Goal: Task Accomplishment & Management: Use online tool/utility

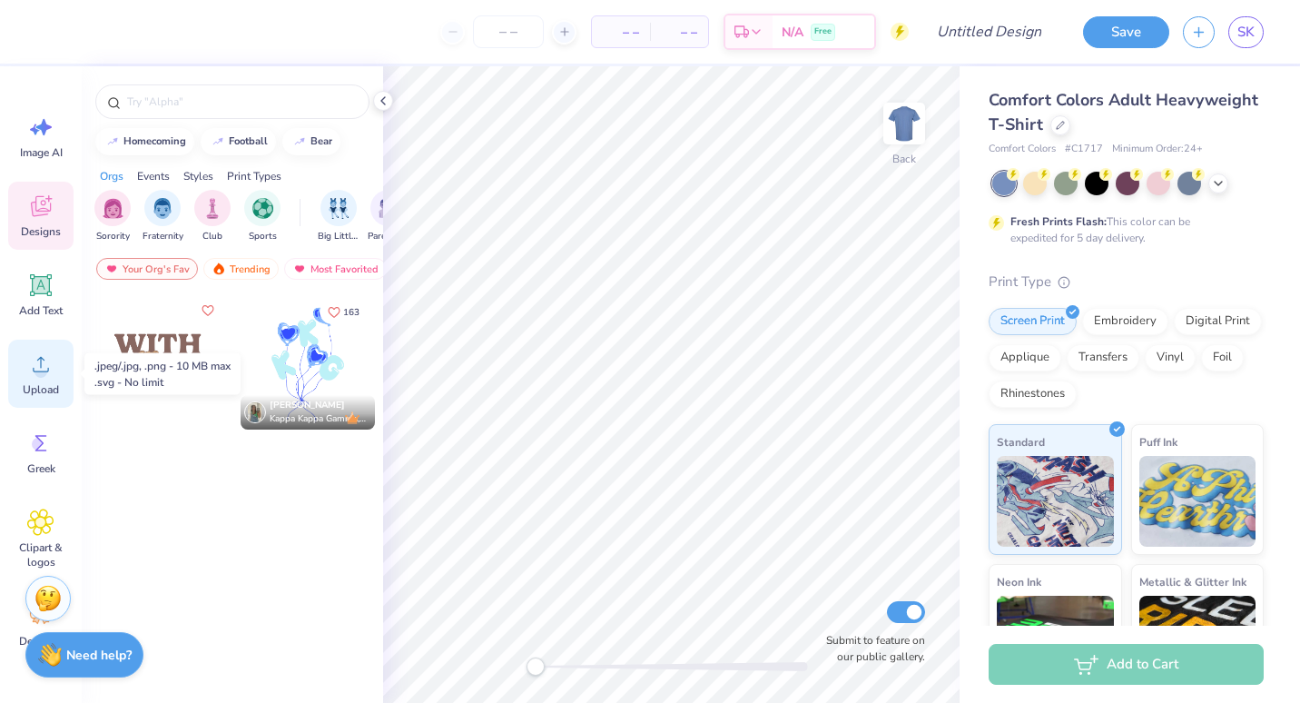
click at [47, 394] on span "Upload" at bounding box center [41, 389] width 36 height 15
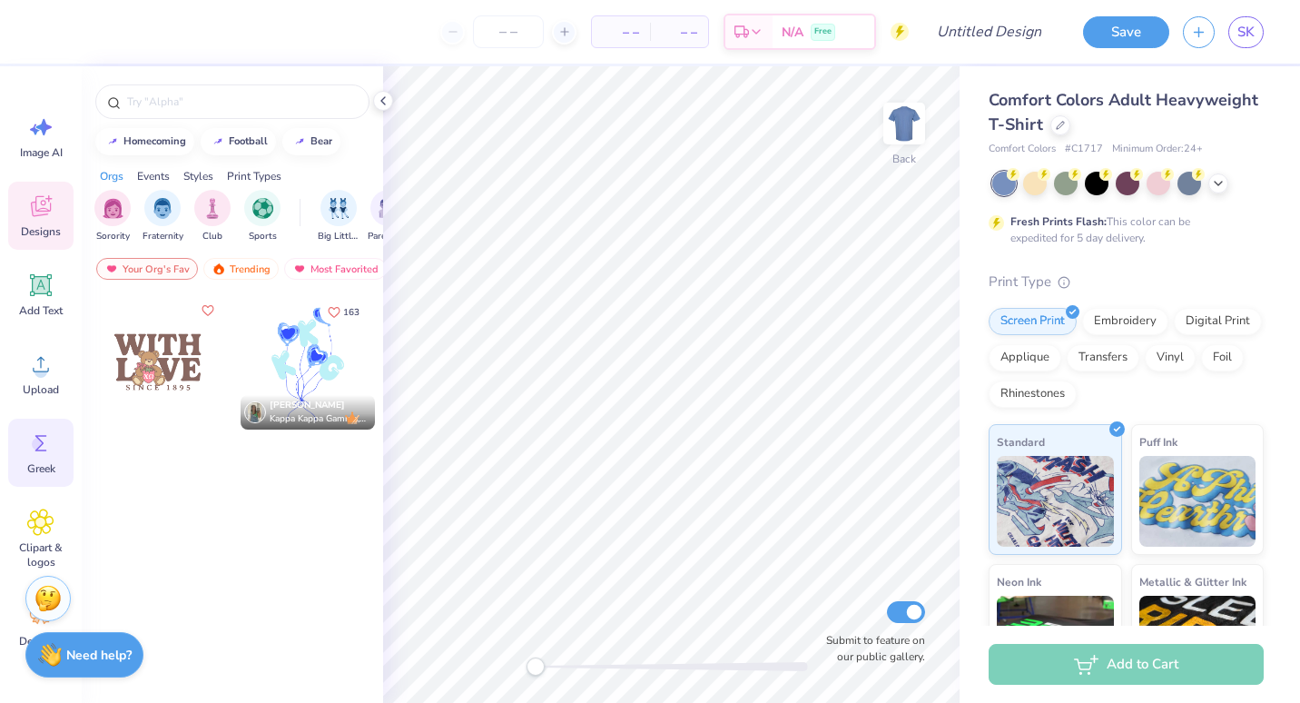
click at [38, 449] on icon at bounding box center [41, 443] width 12 height 16
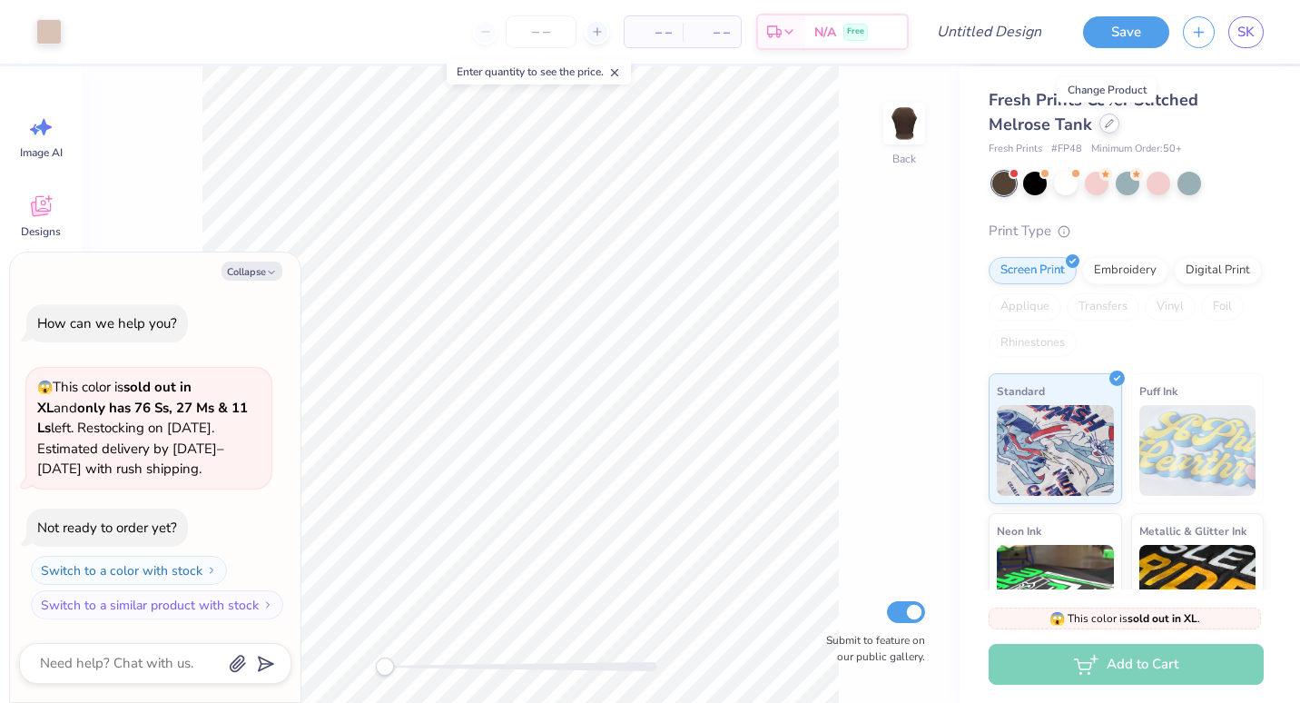
click at [1110, 125] on icon at bounding box center [1109, 123] width 9 height 9
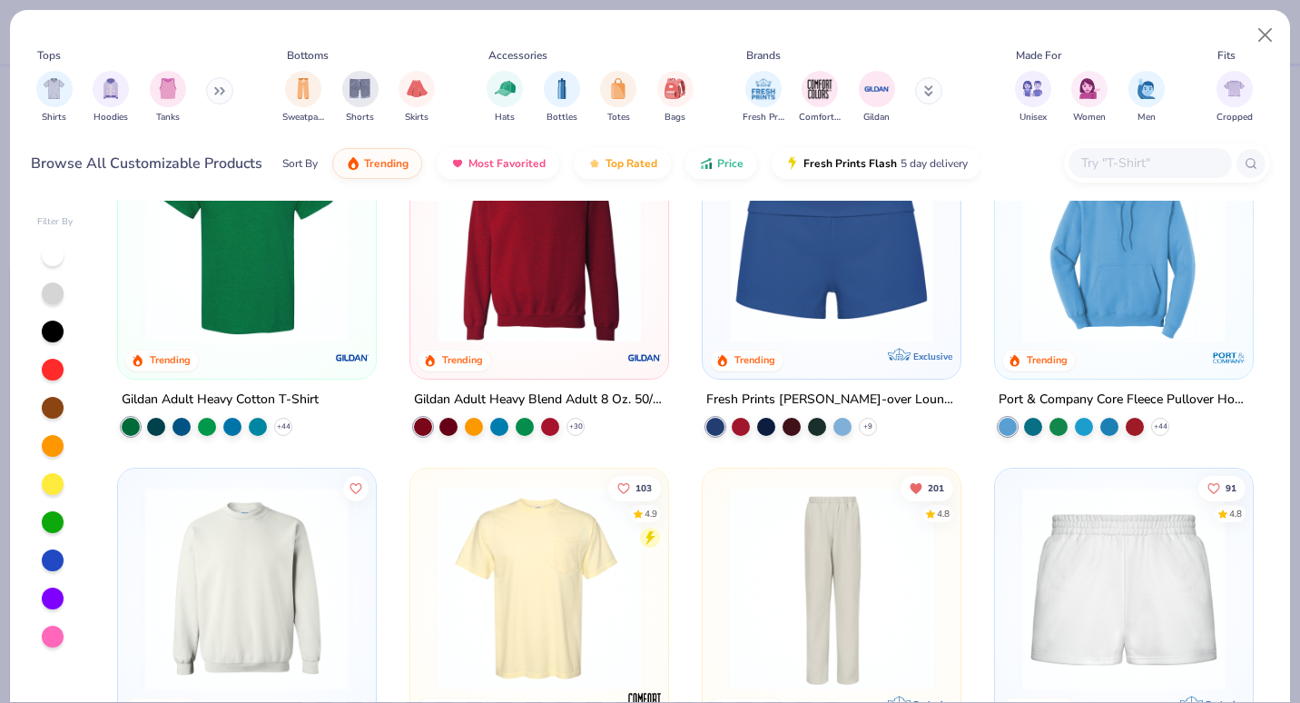
scroll to position [1021, 0]
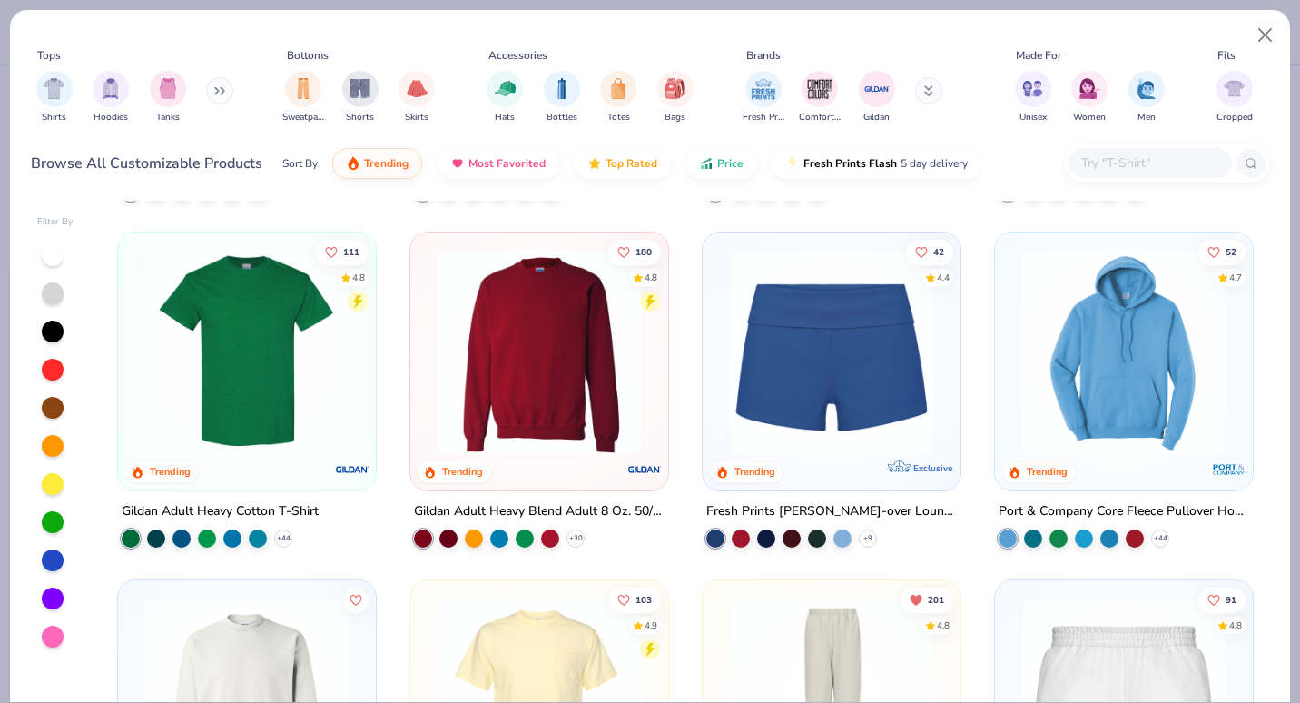
click at [1160, 419] on img at bounding box center [1124, 352] width 222 height 203
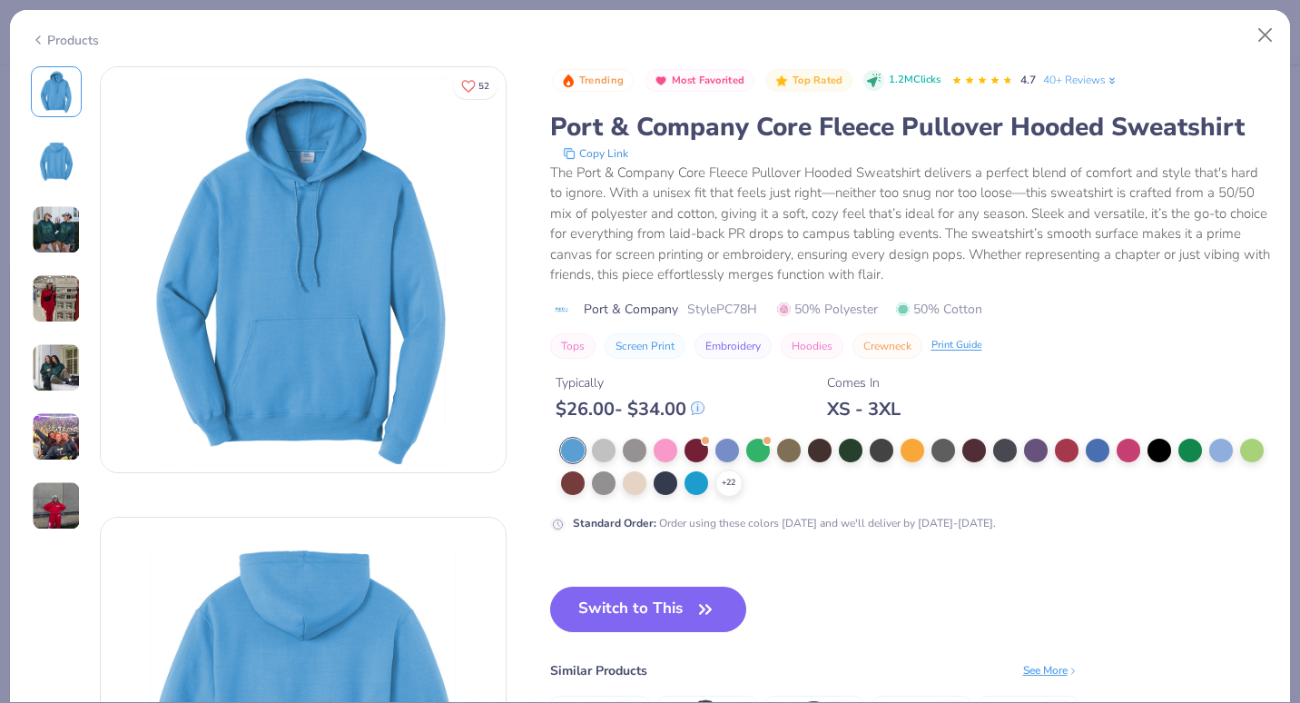
scroll to position [65, 0]
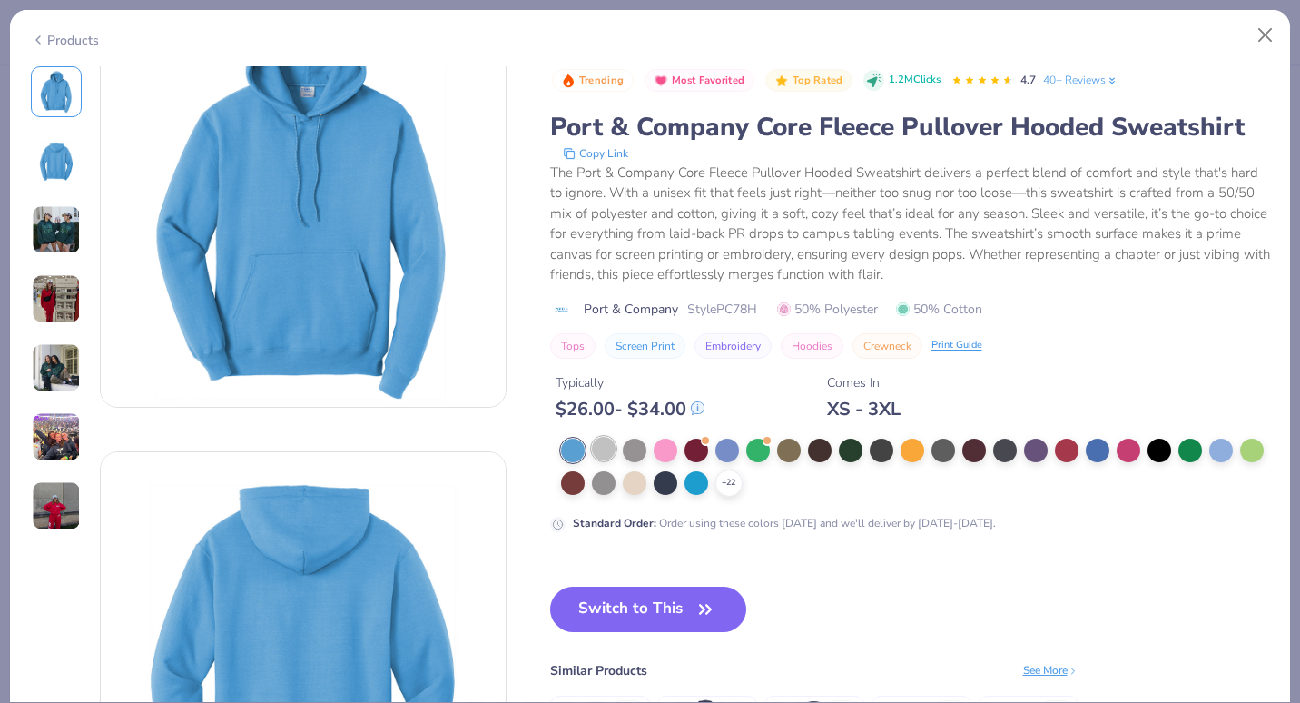
click at [601, 445] on div at bounding box center [604, 449] width 24 height 24
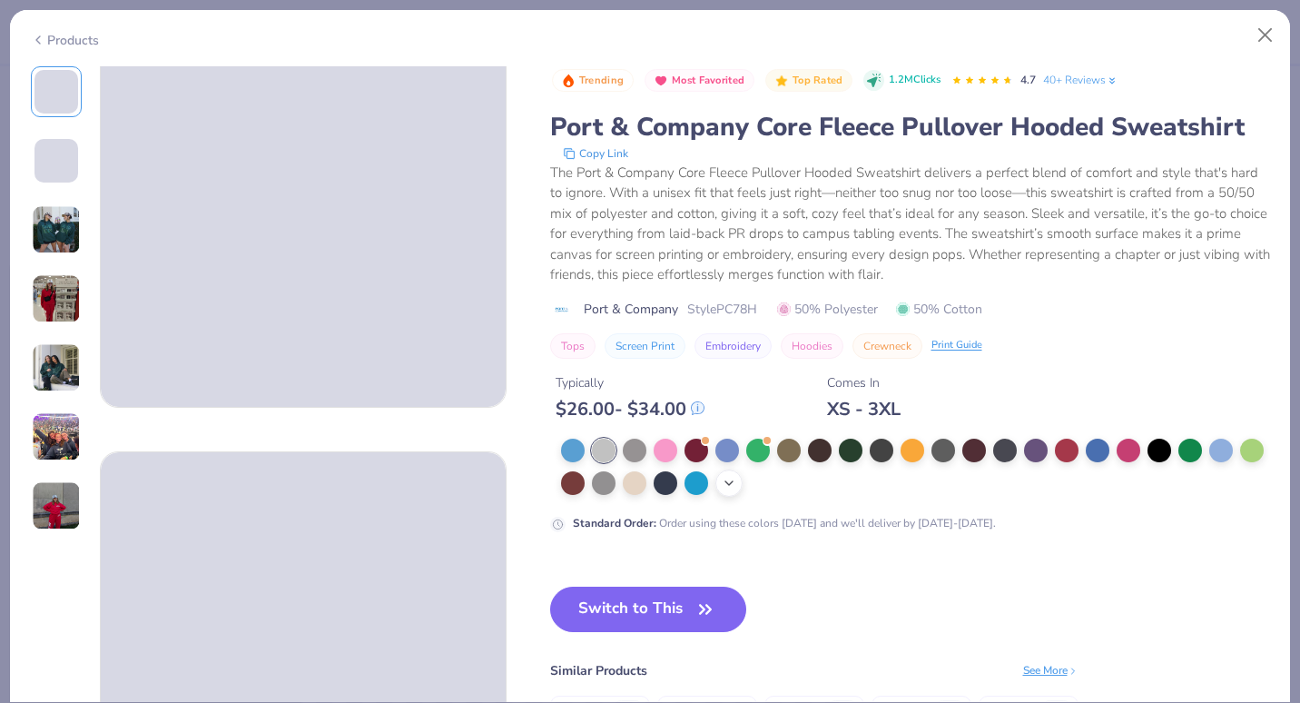
click at [743, 478] on div "+ 22" at bounding box center [728, 482] width 27 height 27
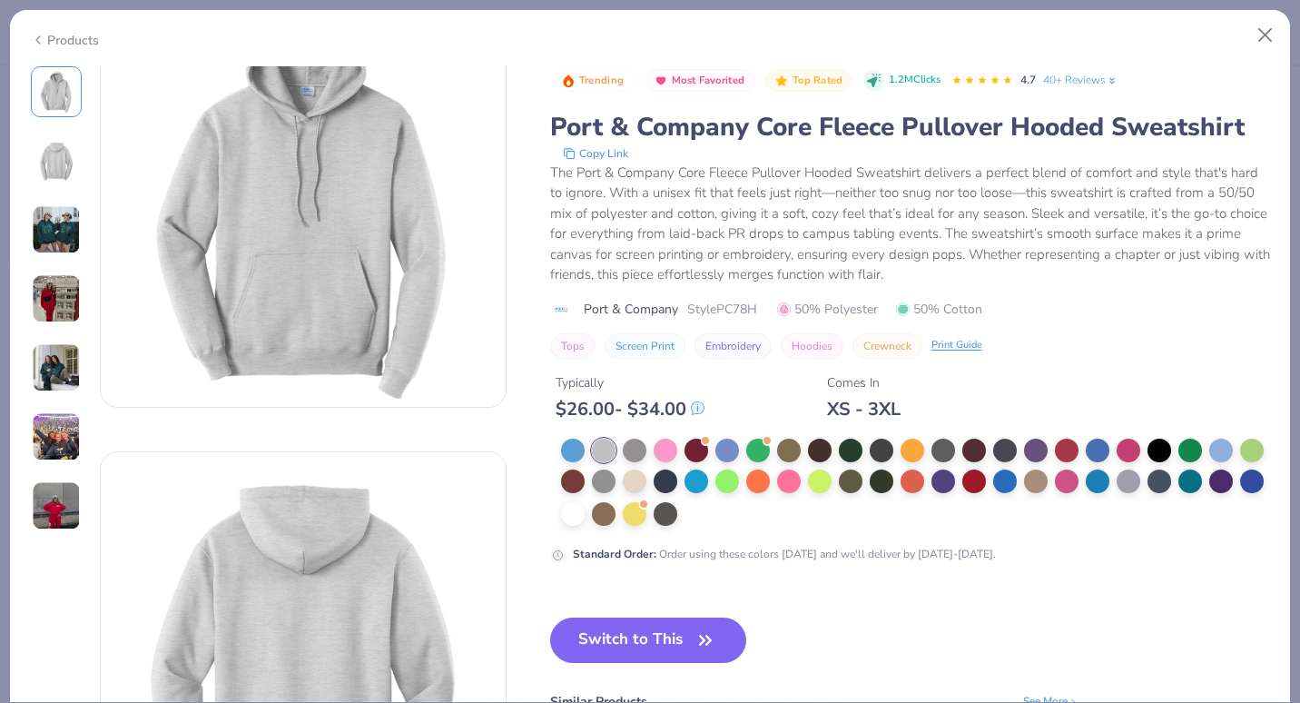
click at [762, 518] on div at bounding box center [915, 483] width 709 height 89
click at [616, 508] on div at bounding box center [604, 512] width 24 height 24
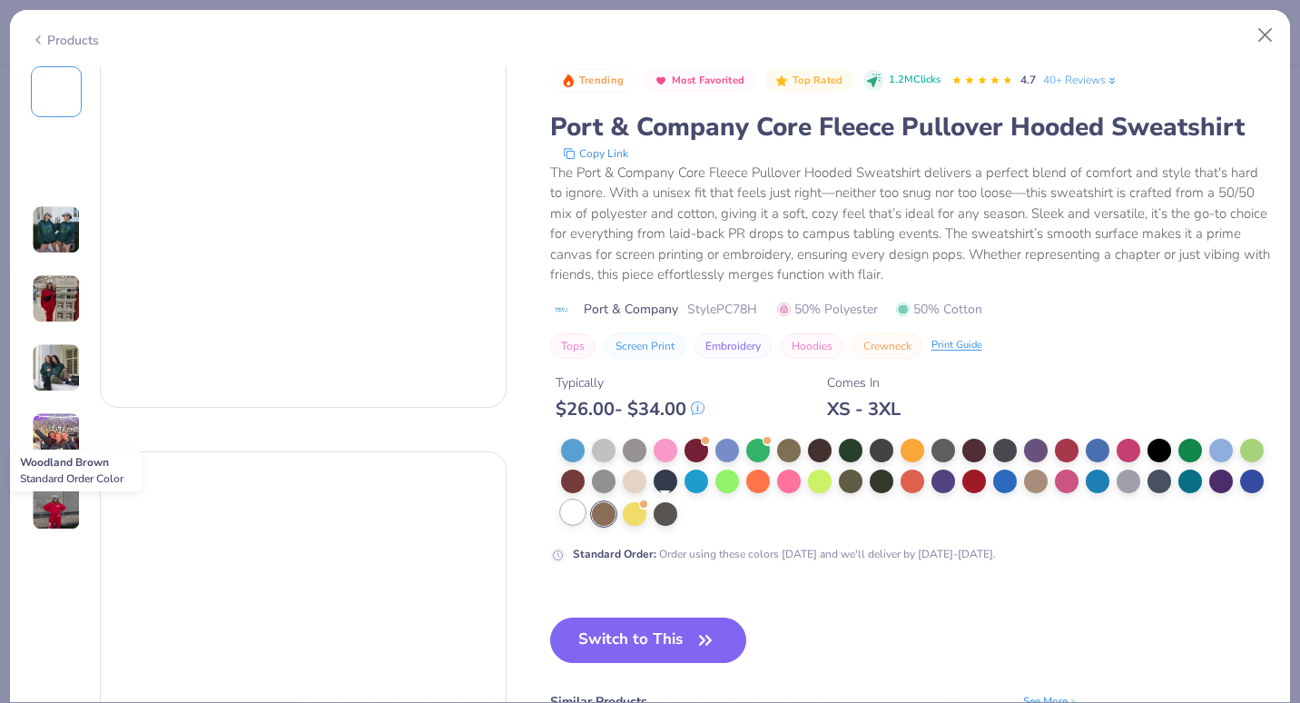
click at [585, 517] on div at bounding box center [573, 512] width 24 height 24
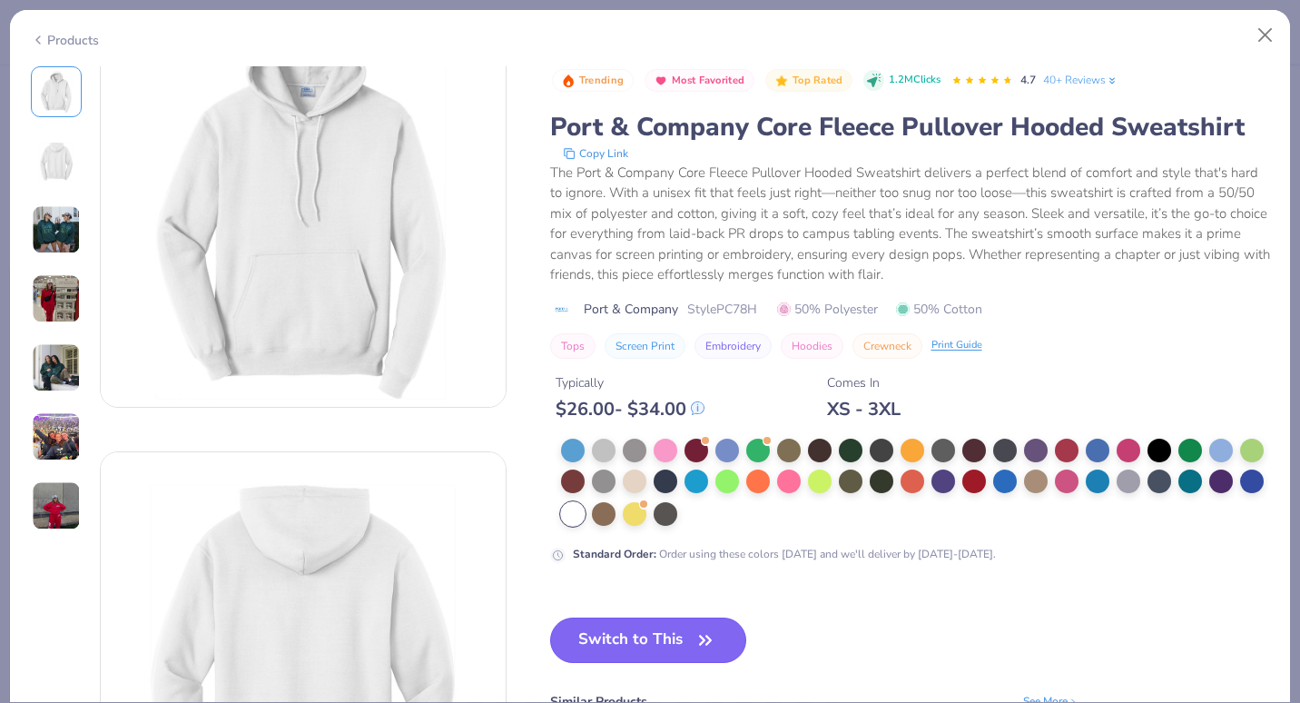
click at [627, 623] on button "Switch to This" at bounding box center [648, 639] width 197 height 45
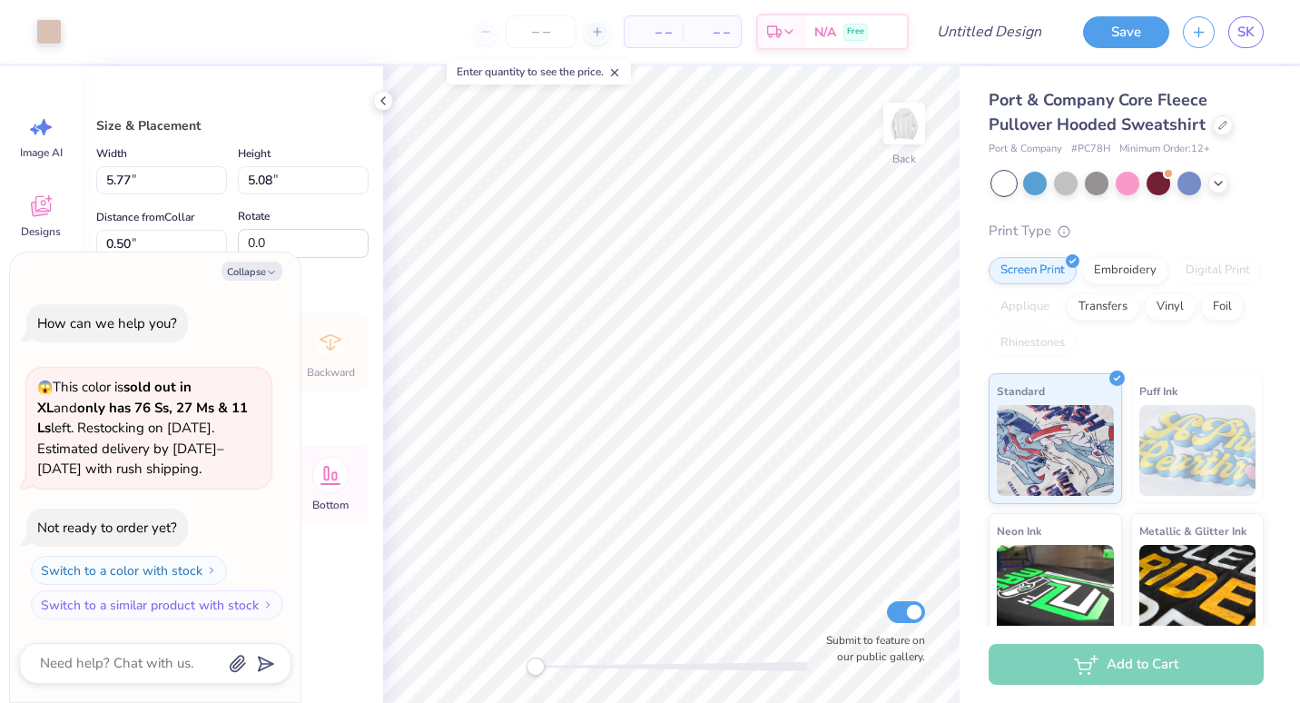
type textarea "x"
type input "7.70"
type input "6.77"
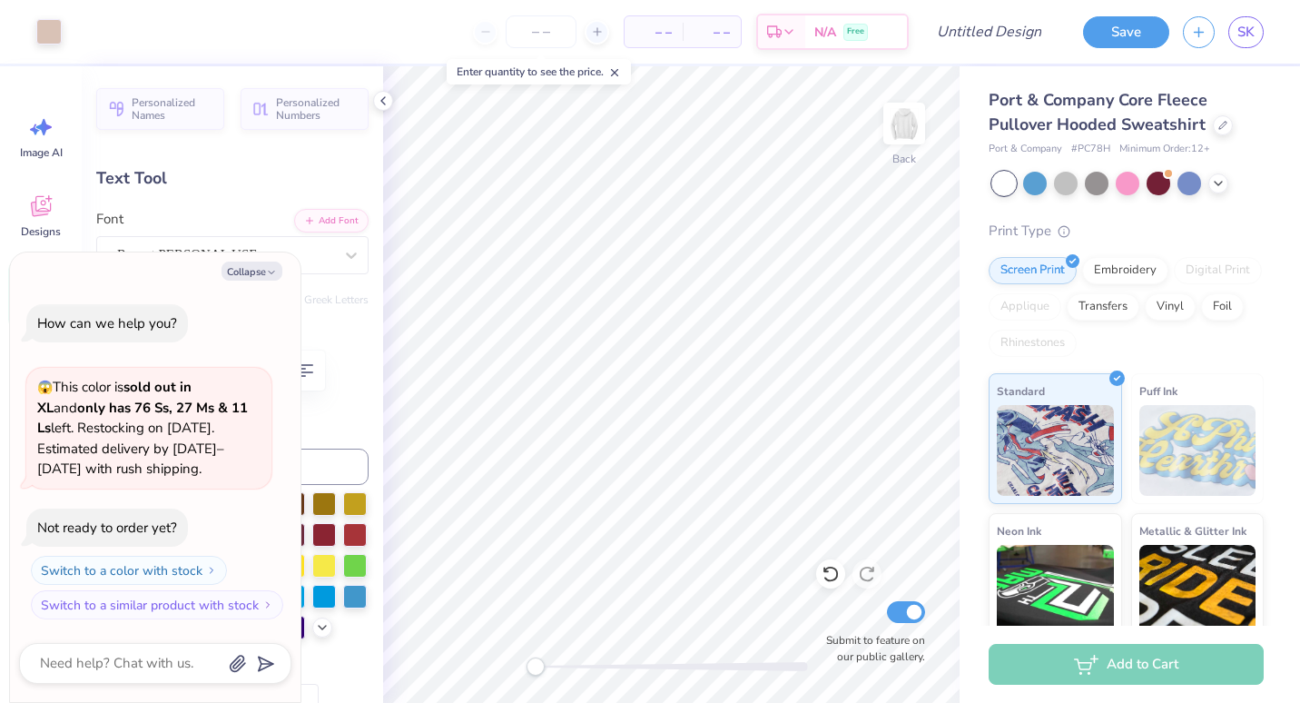
scroll to position [15, 2]
click at [173, 115] on span "Personalized Names" at bounding box center [173, 108] width 82 height 25
click at [249, 275] on button "Collapse" at bounding box center [252, 271] width 61 height 19
type textarea "x"
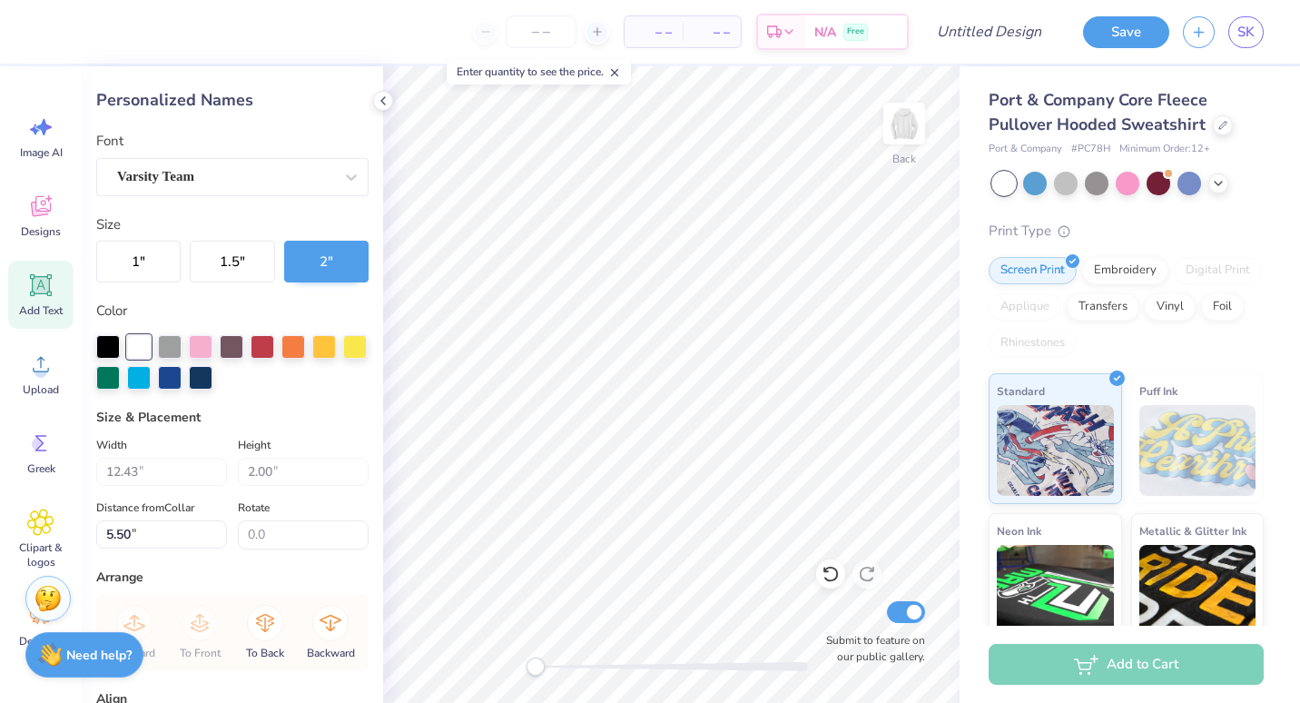
click at [252, 272] on button "Collapse" at bounding box center [252, 271] width 61 height 19
click at [281, 217] on div "Size 1 " 1.5 " 2 "" at bounding box center [232, 248] width 272 height 69
click at [218, 258] on button "1.5 "" at bounding box center [232, 262] width 84 height 42
type input "9.32"
type input "1.50"
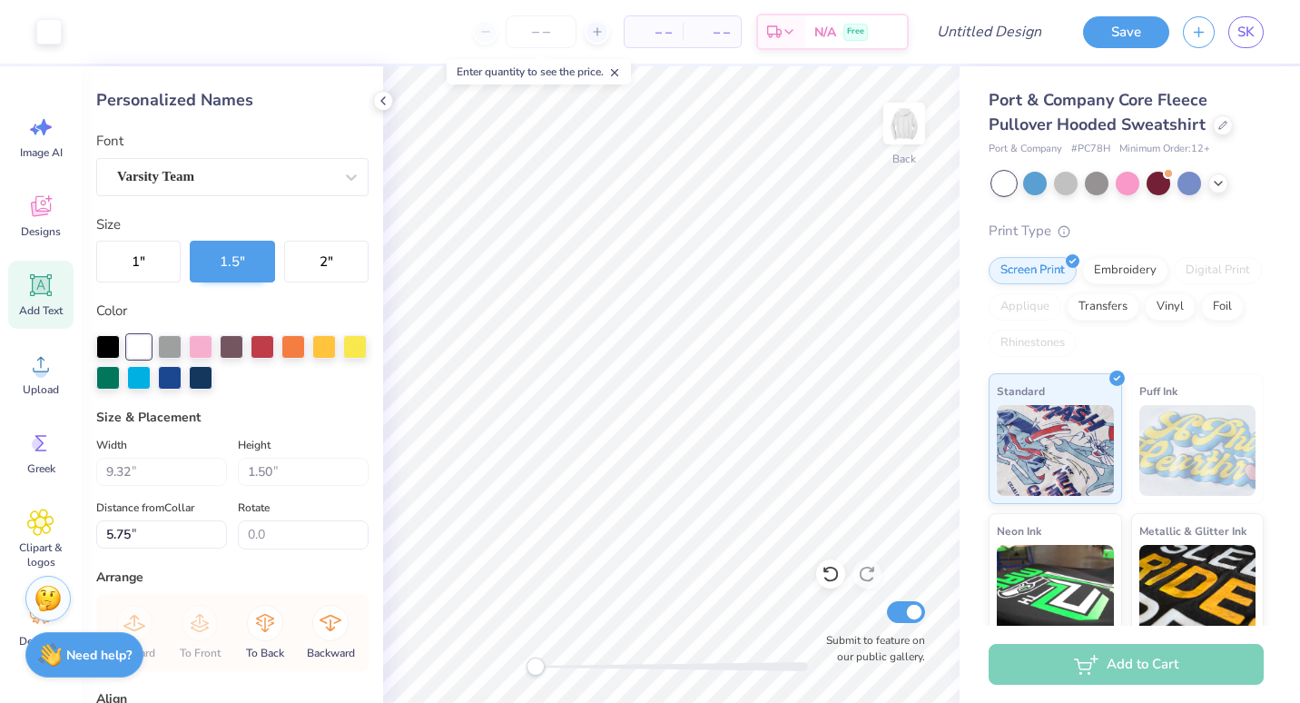
type input "5.75"
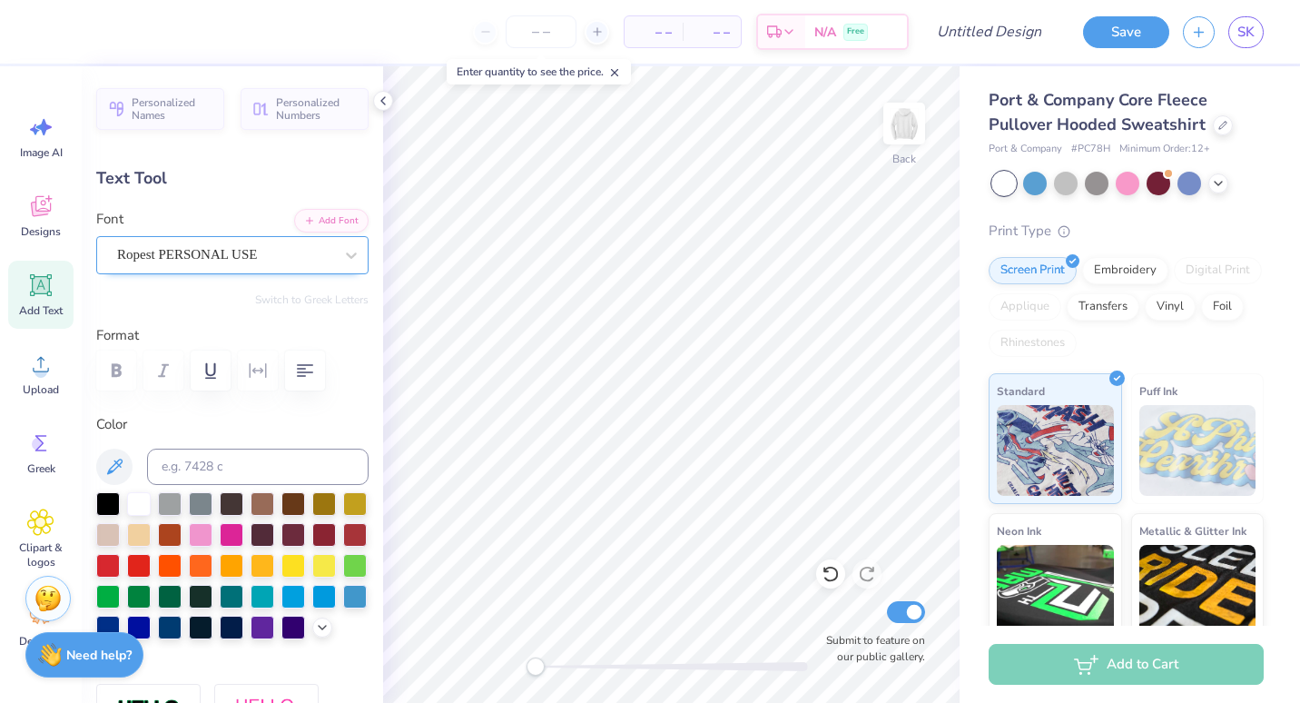
scroll to position [15, 5]
type textarea "Chi Sigma"
type textarea "Omega"
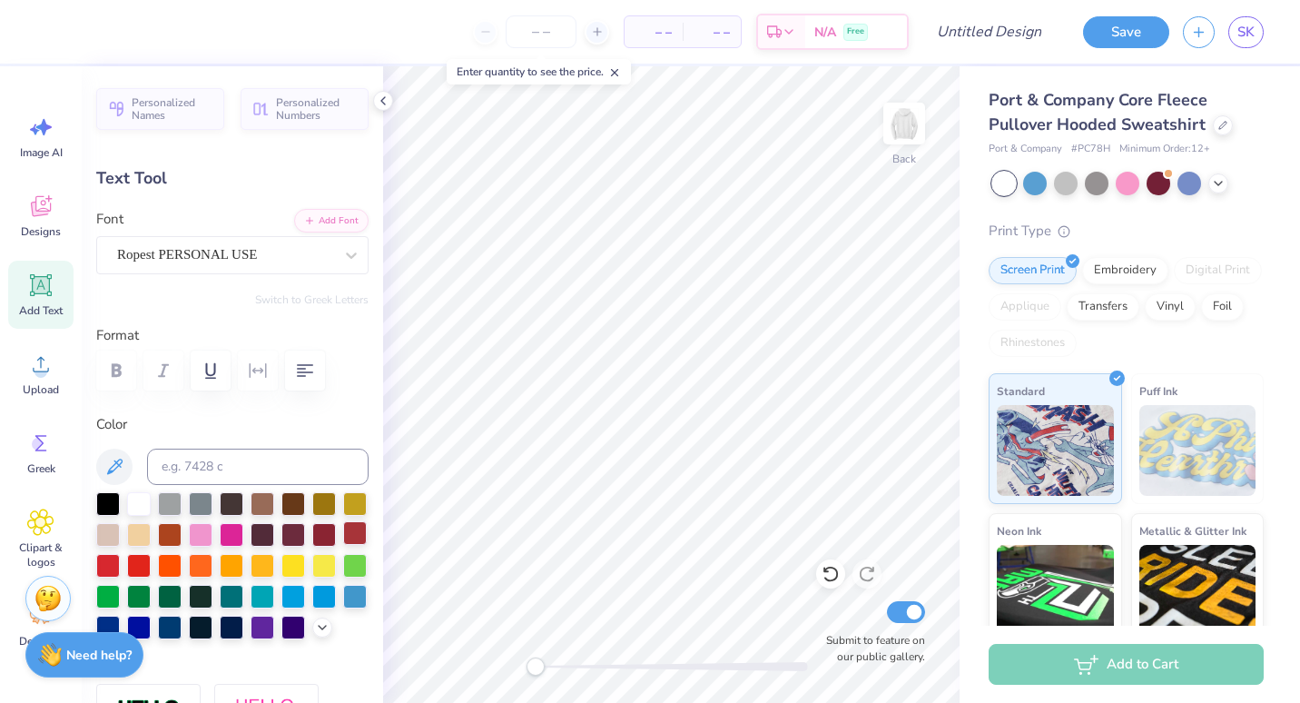
type input "2.09"
type input "4.46"
click at [343, 545] on div at bounding box center [355, 533] width 24 height 24
click at [120, 566] on div at bounding box center [108, 564] width 24 height 24
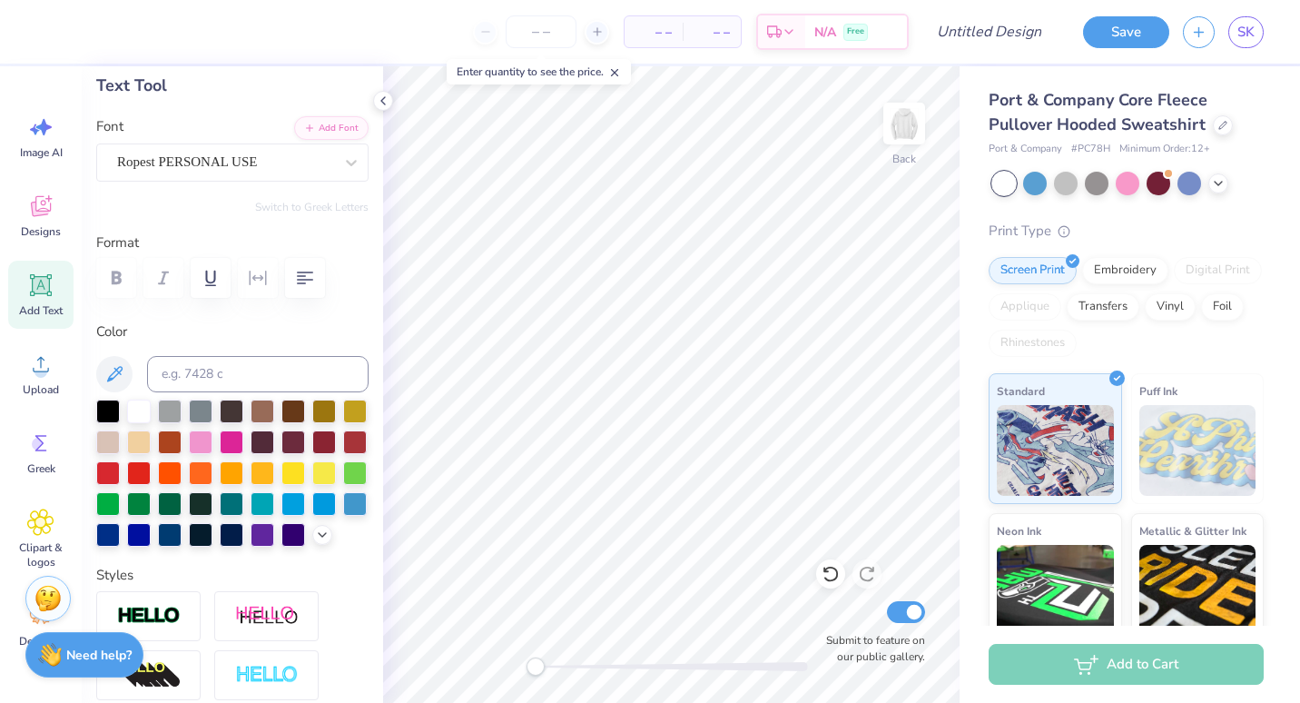
scroll to position [105, 0]
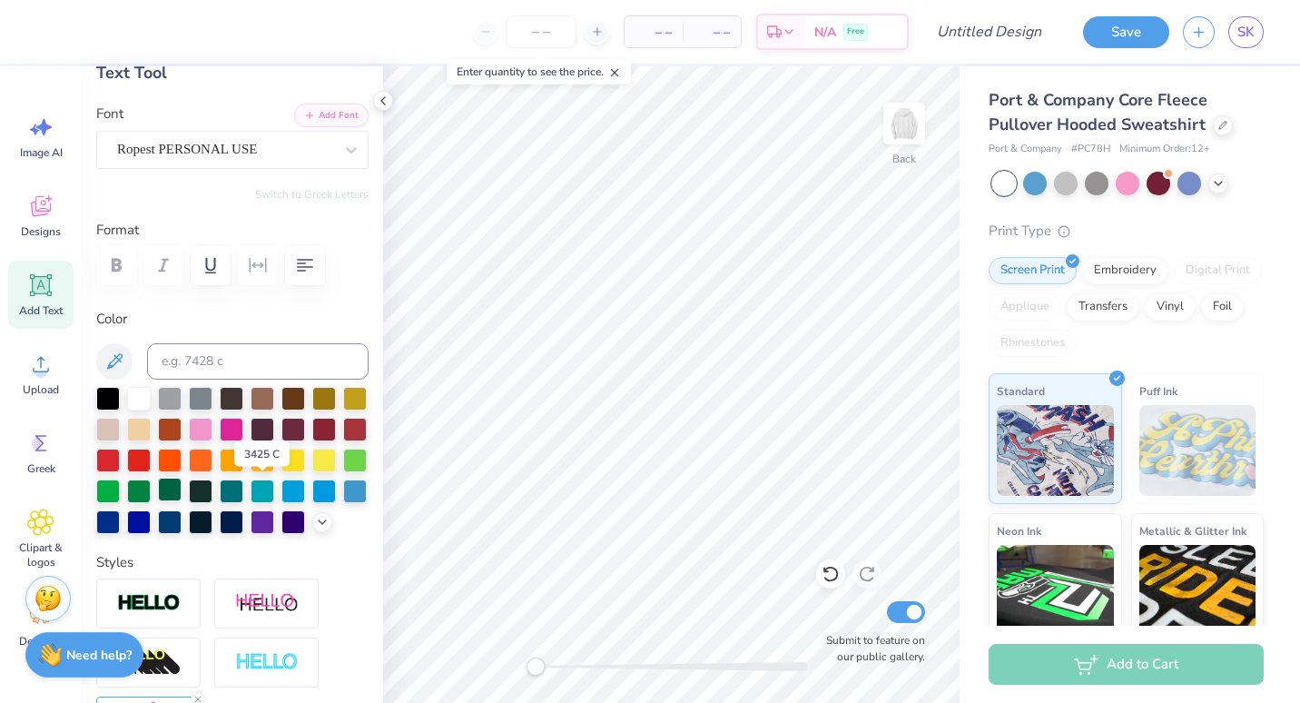
click at [182, 494] on div at bounding box center [170, 490] width 24 height 24
type input "4.90"
type input "2.03"
type input "3.13"
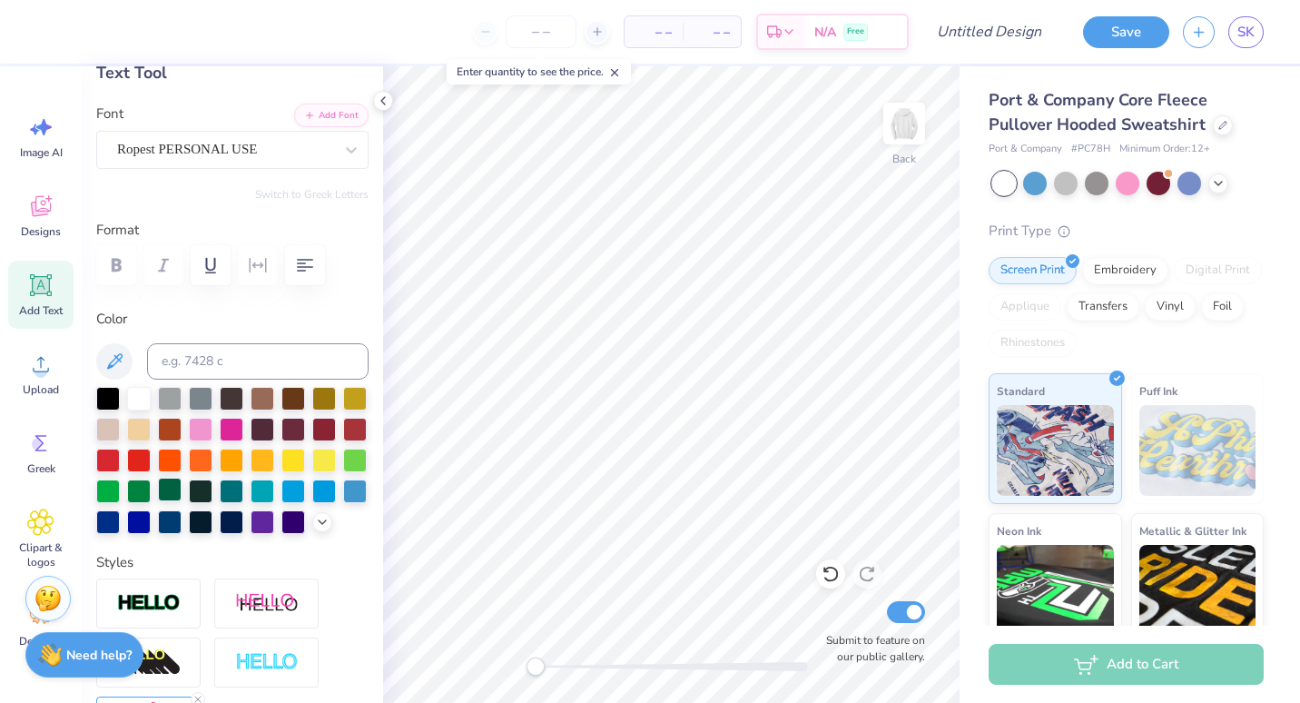
click at [182, 494] on div at bounding box center [170, 490] width 24 height 24
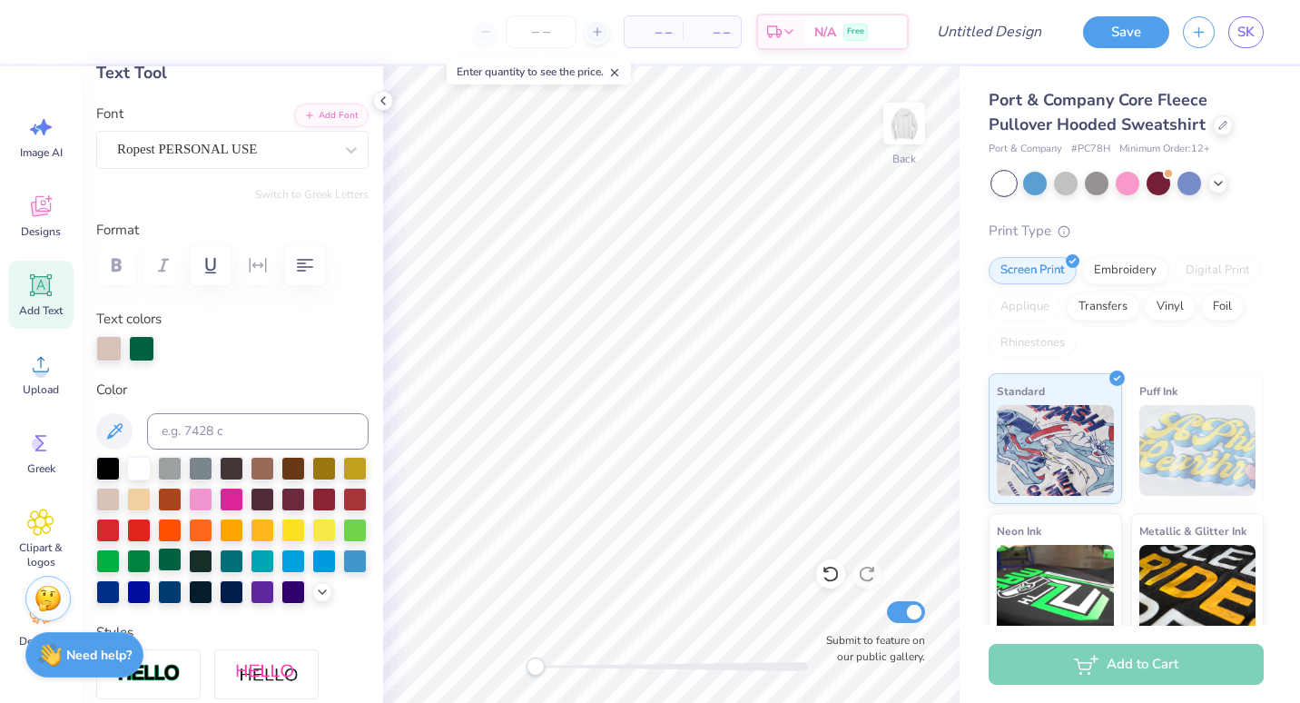
scroll to position [15, 5]
click at [182, 557] on div at bounding box center [170, 560] width 24 height 24
type input "3.86"
type input "2.09"
type input "4.46"
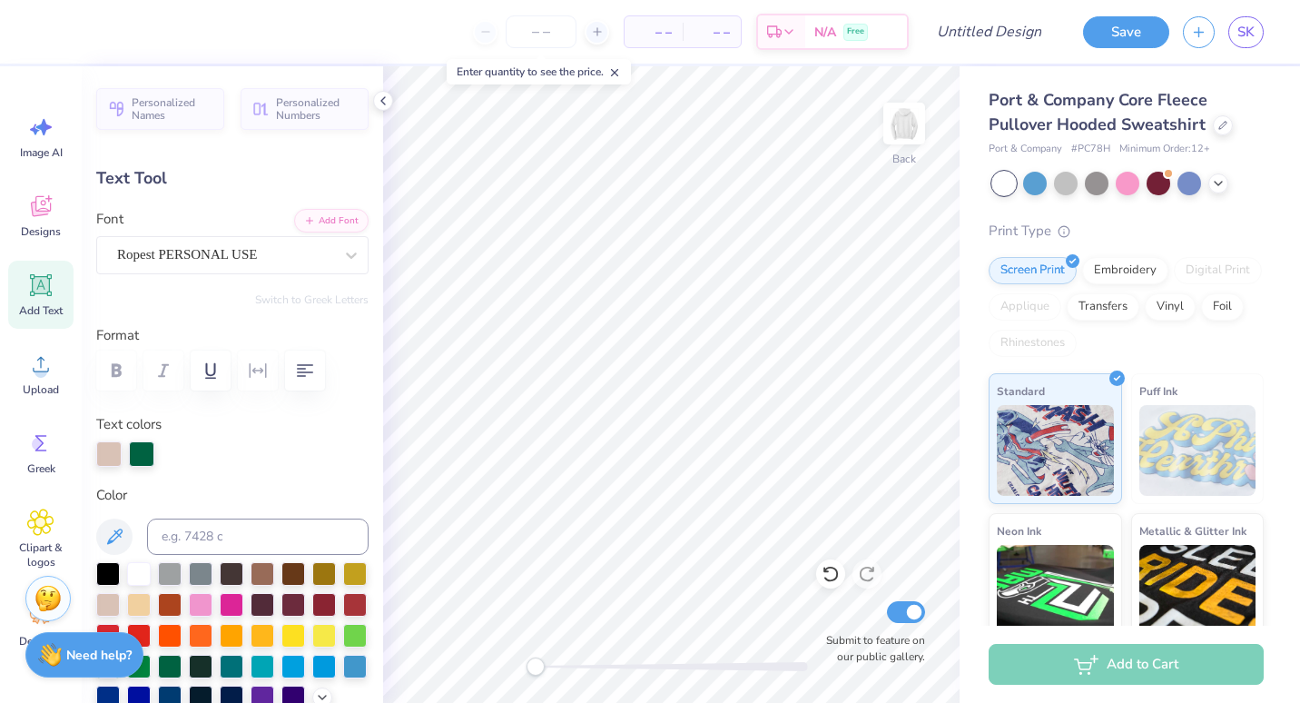
scroll to position [15, 2]
type input "3.86"
type input "2.09"
type input "4.46"
type input "3.29"
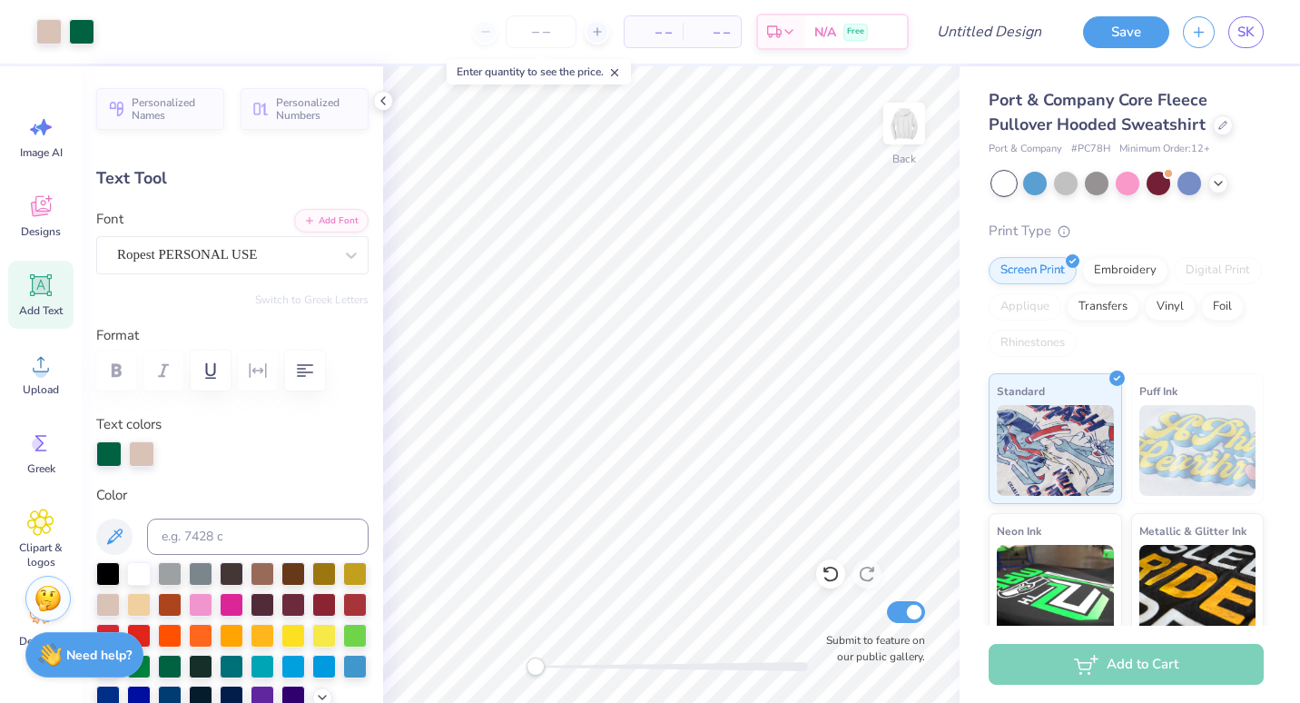
type input "1.78"
type input "4.77"
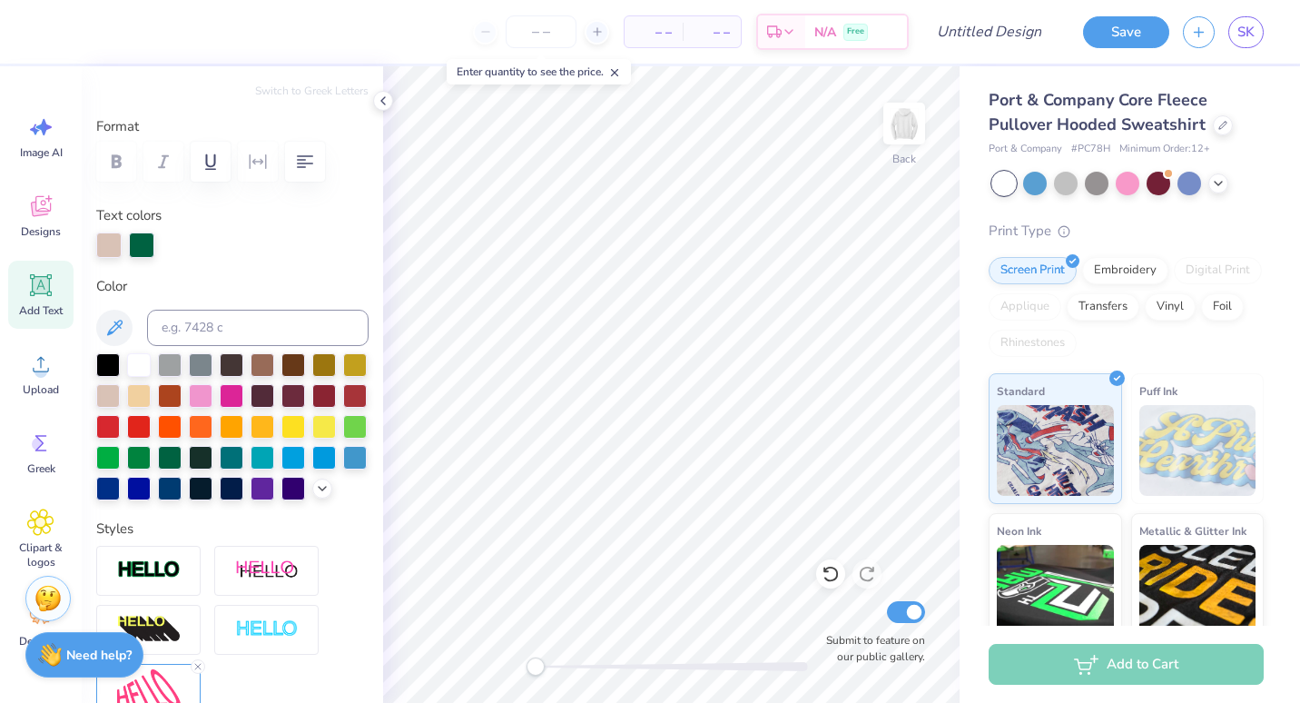
scroll to position [212, 0]
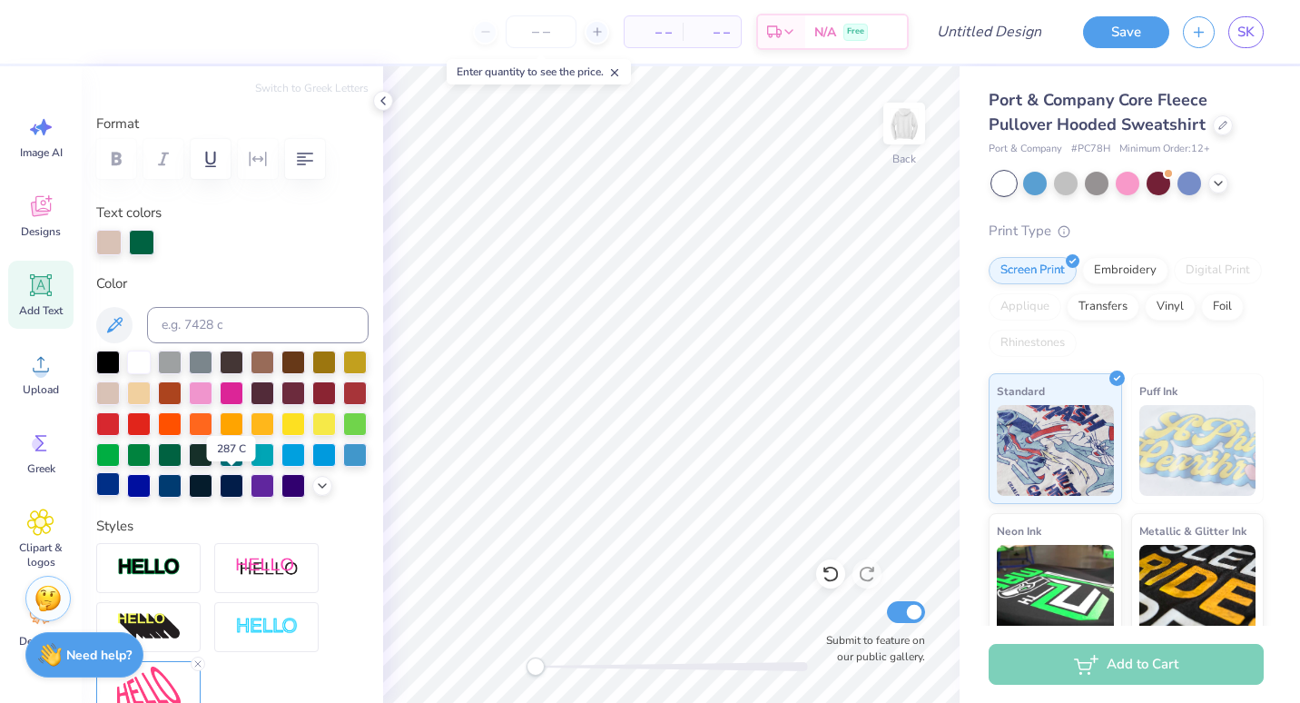
click at [120, 480] on div at bounding box center [108, 484] width 24 height 24
click at [135, 244] on div at bounding box center [141, 242] width 25 height 25
type input "3.29"
type input "1.78"
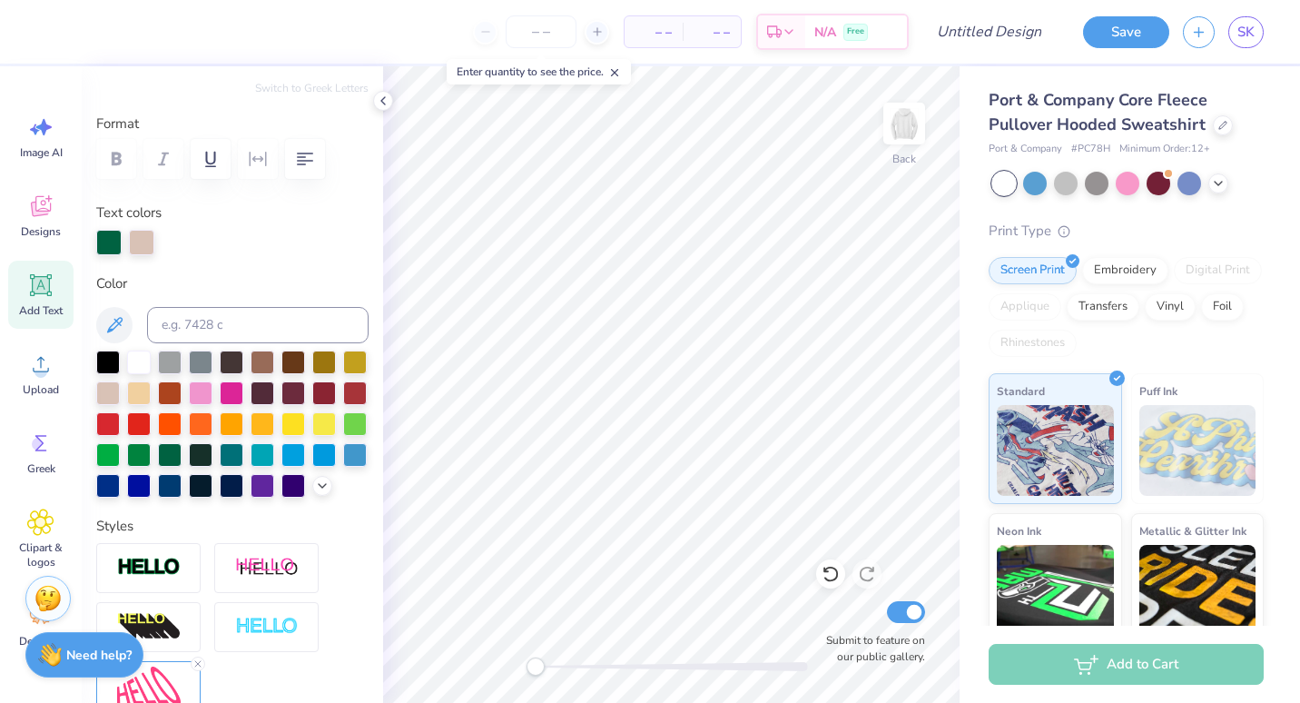
type input "4.77"
click at [120, 481] on div at bounding box center [108, 484] width 24 height 24
type input "4.90"
type input "2.03"
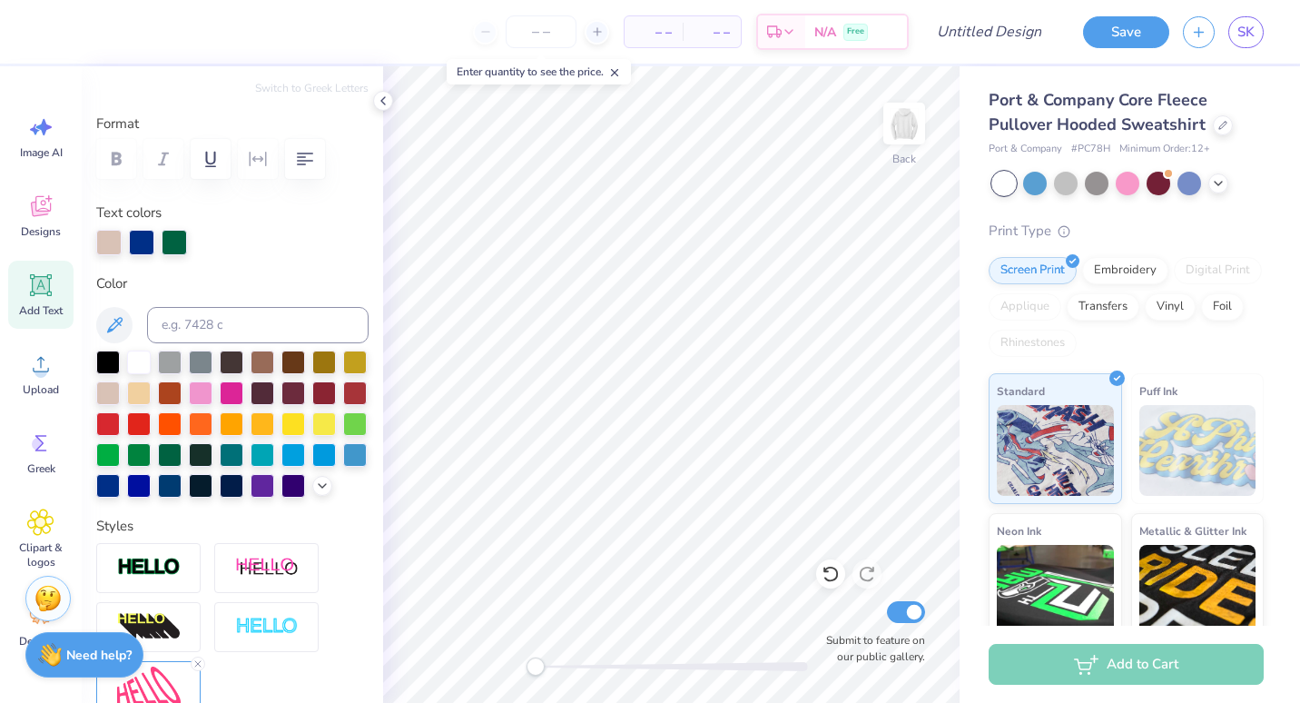
type input "3.13"
click at [120, 478] on div at bounding box center [108, 484] width 24 height 24
click at [120, 484] on div at bounding box center [108, 484] width 24 height 24
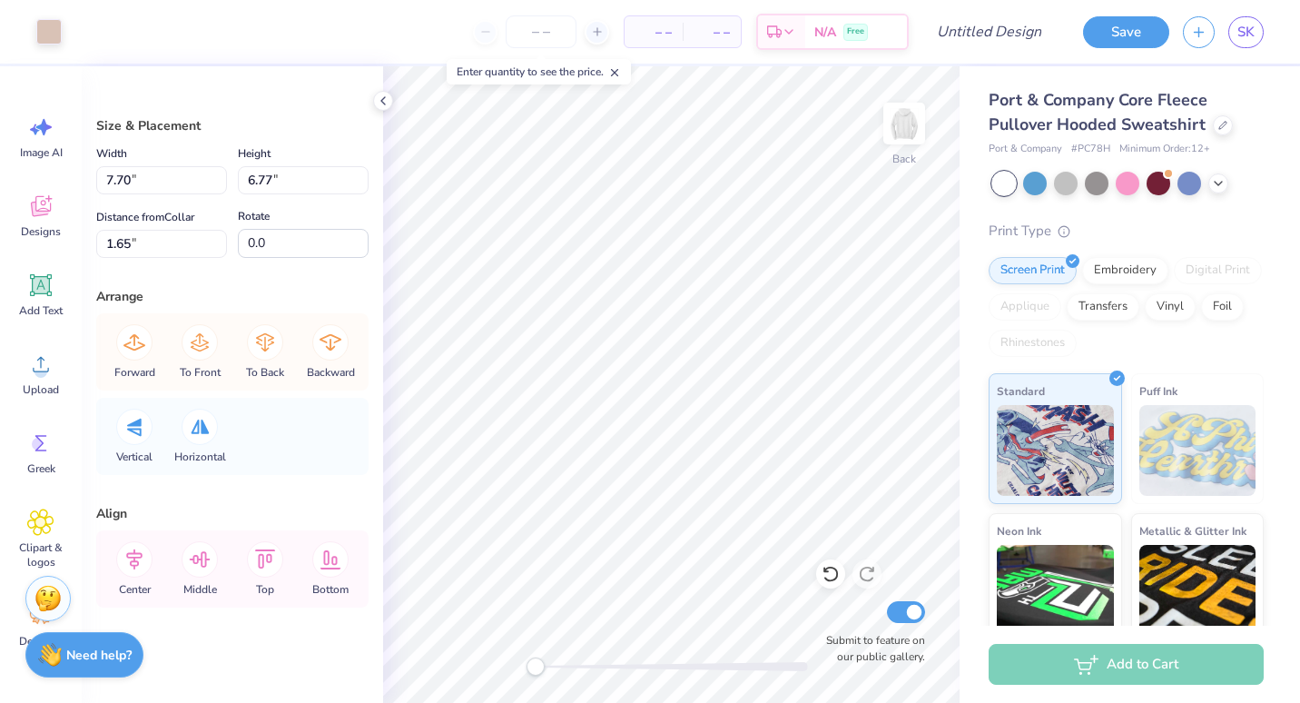
scroll to position [5, 0]
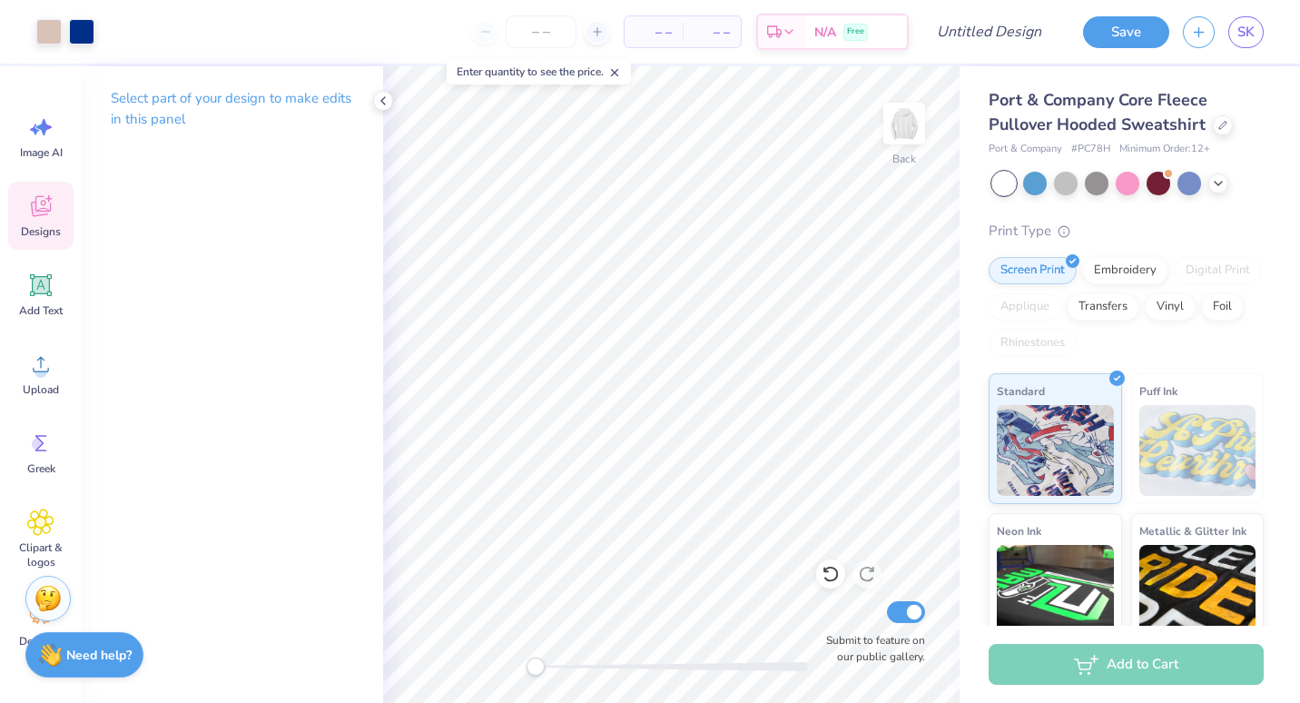
click at [41, 218] on icon at bounding box center [40, 205] width 27 height 27
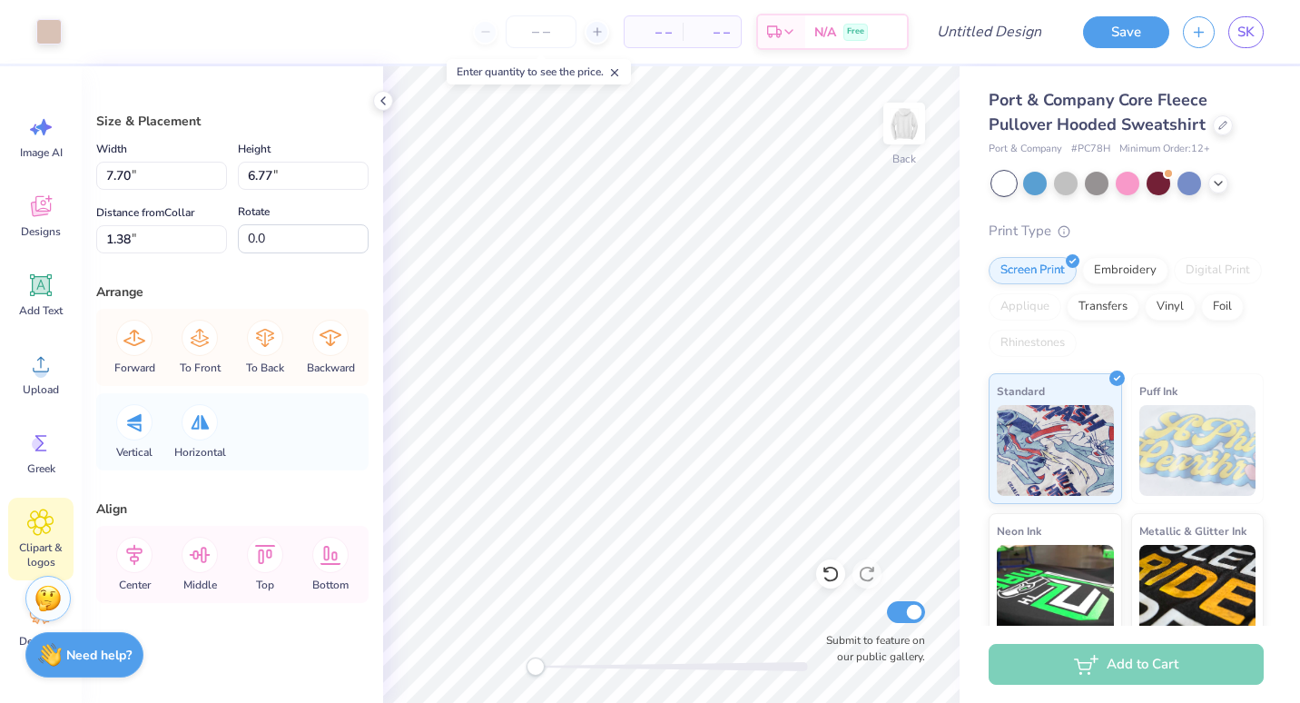
click at [33, 510] on icon at bounding box center [40, 521] width 26 height 27
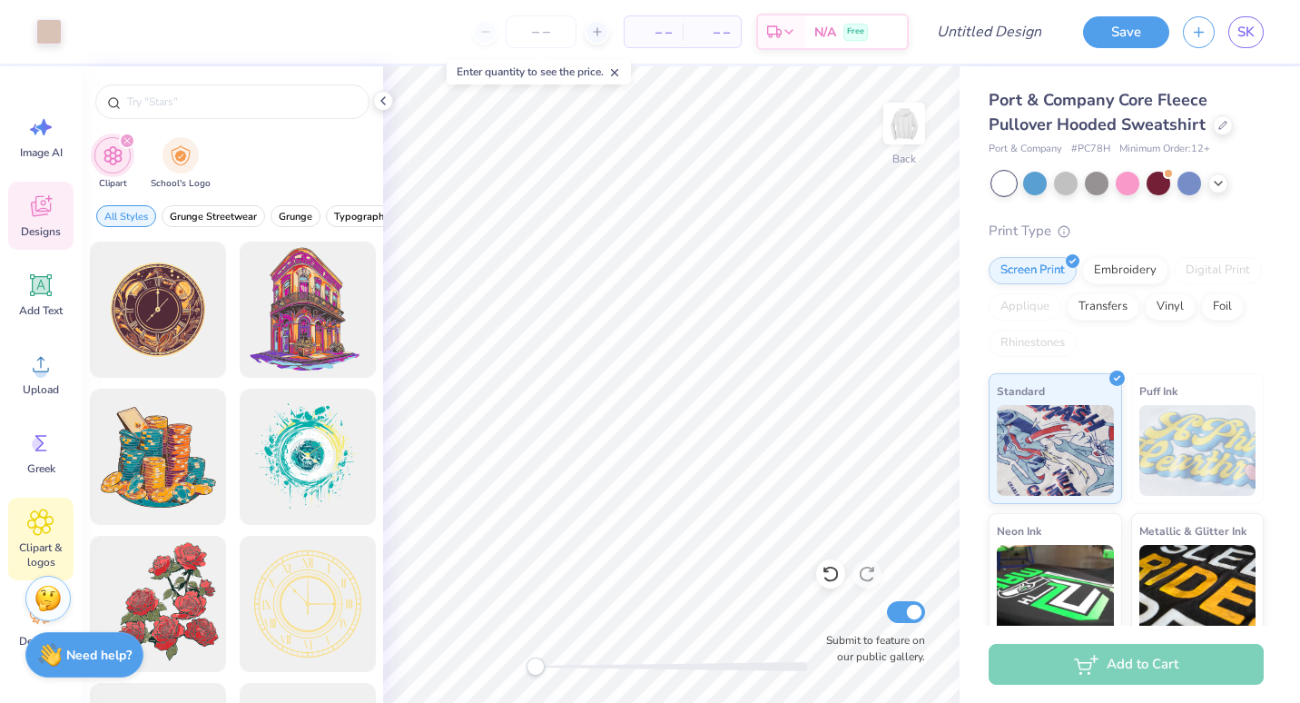
click at [36, 207] on icon at bounding box center [40, 205] width 27 height 27
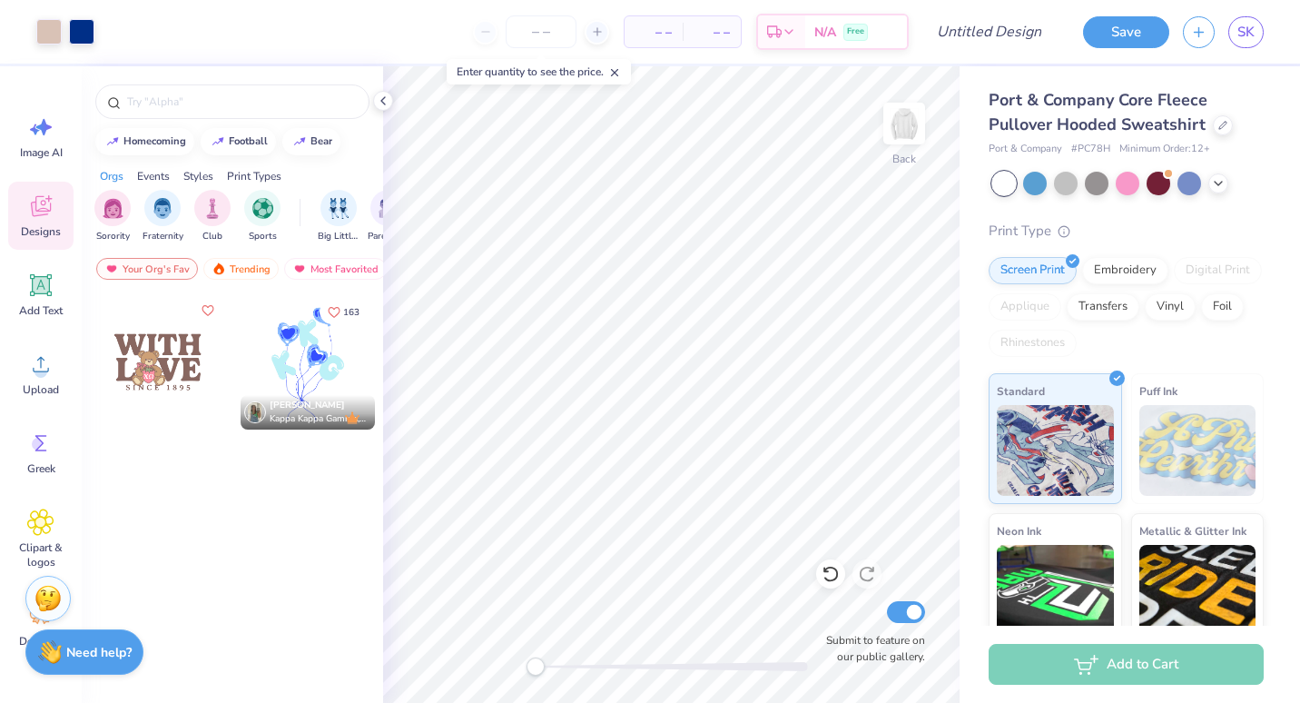
click at [82, 662] on div "Need help? Chat with us." at bounding box center [84, 651] width 118 height 45
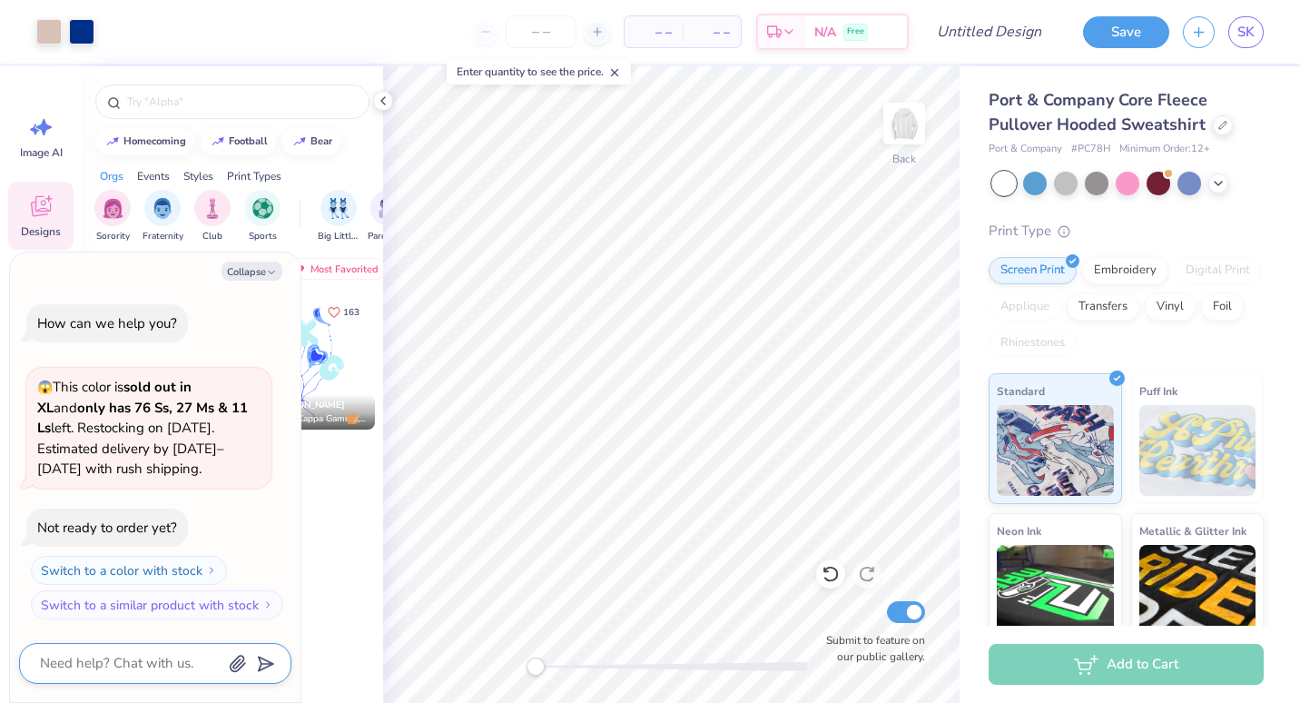
click at [114, 657] on textarea at bounding box center [130, 663] width 184 height 25
type textarea "x"
type textarea "I"
type textarea "x"
type textarea "I"
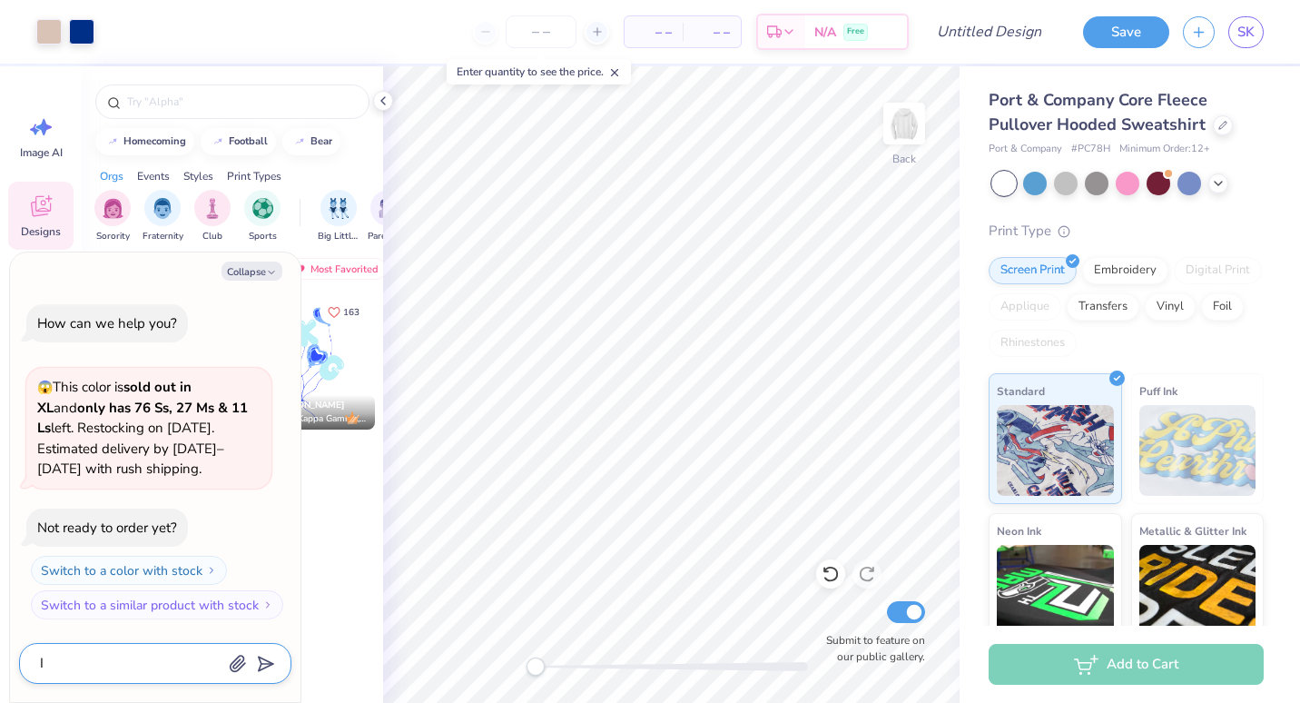
type textarea "x"
type textarea "I c"
type textarea "x"
type textarea "I can"
type textarea "x"
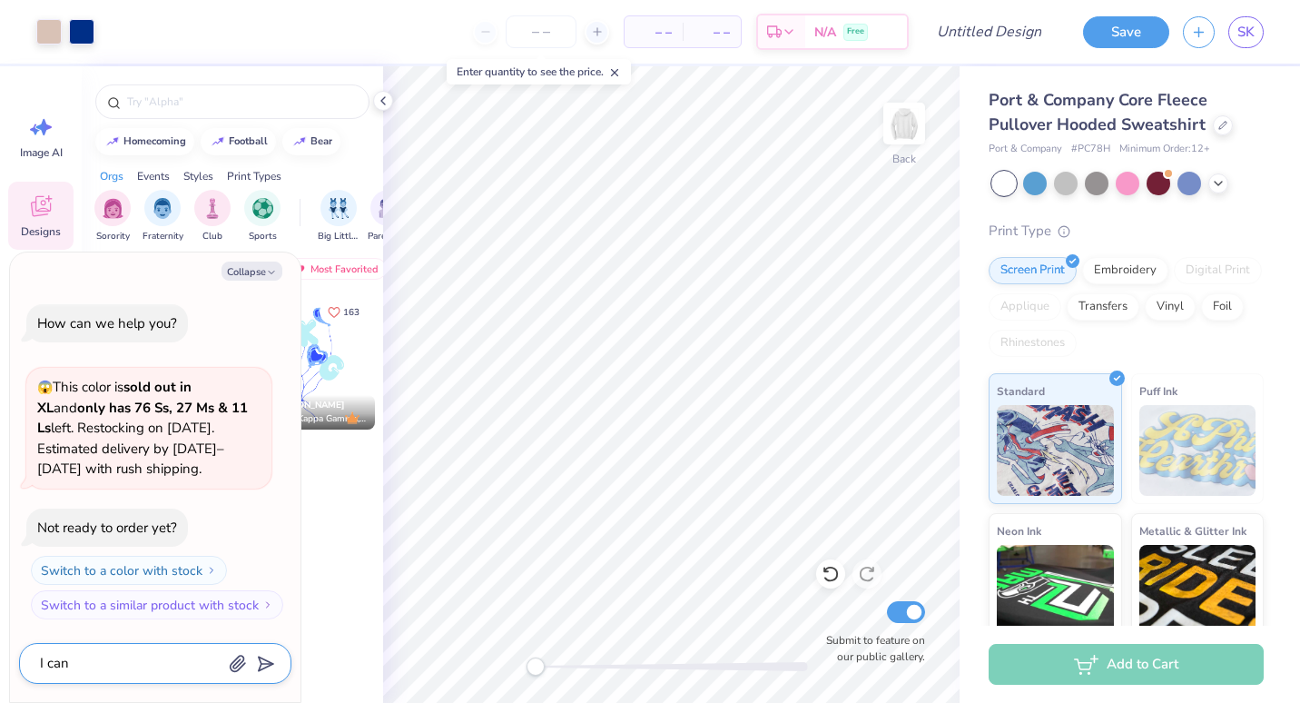
type textarea "I cant"
type textarea "x"
type textarea "I cant"
type textarea "x"
type textarea "I cant ch"
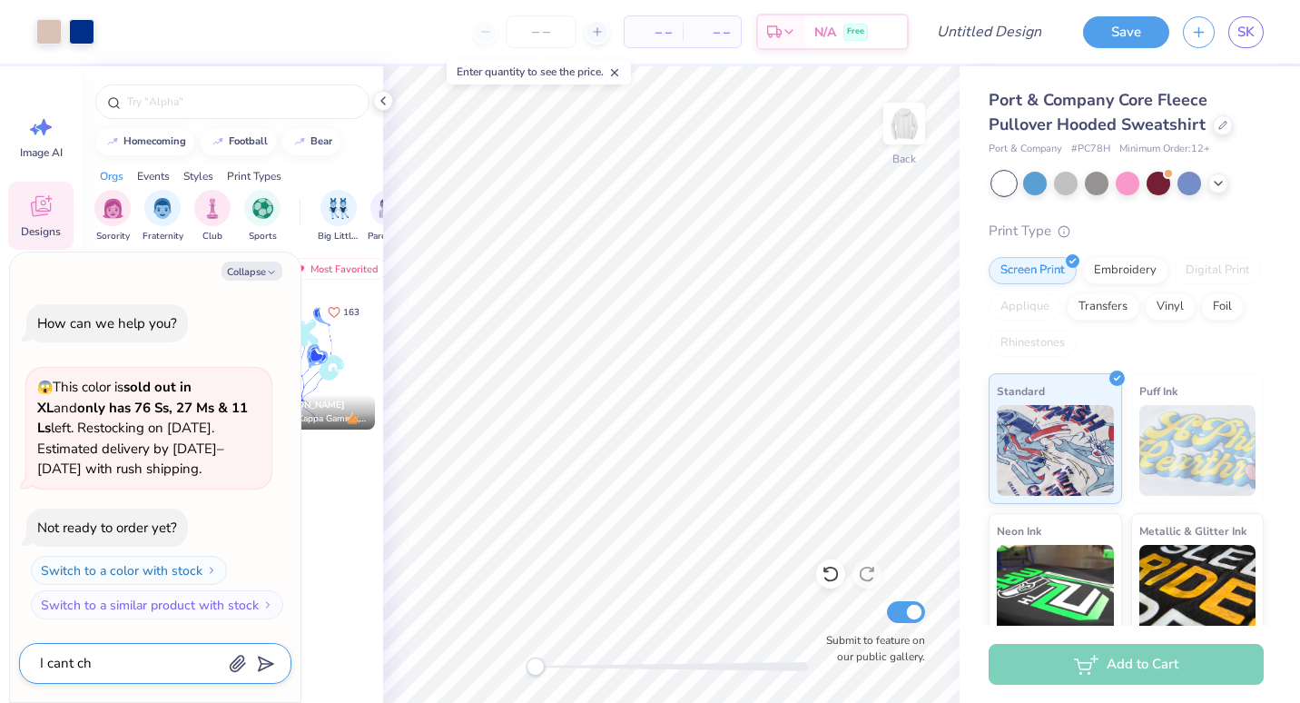
type textarea "x"
type textarea "I cant chn"
type textarea "x"
type textarea "I cant chna"
type textarea "x"
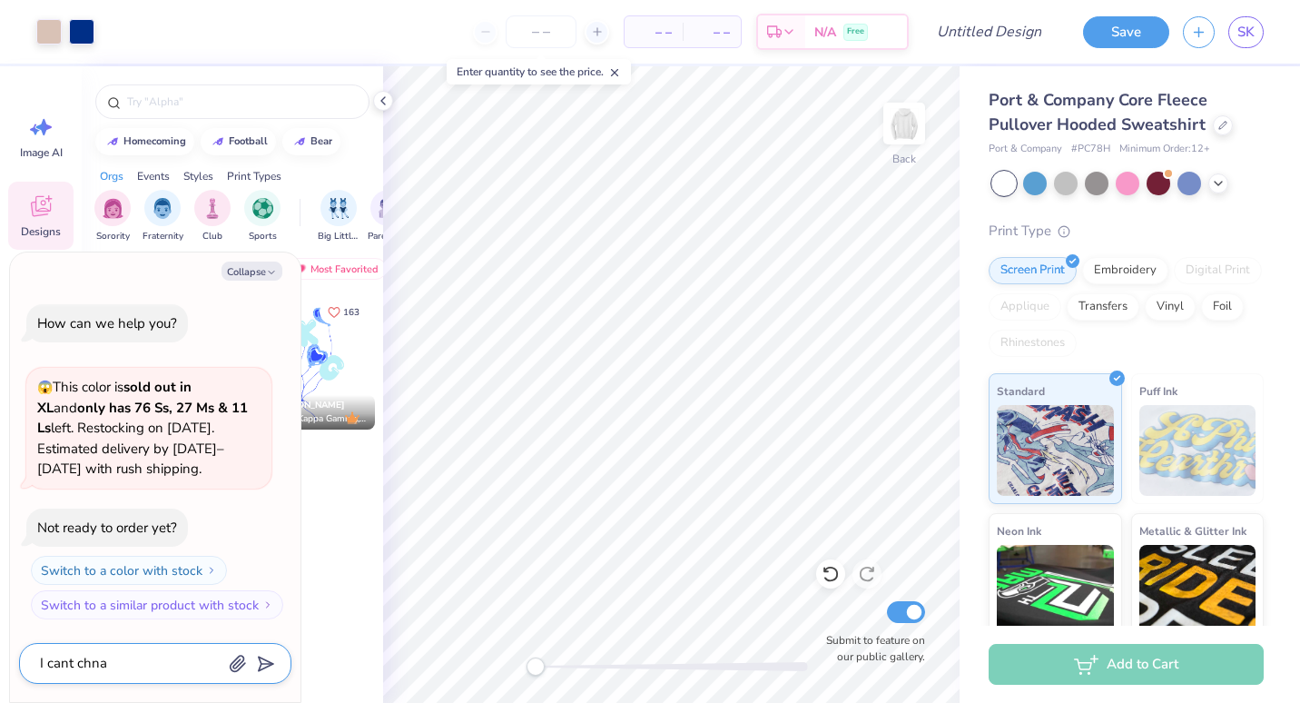
type textarea "I cant chn"
type textarea "x"
type textarea "I cant ch"
type textarea "x"
type textarea "I cant chan"
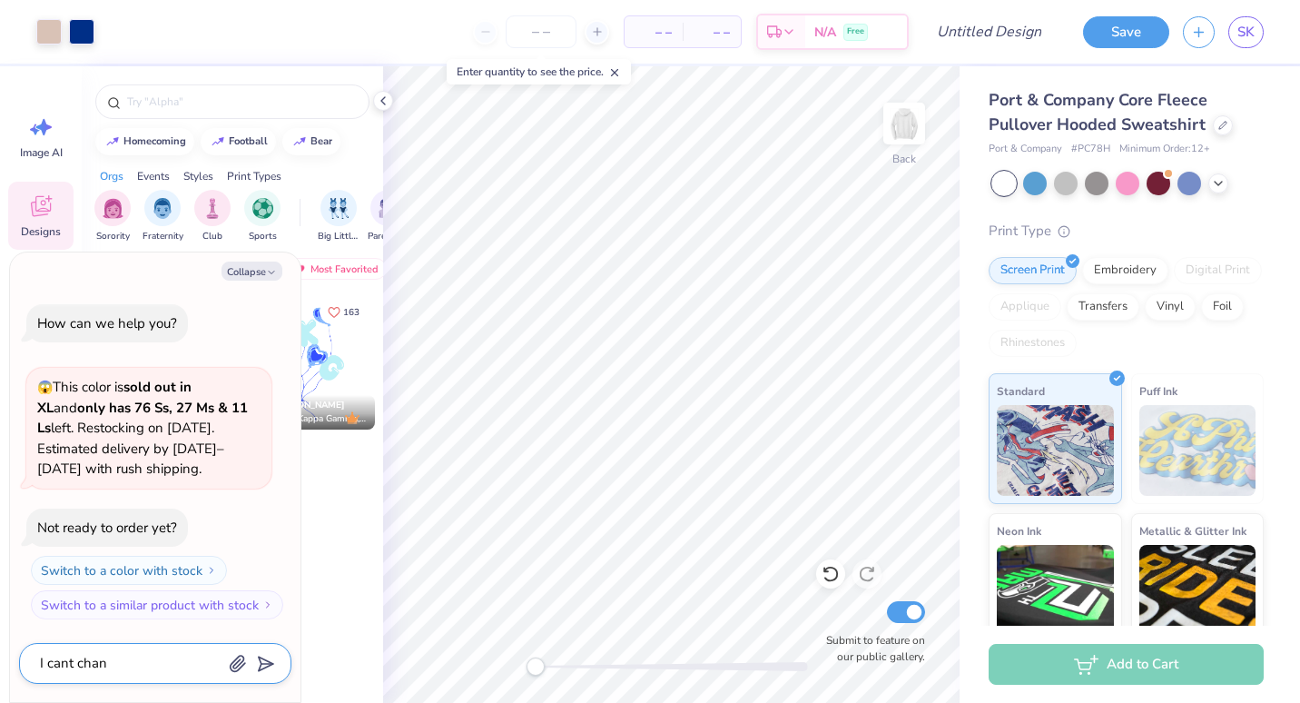
type textarea "x"
type textarea "I cant chang"
type textarea "x"
type textarea "I cant change"
type textarea "x"
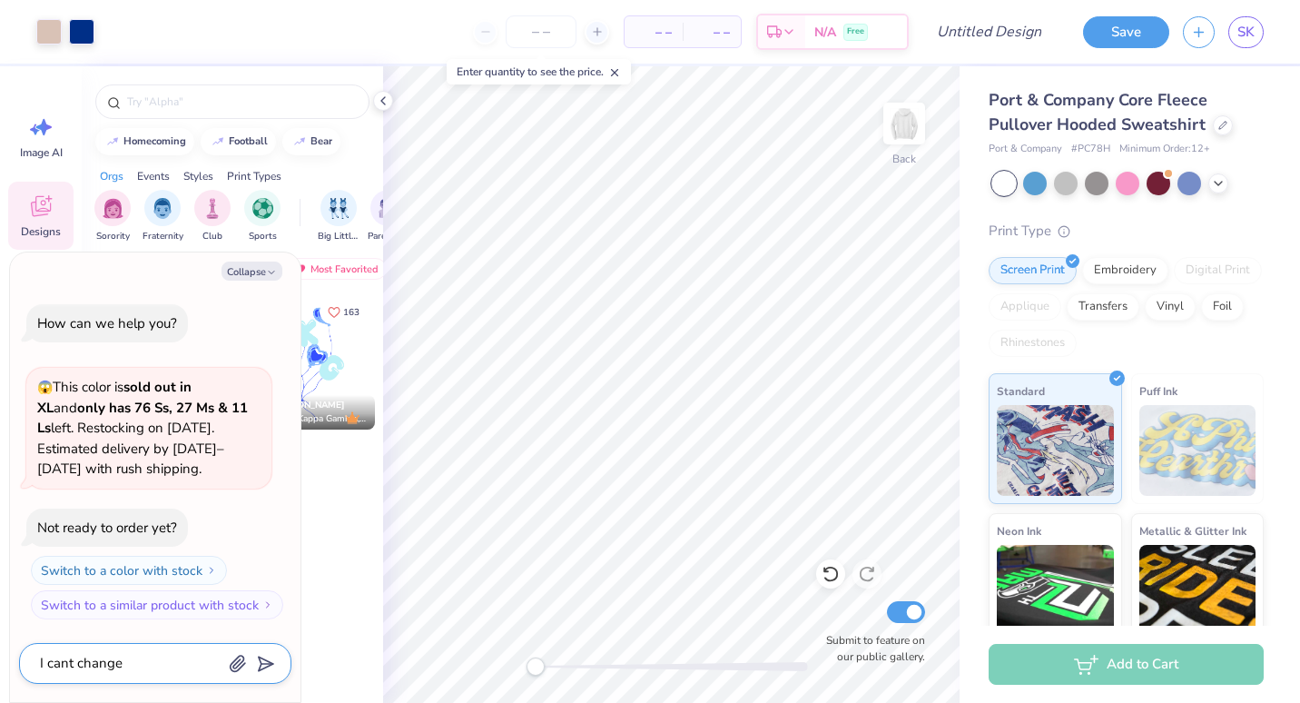
type textarea "I cant change"
type textarea "x"
type textarea "I cant change th"
type textarea "x"
type textarea "I cant change the"
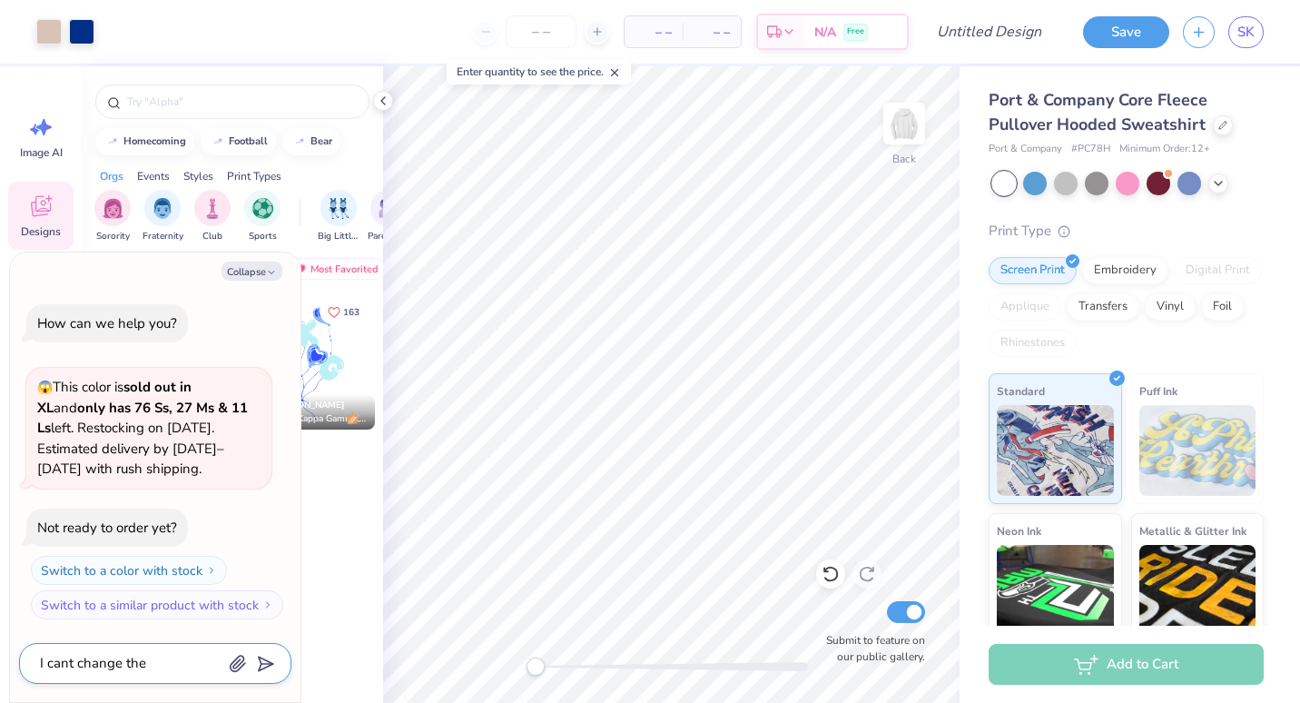
type textarea "x"
type textarea "I cant change the"
type textarea "x"
type textarea "I cant change the c"
type textarea "x"
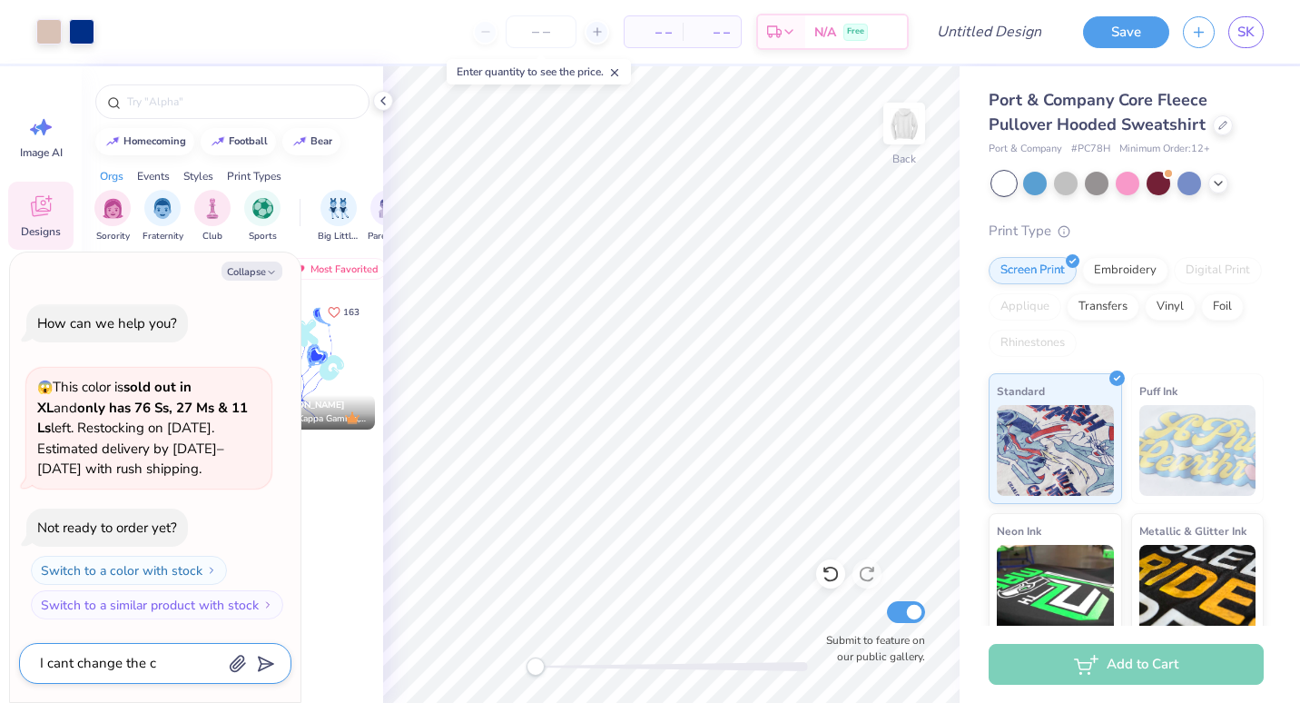
type textarea "I cant change the co"
type textarea "x"
type textarea "I cant change the col"
type textarea "x"
type textarea "I cant change the colo"
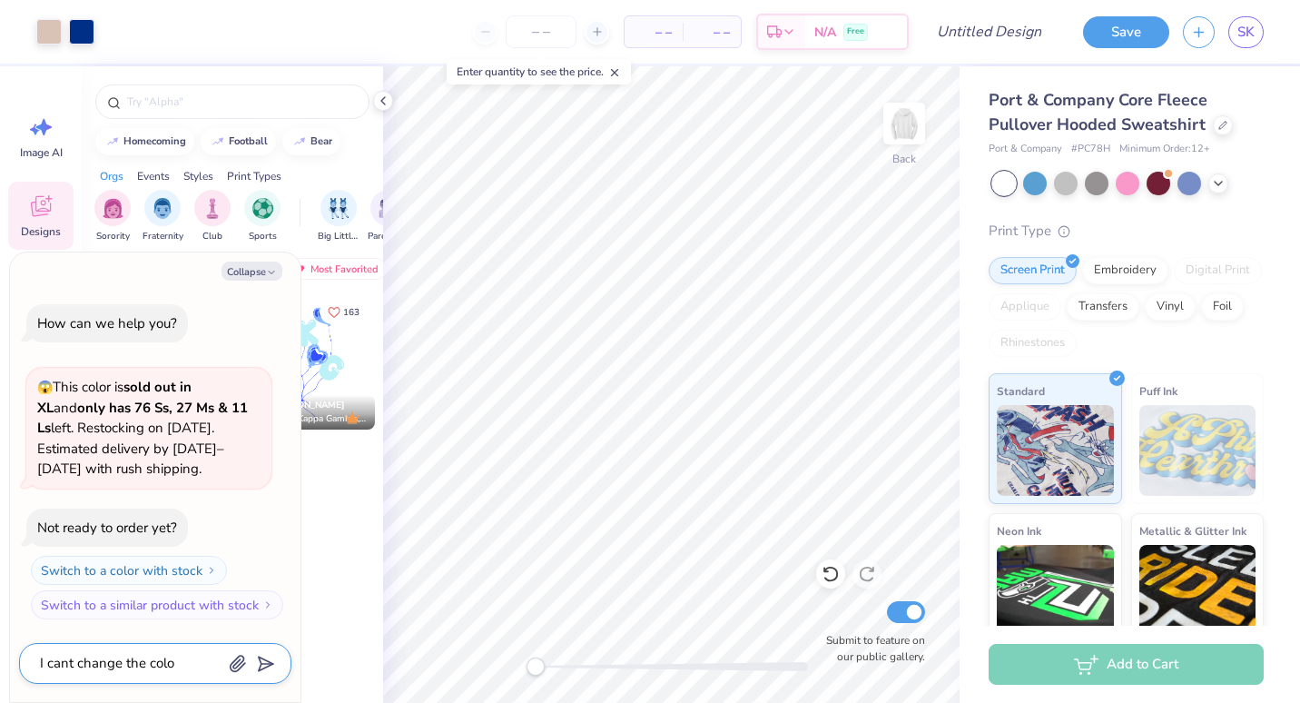
type textarea "x"
type textarea "I cant change the color"
type textarea "x"
type textarea "I cant change the color o"
type textarea "x"
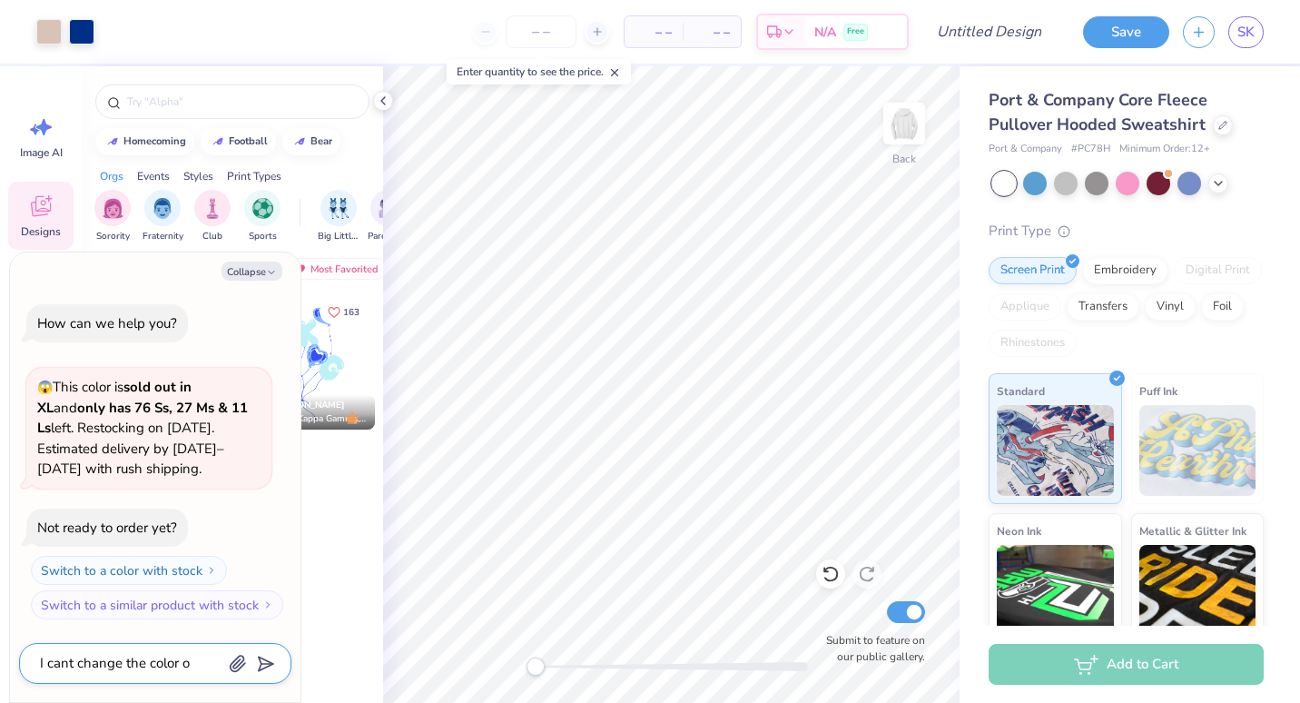
type textarea "I cant change the color of"
type textarea "x"
type textarea "I cant change the color of"
type textarea "x"
type textarea "I cant change the color of th"
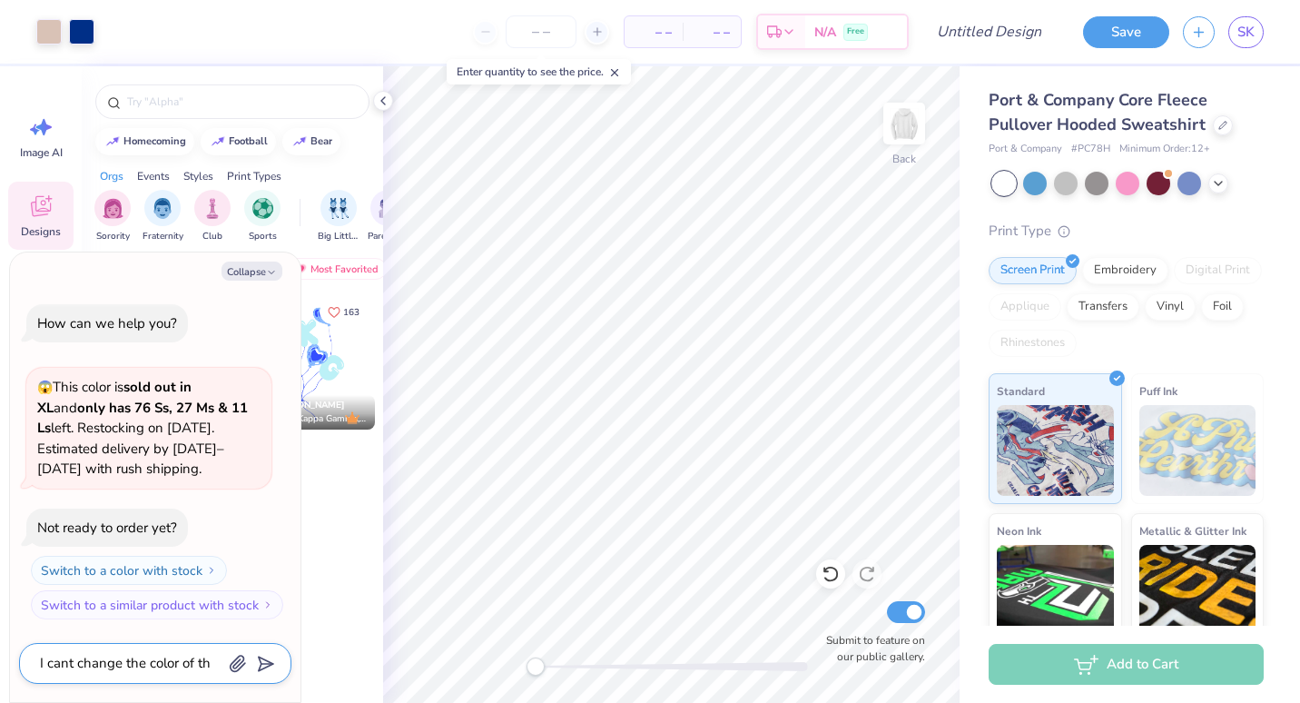
type textarea "x"
type textarea "I cant change the color of the"
type textarea "x"
type textarea "I cant change the color of the"
type textarea "x"
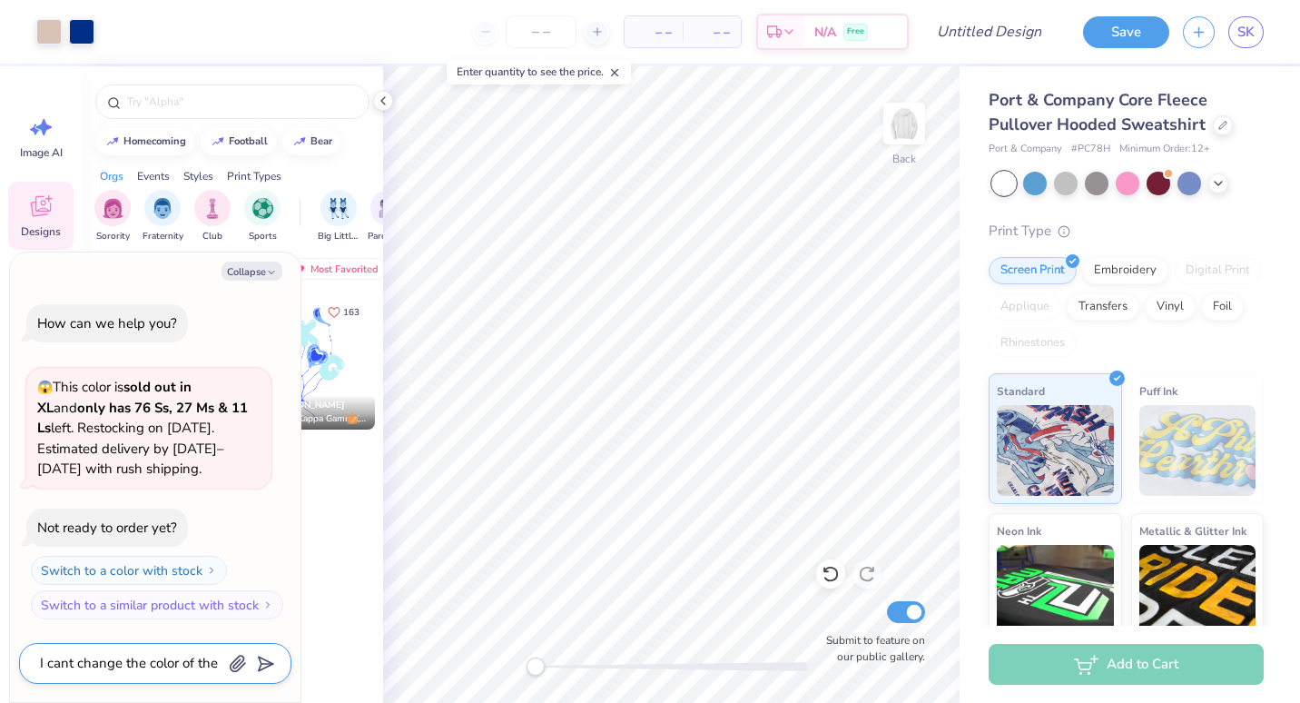
type textarea "I cant change the color of the h"
type textarea "x"
type textarea "I cant change the color of the he"
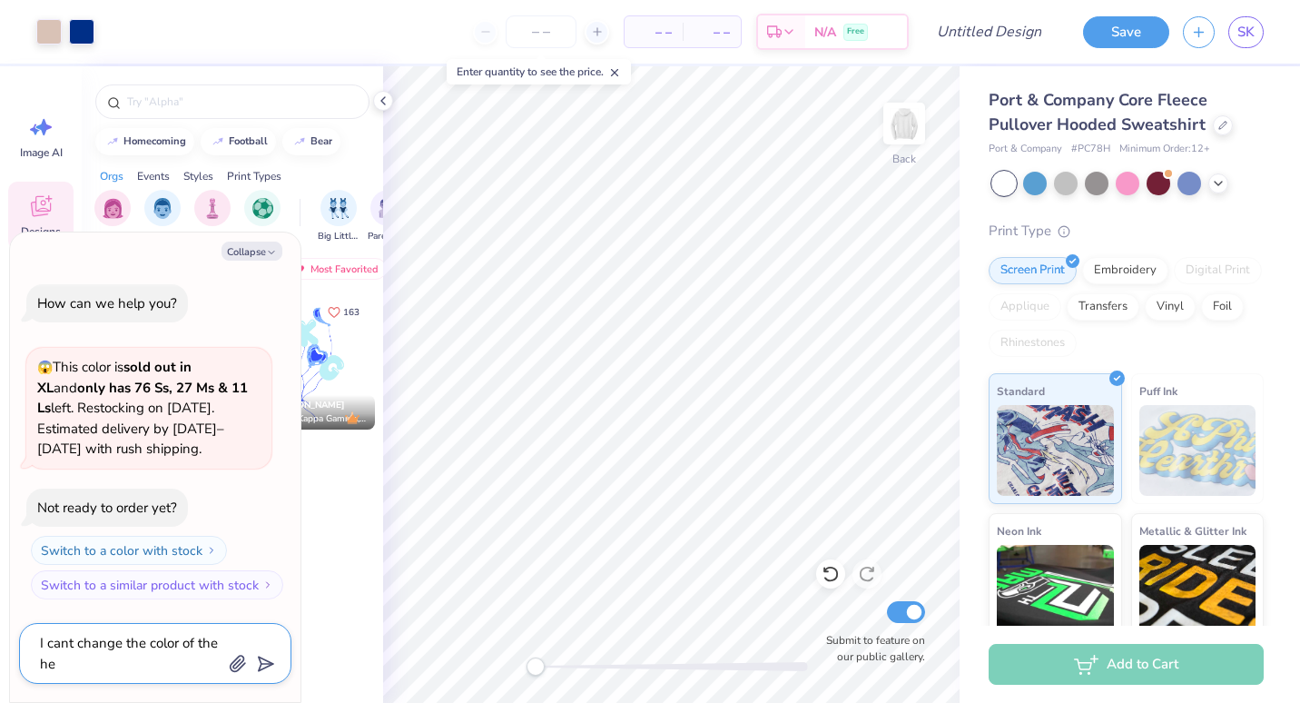
type textarea "x"
type textarea "I cant change the color of the hea"
type textarea "x"
type textarea "I cant change the color of the heart"
type textarea "x"
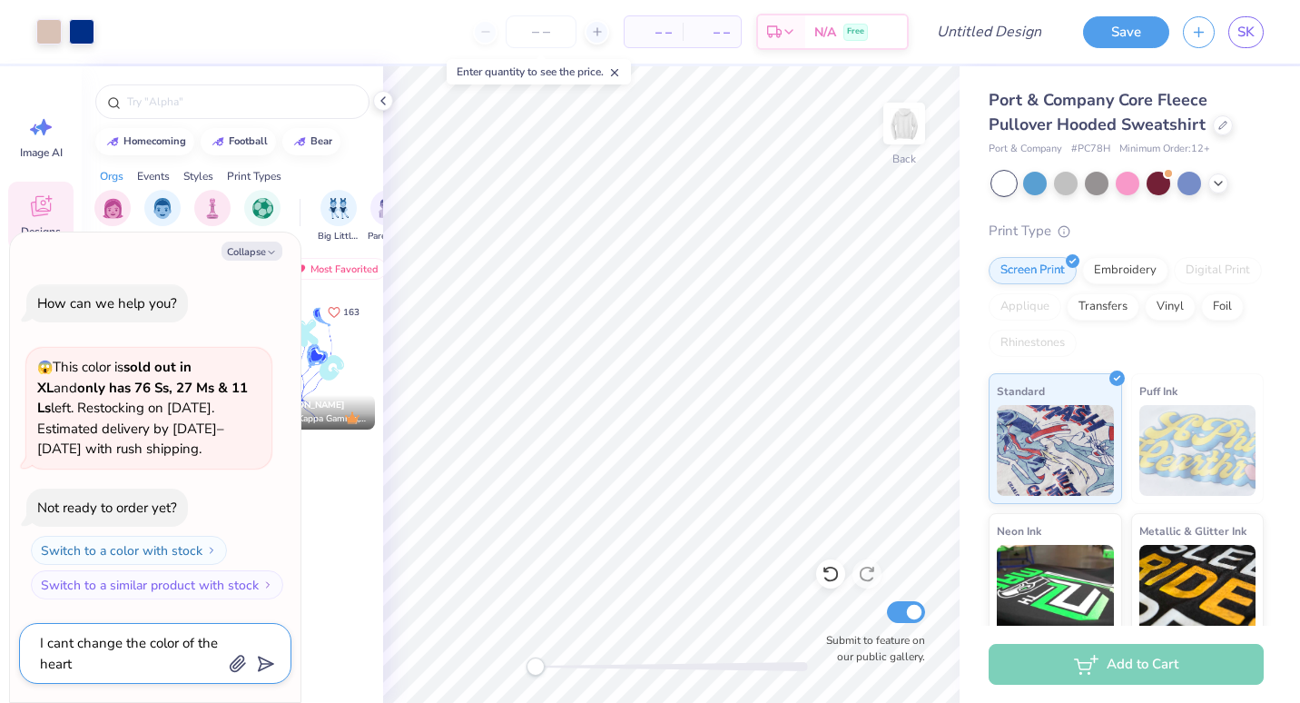
type textarea "I cant change the color of the heart"
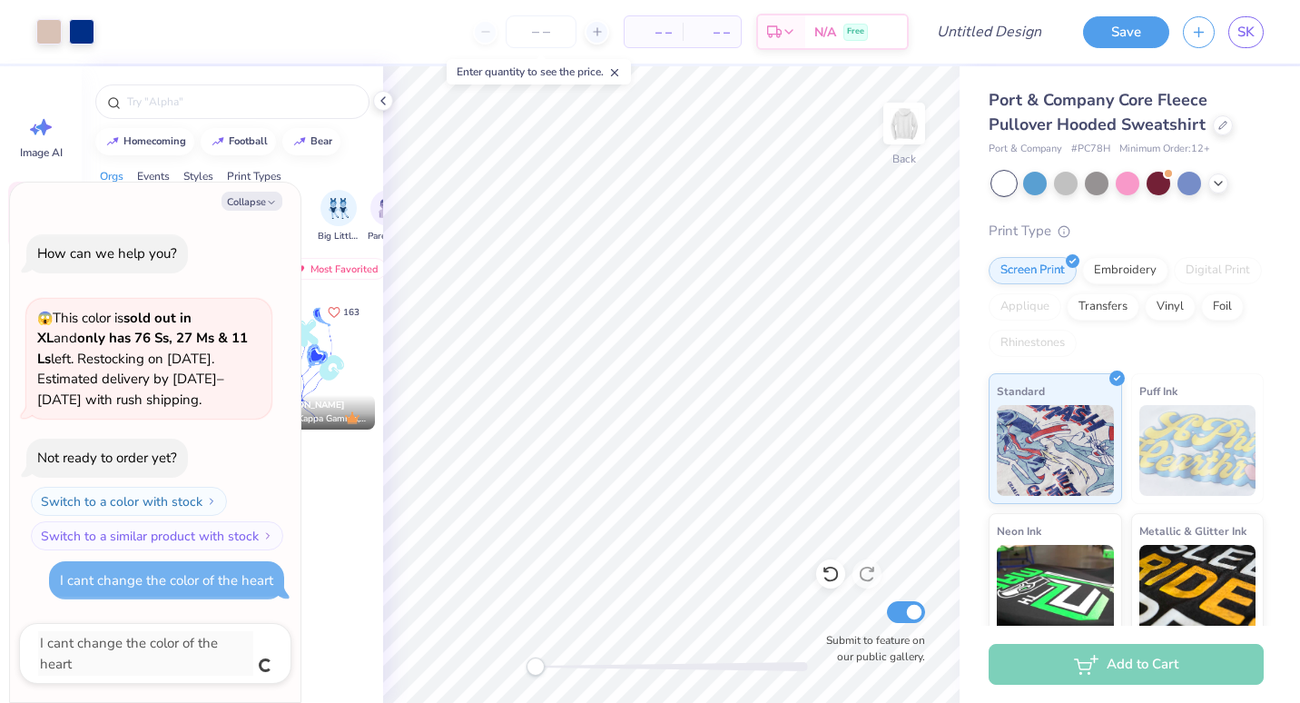
type textarea "x"
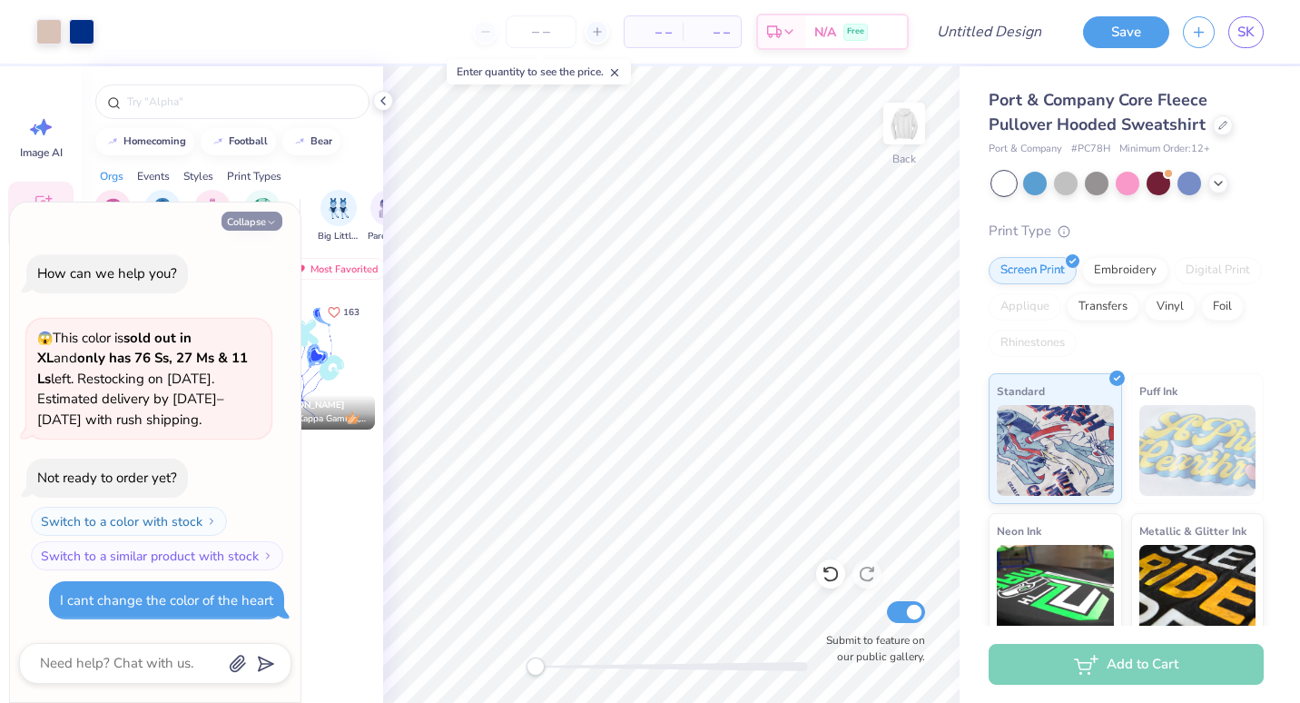
click at [243, 221] on button "Collapse" at bounding box center [252, 221] width 61 height 19
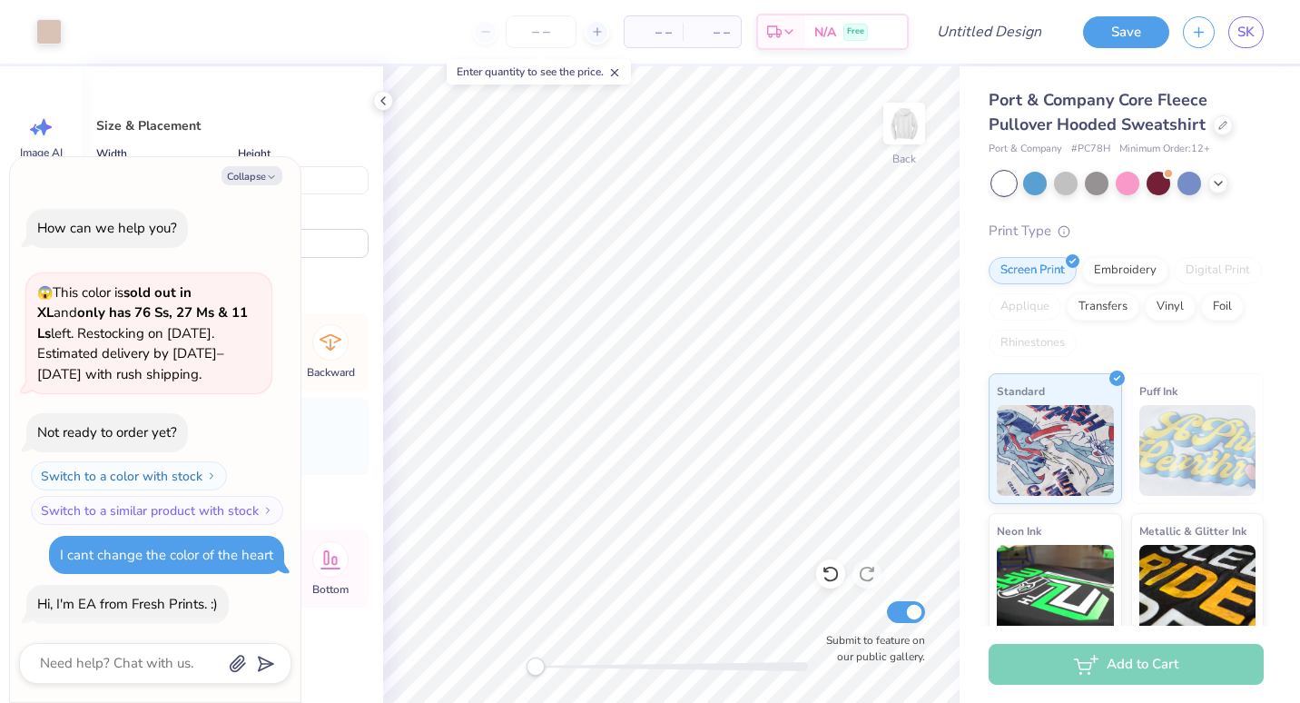
scroll to position [40, 0]
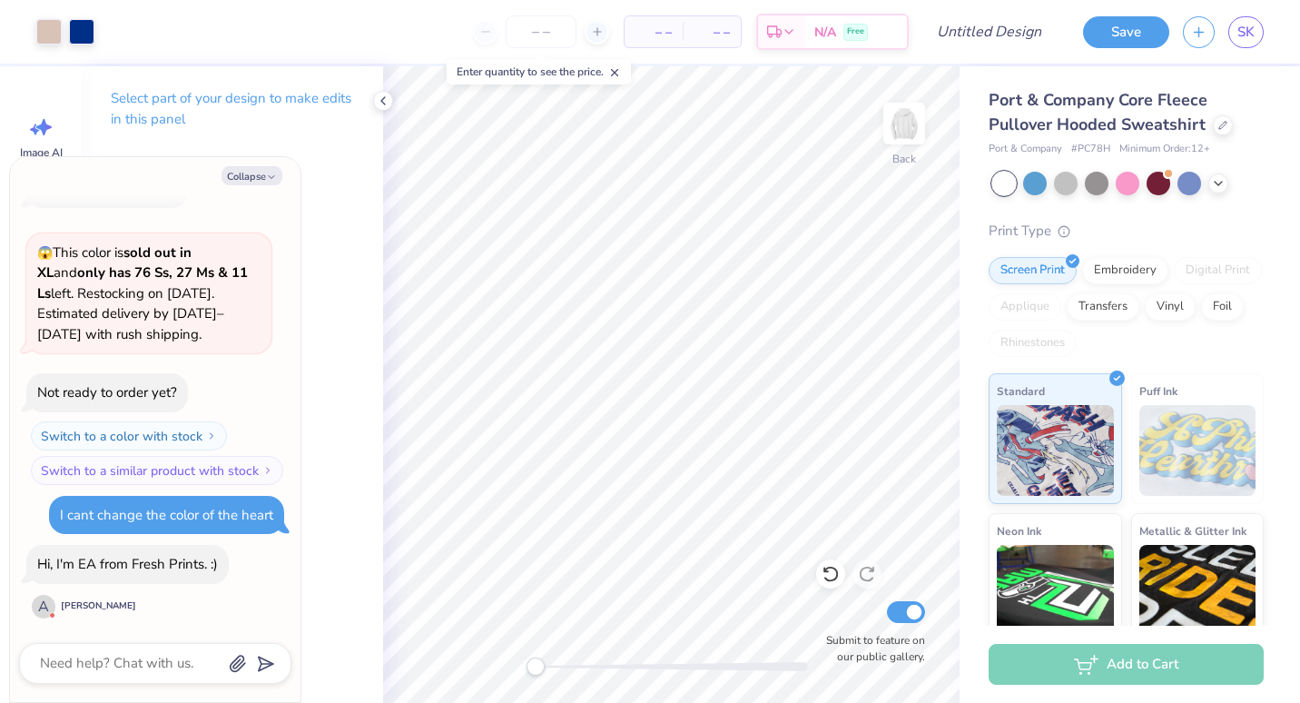
click at [46, 602] on div "A" at bounding box center [44, 607] width 24 height 24
click at [88, 605] on div "Ashanna V" at bounding box center [98, 606] width 75 height 14
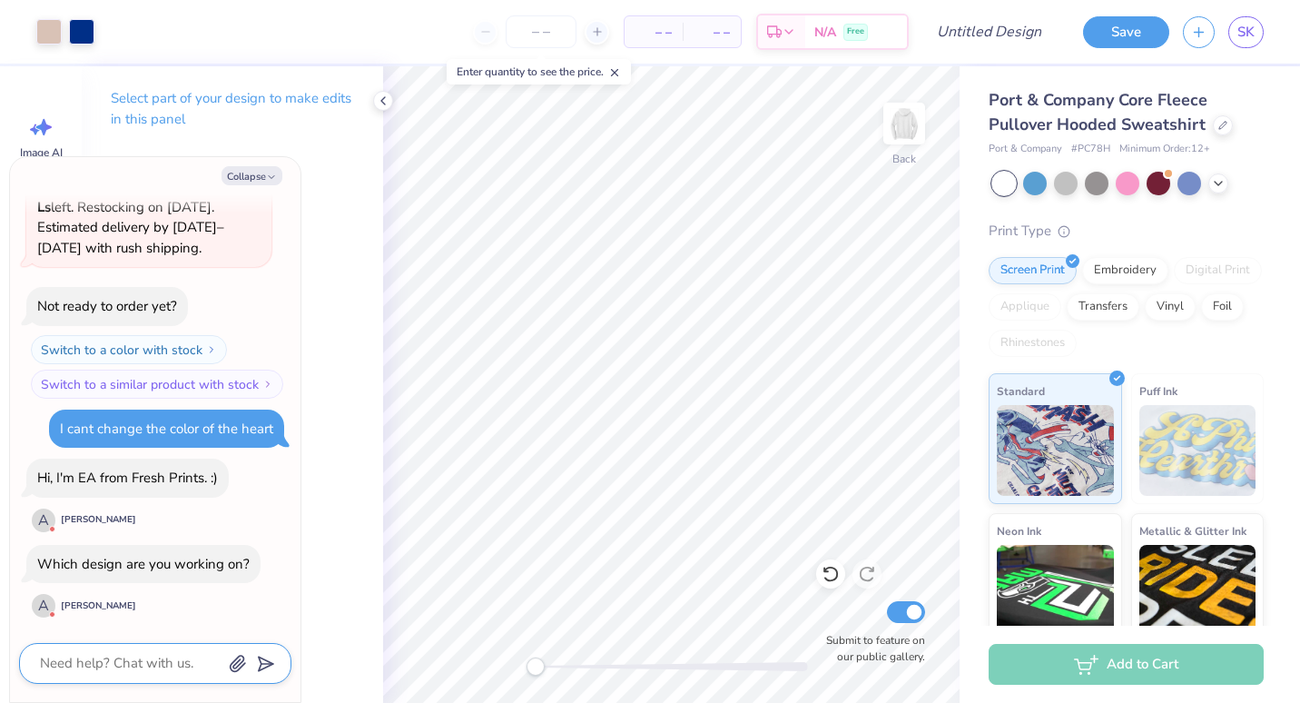
click at [104, 656] on textarea at bounding box center [130, 663] width 184 height 25
type textarea "x"
type textarea "A"
type textarea "x"
type textarea "A"
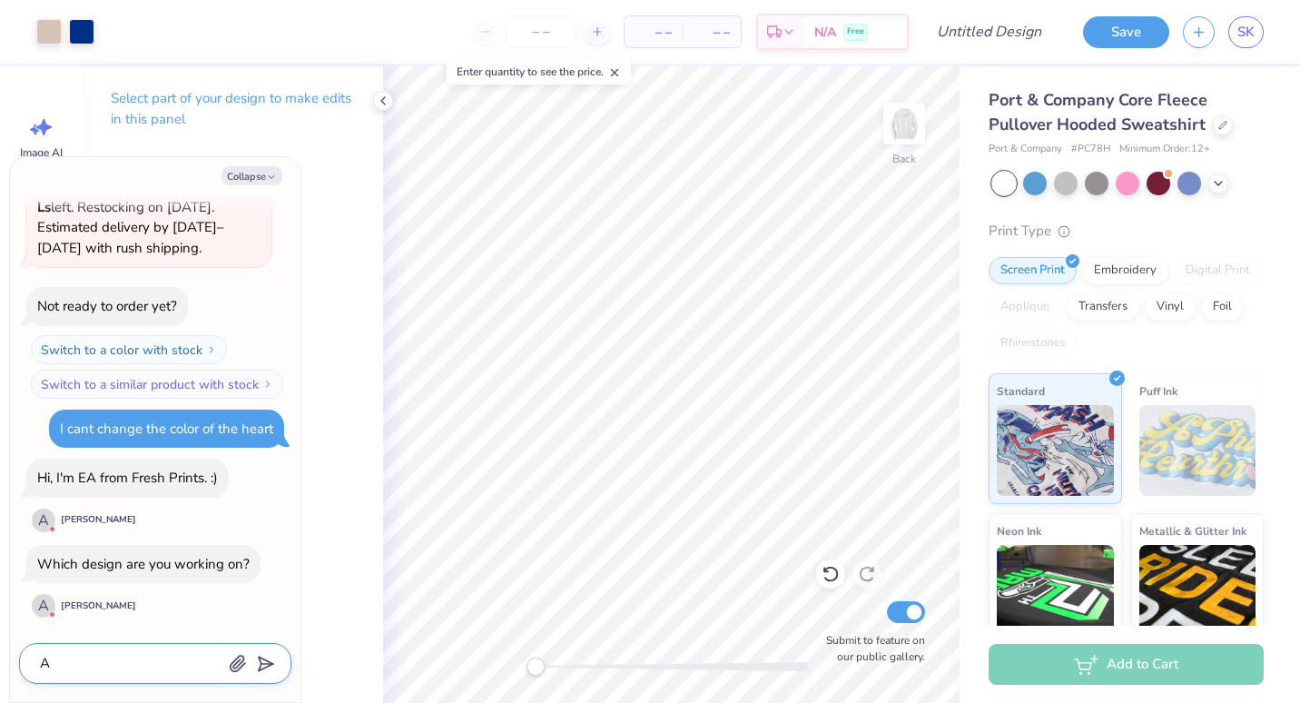
type textarea "x"
type textarea "A h"
type textarea "x"
type textarea "A he"
type textarea "x"
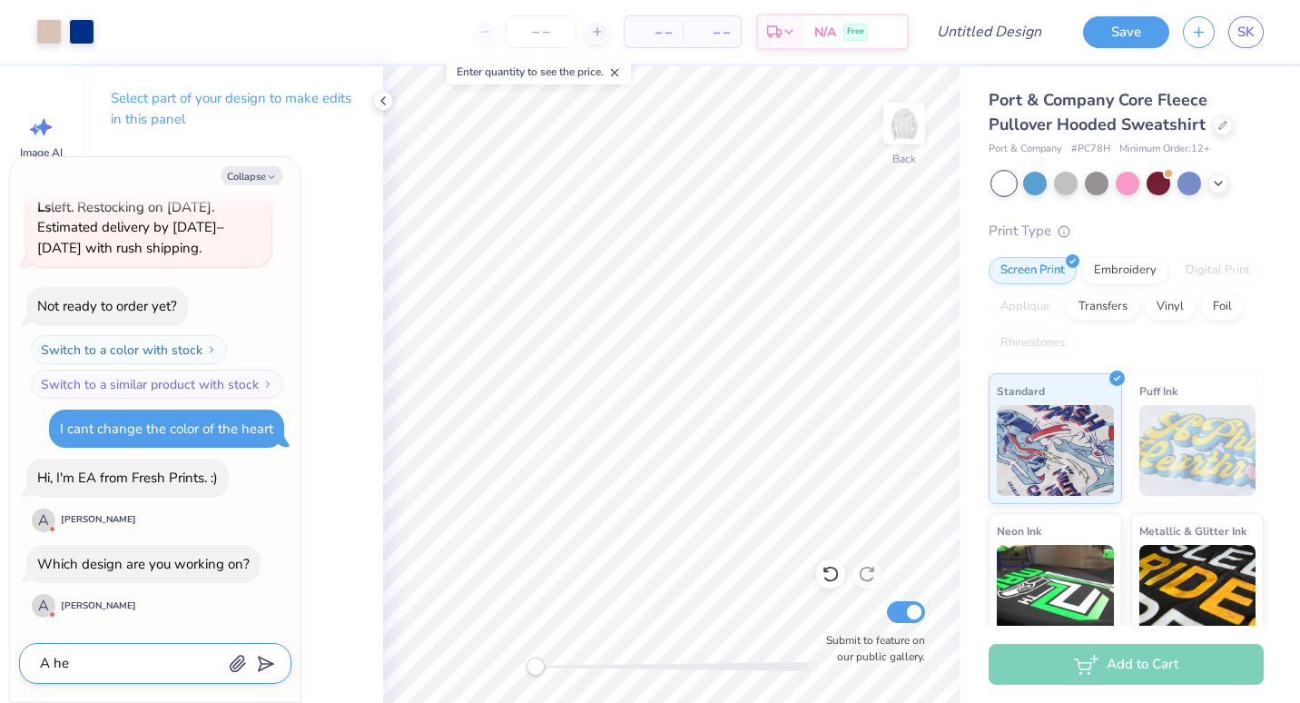
type textarea "A hea"
type textarea "x"
type textarea "A hear"
type textarea "x"
type textarea "A heart"
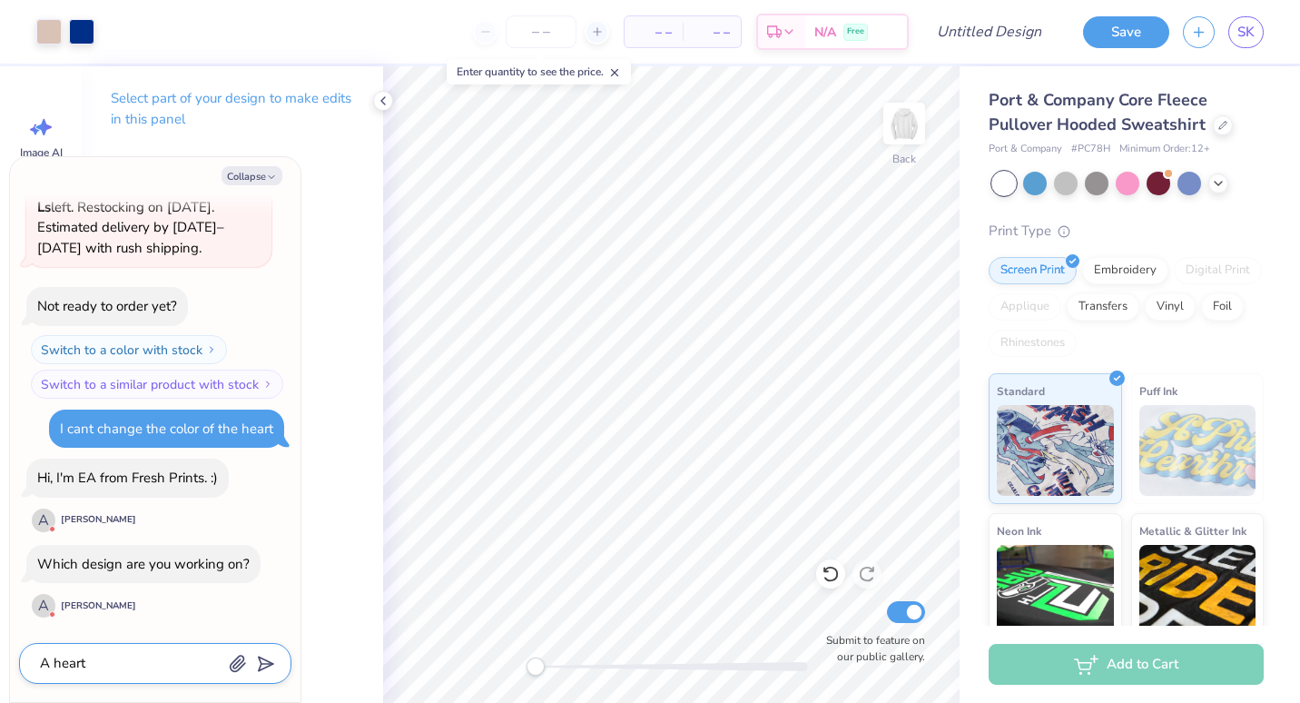
type textarea "x"
type textarea "A heart"
type textarea "x"
type textarea "A heart w"
type textarea "x"
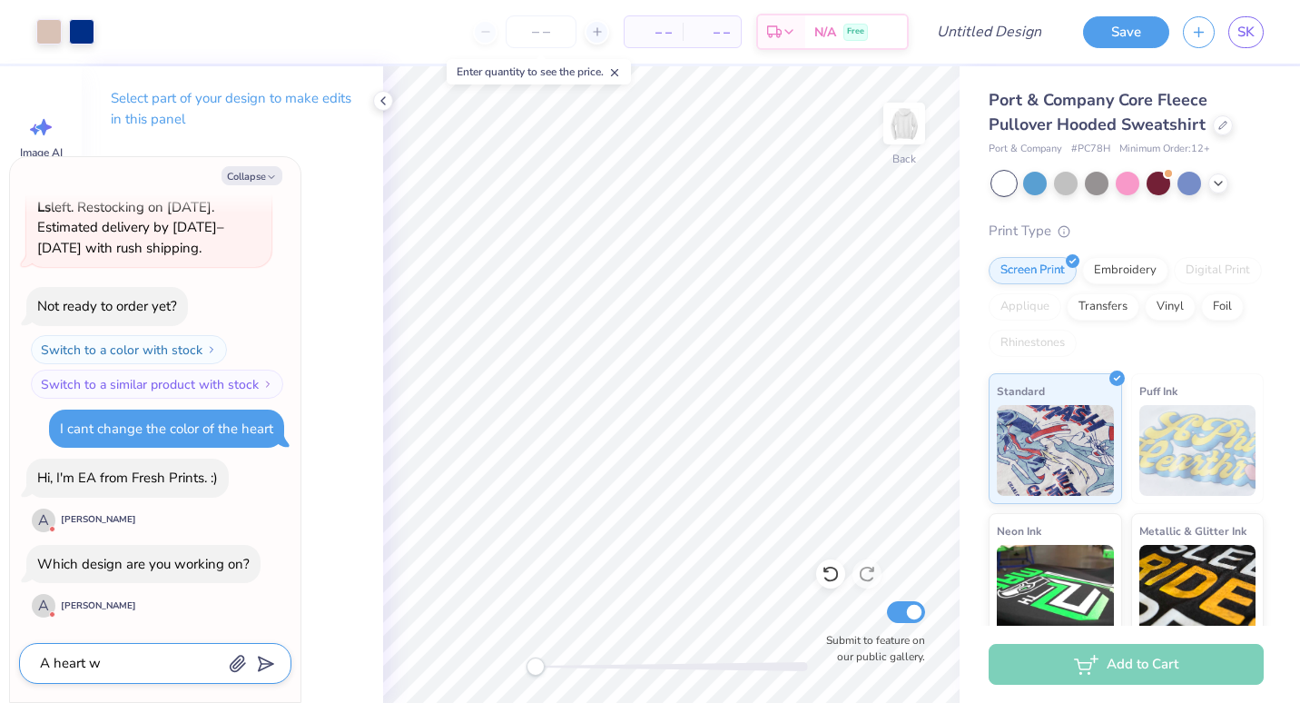
type textarea "A heart wi"
type textarea "x"
type textarea "A heart wih"
type textarea "x"
type textarea "A heart wiht"
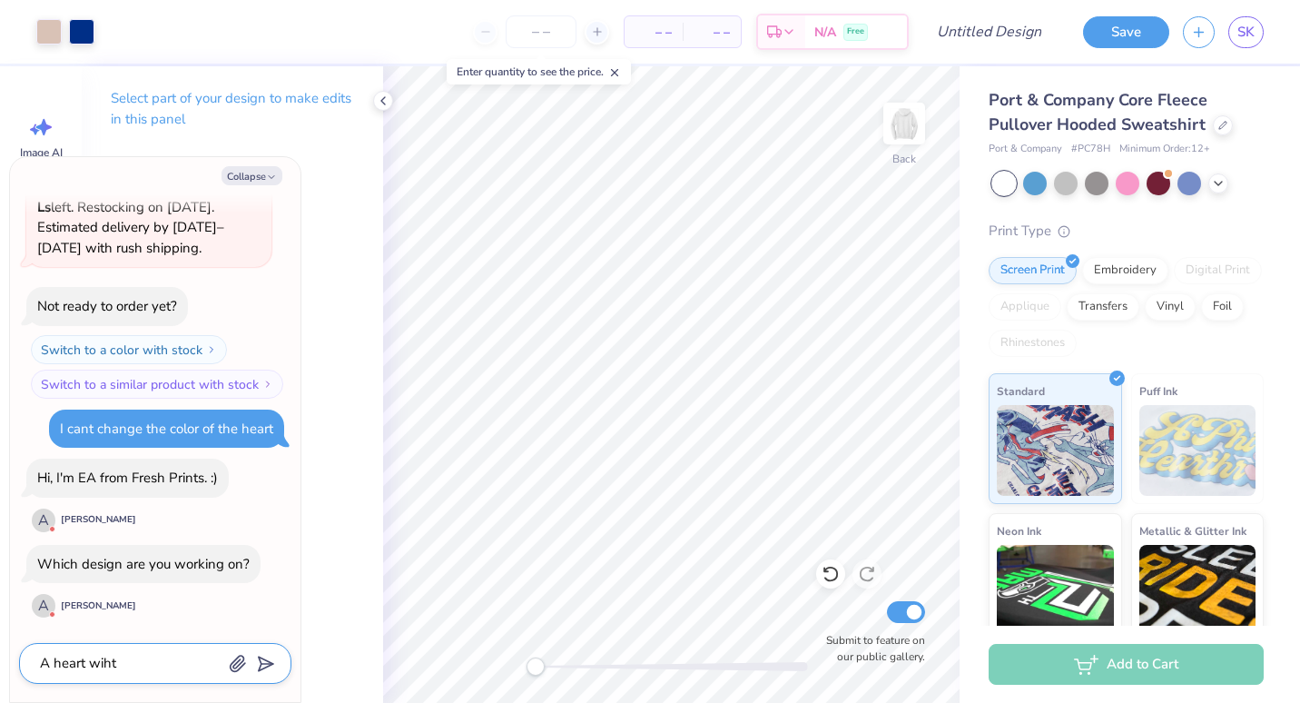
type textarea "x"
type textarea "A heart wiht"
type textarea "x"
type textarea "A heart wiht m"
type textarea "x"
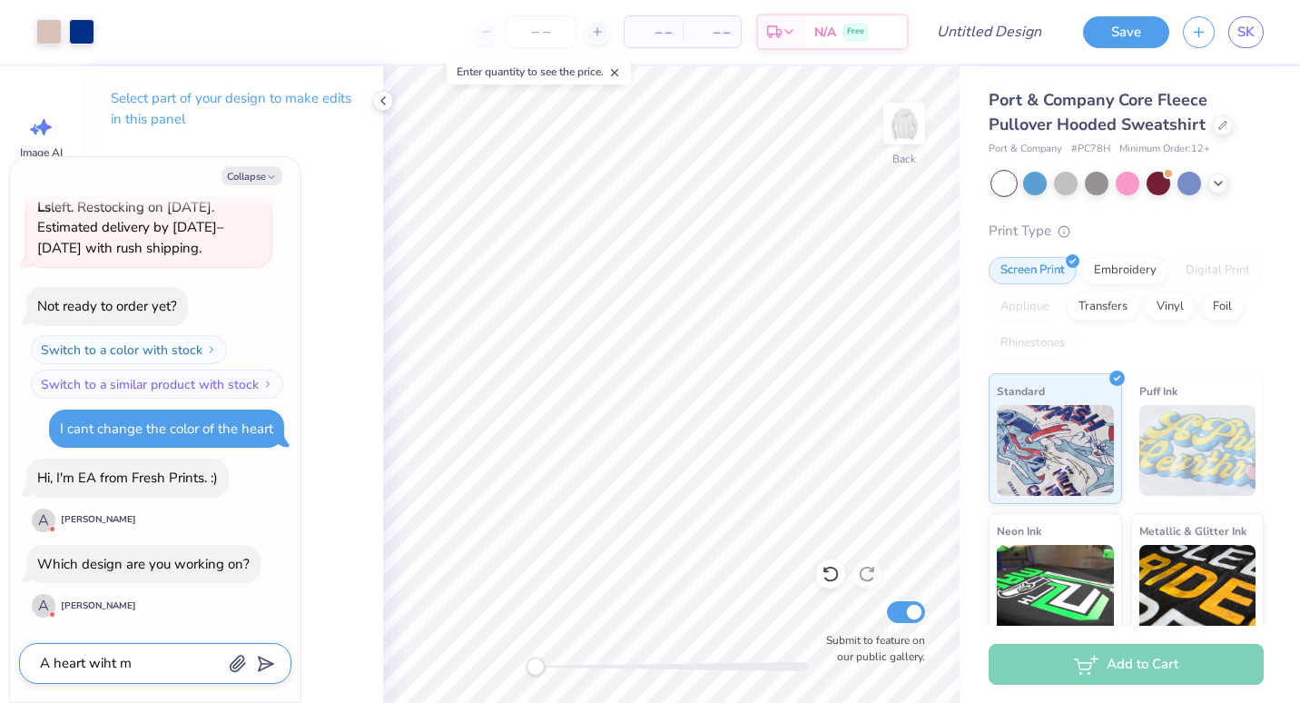
type textarea "A heart wiht my"
type textarea "x"
type textarea "A heart wiht my"
type textarea "x"
type textarea "A heart wiht my"
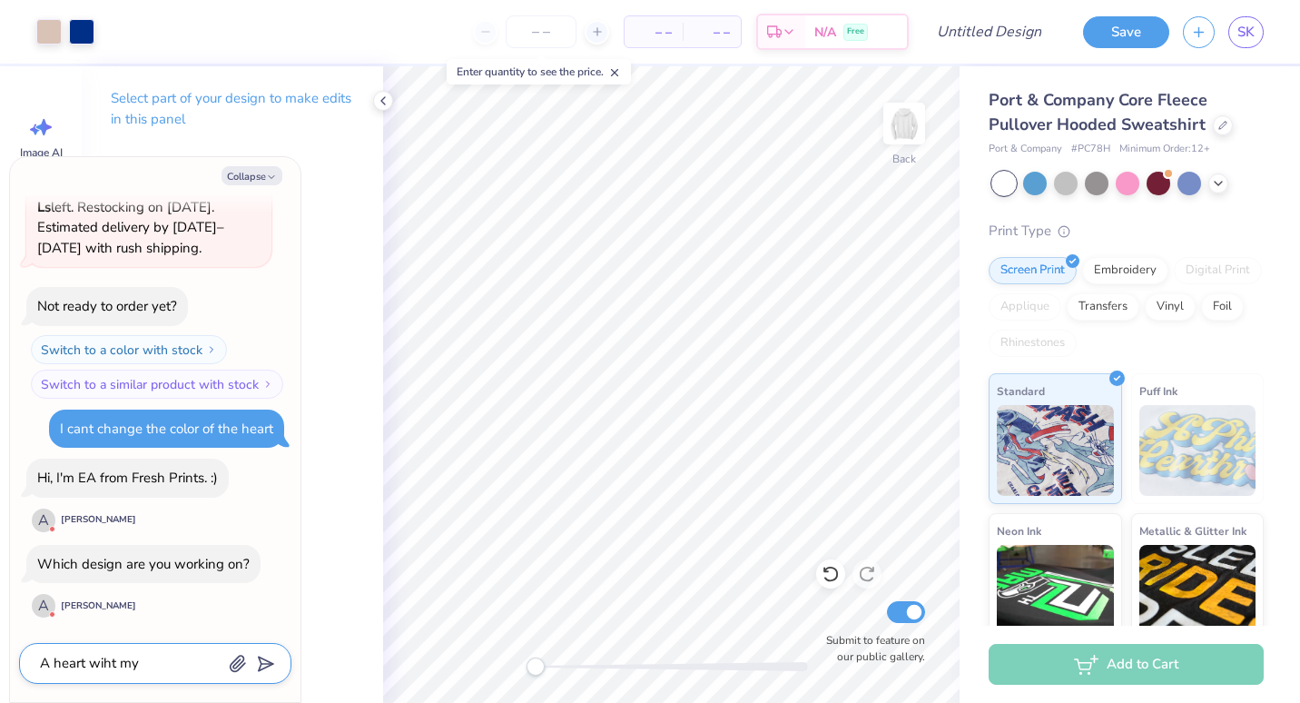
type textarea "x"
type textarea "A heart wiht m"
type textarea "x"
type textarea "A heart wiht"
type textarea "x"
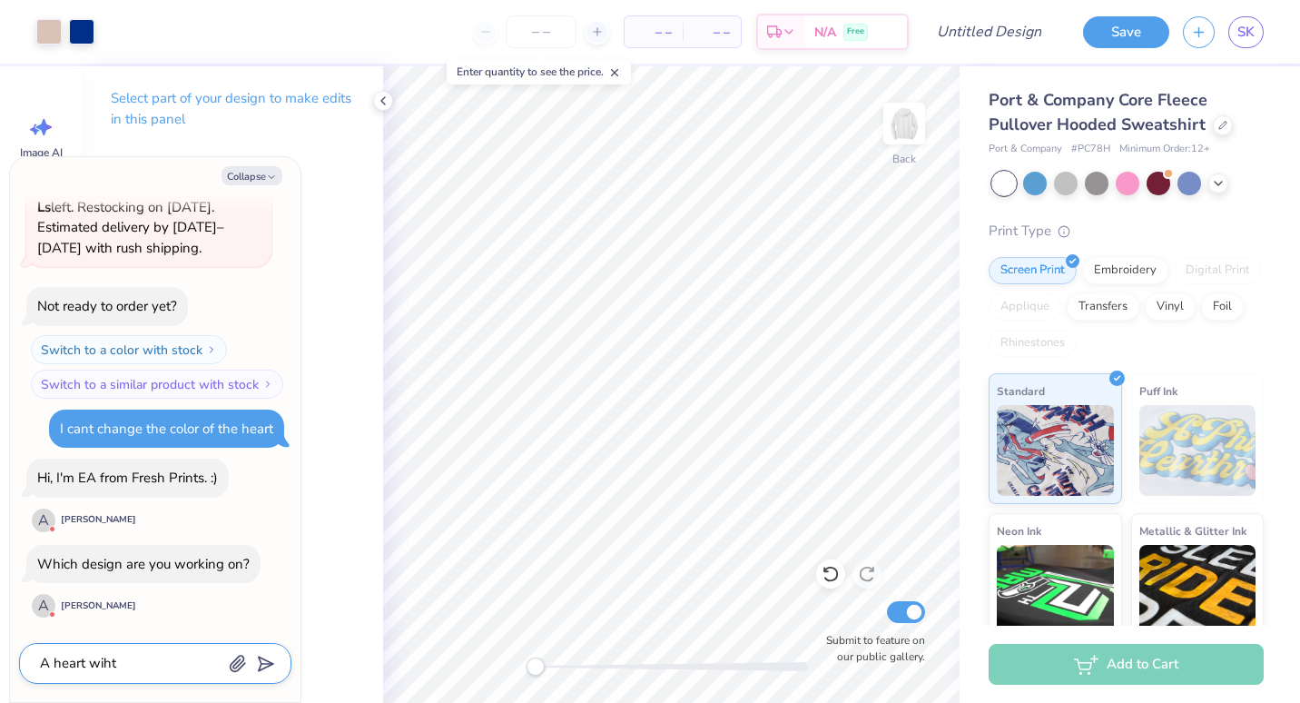
type textarea "A heart wiht"
type textarea "x"
type textarea "A heart wih"
type textarea "x"
type textarea "A heart wi"
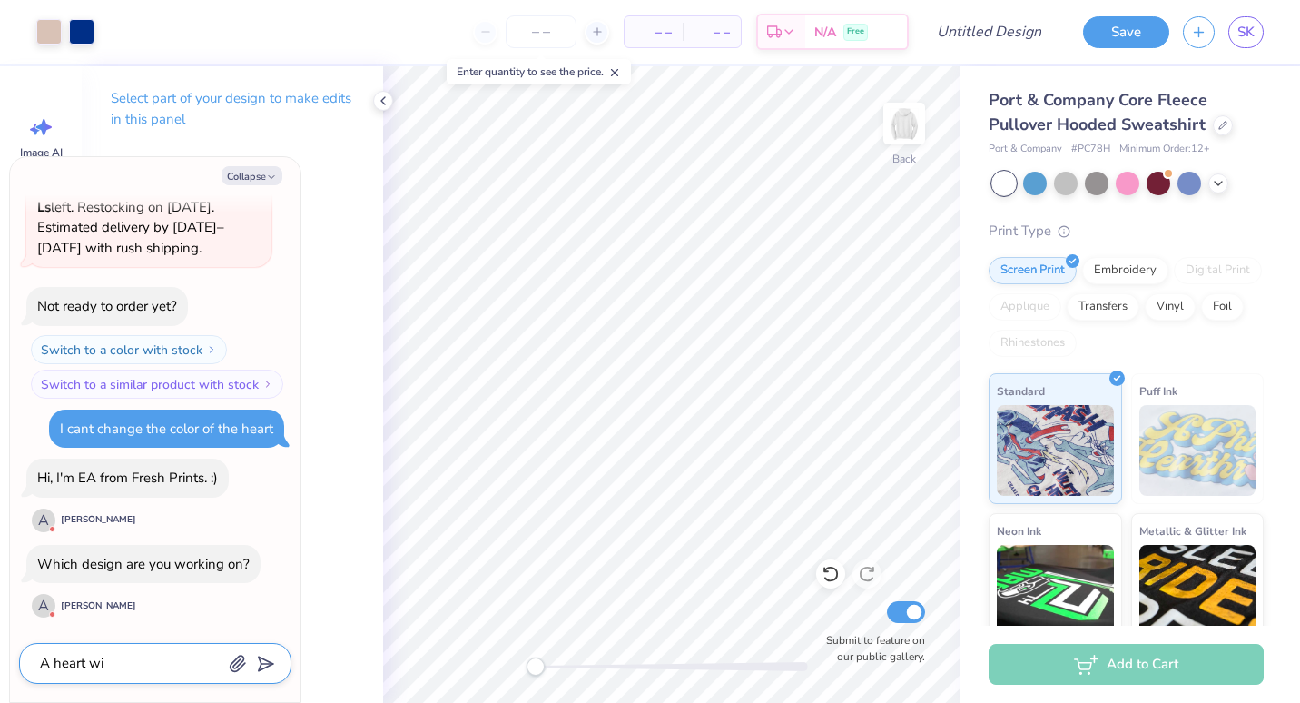
type textarea "x"
type textarea "A heart wit"
type textarea "x"
type textarea "A heart with"
type textarea "x"
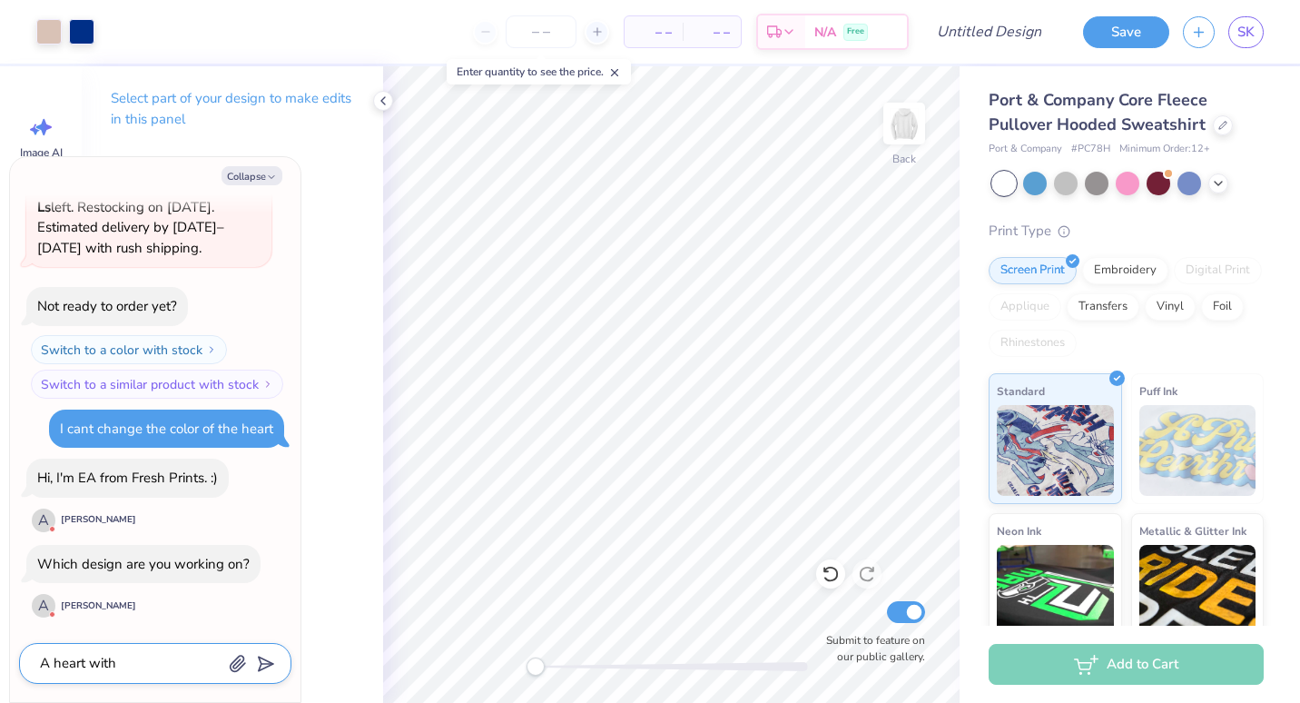
type textarea "A heart with m"
type textarea "x"
type textarea "A heart with my"
type textarea "x"
type textarea "A heart with my"
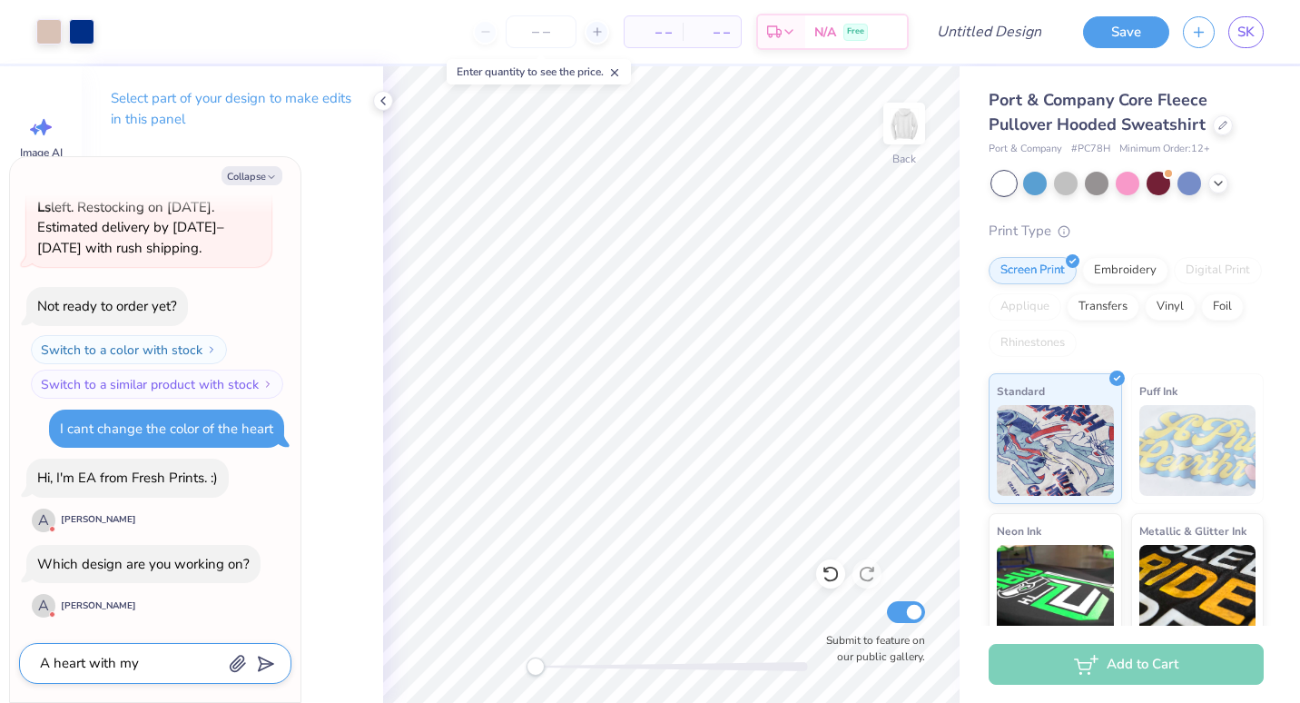
type textarea "x"
type textarea "A heart with my s"
type textarea "x"
type textarea "A heart with my so"
type textarea "x"
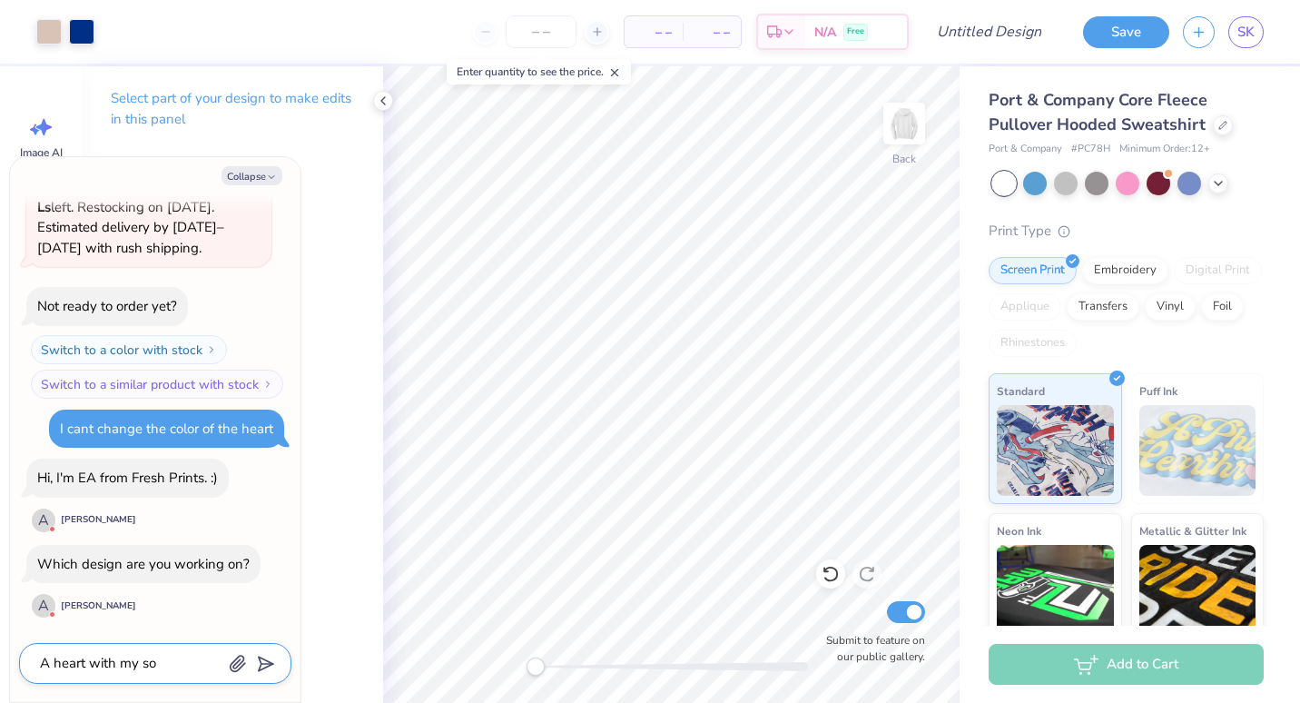
type textarea "A heart with my sor"
type textarea "x"
type textarea "A heart with my soror"
type textarea "x"
type textarea "A heart with my sorori"
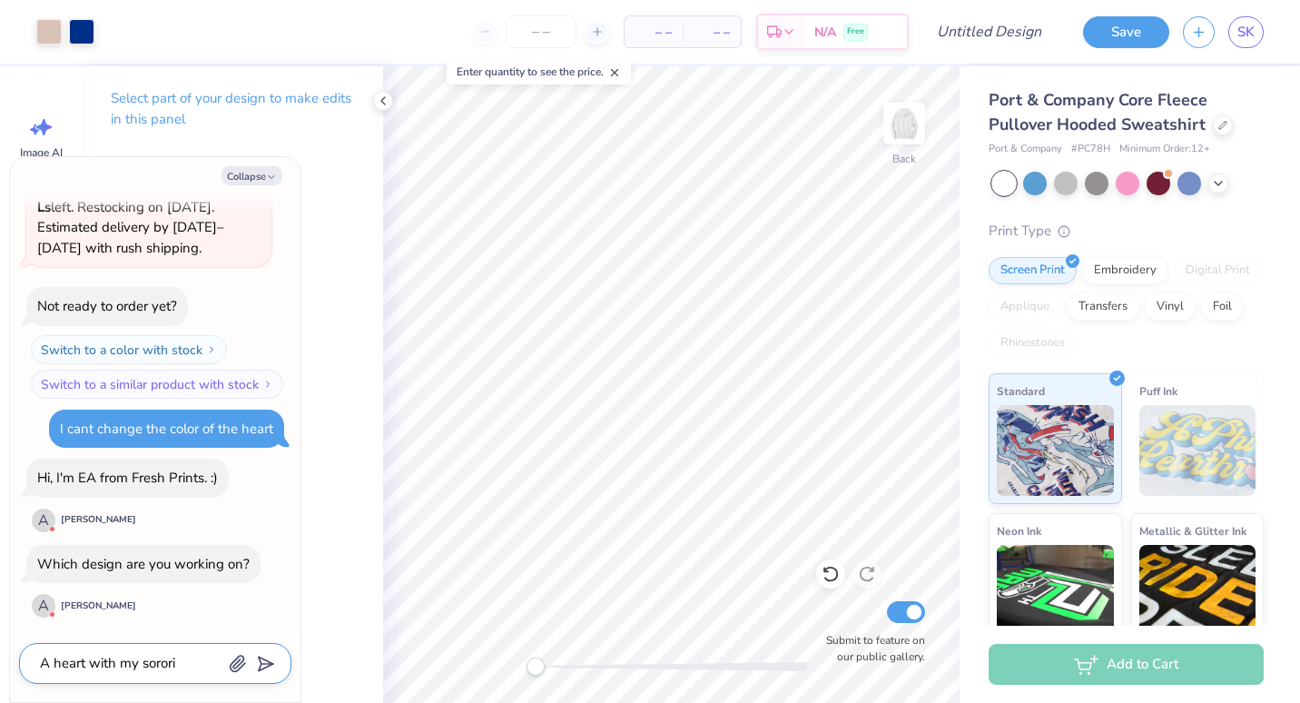
type textarea "x"
type textarea "A heart with my sororit"
type textarea "x"
type textarea "A heart with my sorority"
type textarea "x"
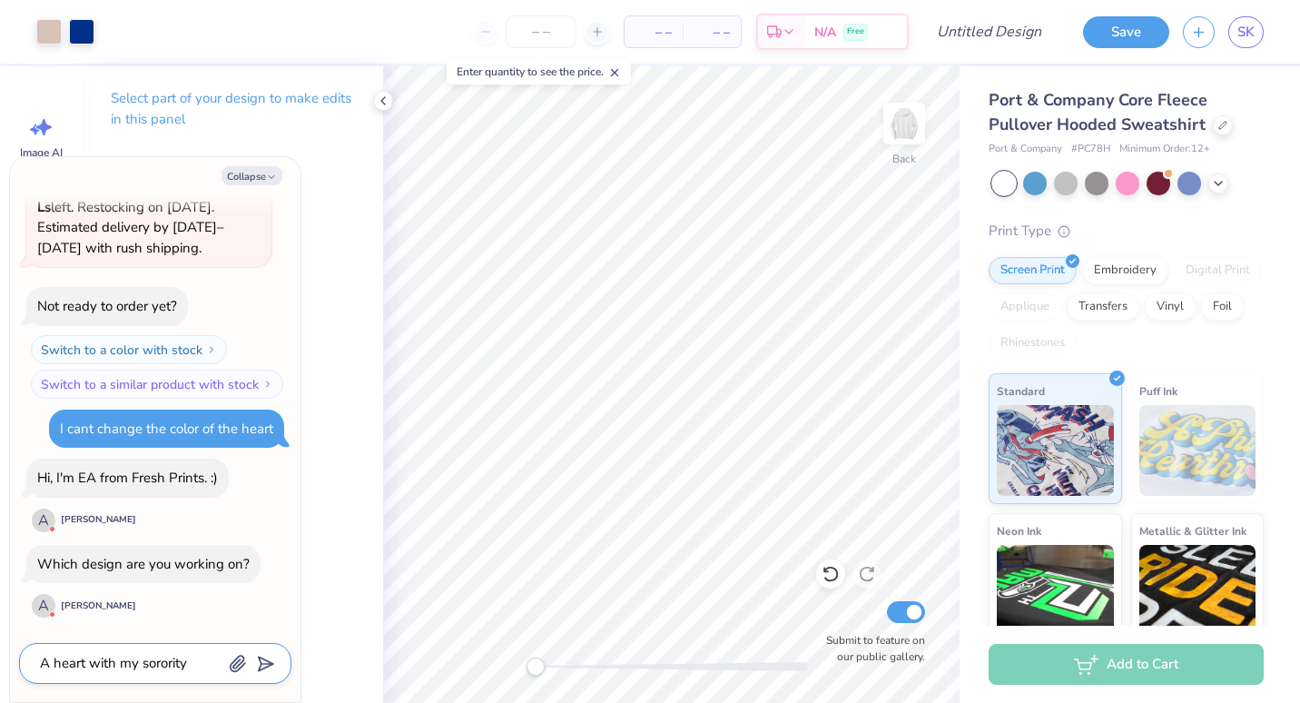
type textarea "A heart with my sorority"
type textarea "x"
type textarea "A heart with my sorority i"
type textarea "x"
type textarea "A heart with my sorority in"
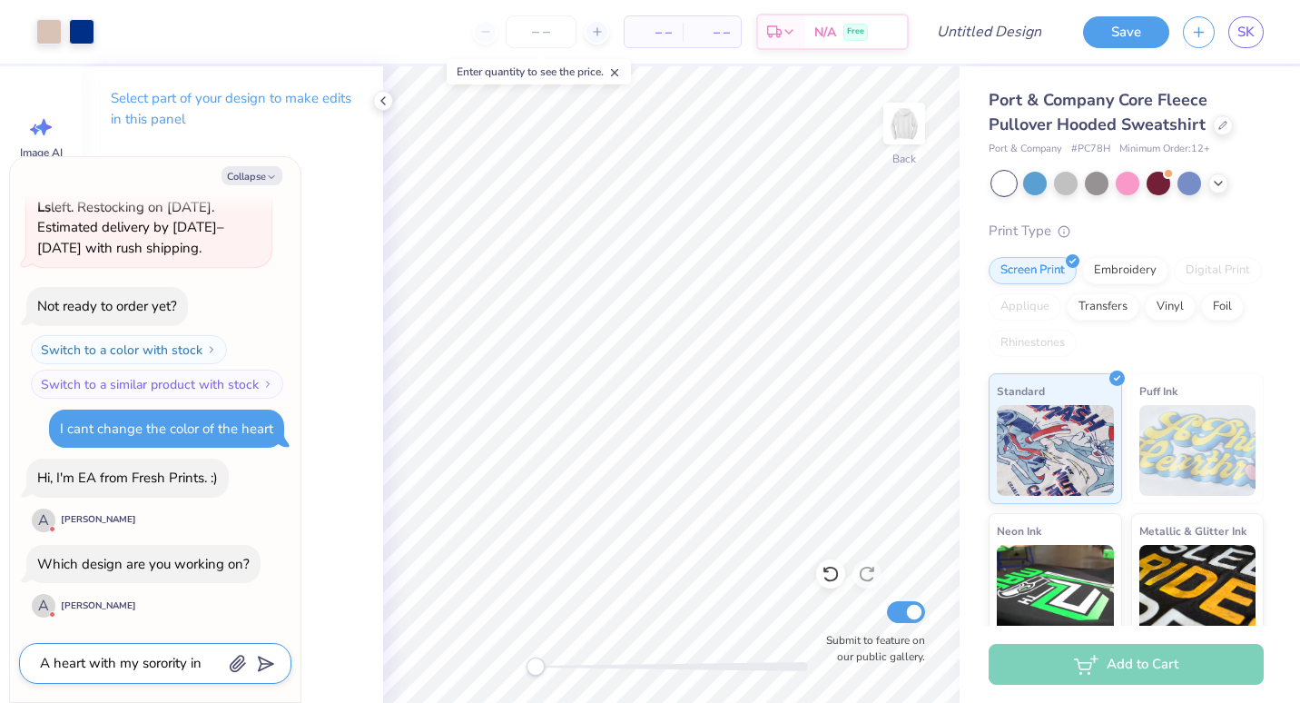
type textarea "x"
type textarea "A heart with my sorority in th"
type textarea "x"
type textarea "A heart with my sorority in the"
type textarea "x"
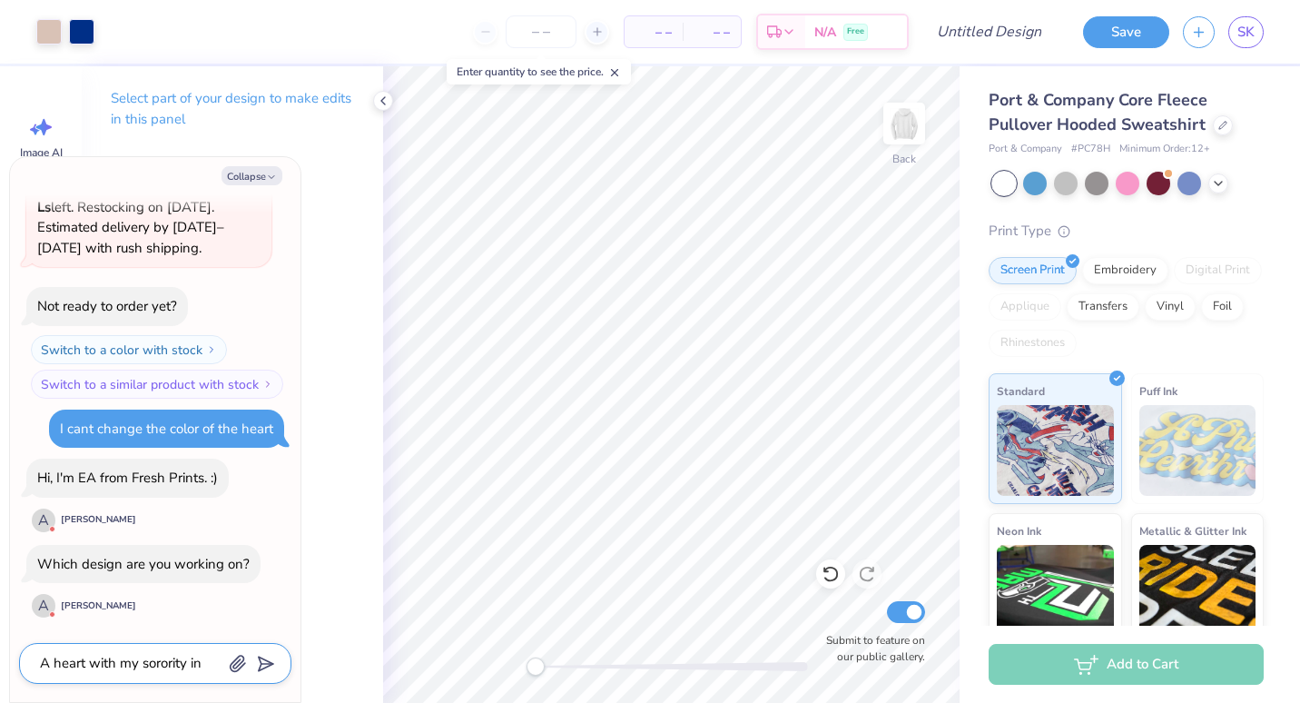
type textarea "A heart with my sorority in the"
type textarea "x"
type textarea "A heart with my sorority in the m"
type textarea "x"
type textarea "A heart with my sorority in the mi"
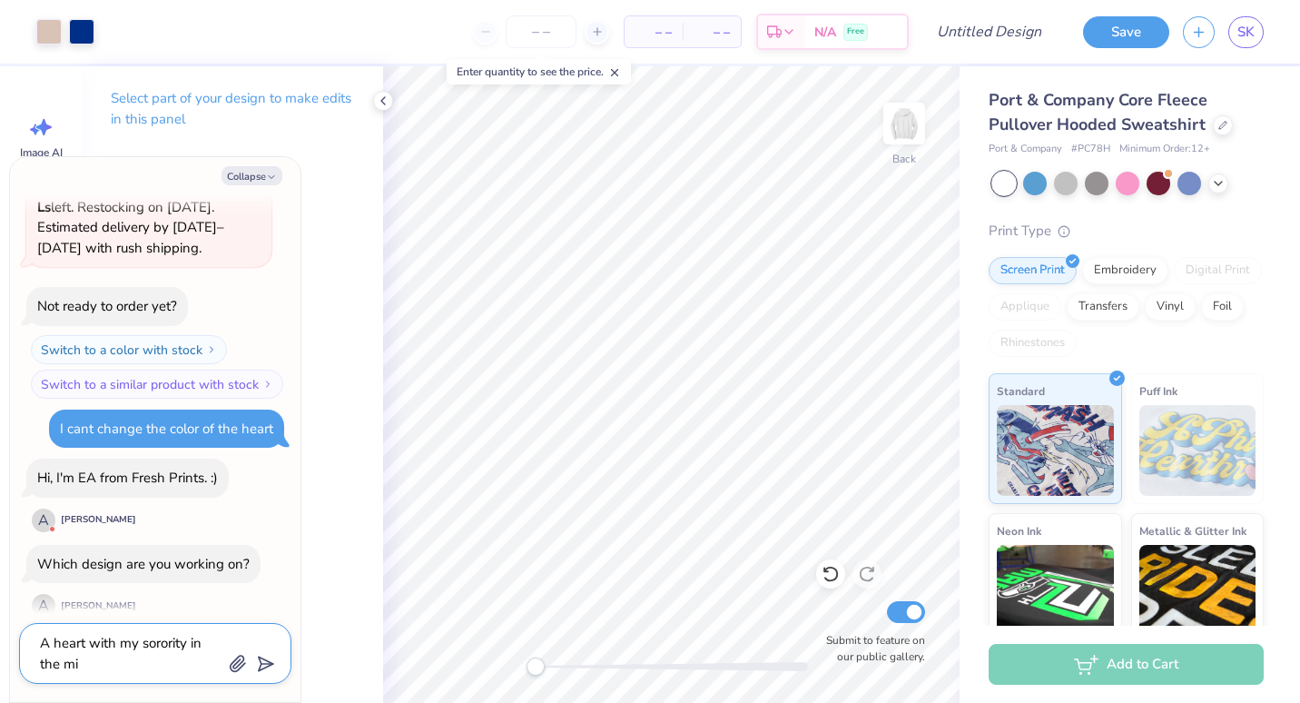
type textarea "x"
type textarea "A heart with my sorority in the mid"
type textarea "x"
type textarea "A heart with my sorority in the middl"
type textarea "x"
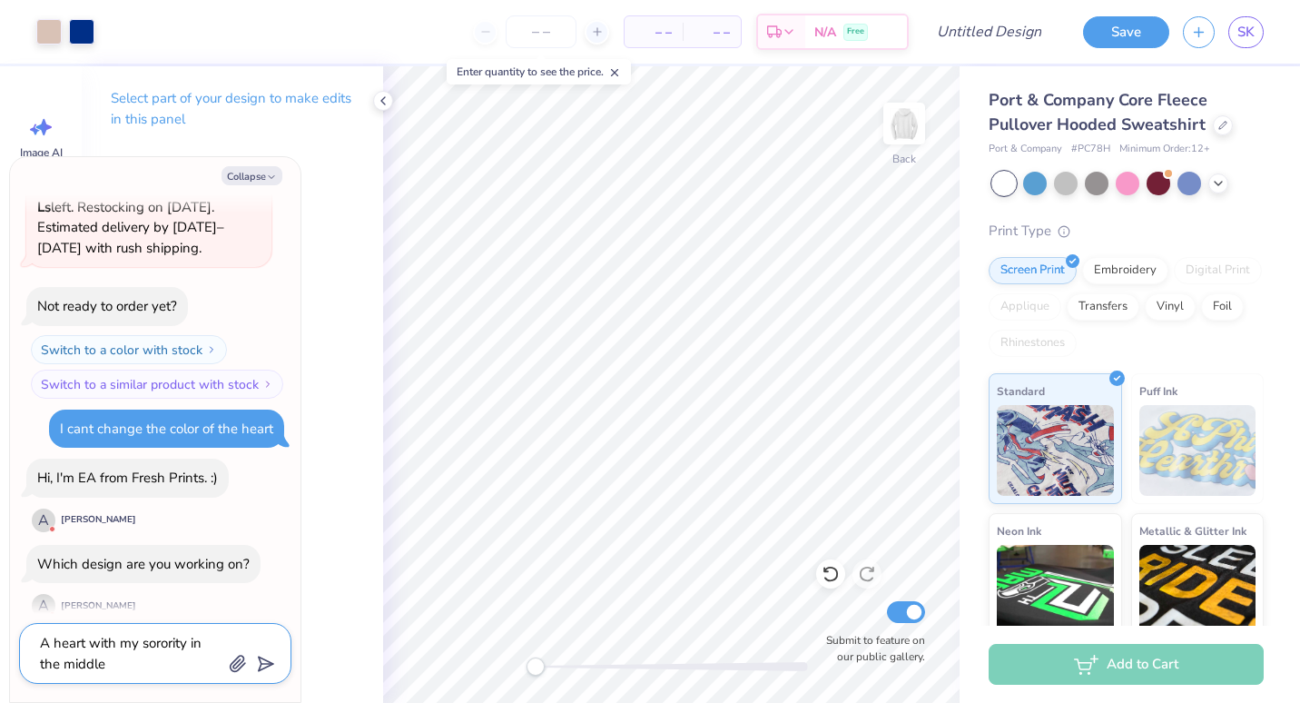
type textarea "A heart with my sorority in the middle"
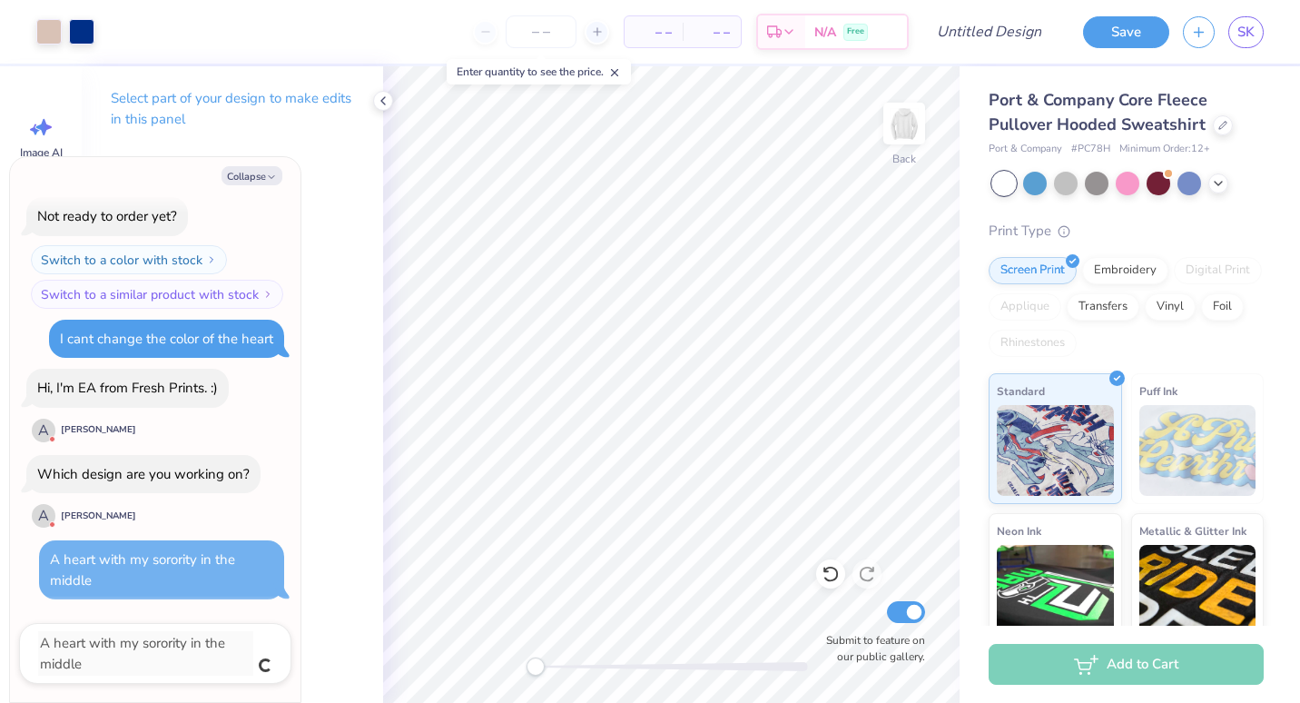
type textarea "x"
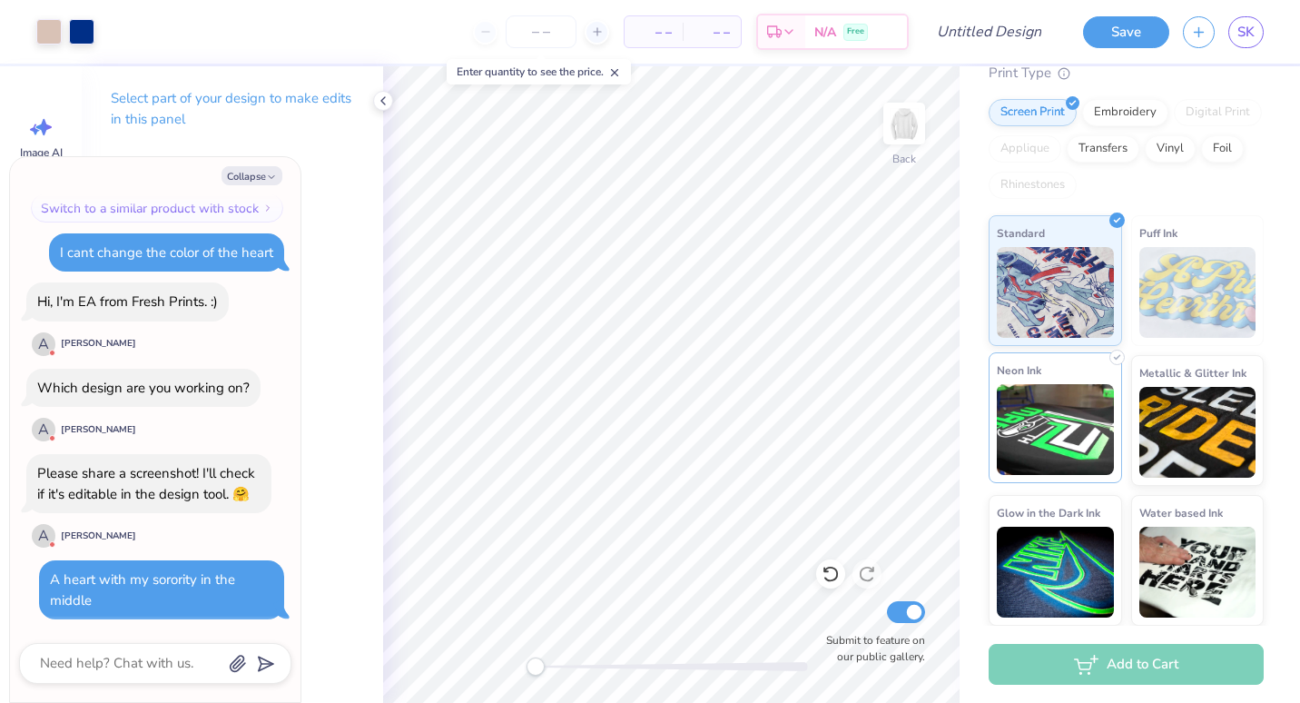
scroll to position [0, 0]
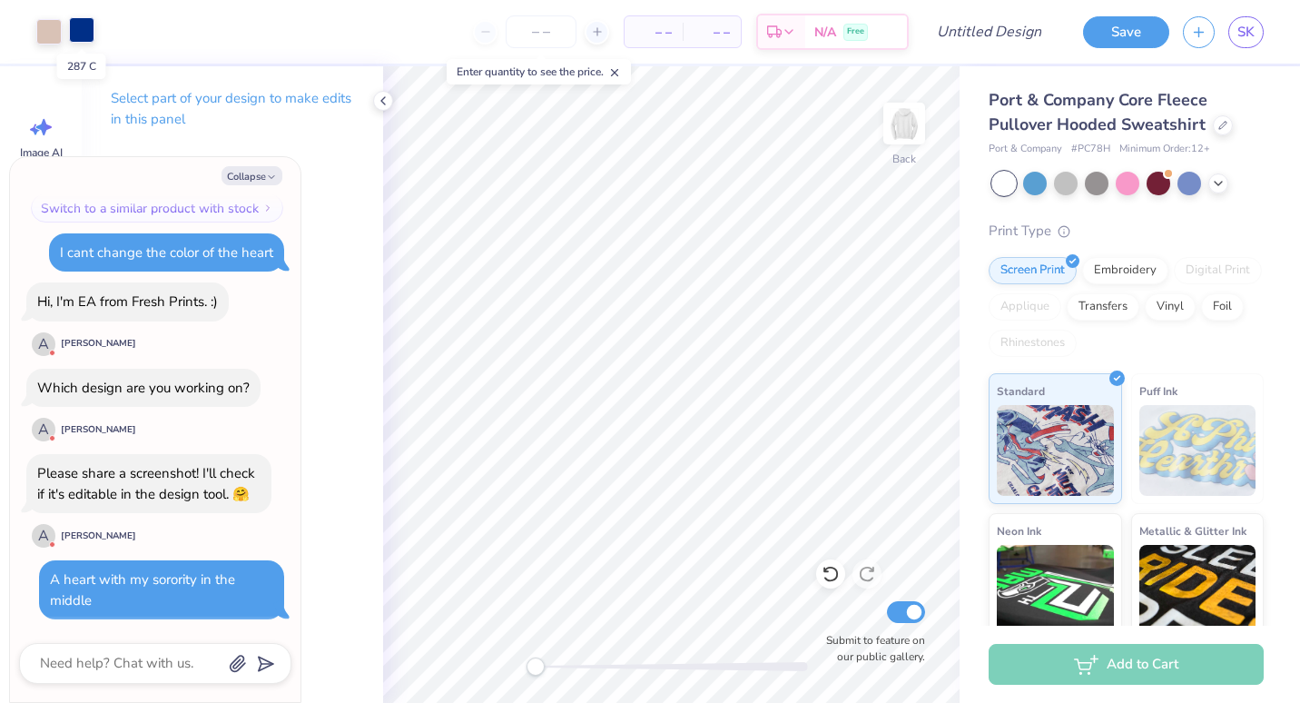
click at [90, 35] on div at bounding box center [81, 29] width 25 height 25
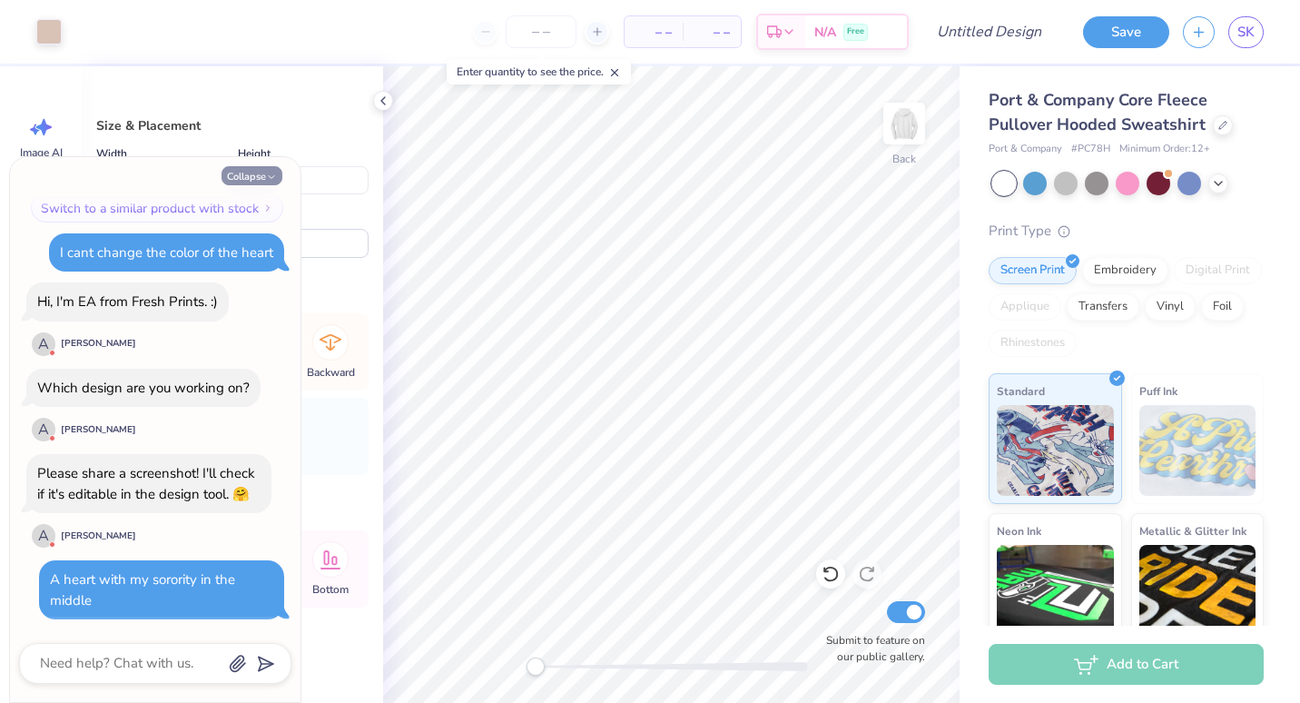
click at [254, 174] on button "Collapse" at bounding box center [252, 175] width 61 height 19
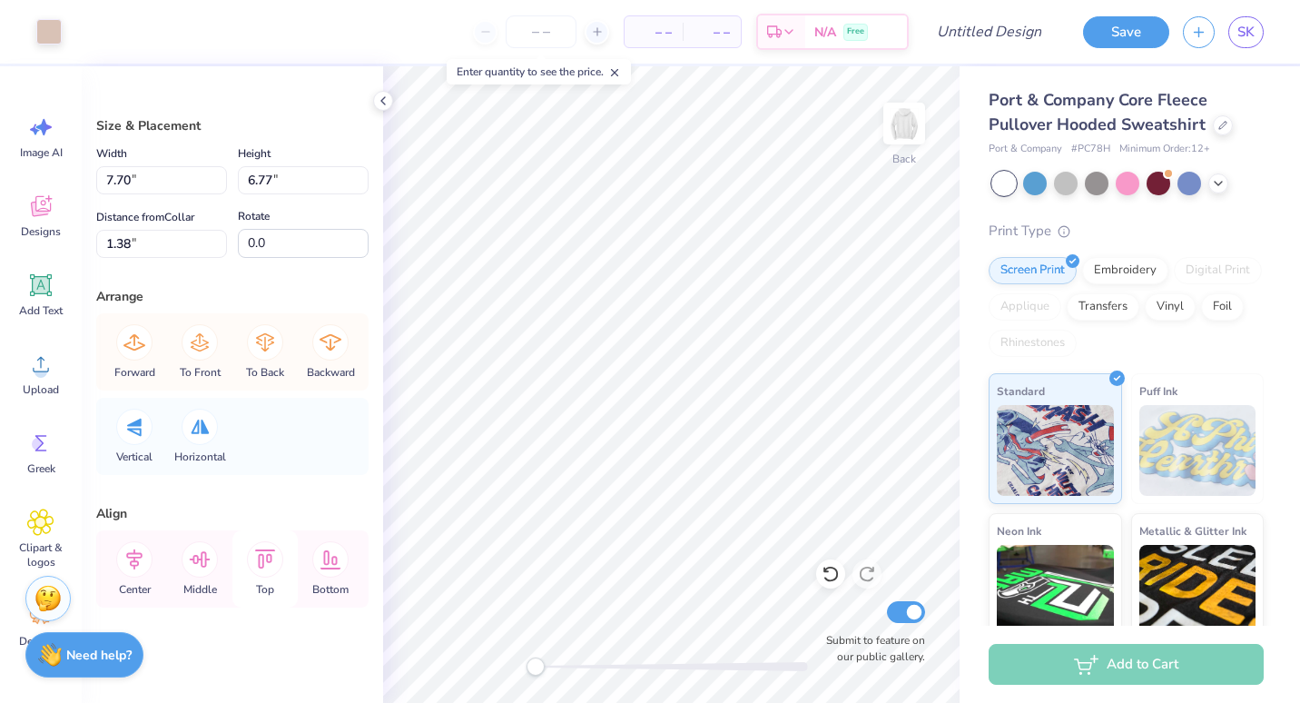
scroll to position [5, 0]
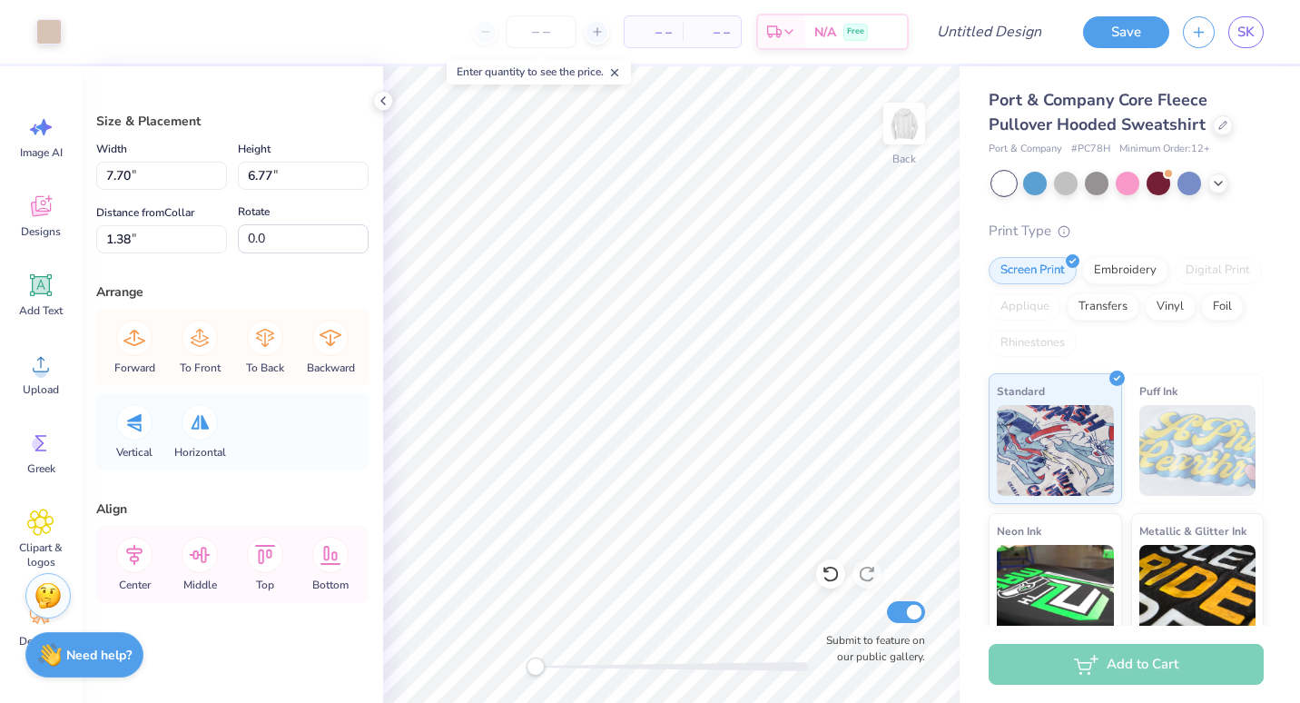
click at [38, 599] on img at bounding box center [48, 595] width 27 height 27
click at [1126, 40] on button "Save" at bounding box center [1126, 30] width 86 height 32
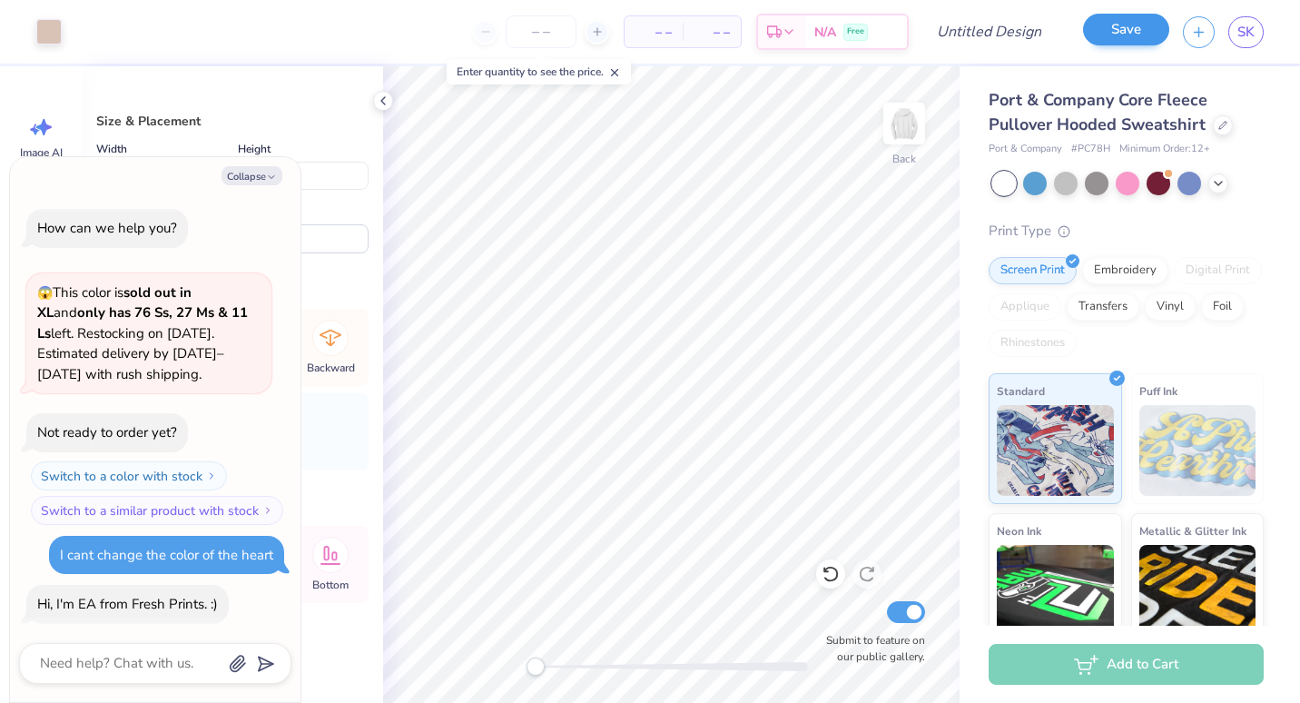
scroll to position [351, 0]
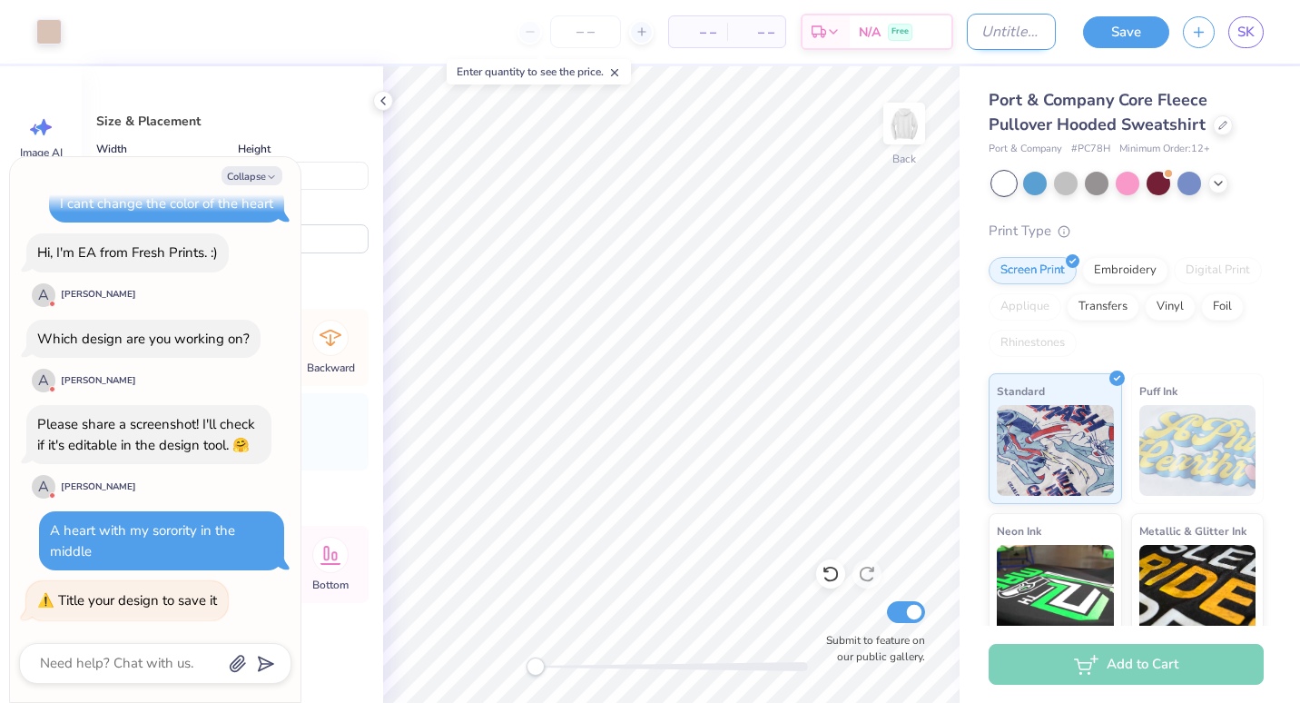
type textarea "x"
click at [948, 33] on div "Art colors – – Per Item – – Total Est. Delivery N/A Free Design Title Save SK" at bounding box center [650, 32] width 1300 height 64
type input "H"
type textarea "x"
type input "He"
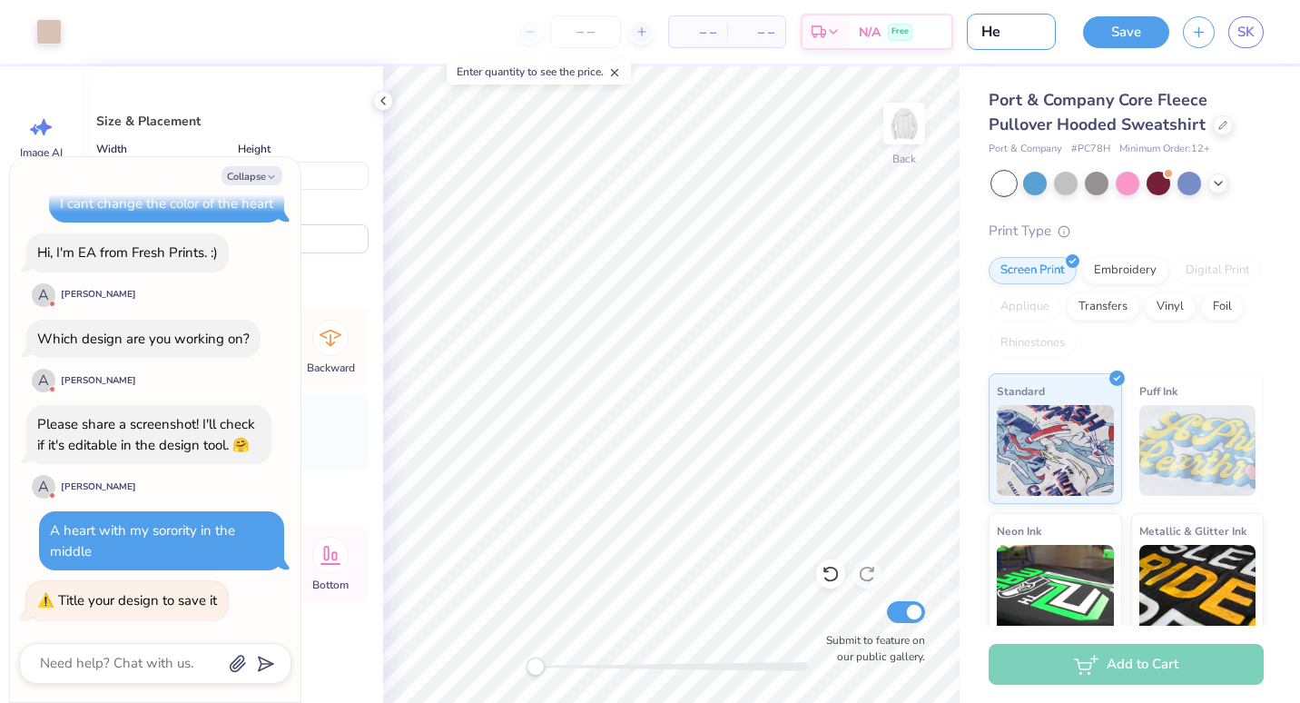
type textarea "x"
type input "Hea"
type textarea "x"
type input "Hear"
type textarea "x"
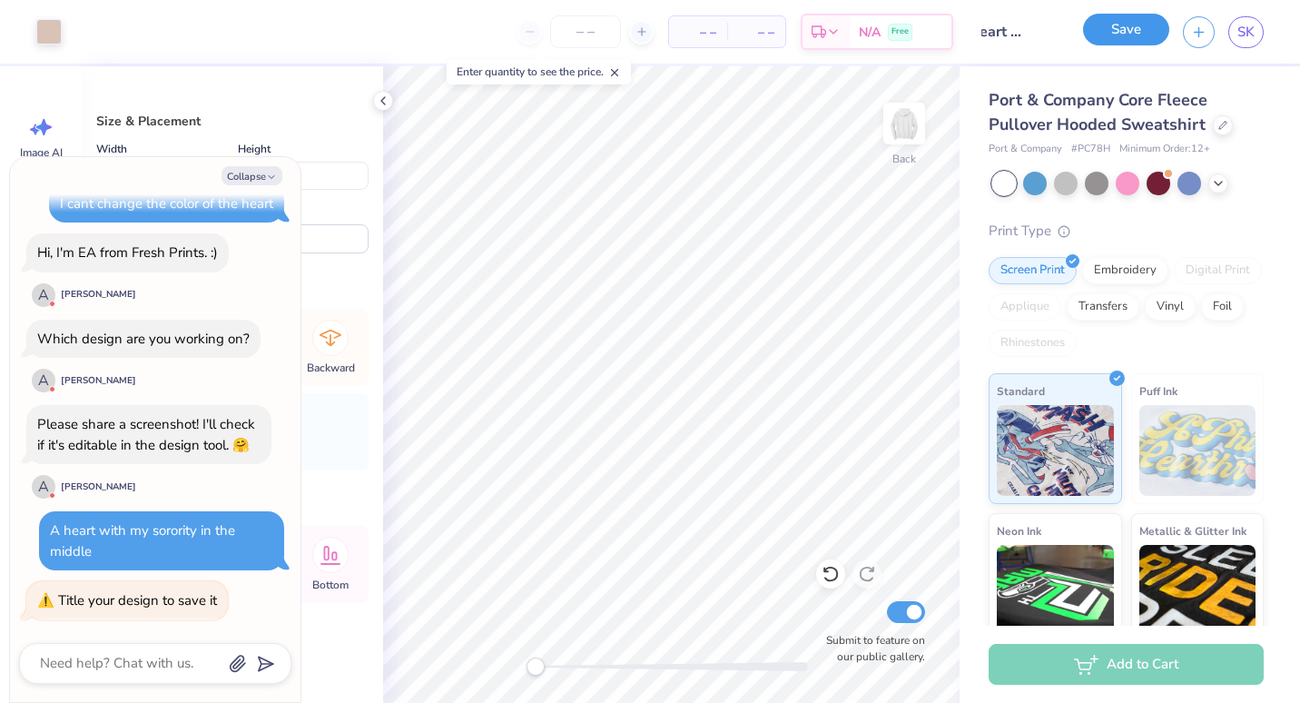
scroll to position [0, 0]
click at [1133, 39] on button "Save" at bounding box center [1126, 30] width 86 height 32
click at [1144, 28] on div "Save" at bounding box center [1126, 32] width 86 height 32
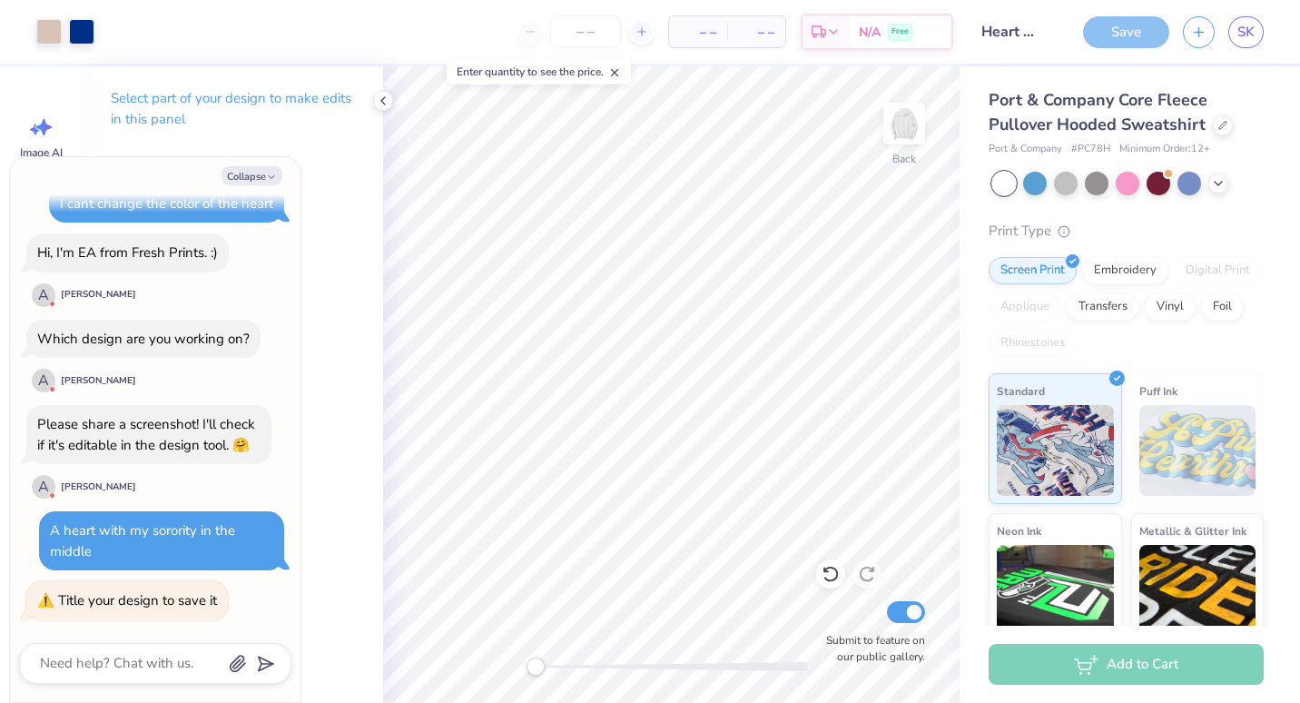
click at [617, 72] on line at bounding box center [615, 73] width 6 height 6
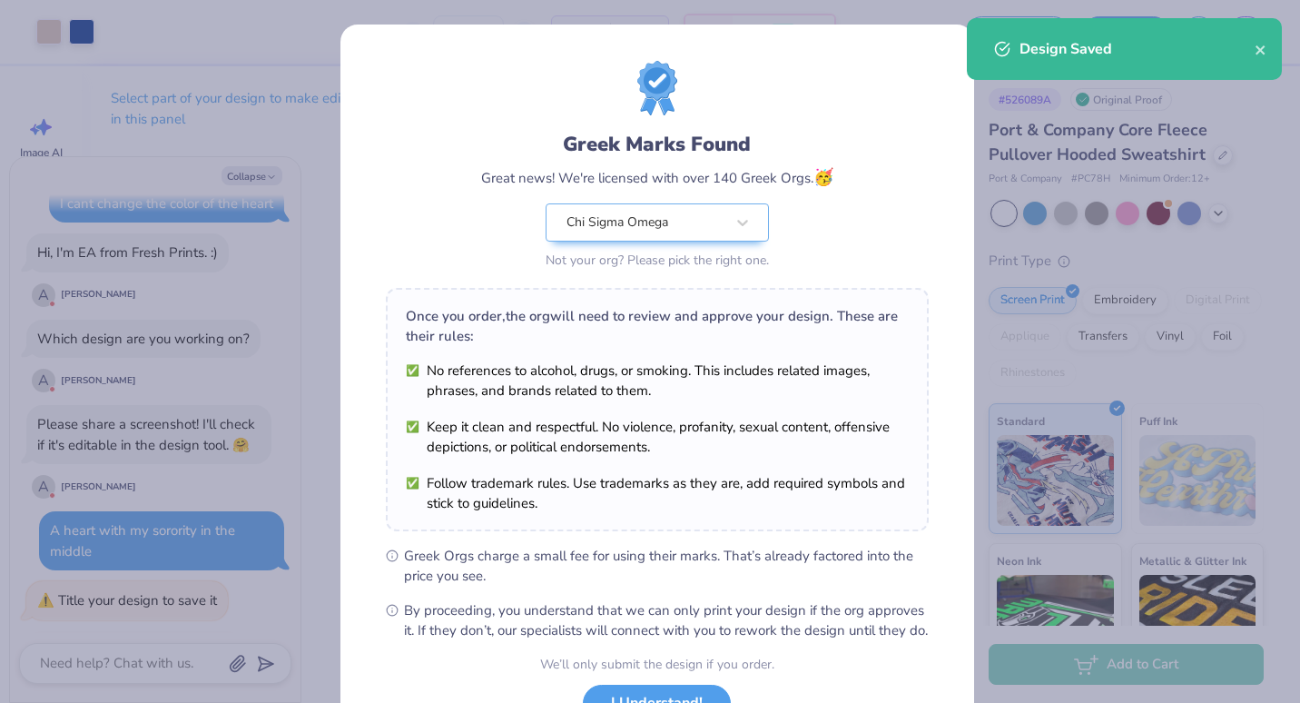
scroll to position [543, 0]
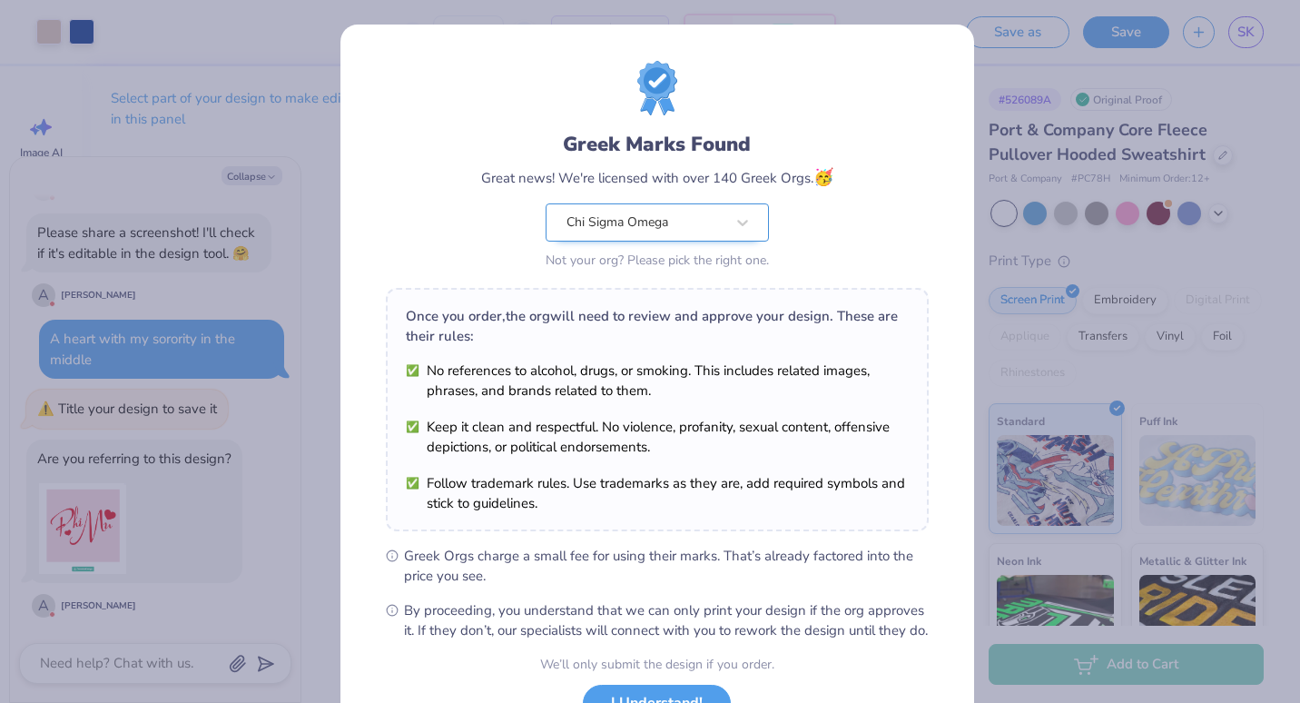
click at [607, 232] on div "Chi Sigma Omega" at bounding box center [646, 222] width 162 height 36
click at [607, 232] on div "Chi Sigma Omega" at bounding box center [646, 222] width 158 height 20
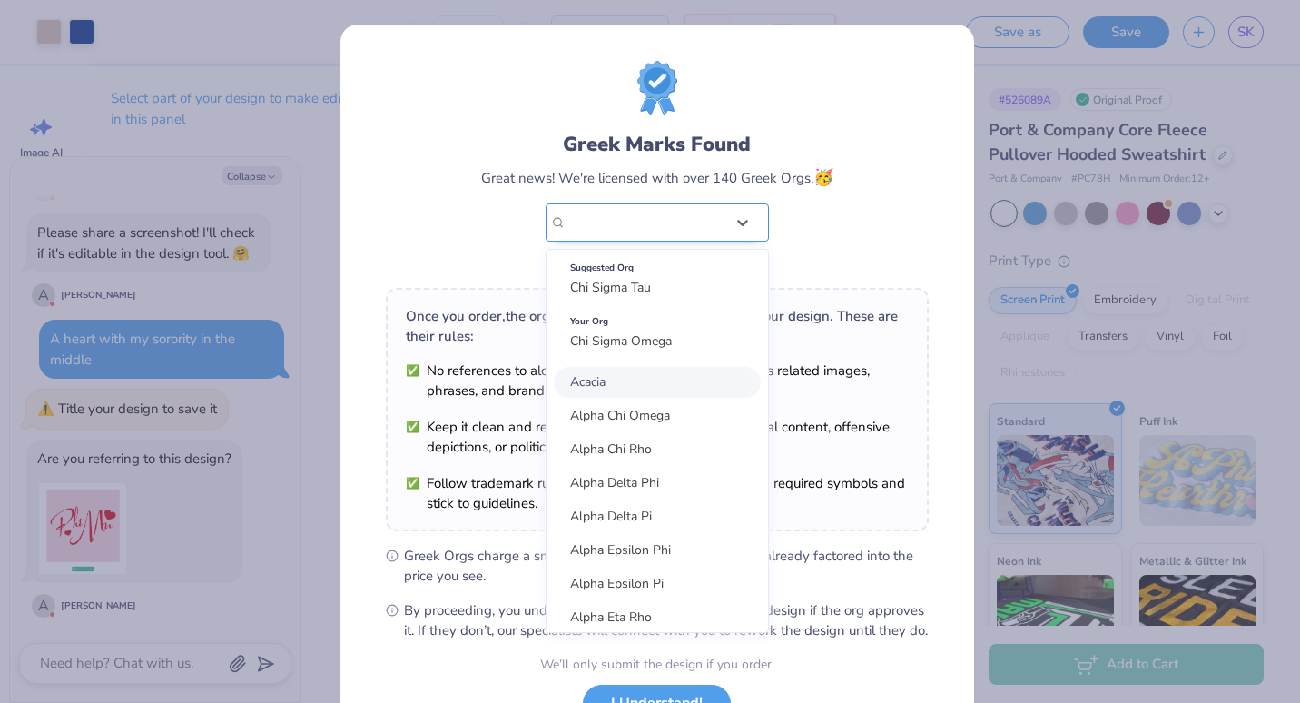
click at [607, 232] on div "Chi Sigma Omega" at bounding box center [646, 222] width 158 height 20
click at [623, 331] on div "Your Org Chi Sigma Omega" at bounding box center [657, 331] width 207 height 51
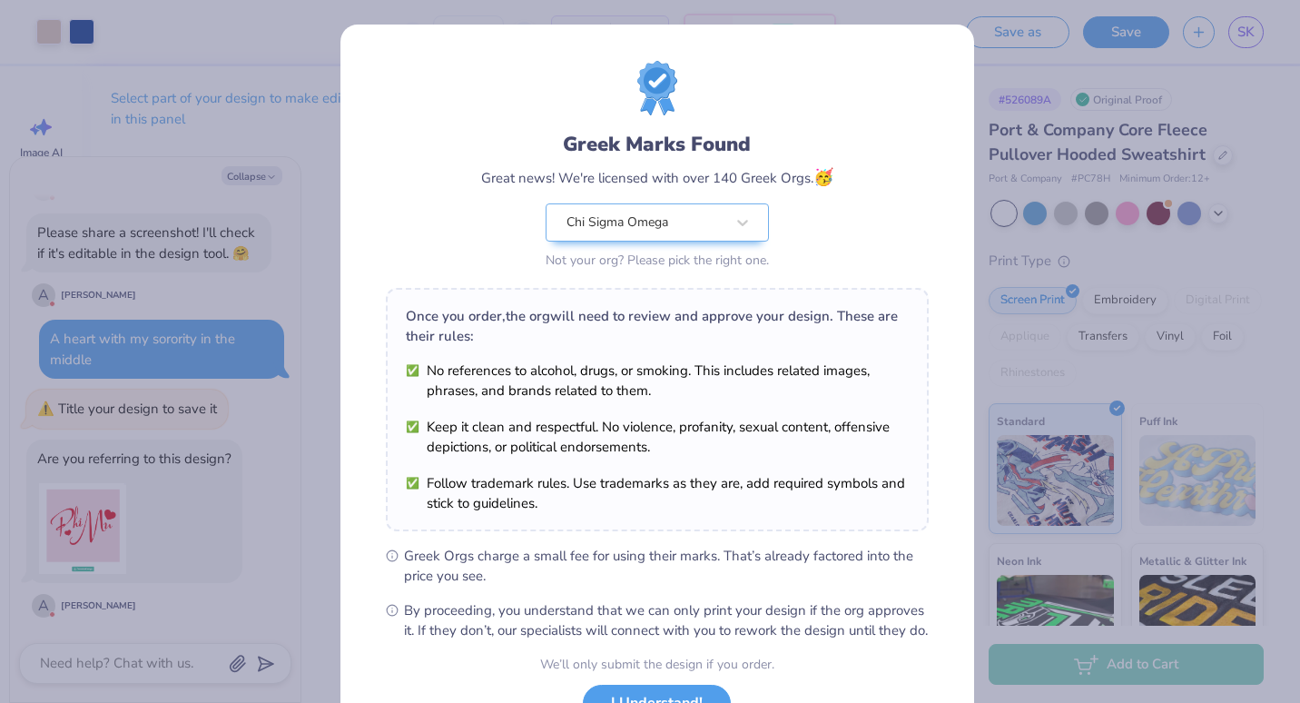
scroll to position [147, 0]
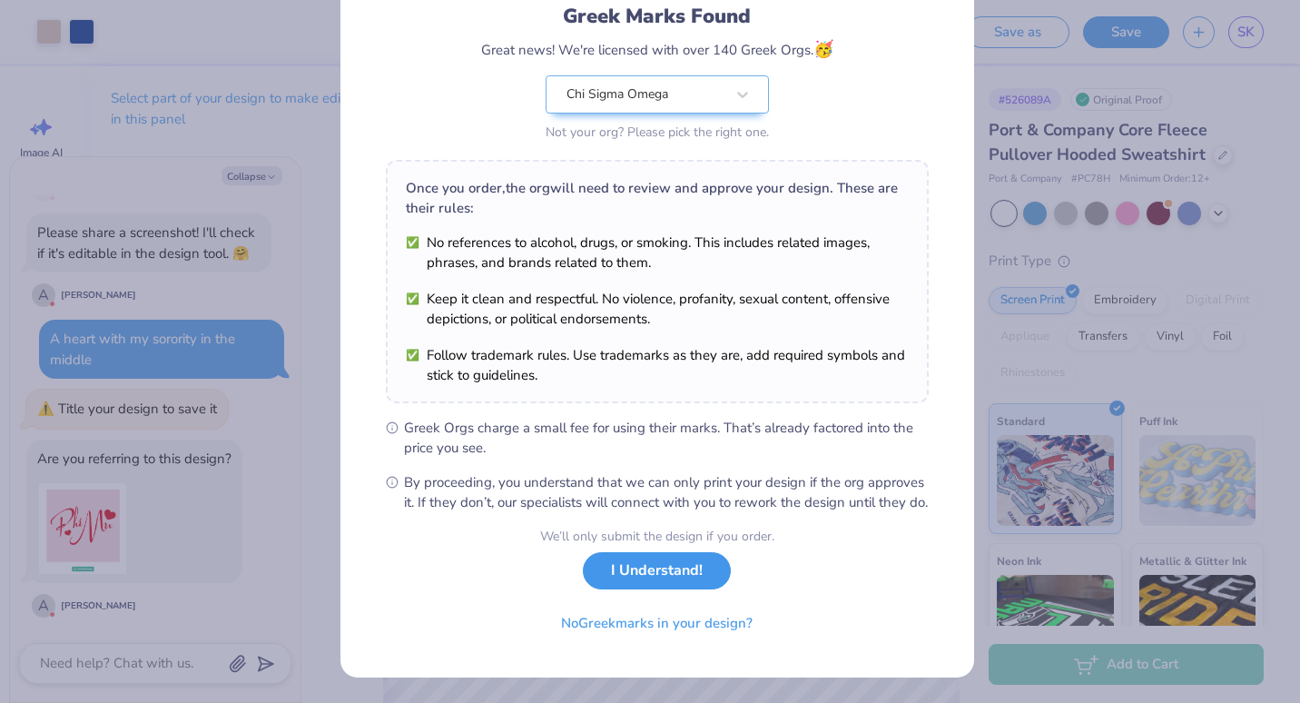
click at [650, 571] on button "I Understand!" at bounding box center [657, 570] width 148 height 37
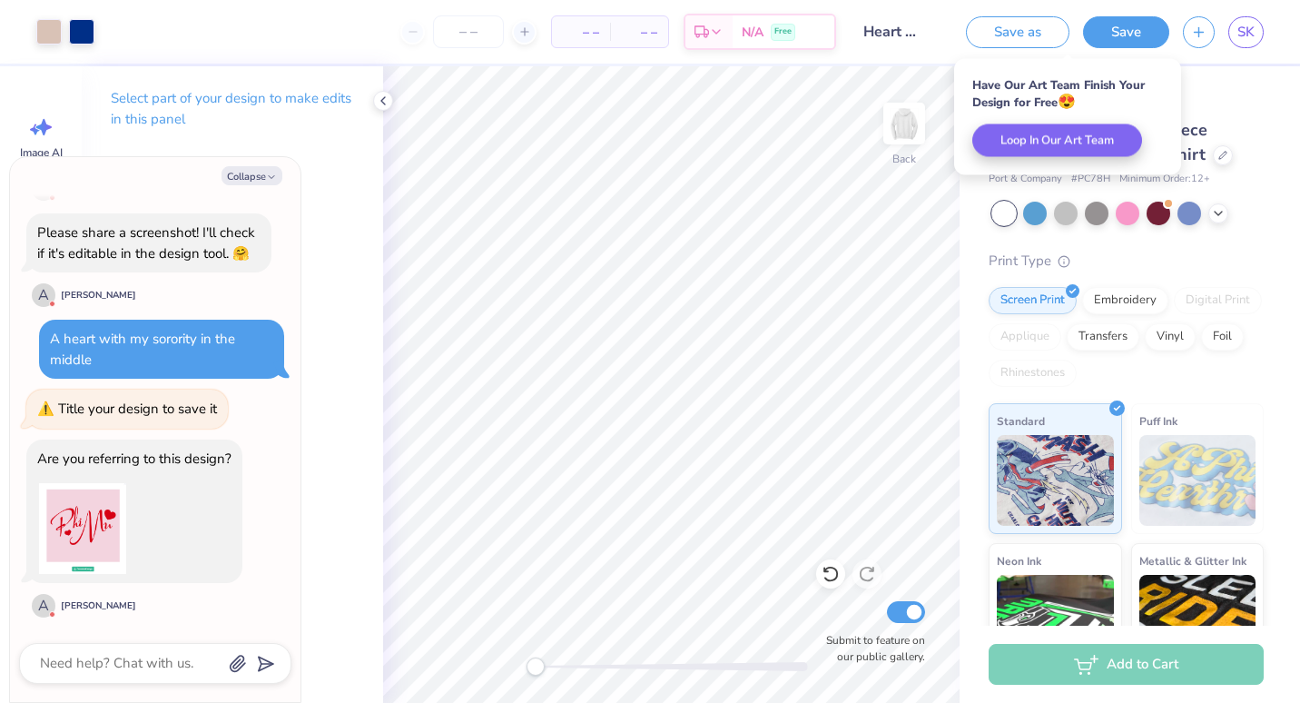
scroll to position [0, 0]
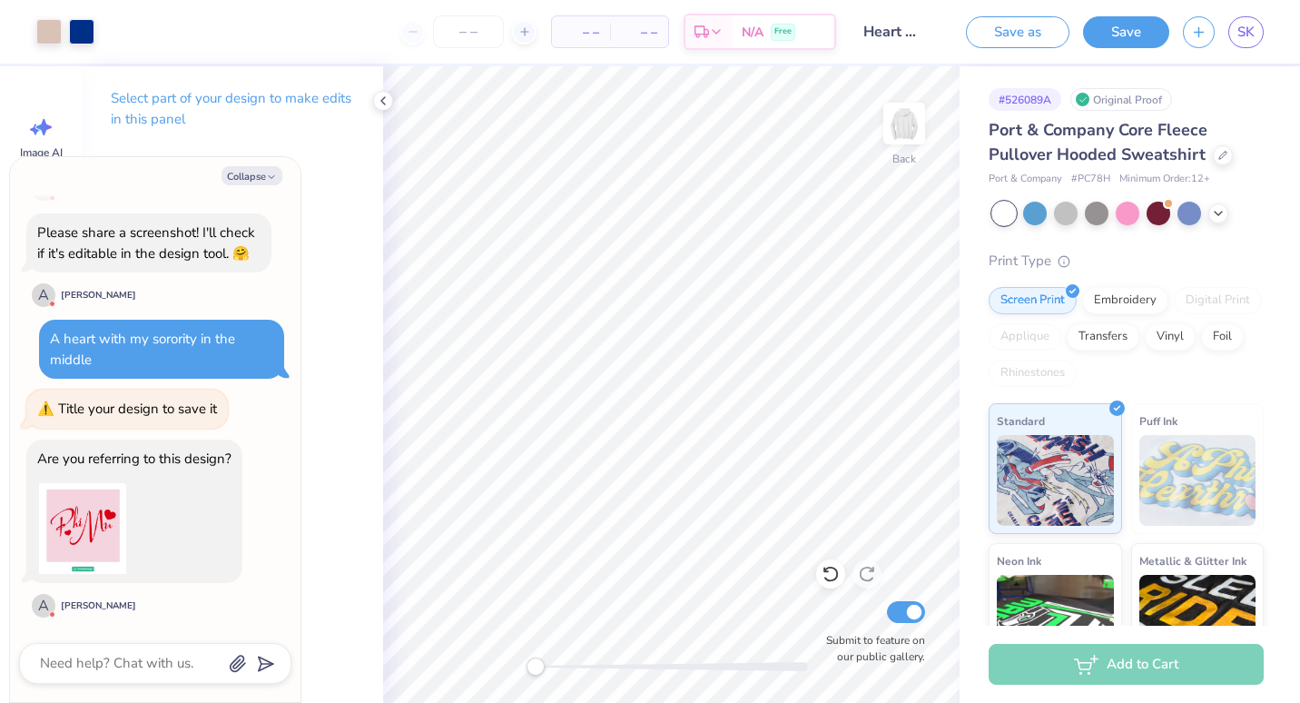
click at [154, 650] on div at bounding box center [155, 663] width 272 height 41
click at [154, 660] on textarea at bounding box center [130, 663] width 184 height 25
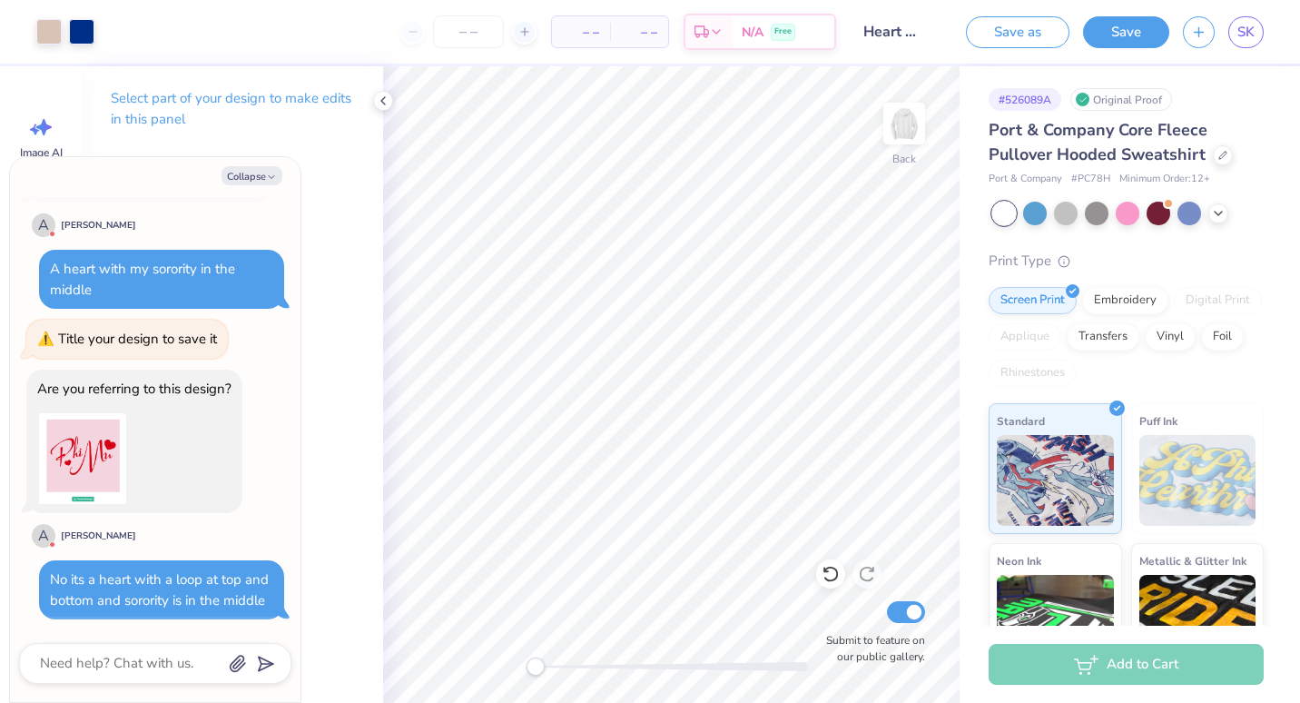
scroll to position [613, 0]
click at [245, 662] on icon "button" at bounding box center [238, 664] width 18 height 18
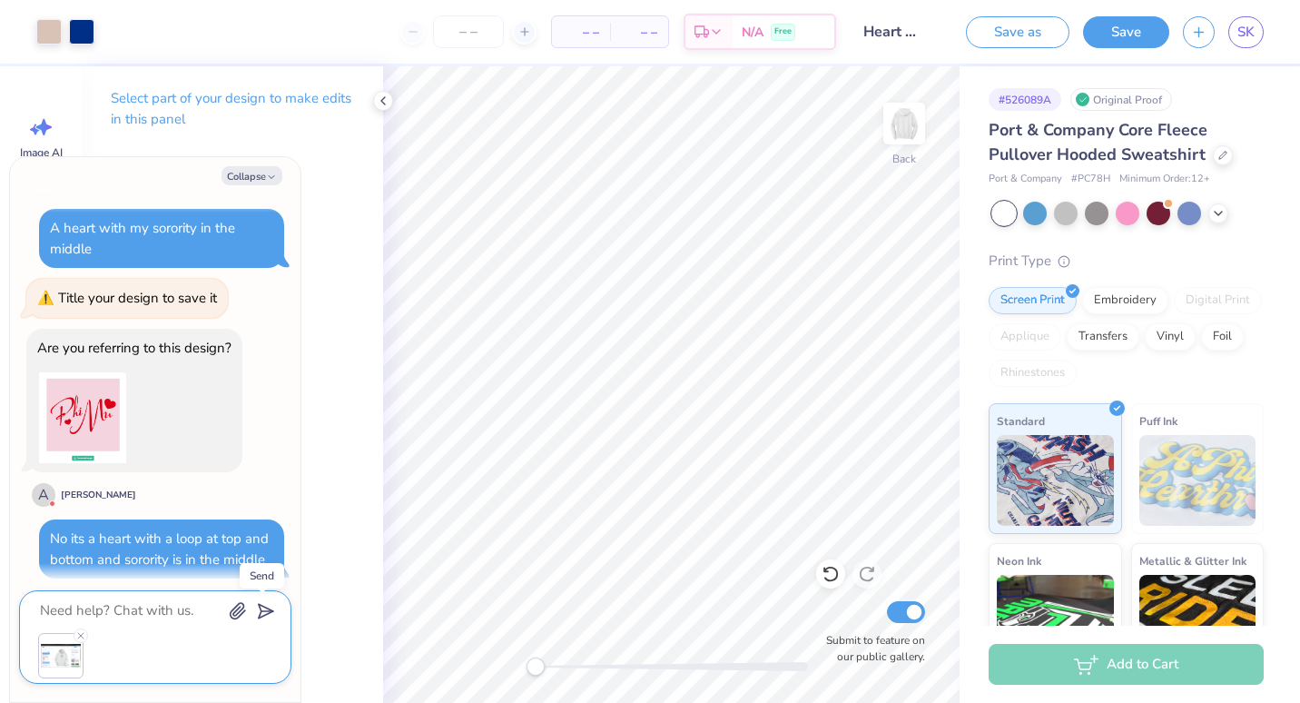
click at [262, 607] on polygon "submit" at bounding box center [263, 612] width 22 height 22
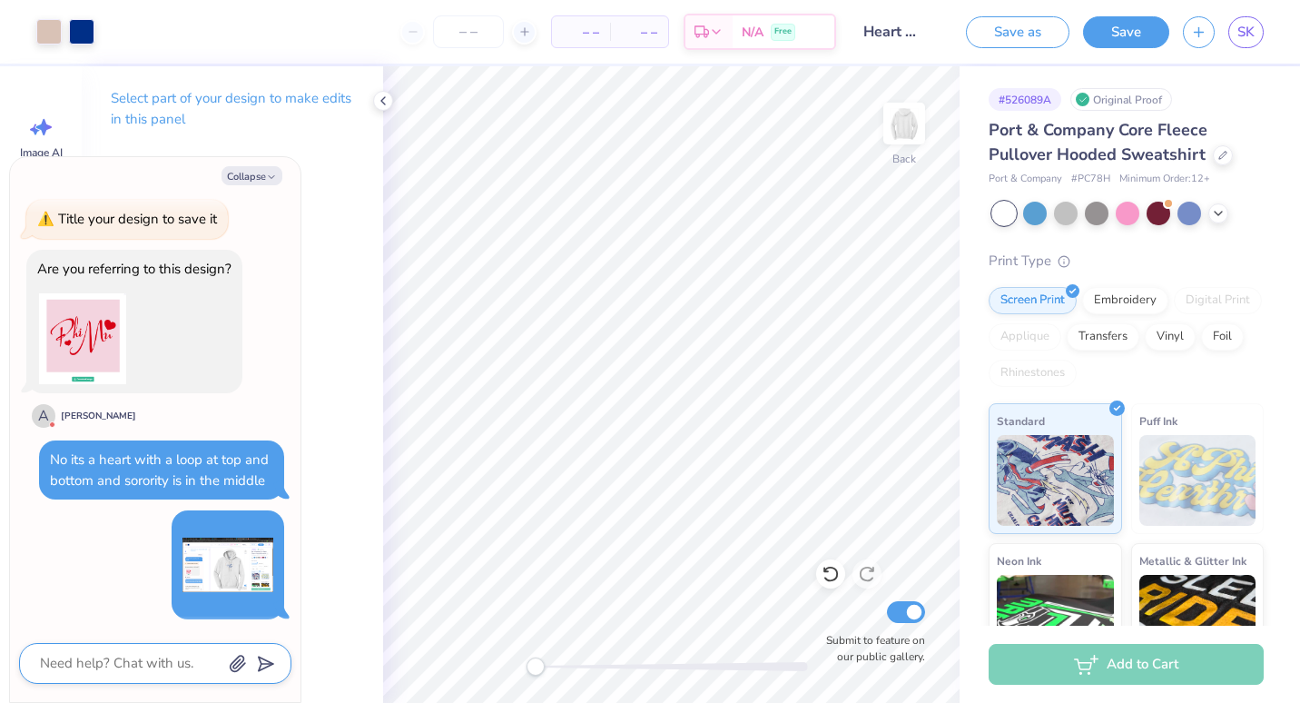
scroll to position [733, 0]
click at [116, 613] on div "How can we help you? 😱 This color is sold out in XL and only has 76 Ss, 27 Ms &…" at bounding box center [155, 48] width 272 height 1172
click at [114, 671] on textarea at bounding box center [130, 663] width 184 height 25
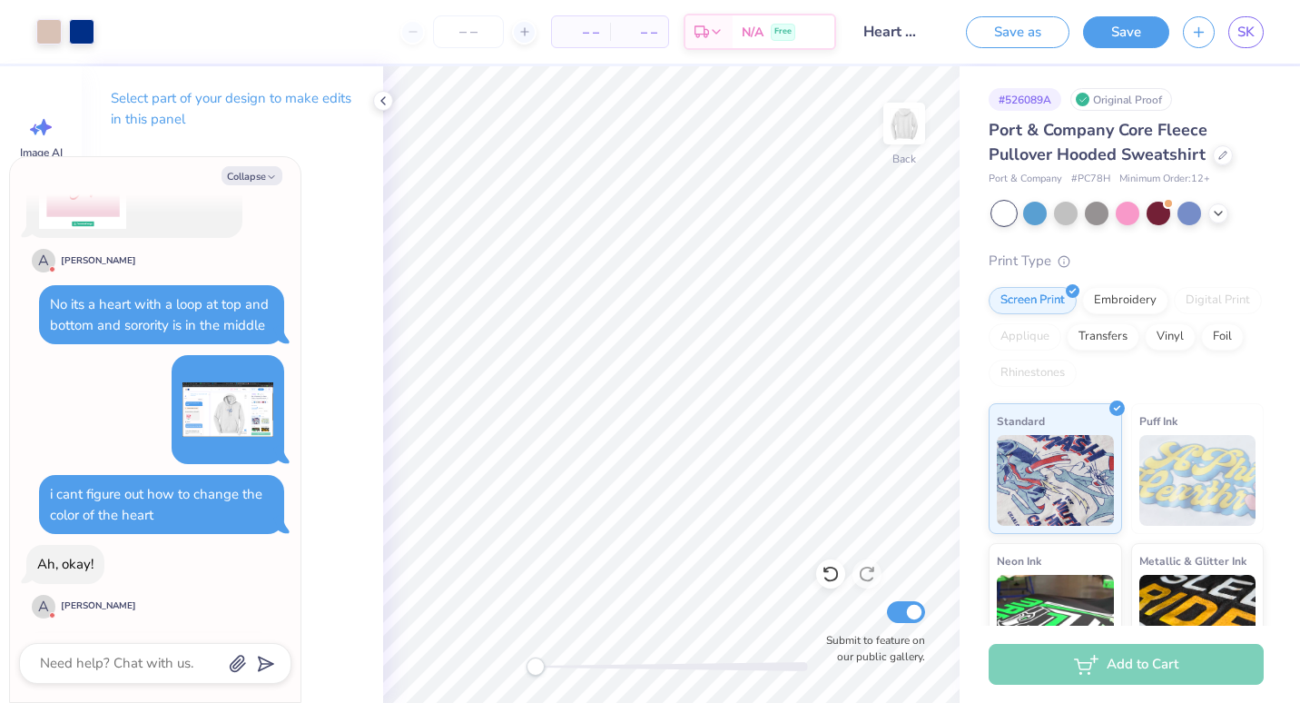
scroll to position [1140, 0]
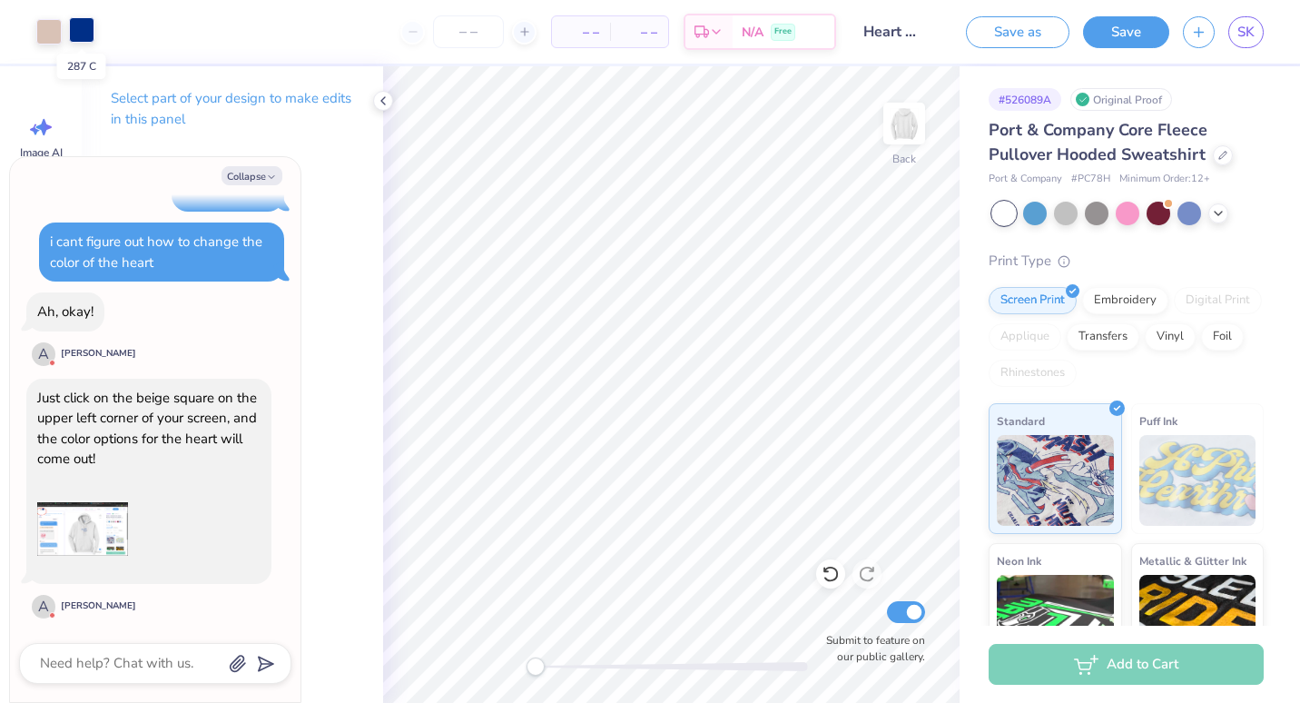
click at [82, 31] on div at bounding box center [81, 29] width 25 height 25
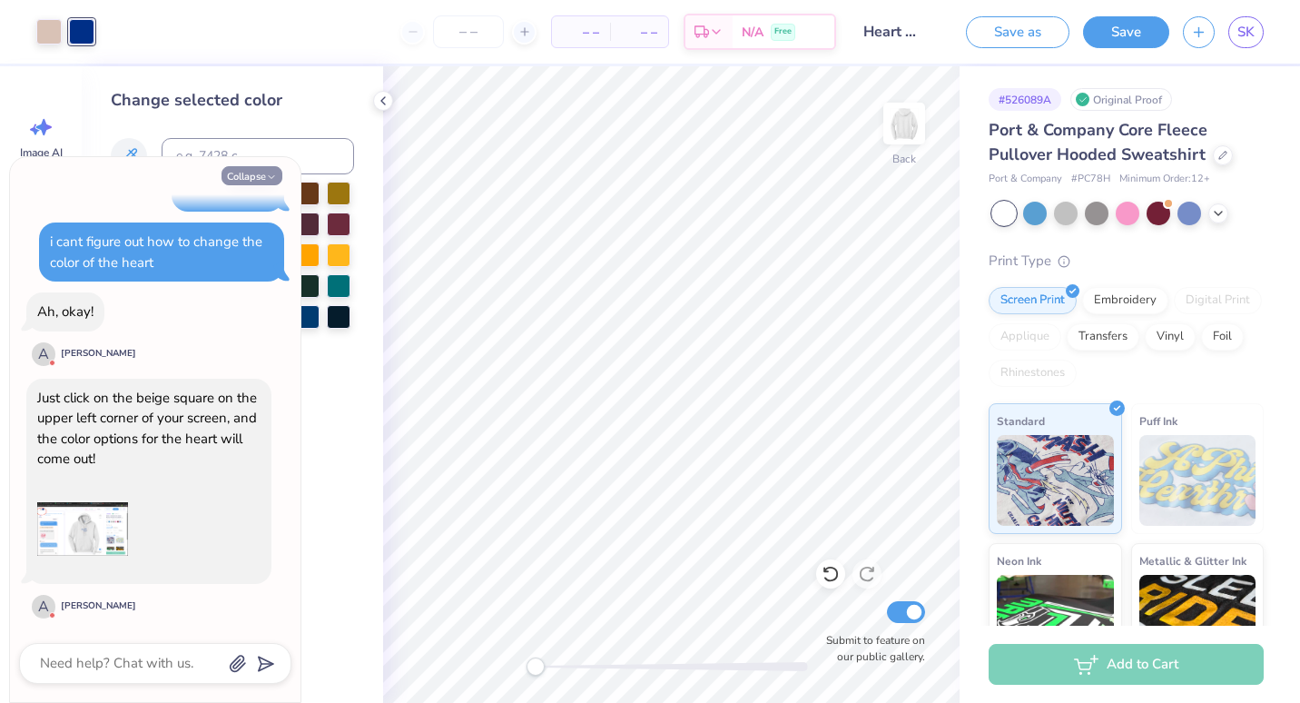
click at [252, 176] on button "Collapse" at bounding box center [252, 175] width 61 height 19
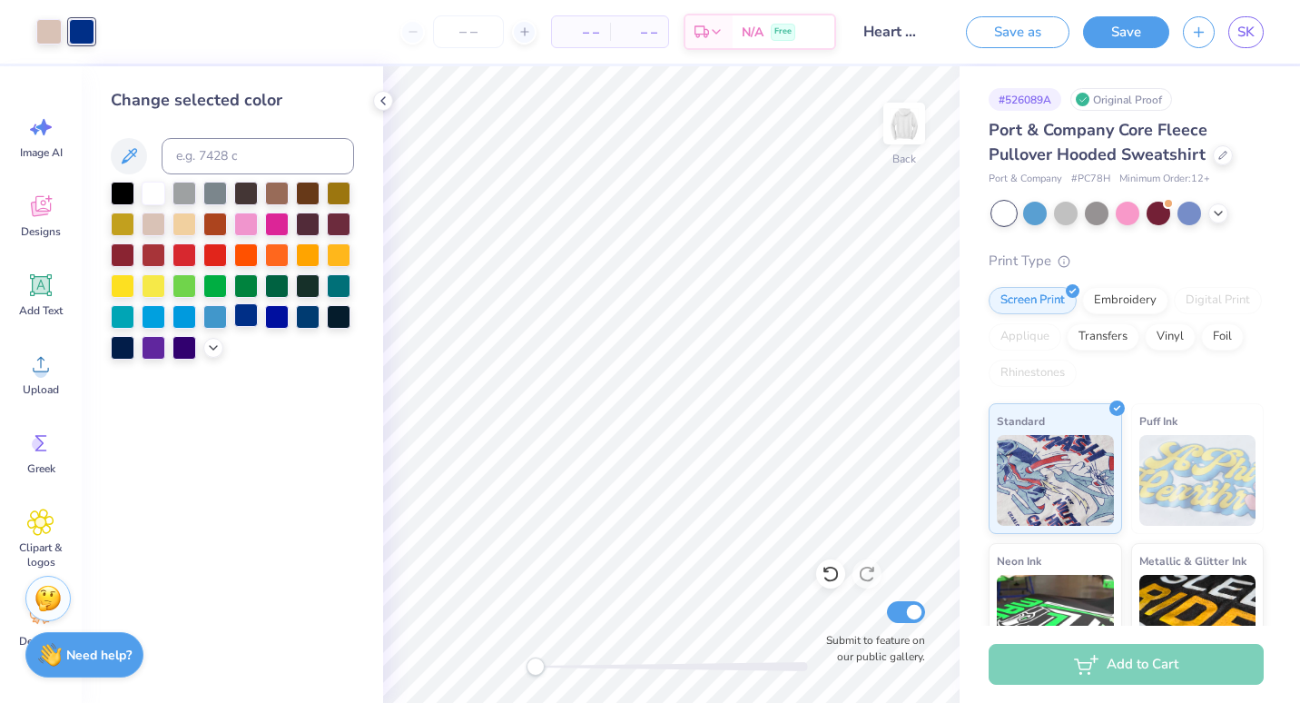
click at [246, 309] on div at bounding box center [246, 315] width 24 height 24
click at [248, 314] on div at bounding box center [246, 315] width 24 height 24
click at [44, 35] on div at bounding box center [48, 29] width 25 height 25
click at [239, 314] on div at bounding box center [246, 315] width 24 height 24
click at [94, 656] on strong "Need help?" at bounding box center [98, 652] width 65 height 17
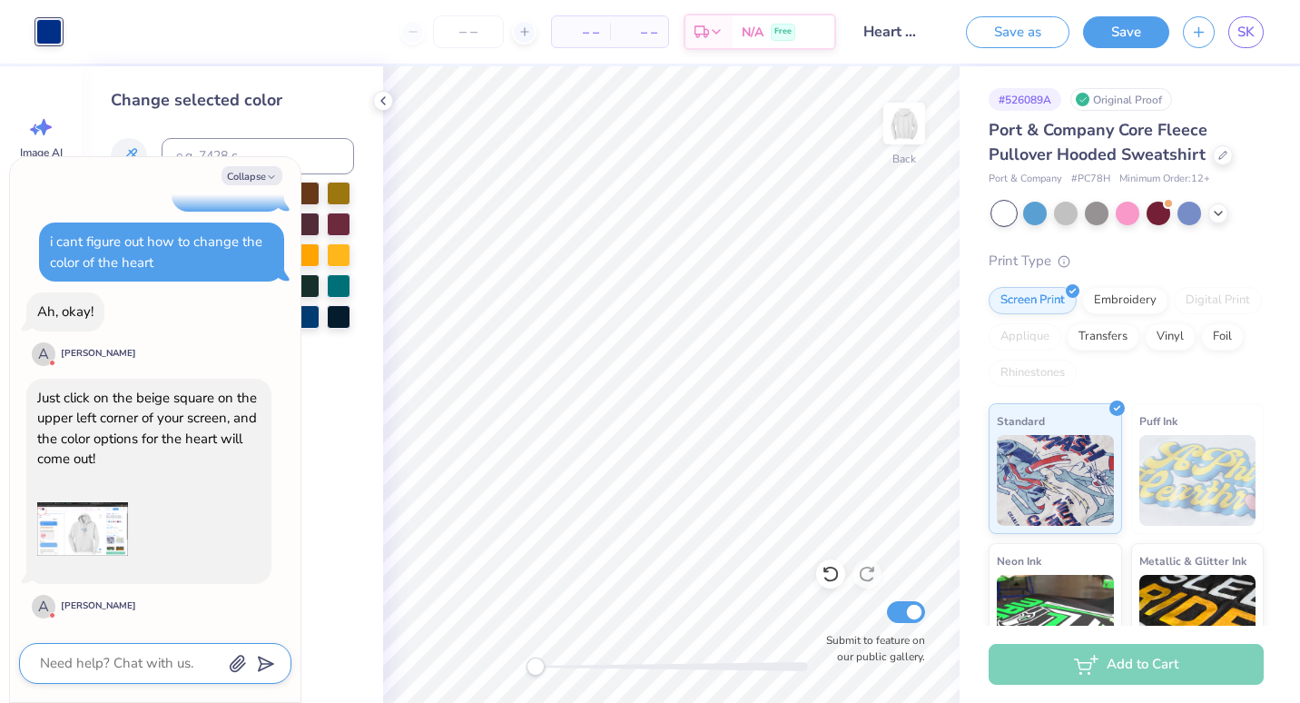
click at [112, 668] on textarea at bounding box center [130, 663] width 184 height 25
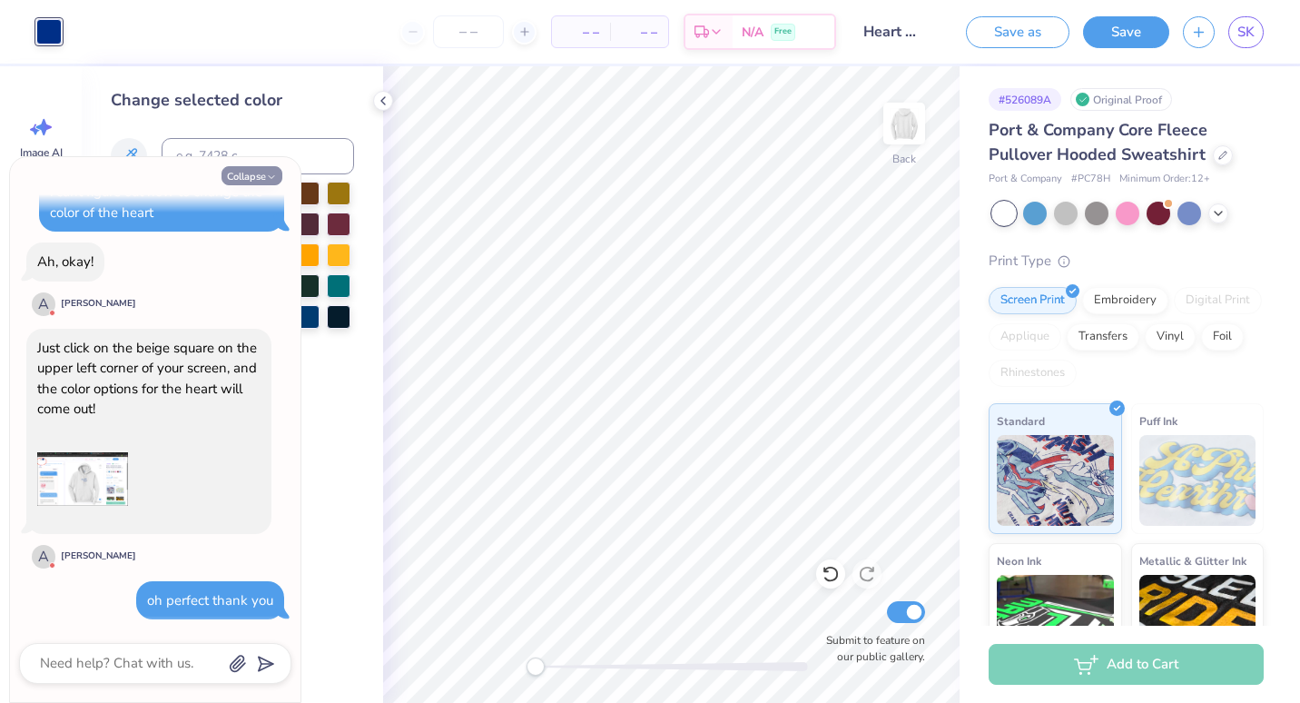
click at [244, 171] on button "Collapse" at bounding box center [252, 175] width 61 height 19
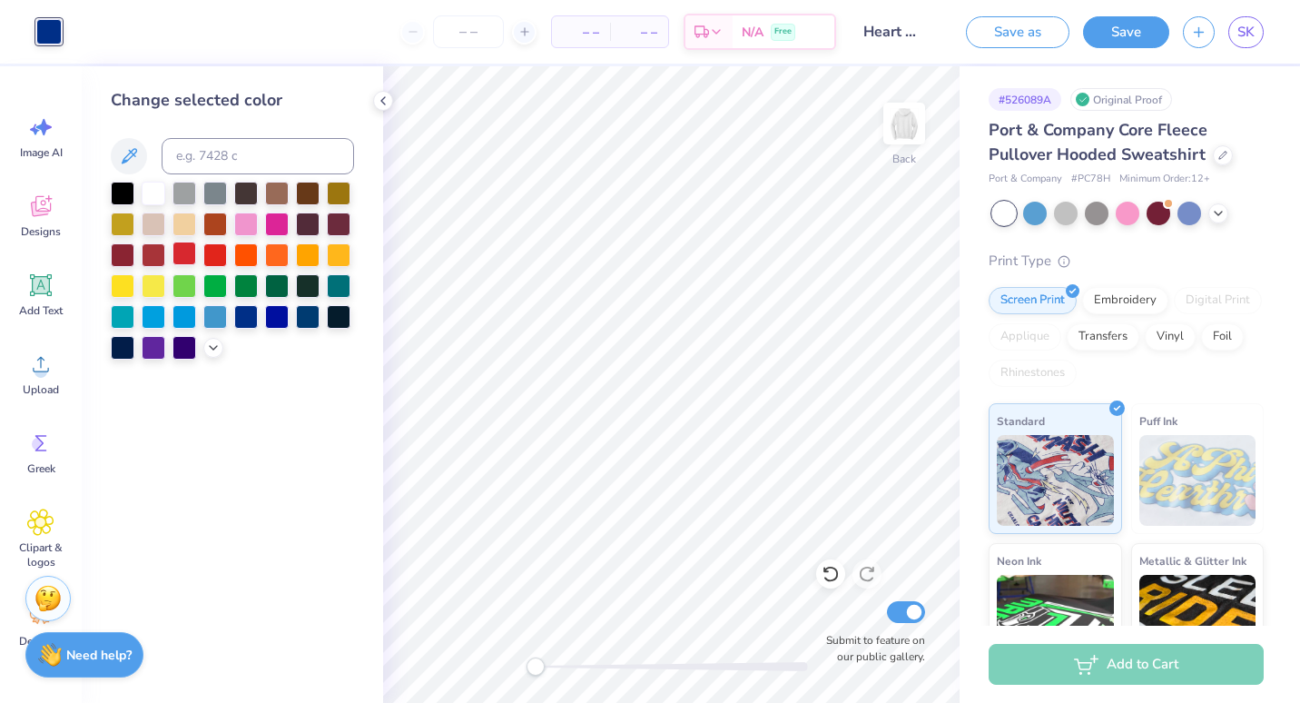
click at [190, 248] on div at bounding box center [185, 254] width 24 height 24
click at [158, 256] on div at bounding box center [154, 254] width 24 height 24
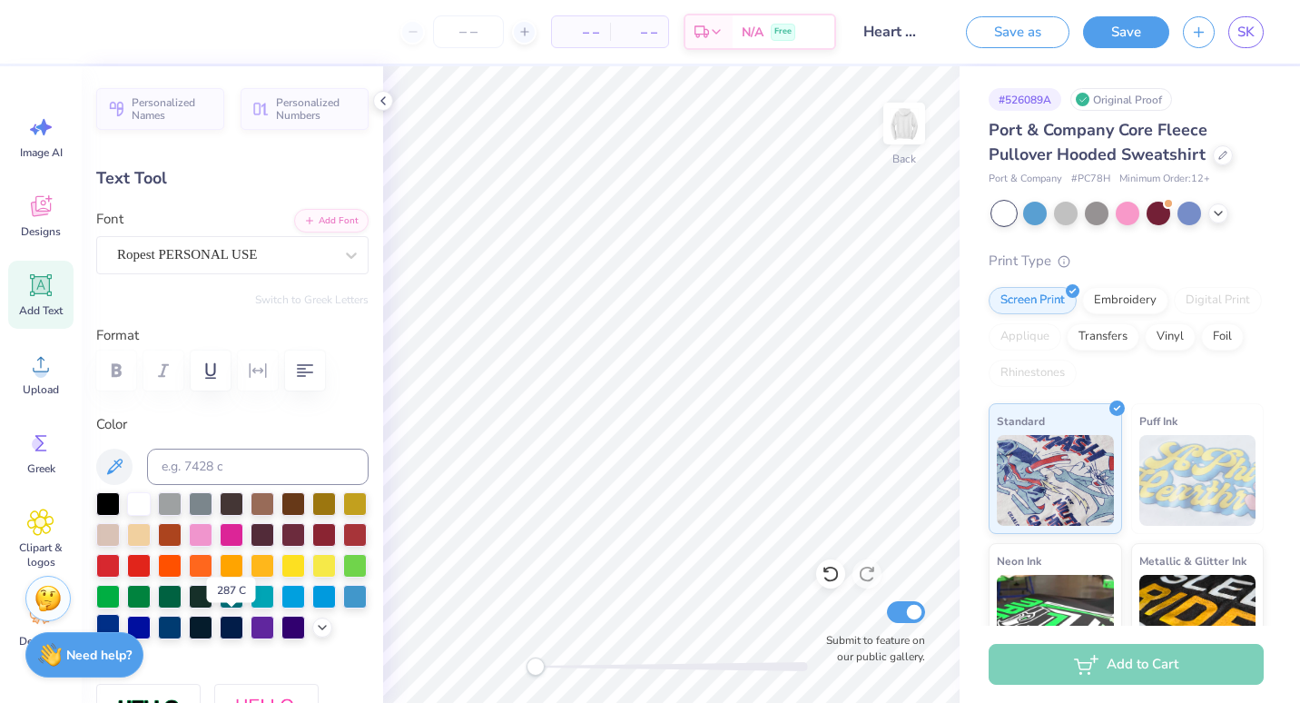
click at [120, 626] on div at bounding box center [108, 626] width 24 height 24
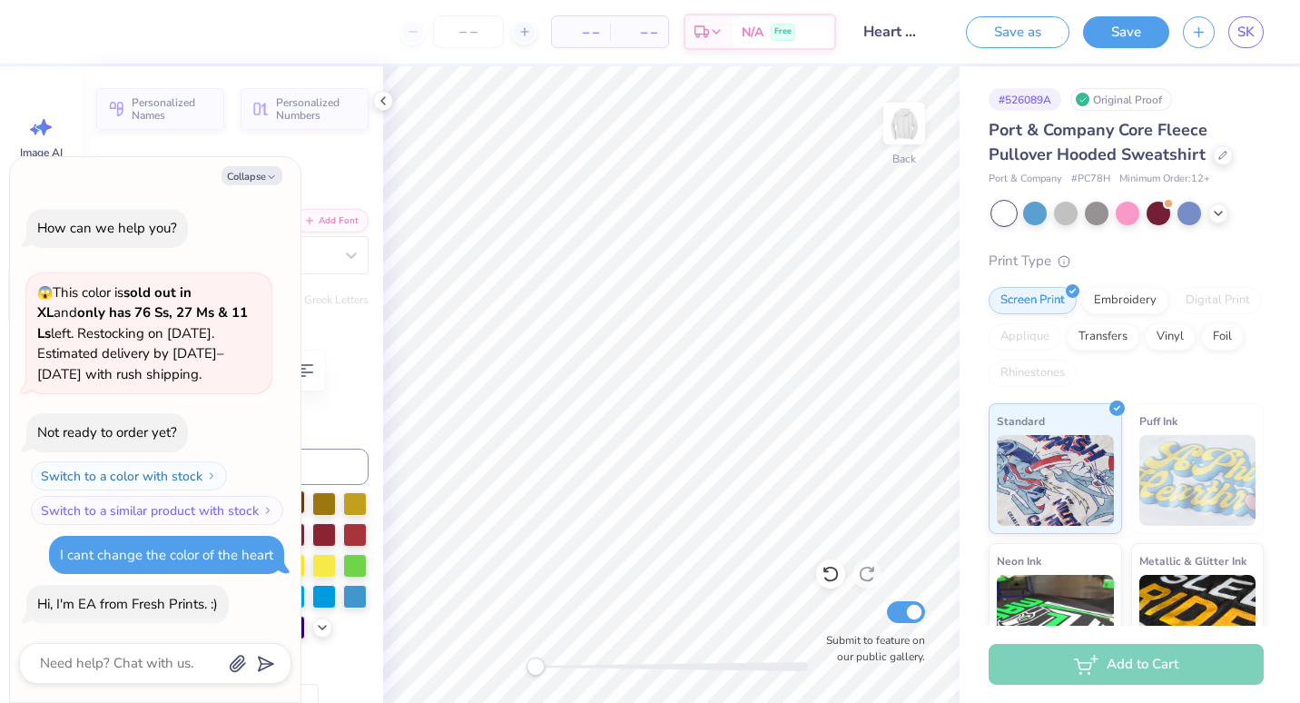
scroll to position [1276, 0]
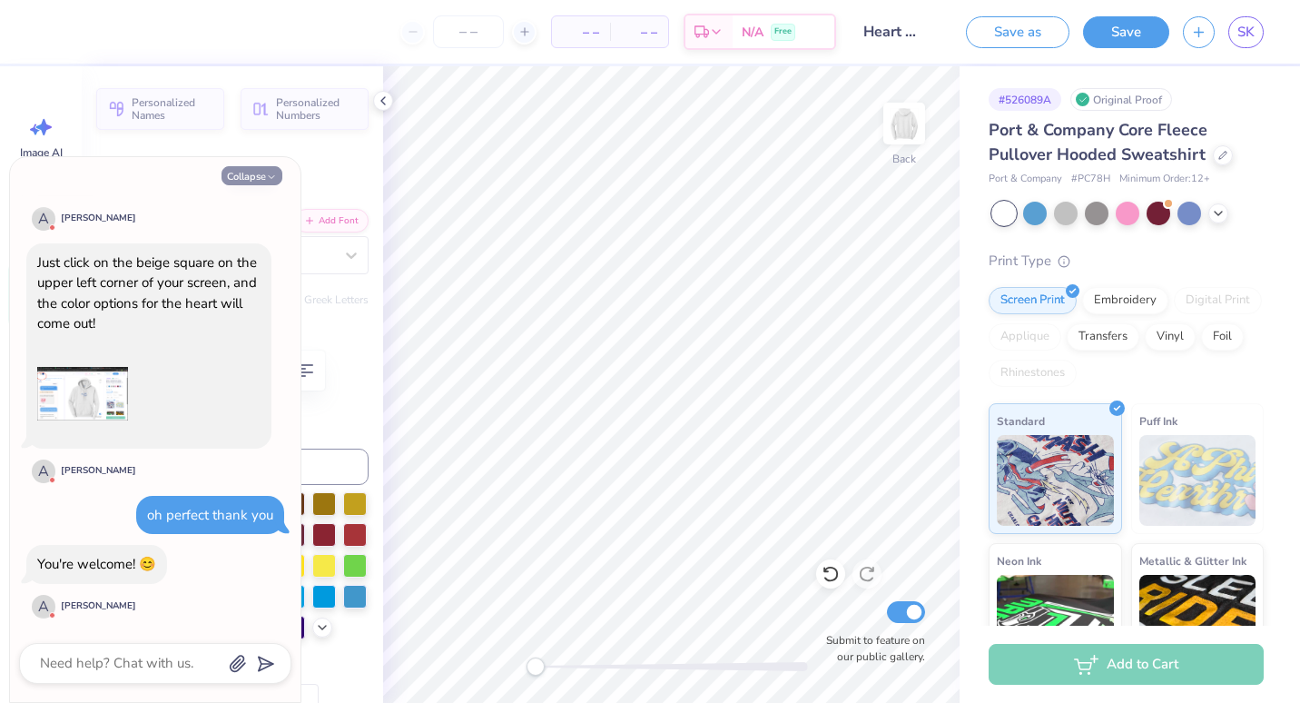
click at [252, 178] on button "Collapse" at bounding box center [252, 175] width 61 height 19
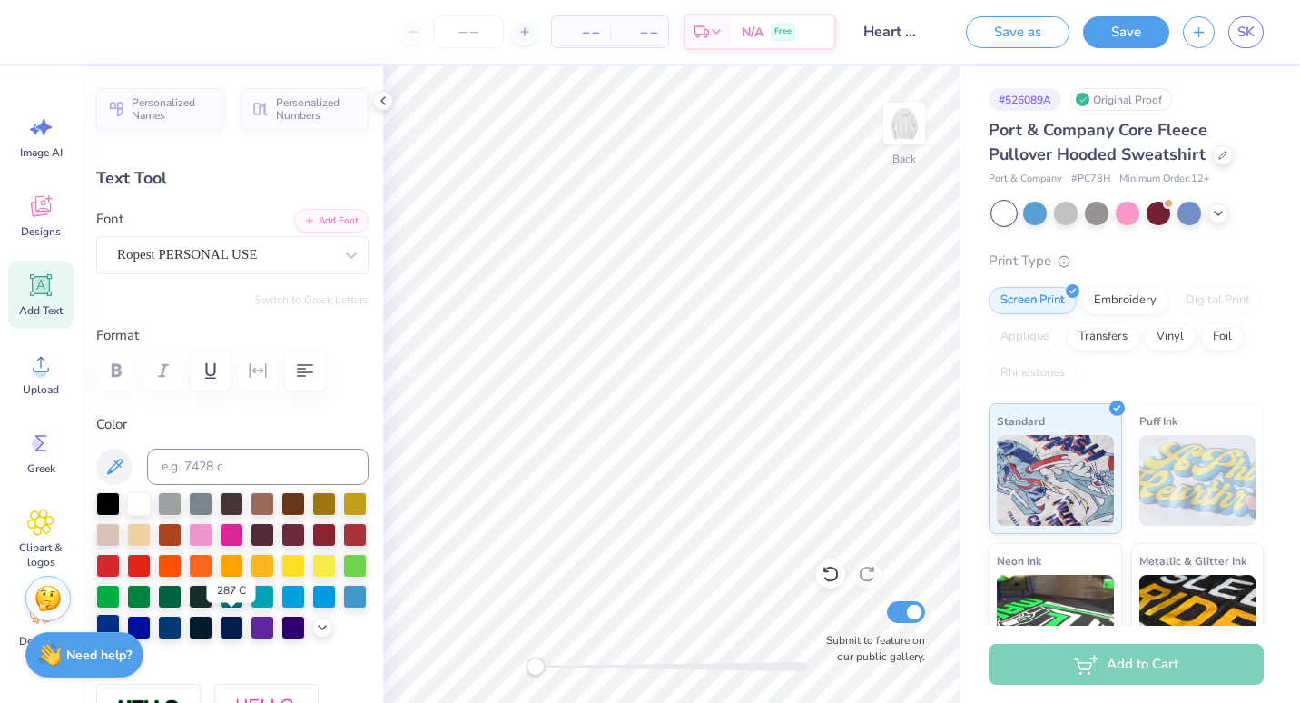
click at [120, 617] on div at bounding box center [108, 626] width 24 height 24
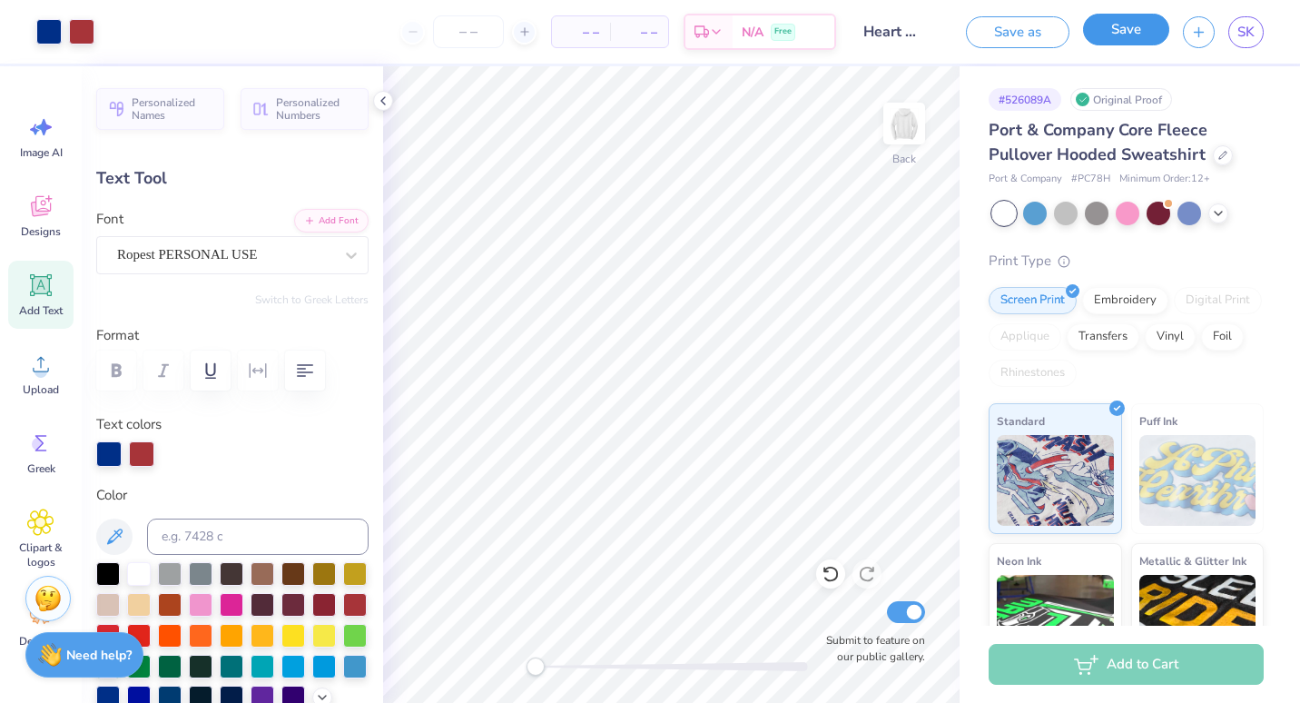
click at [1121, 29] on button "Save" at bounding box center [1126, 30] width 86 height 32
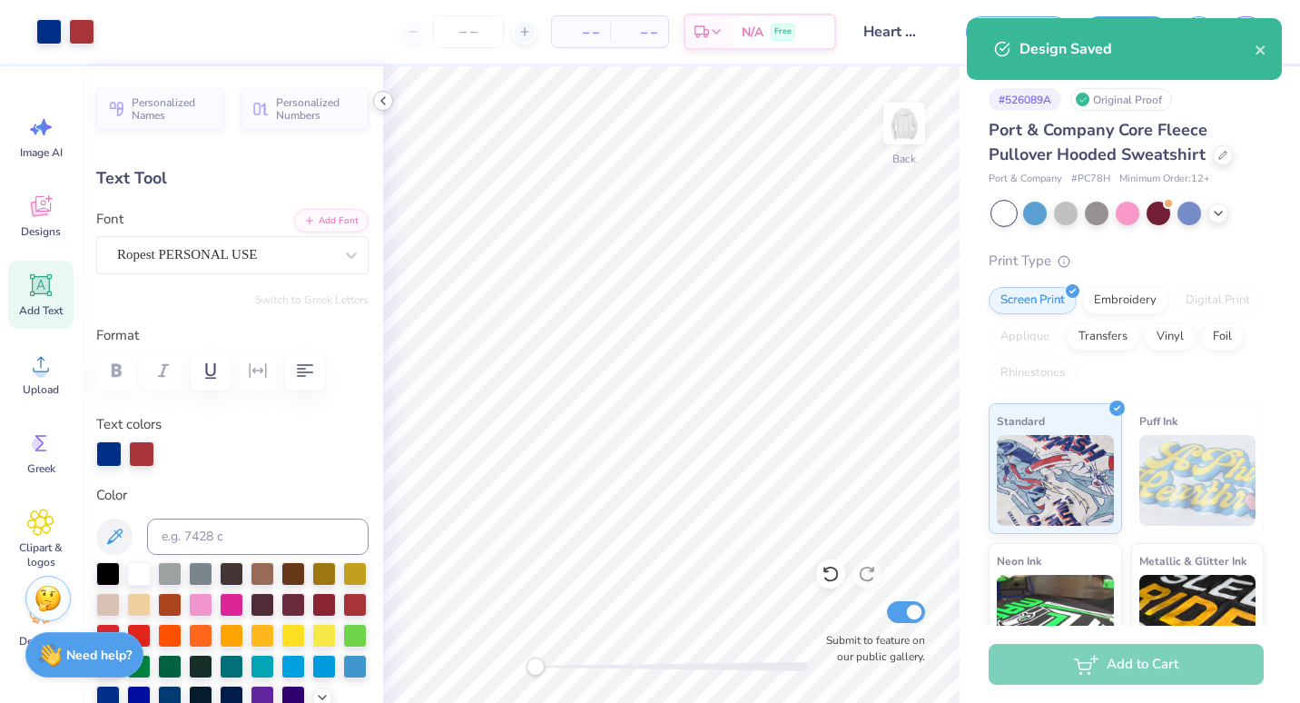
click at [384, 97] on icon at bounding box center [383, 101] width 15 height 15
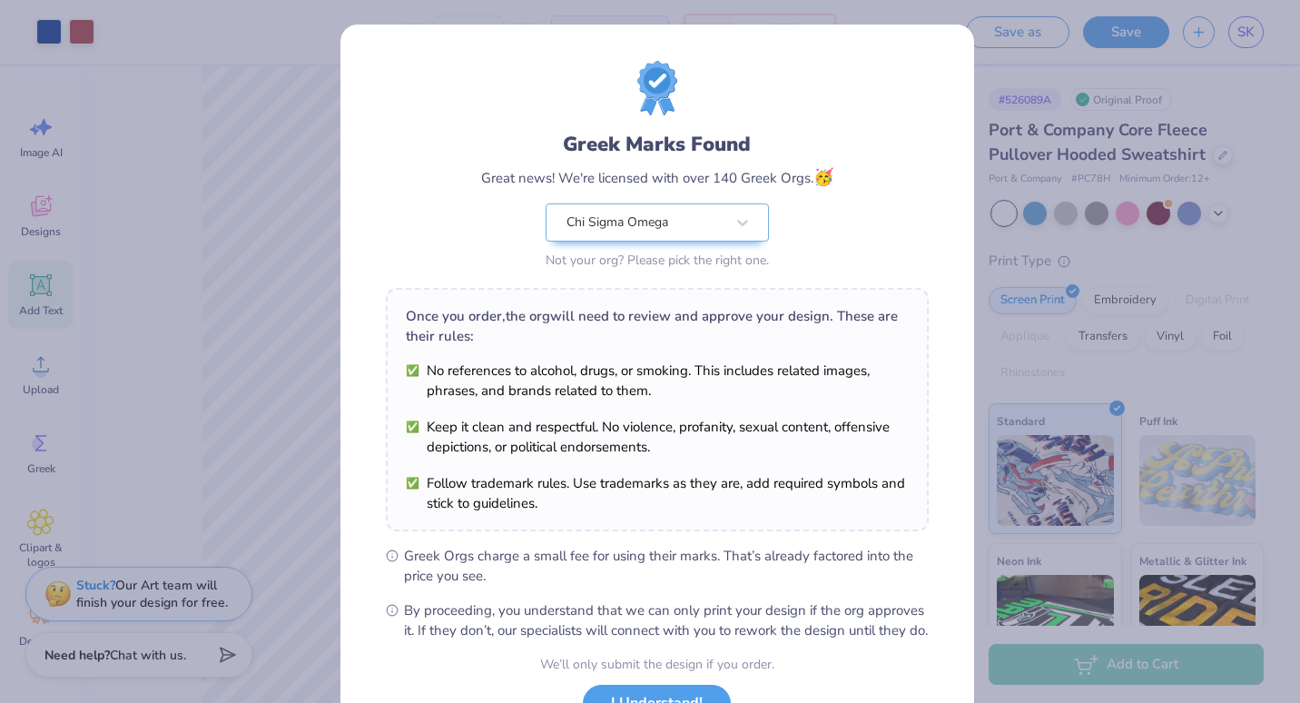
click at [290, 287] on div "Greek Marks Found Great news! We're licensed with over 140 Greek Orgs. 🥳 Chi Si…" at bounding box center [650, 351] width 1300 height 703
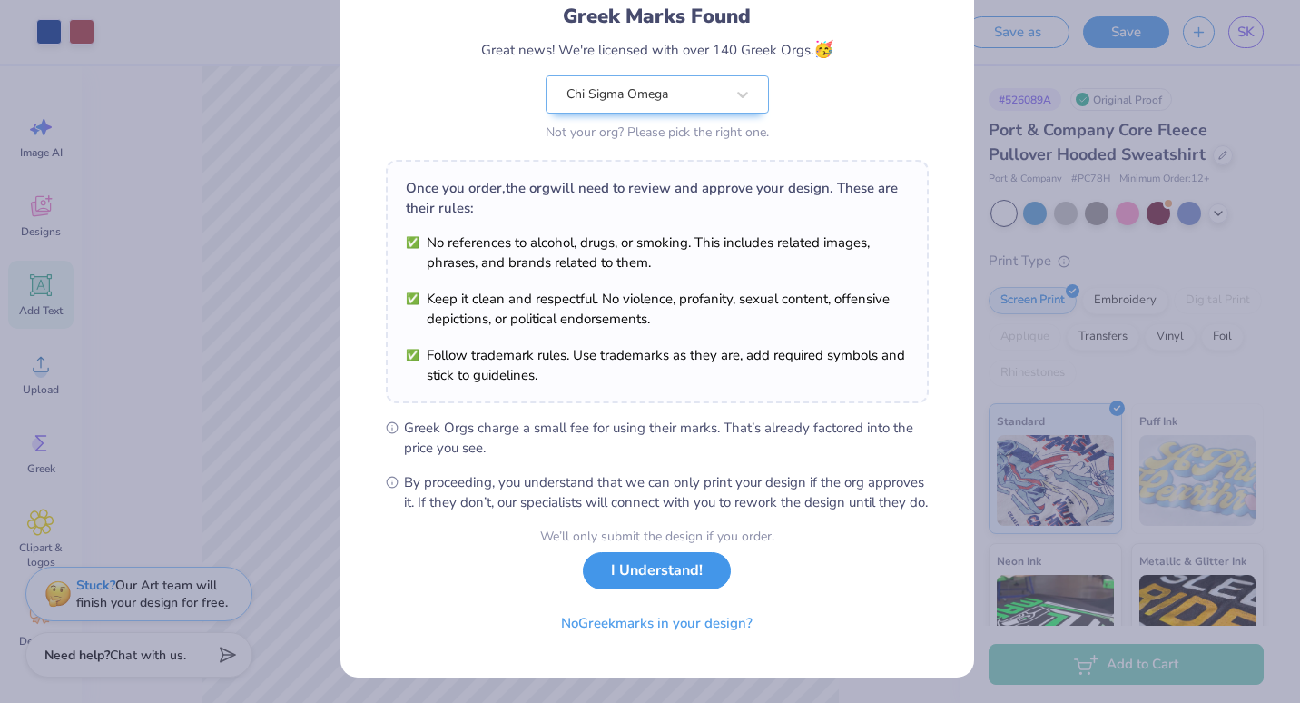
click at [613, 585] on button "I Understand!" at bounding box center [657, 570] width 148 height 37
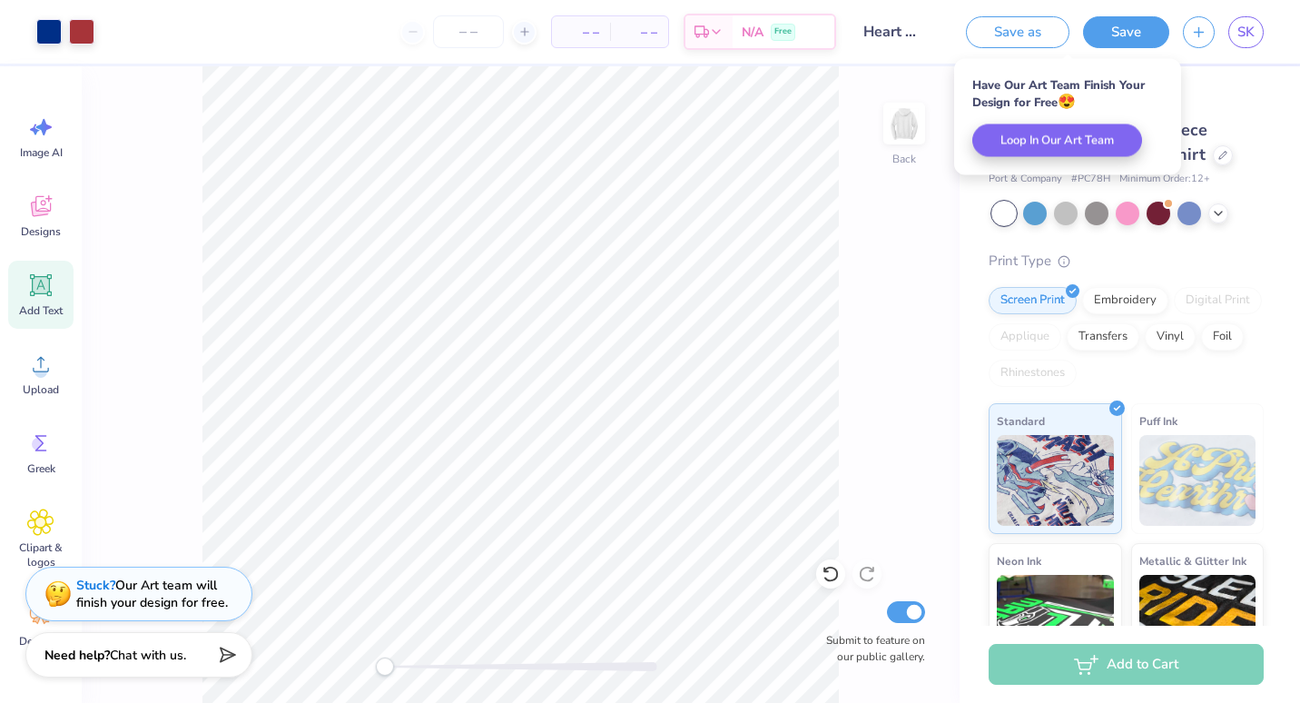
scroll to position [0, 0]
click at [1258, 25] on link "SK" at bounding box center [1246, 32] width 35 height 32
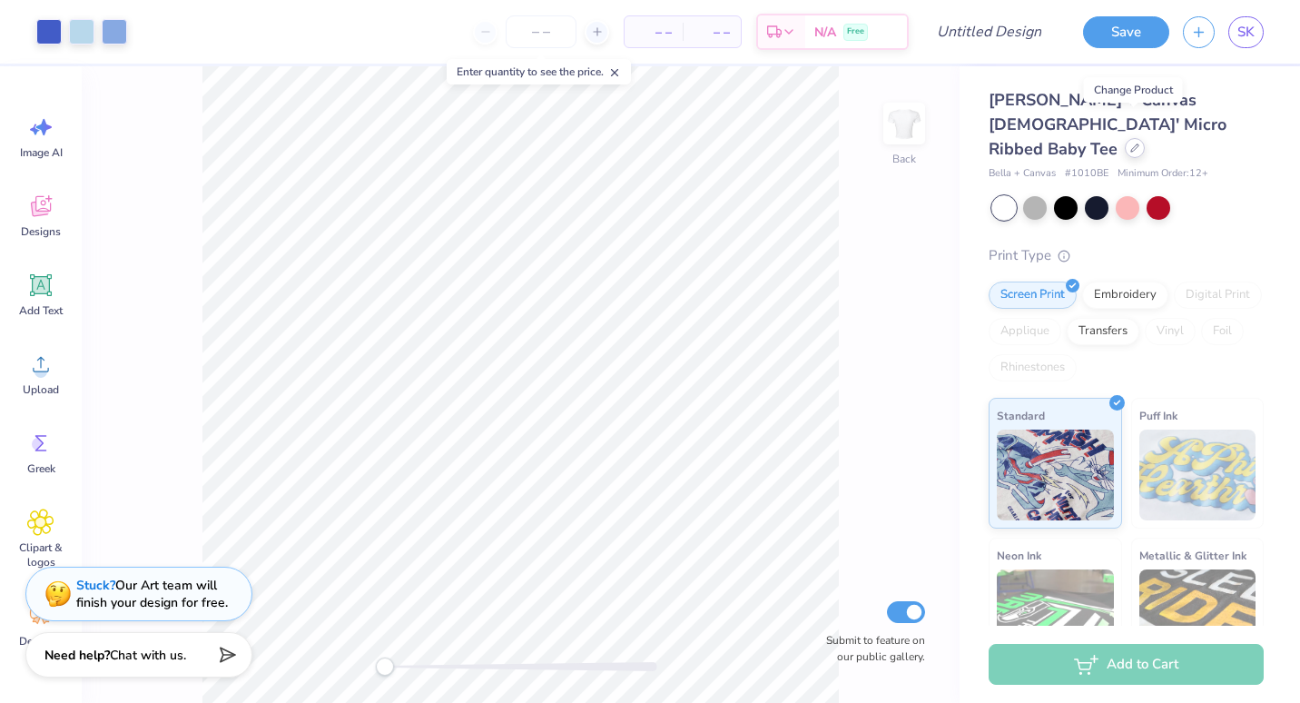
click at [1129, 138] on div at bounding box center [1135, 148] width 20 height 20
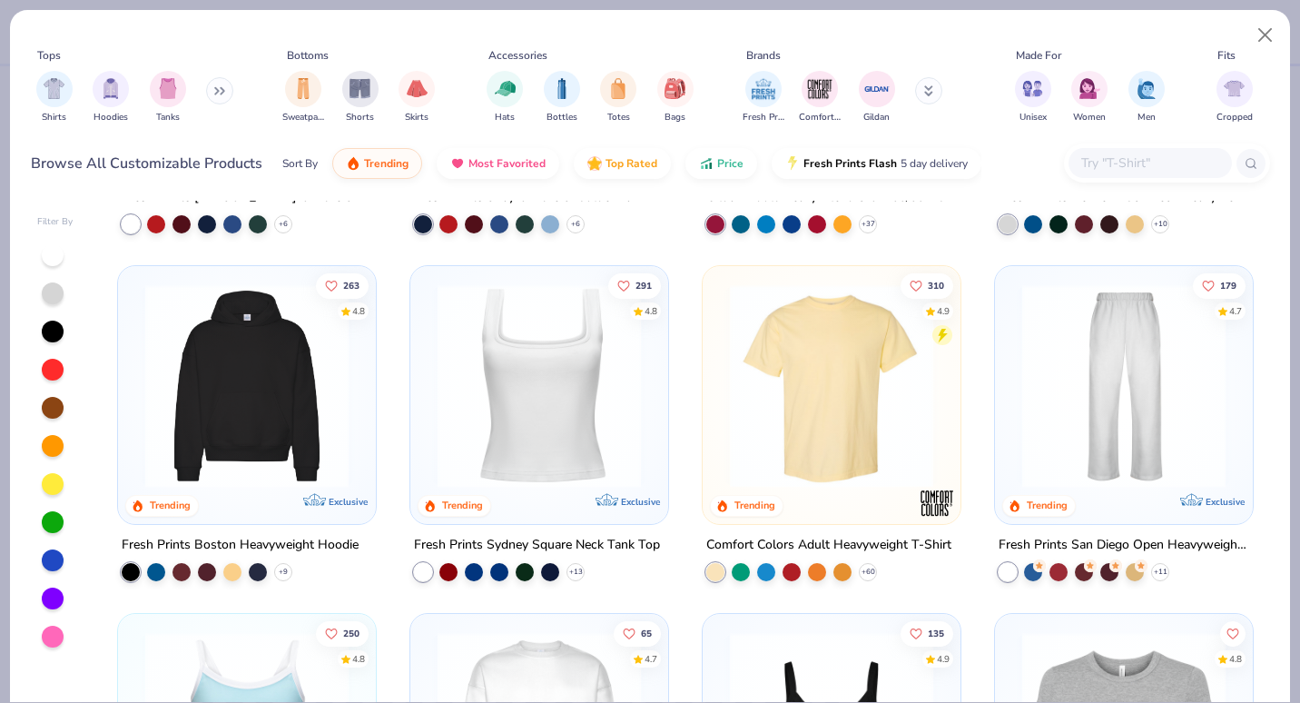
scroll to position [25, 0]
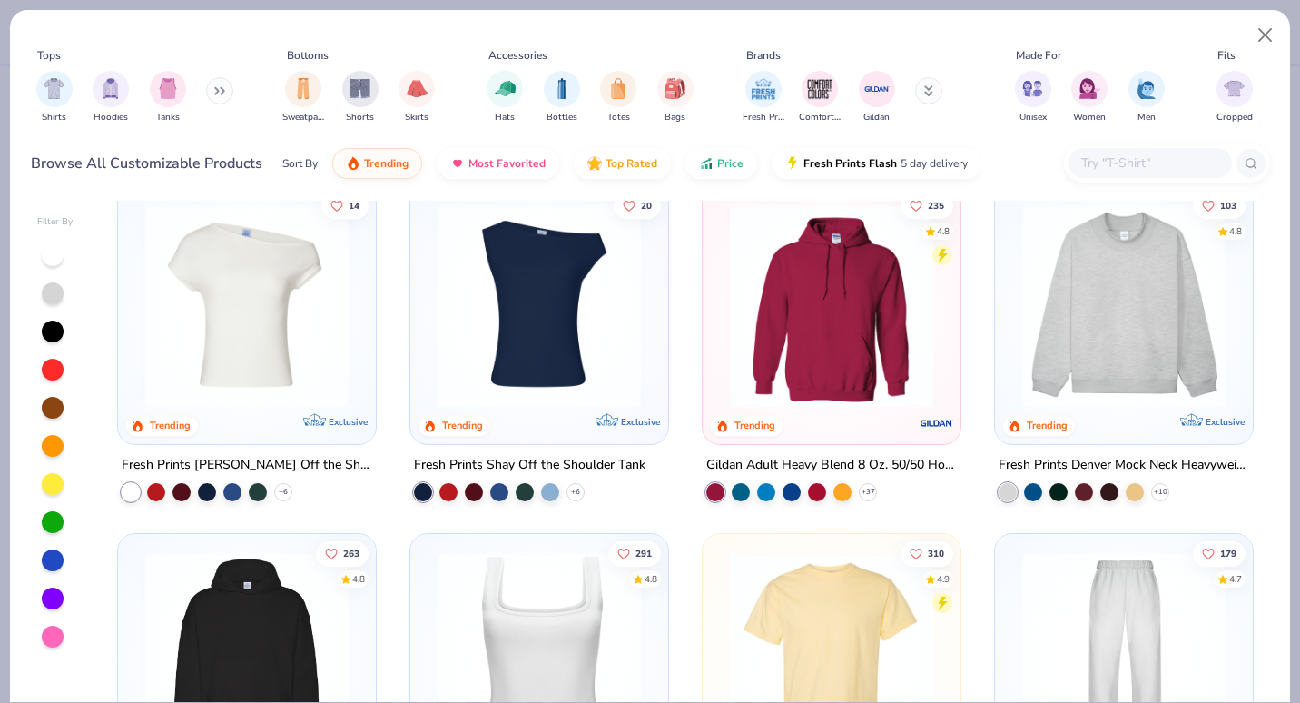
click at [786, 384] on img at bounding box center [832, 305] width 222 height 203
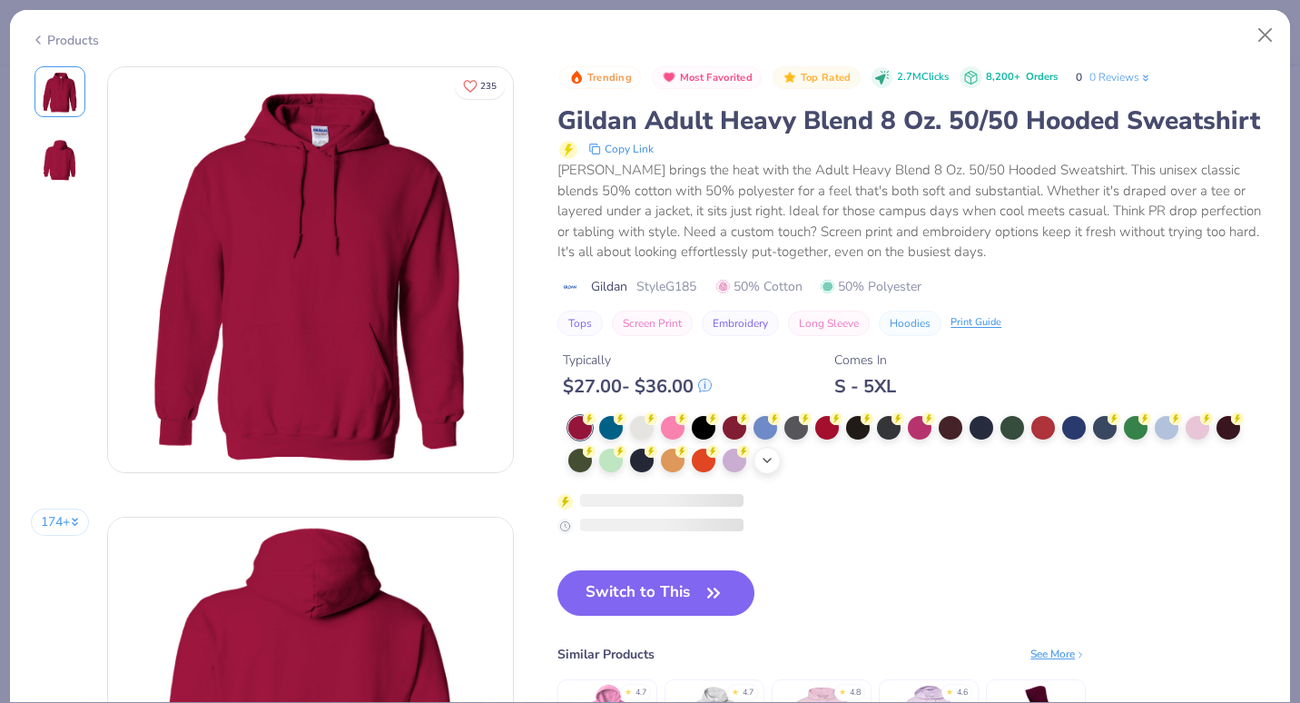
click at [762, 468] on icon at bounding box center [767, 460] width 15 height 15
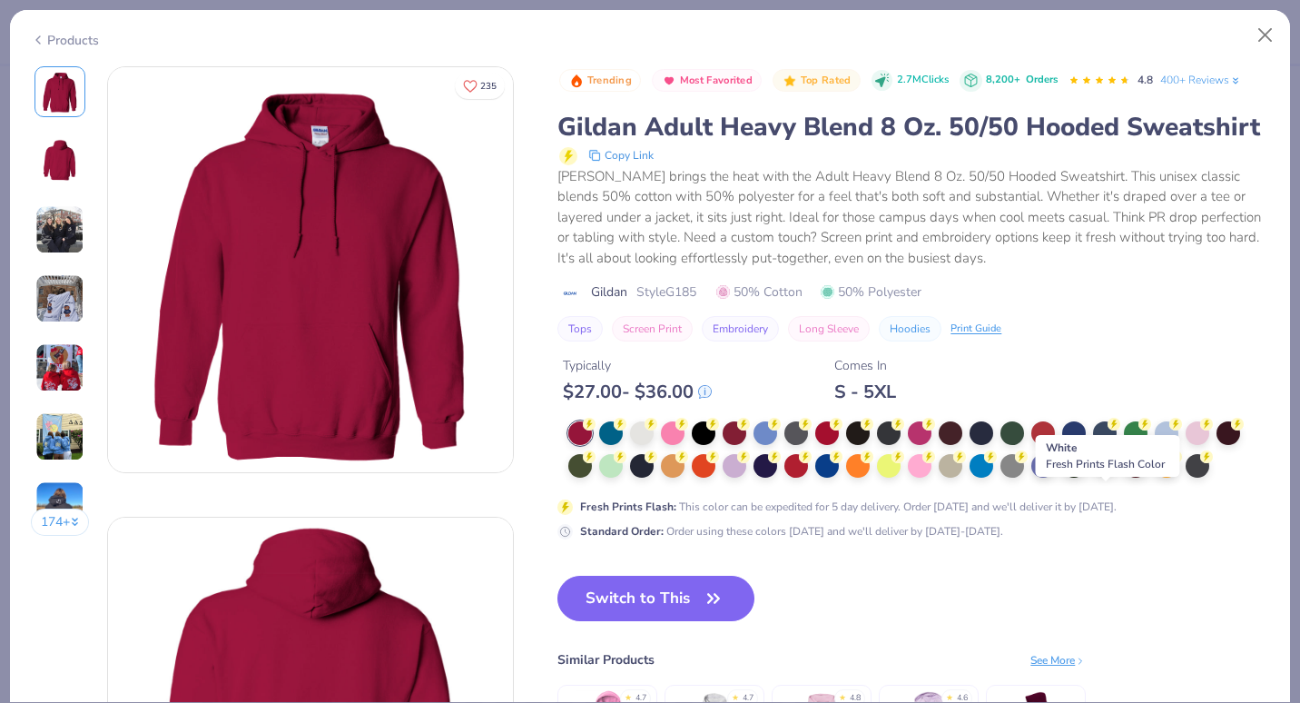
click at [1103, 476] on div at bounding box center [1105, 464] width 24 height 24
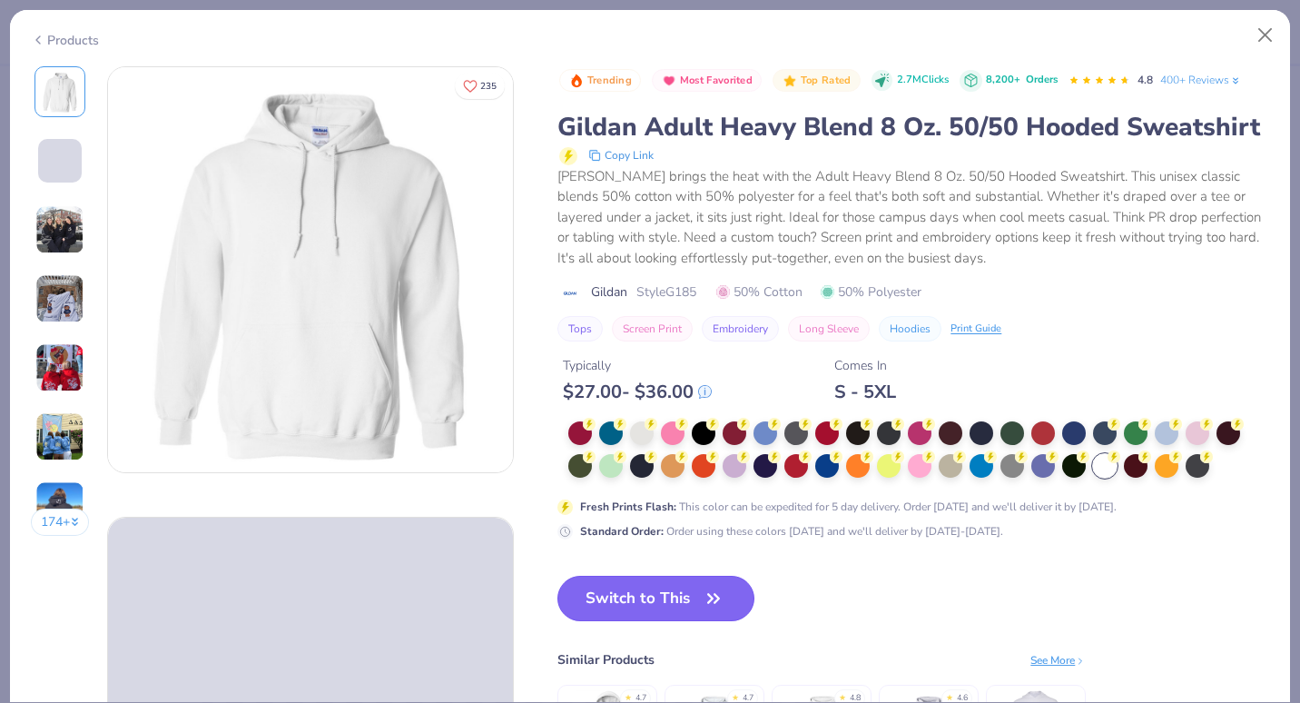
click at [661, 621] on button "Switch to This" at bounding box center [656, 598] width 197 height 45
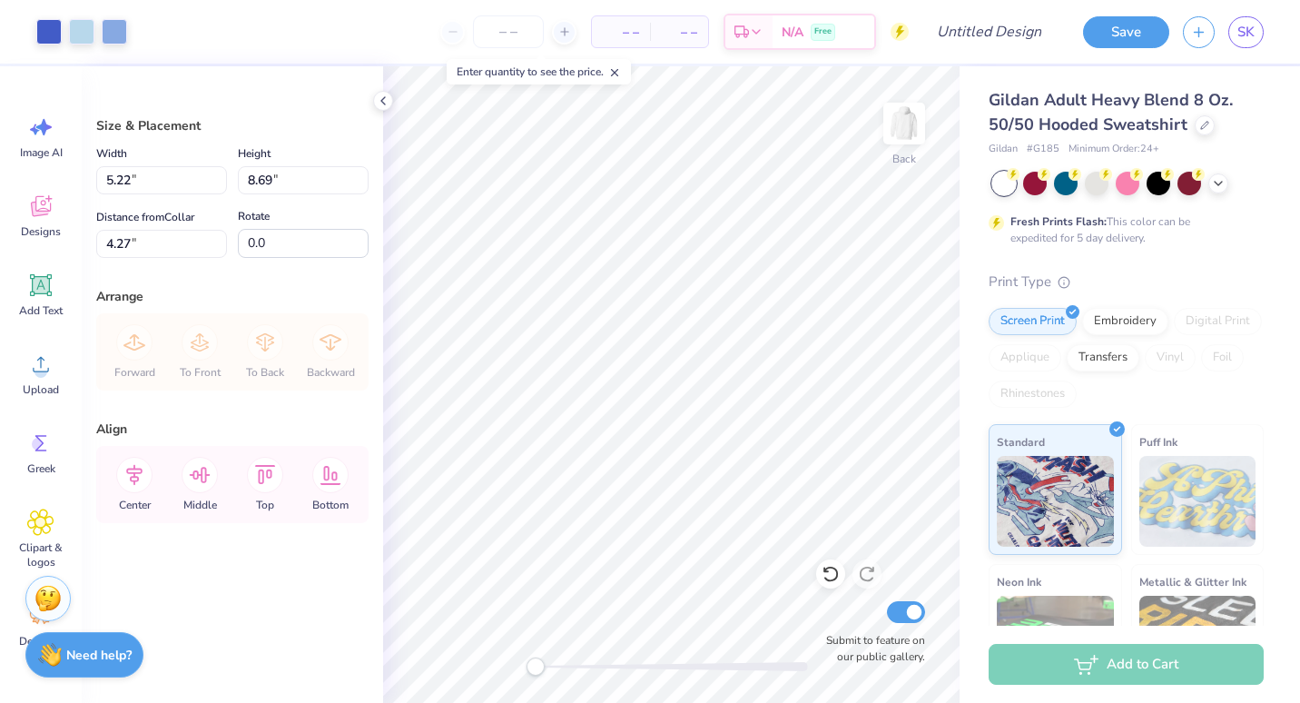
type input "5.22"
type input "8.69"
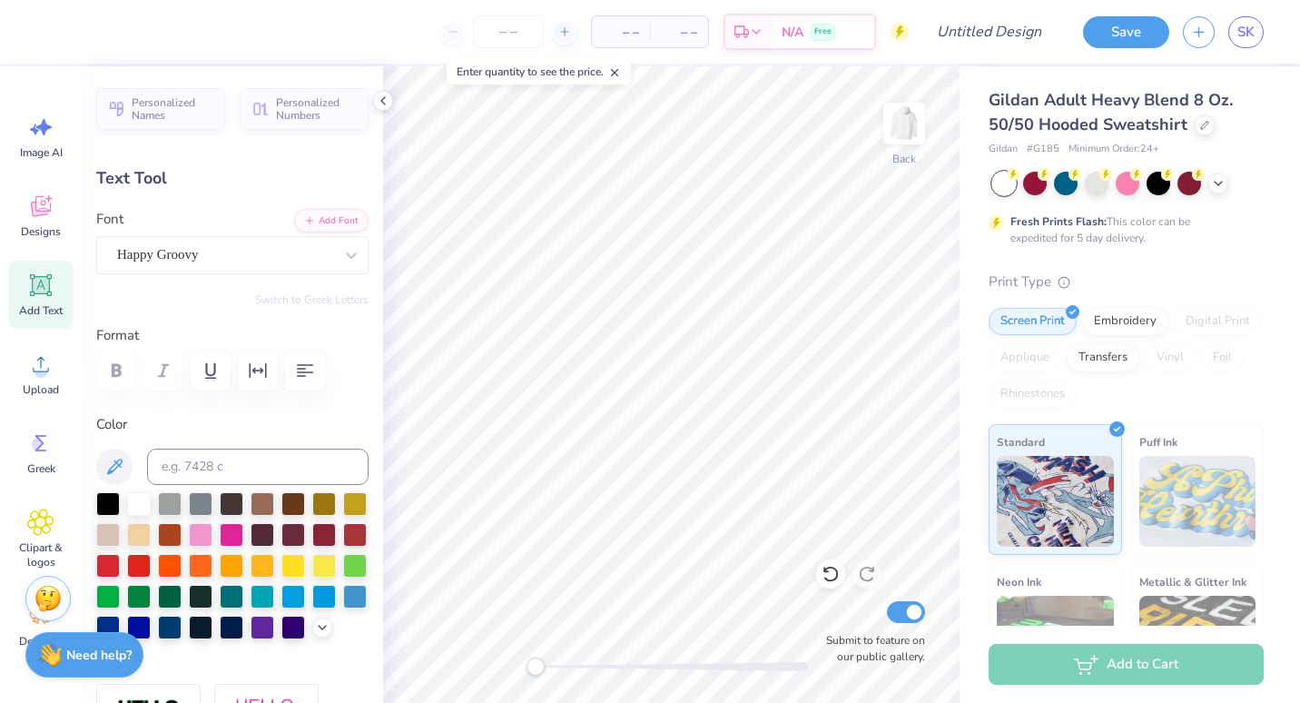
scroll to position [15, 2]
click at [46, 436] on icon at bounding box center [41, 443] width 12 height 16
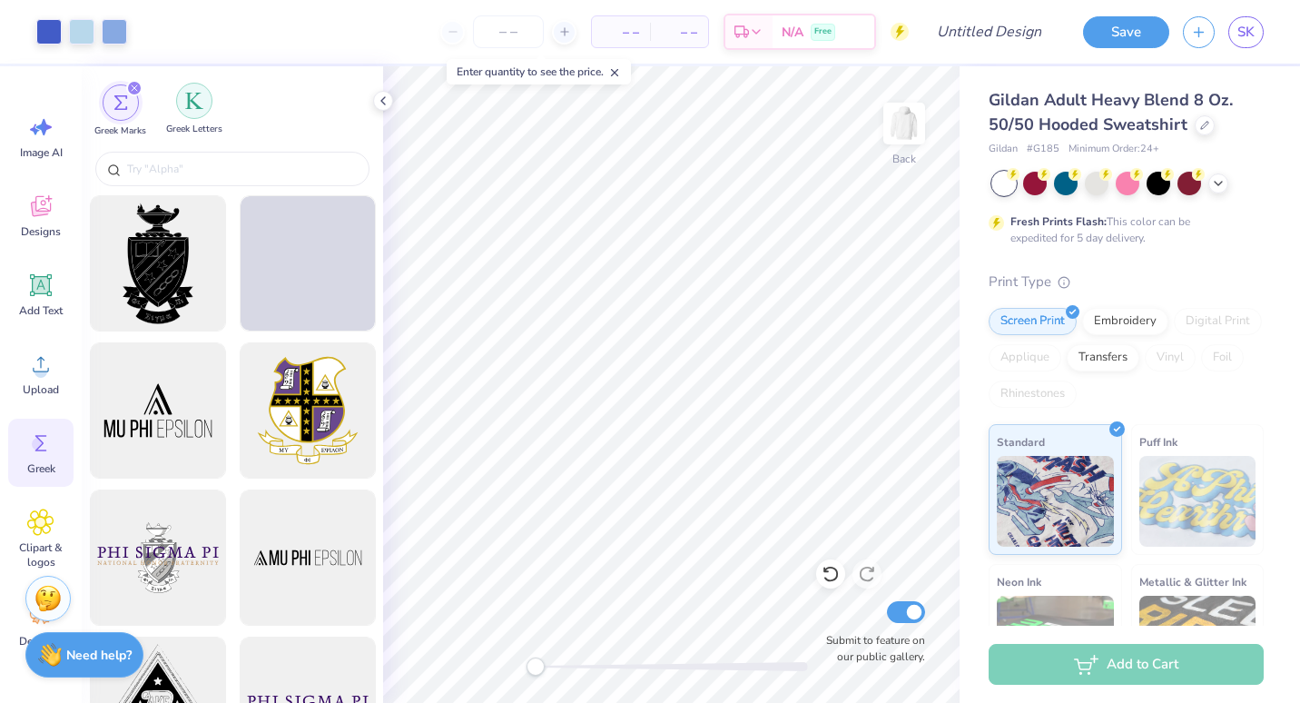
click at [183, 111] on div "filter for Greek Letters" at bounding box center [194, 101] width 36 height 36
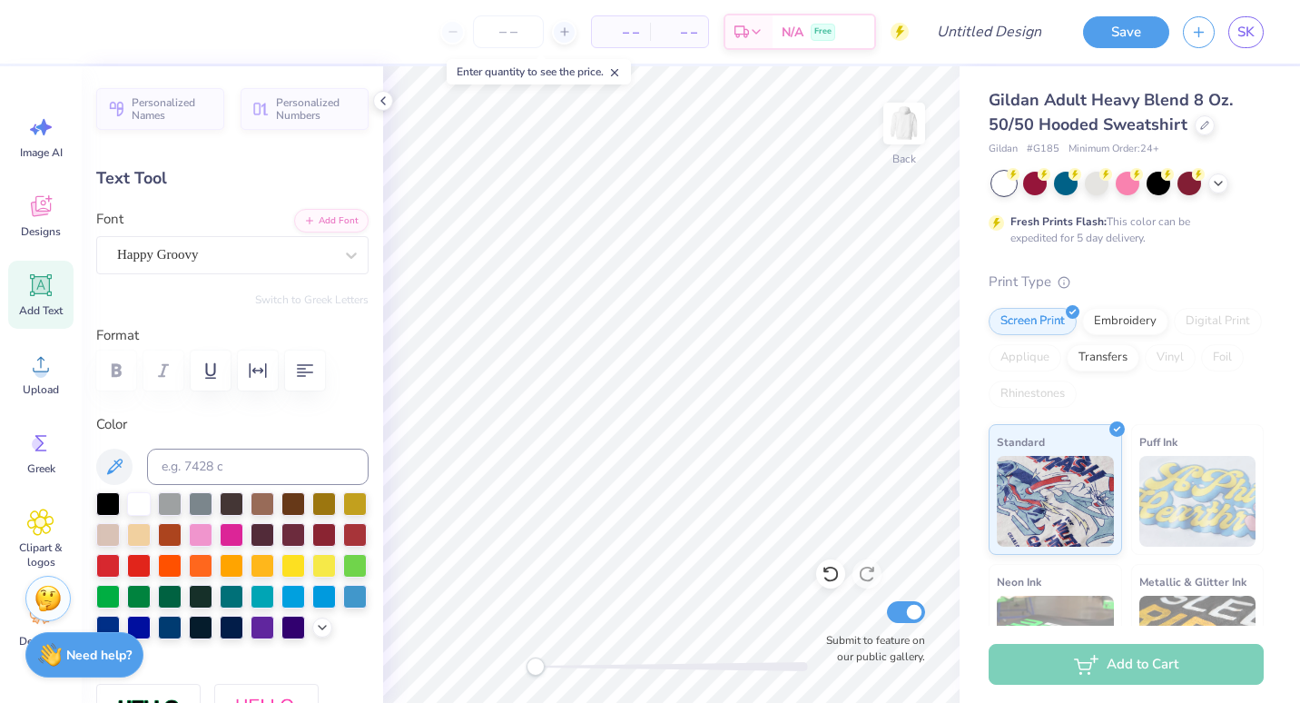
type textarea "x"
type input "1.46"
type input "2.00"
type input "4.52"
type input "-7.4"
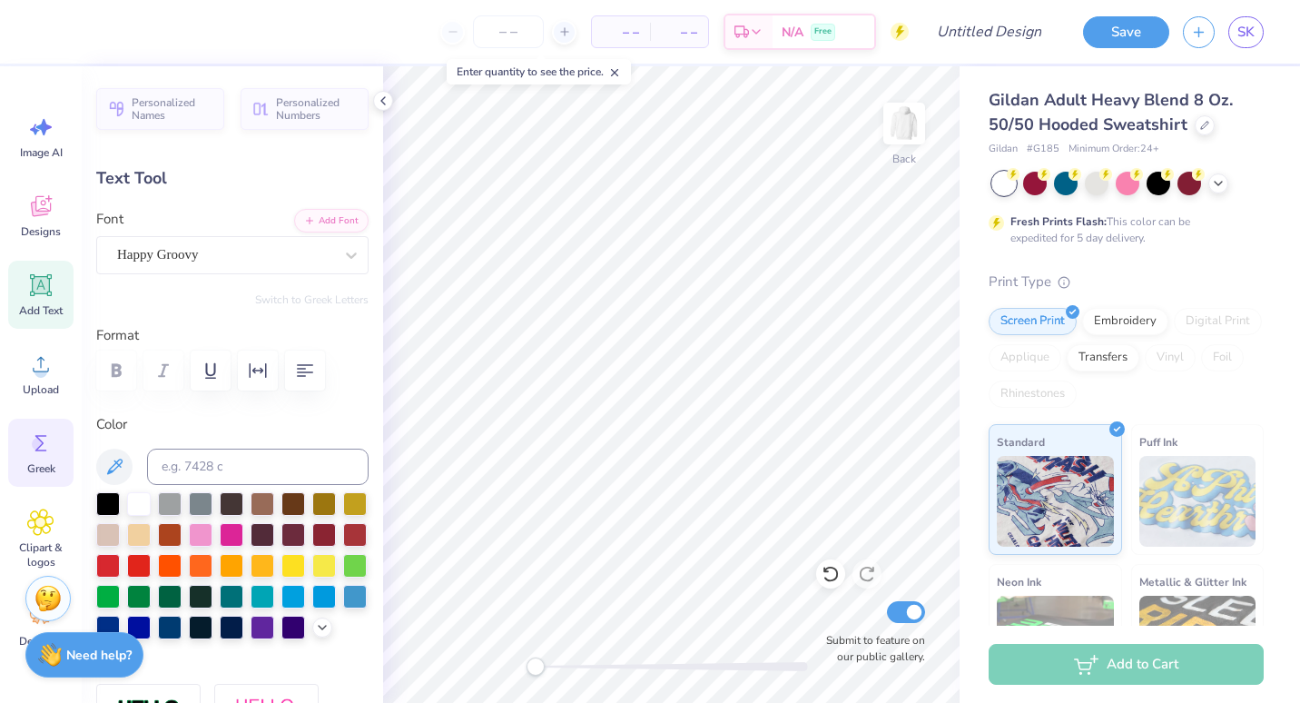
click at [21, 460] on div "Greek" at bounding box center [40, 453] width 65 height 68
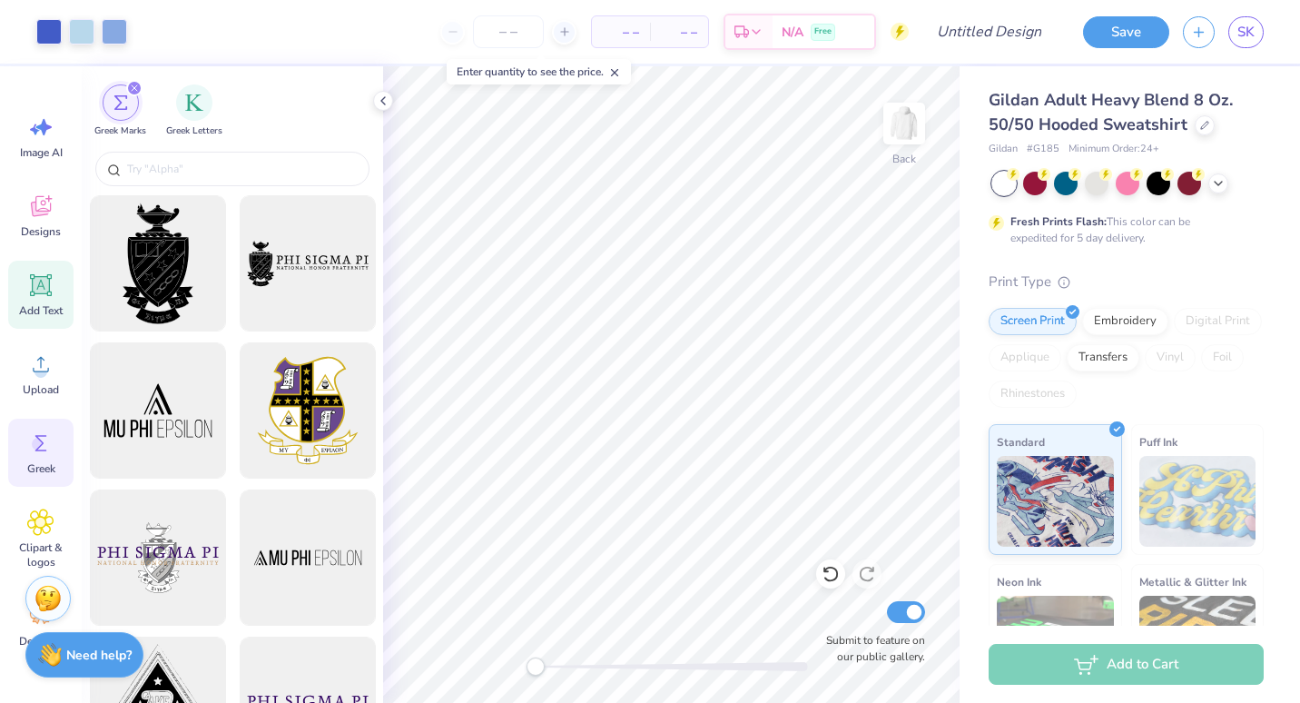
click at [45, 294] on icon at bounding box center [41, 285] width 22 height 22
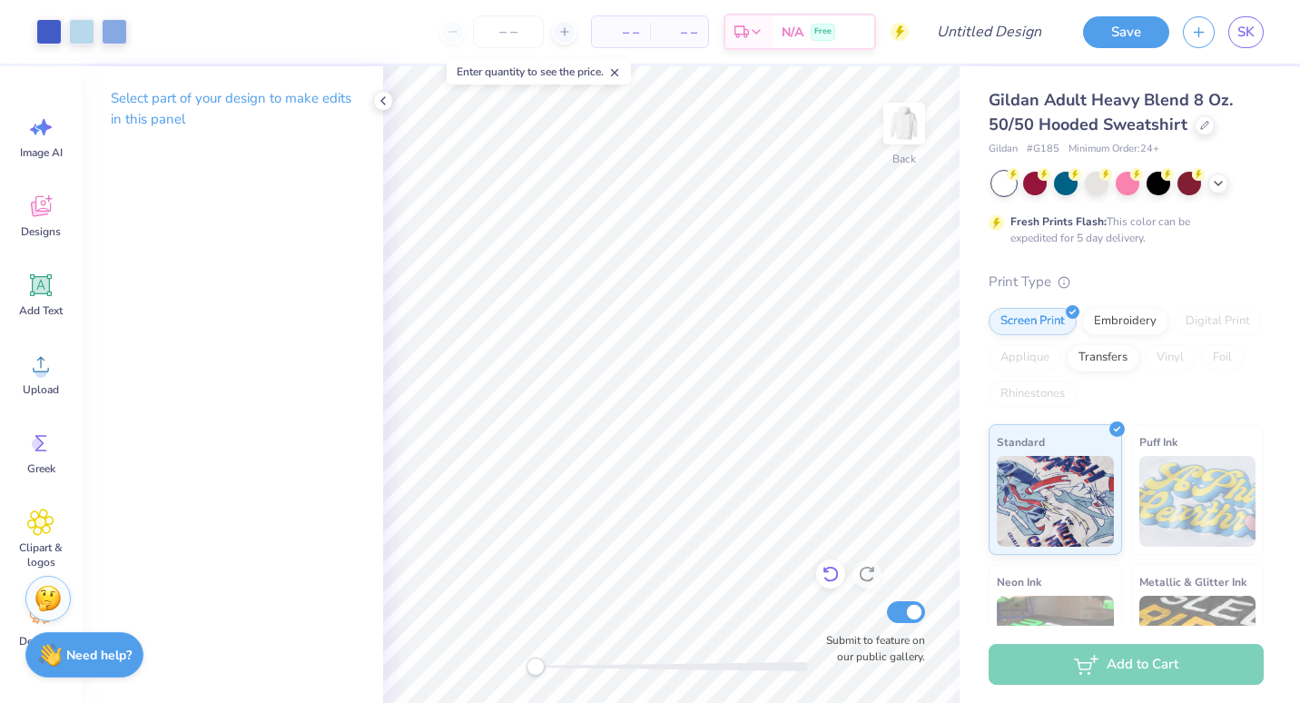
click at [829, 573] on icon at bounding box center [831, 574] width 18 height 18
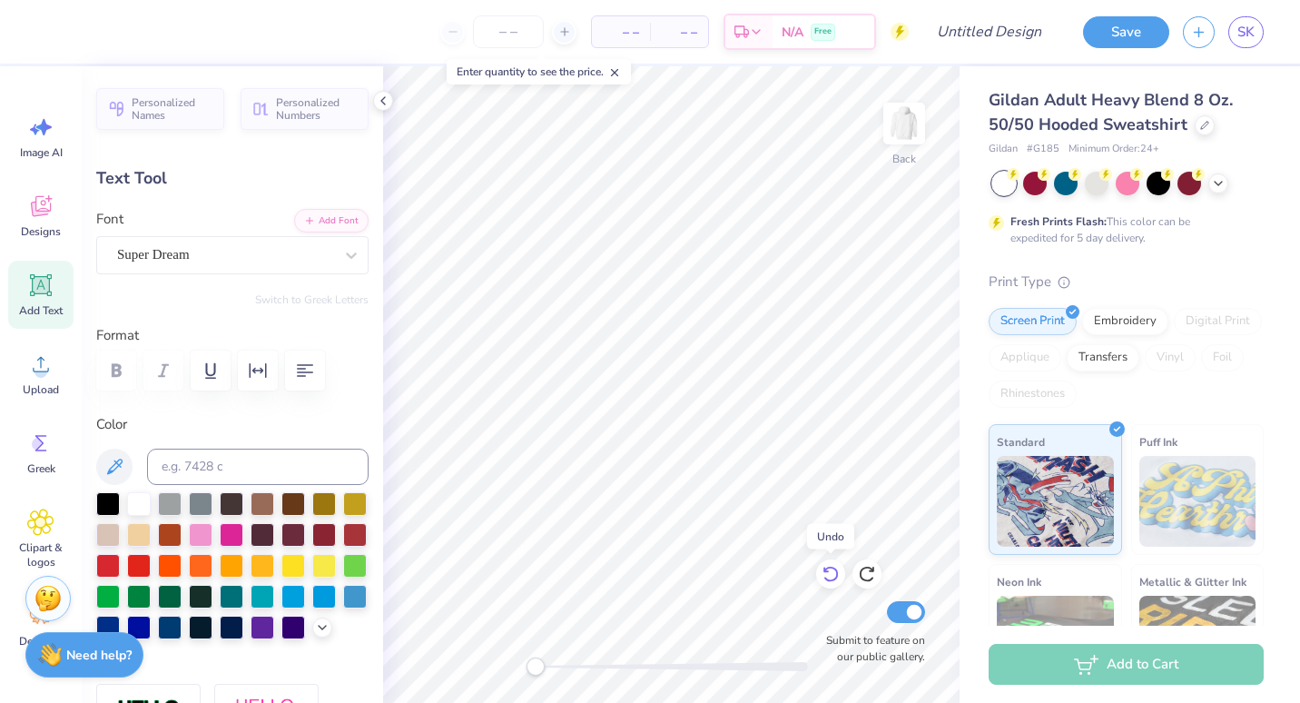
click at [829, 573] on icon at bounding box center [831, 574] width 18 height 18
type input "1.46"
type input "2.00"
type input "4.52"
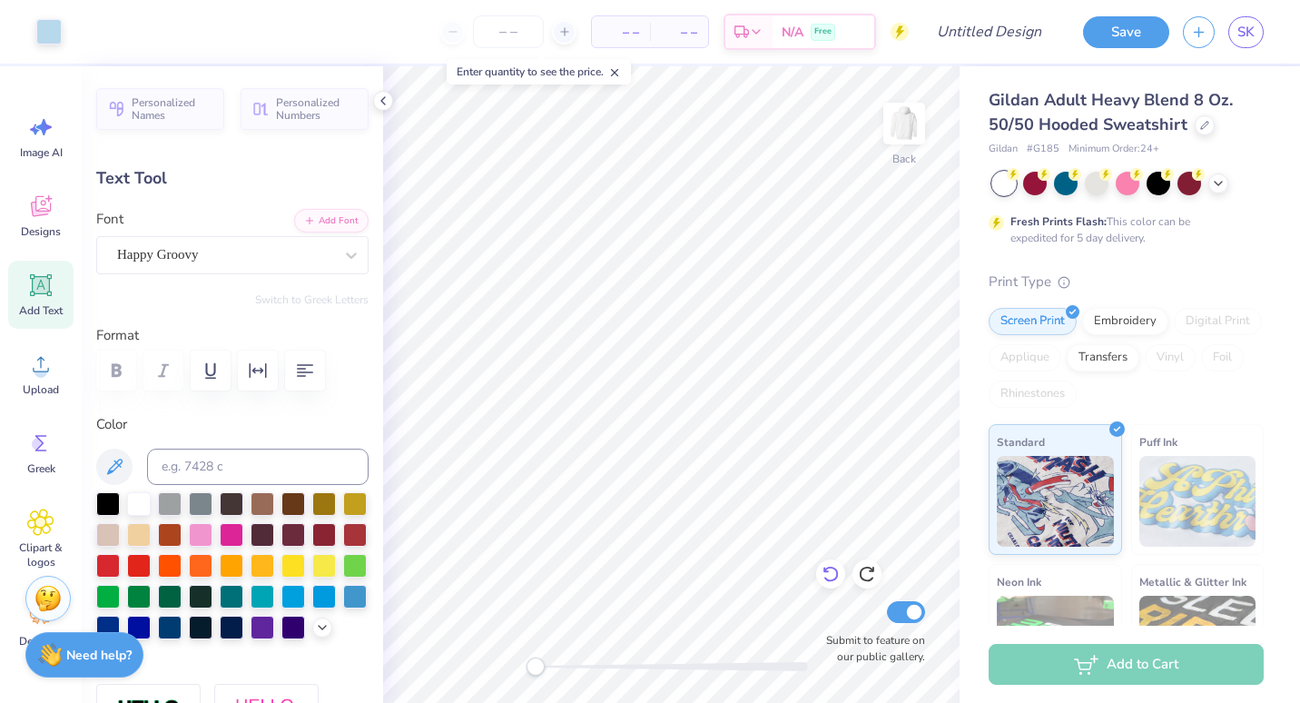
type input "-7.4"
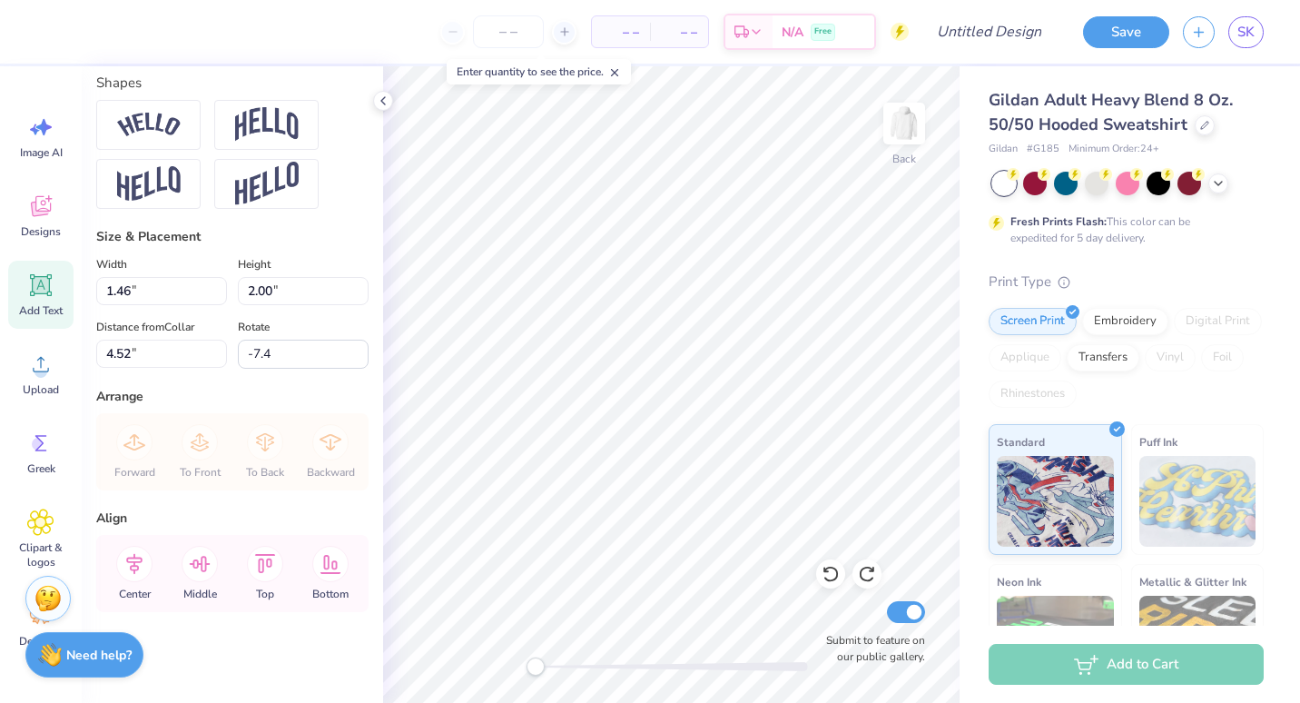
scroll to position [687, 0]
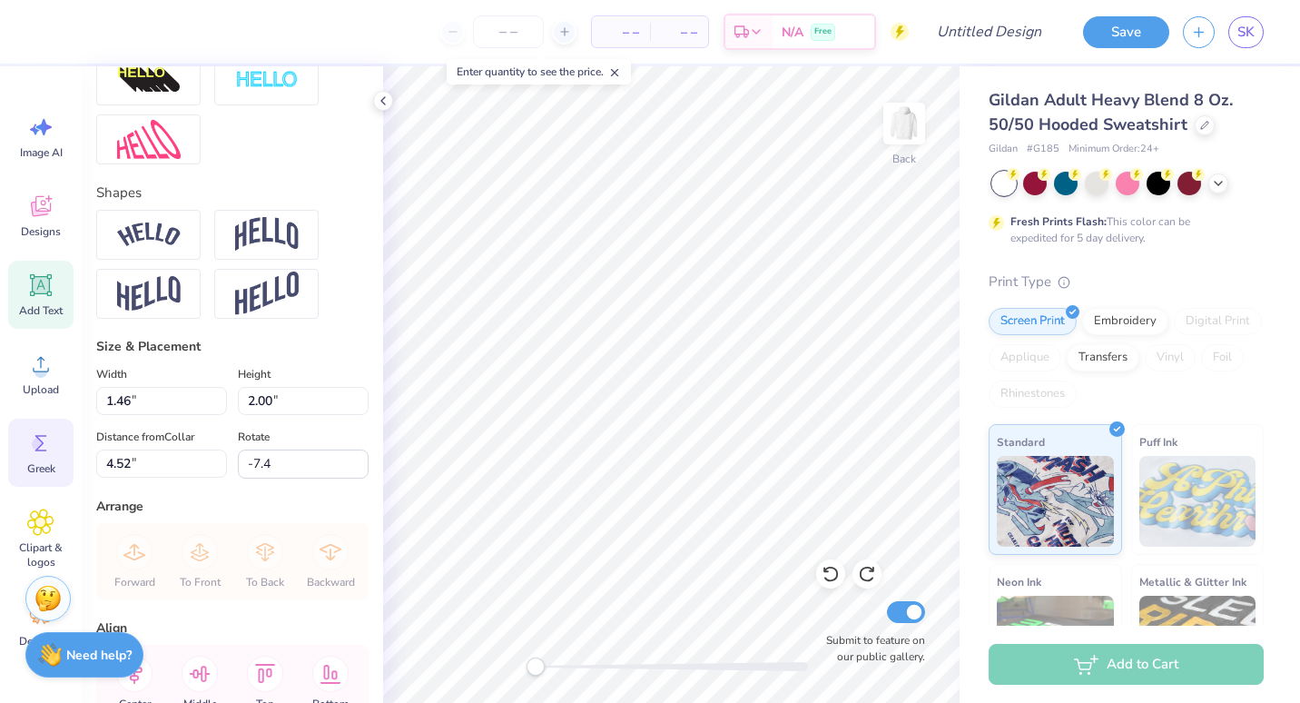
click at [33, 445] on circle at bounding box center [38, 444] width 13 height 13
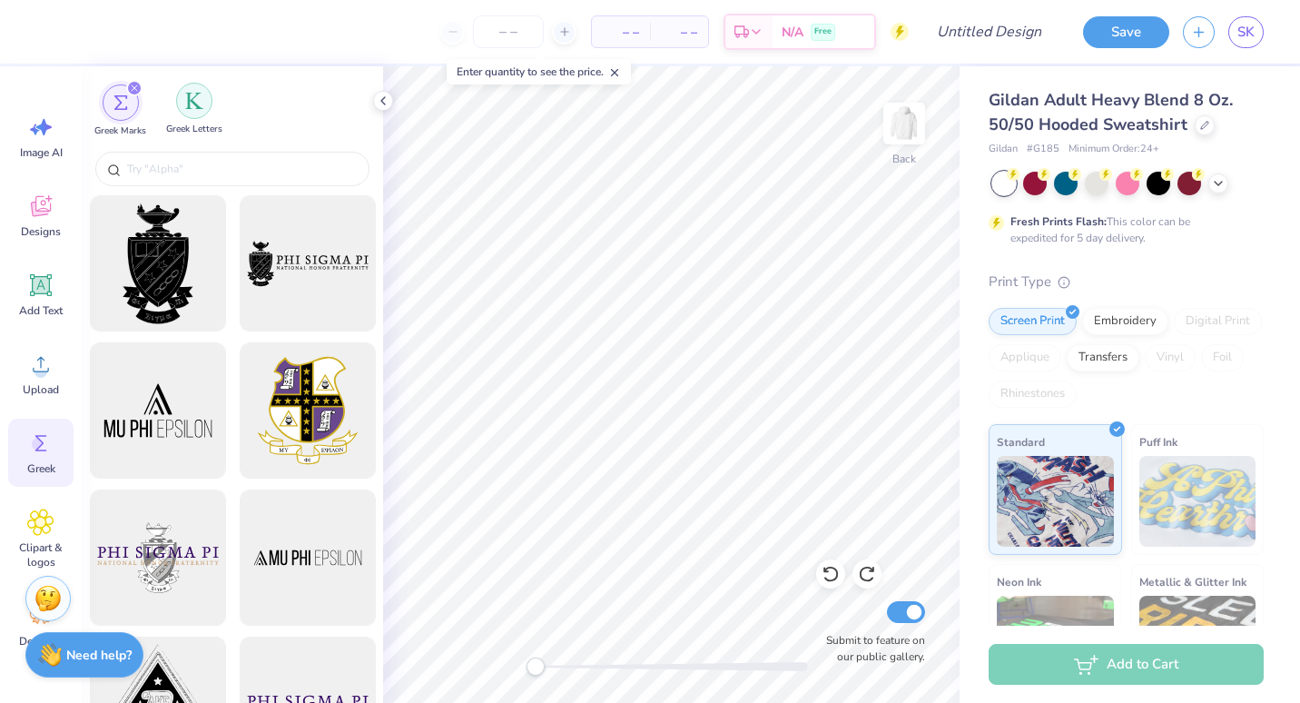
click at [201, 105] on img "filter for Greek Letters" at bounding box center [194, 101] width 18 height 18
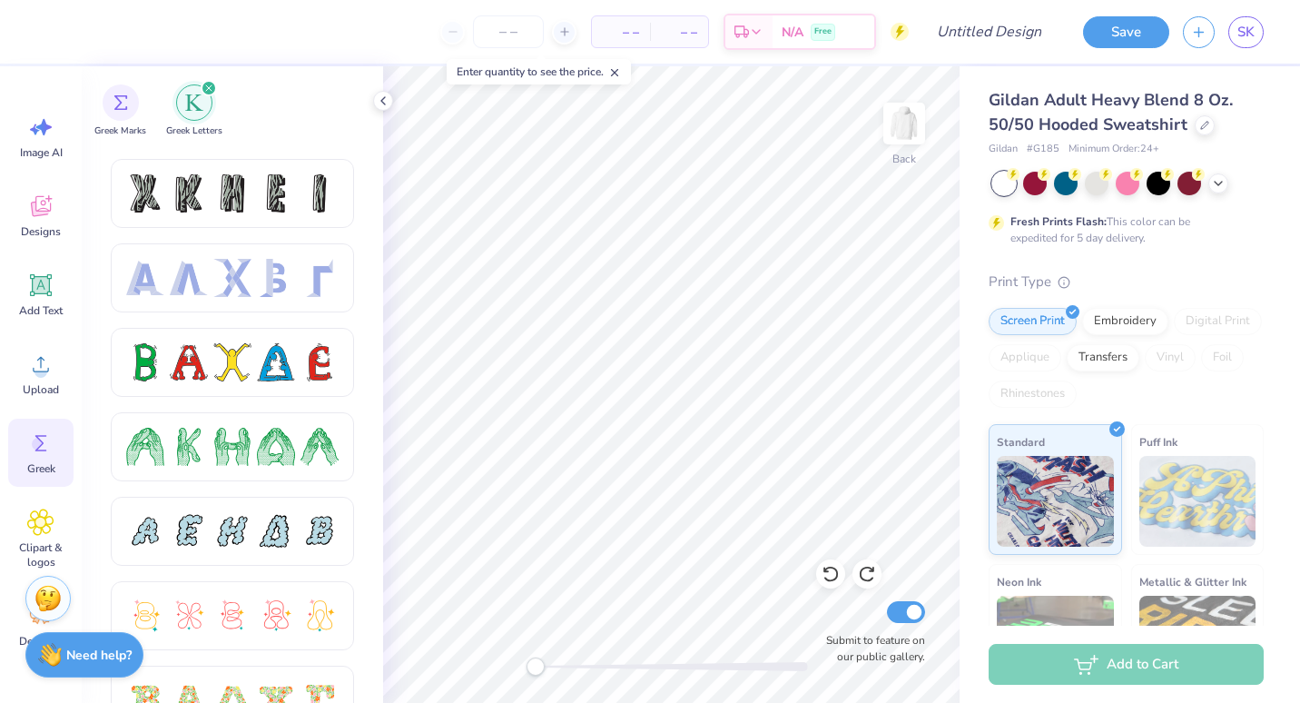
scroll to position [0, 0]
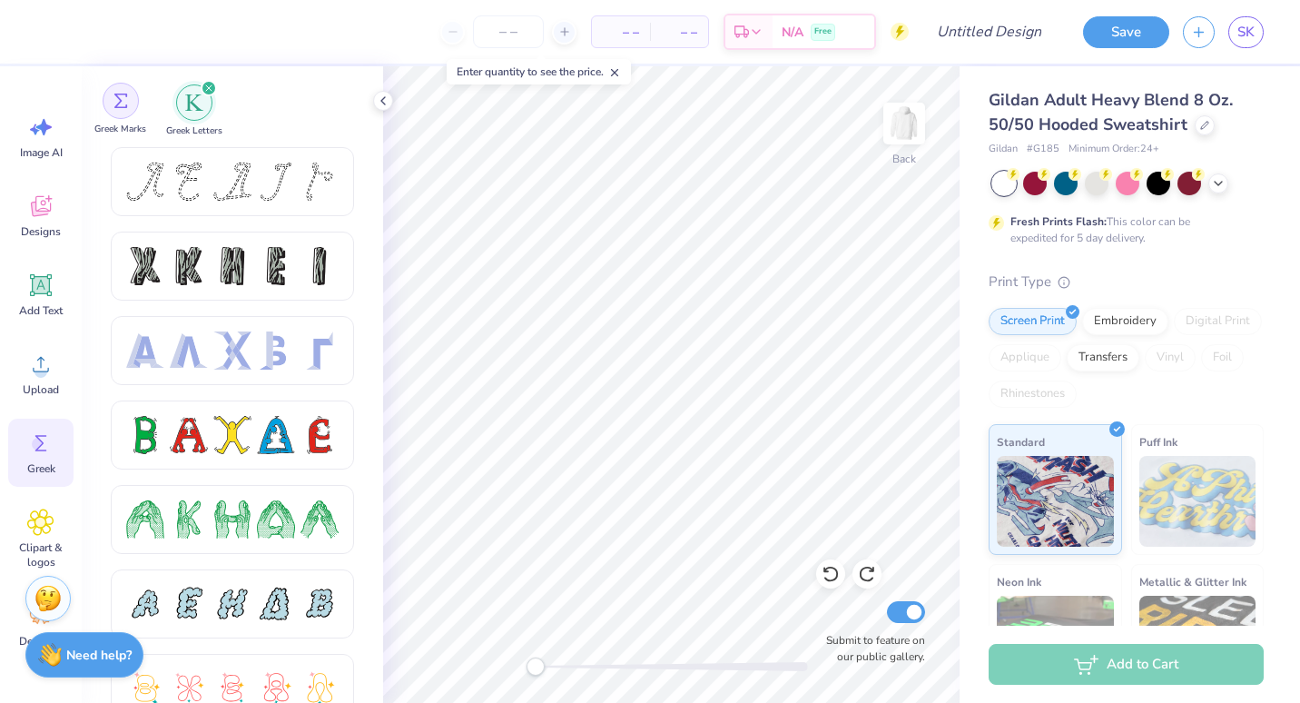
click at [126, 109] on div "filter for Greek Marks" at bounding box center [121, 101] width 36 height 36
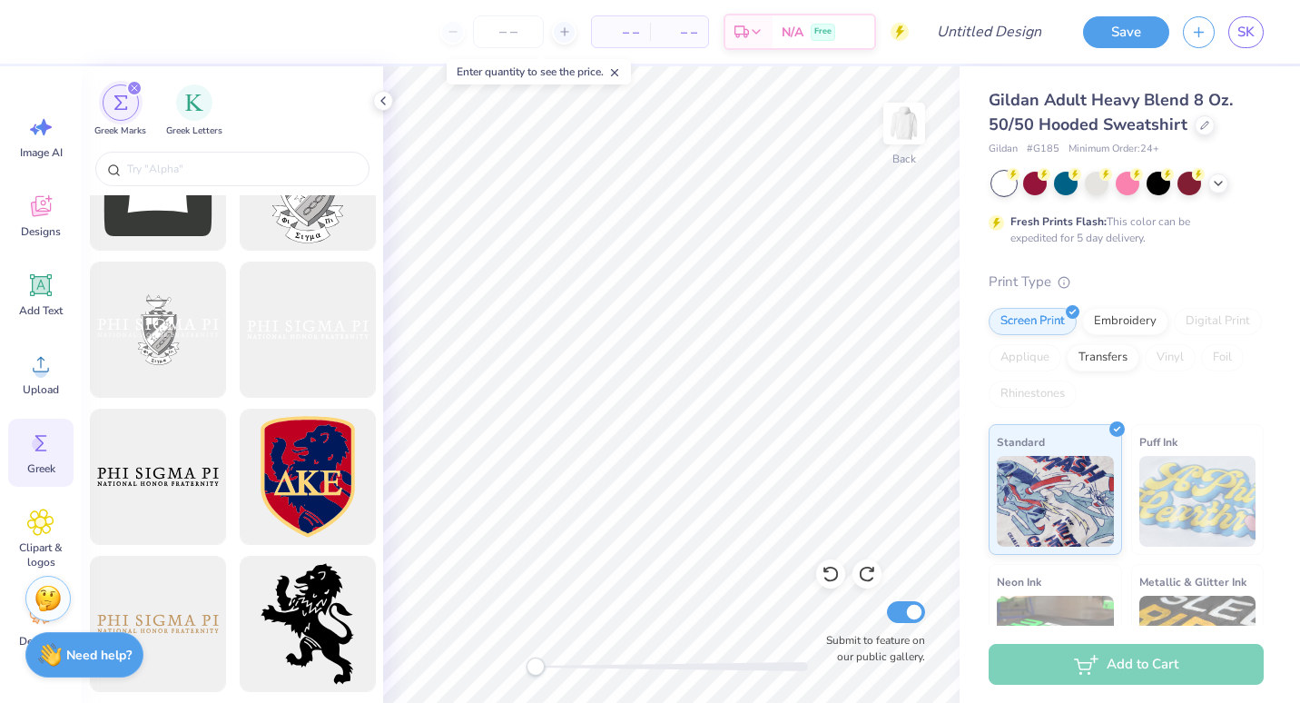
scroll to position [814, 0]
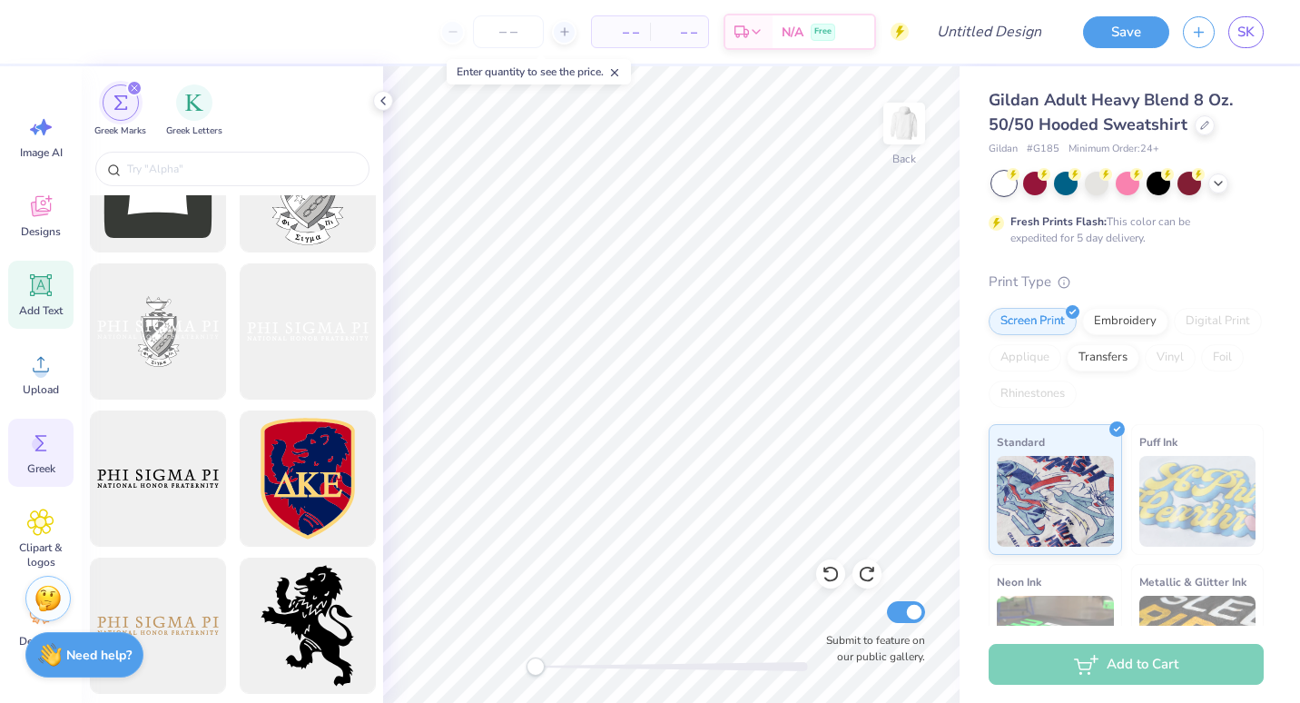
click at [42, 308] on span "Add Text" at bounding box center [41, 310] width 44 height 15
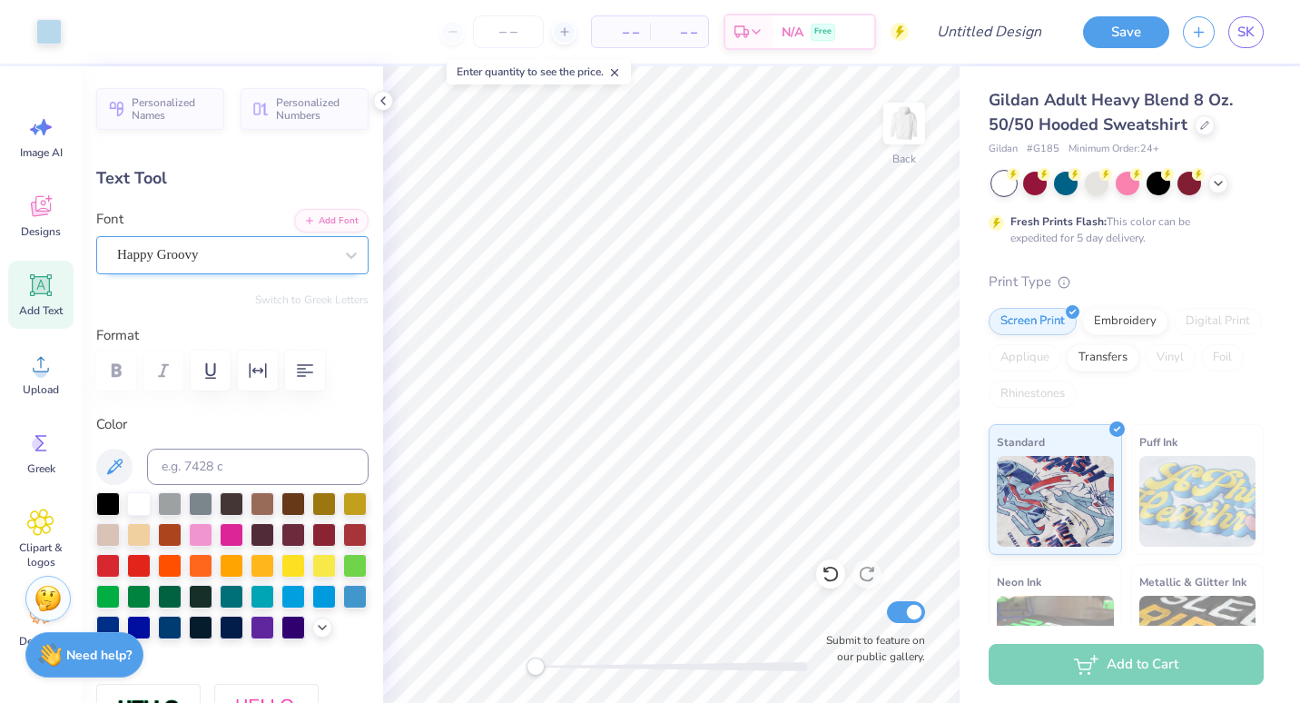
type input "1.46"
type input "2.00"
type input "4.52"
type input "-7.4"
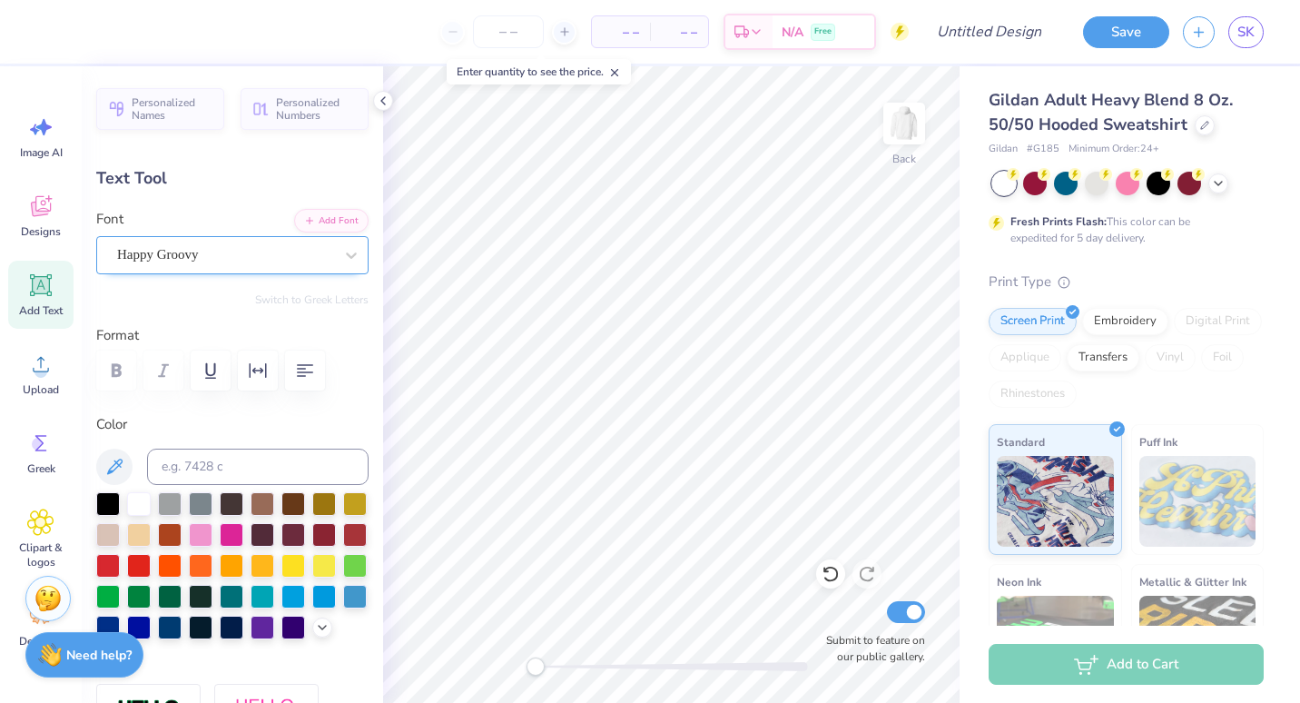
click at [290, 261] on div "Happy Groovy" at bounding box center [225, 255] width 220 height 28
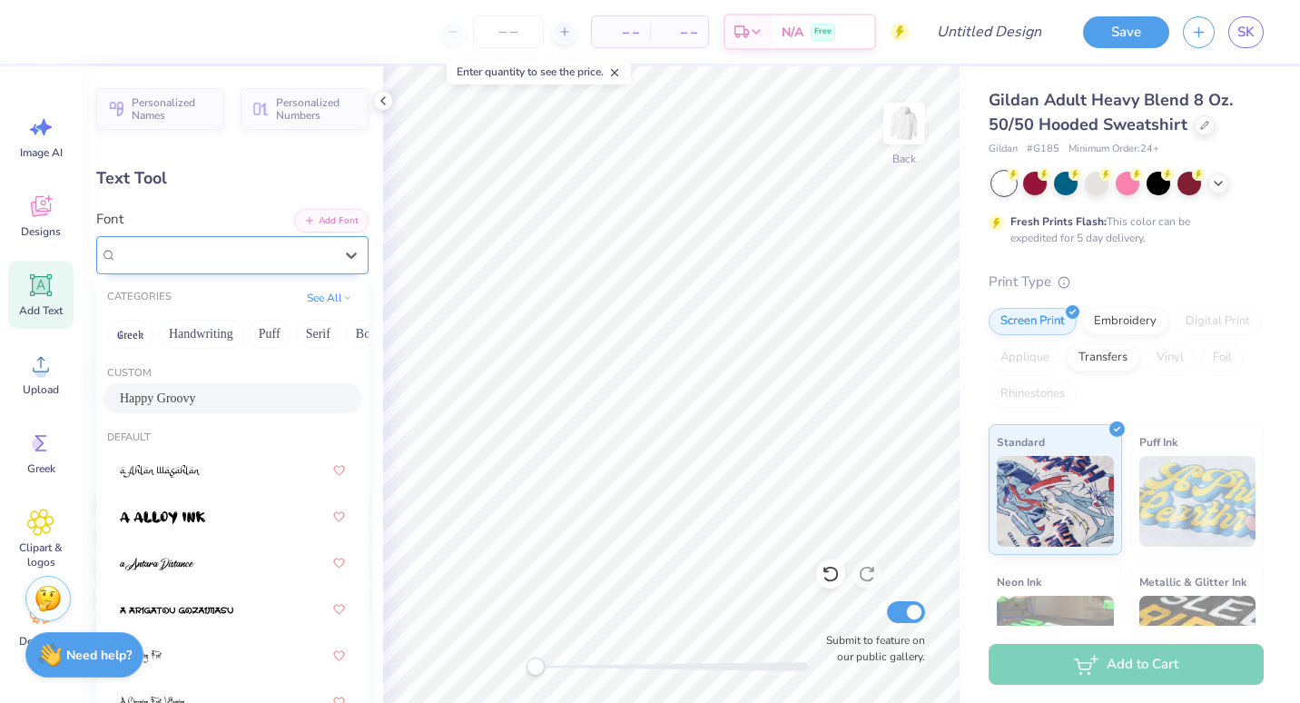
click at [261, 252] on div "Happy Groovy" at bounding box center [225, 254] width 216 height 21
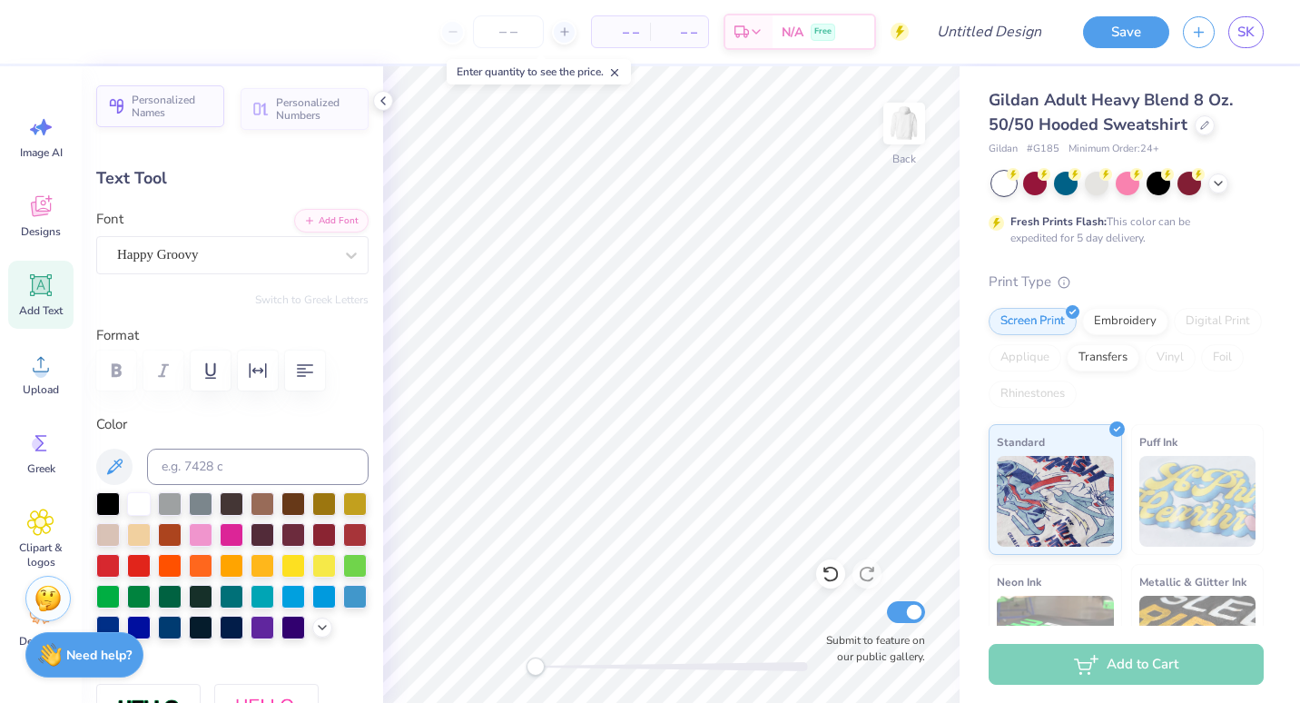
click at [169, 94] on span "Personalized Names" at bounding box center [173, 106] width 82 height 25
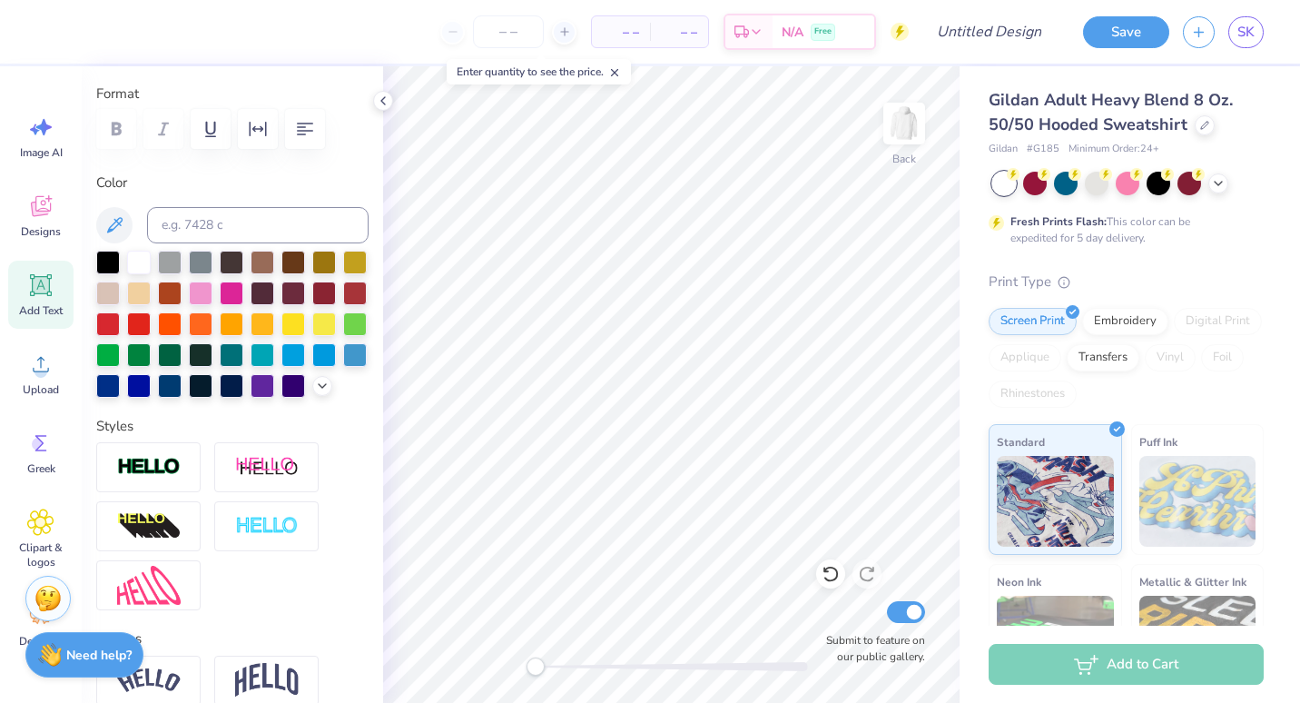
scroll to position [0, 0]
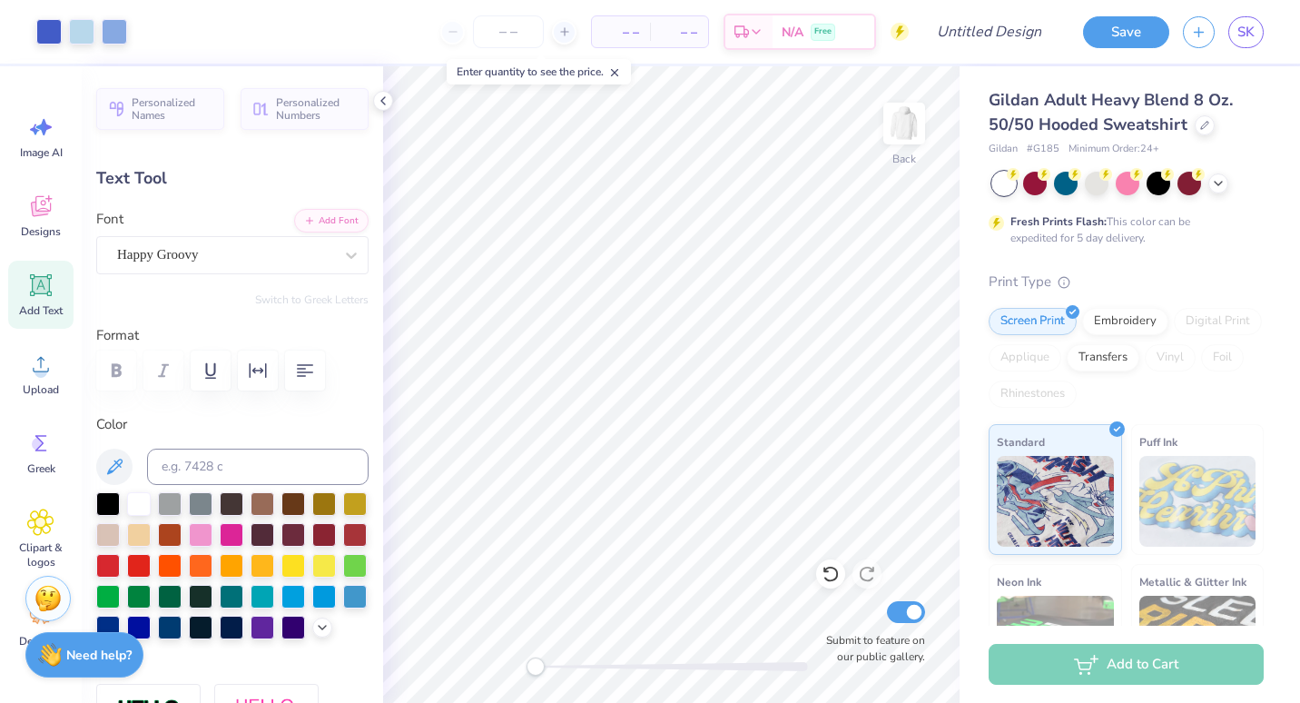
type input "0.0"
type input "1.46"
type input "2.00"
type input "4.52"
type input "-7.4"
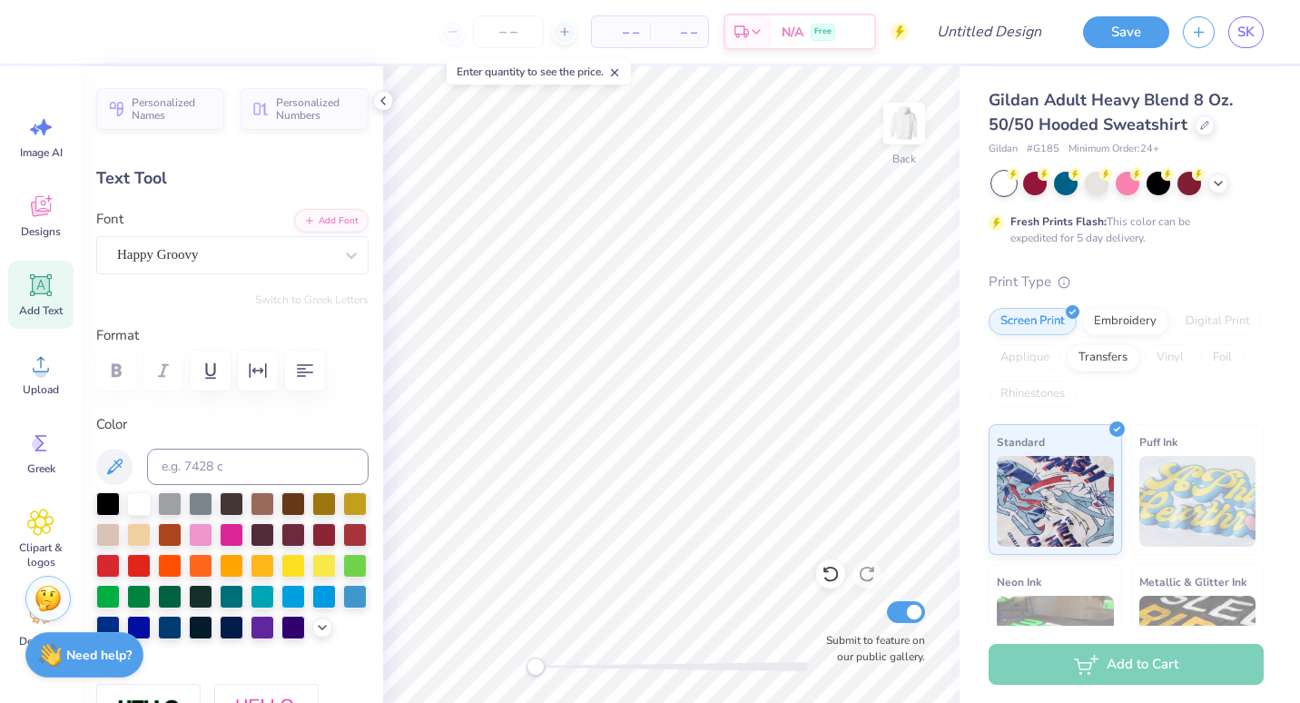
scroll to position [15, 2]
click at [46, 476] on div "Greek" at bounding box center [40, 453] width 65 height 68
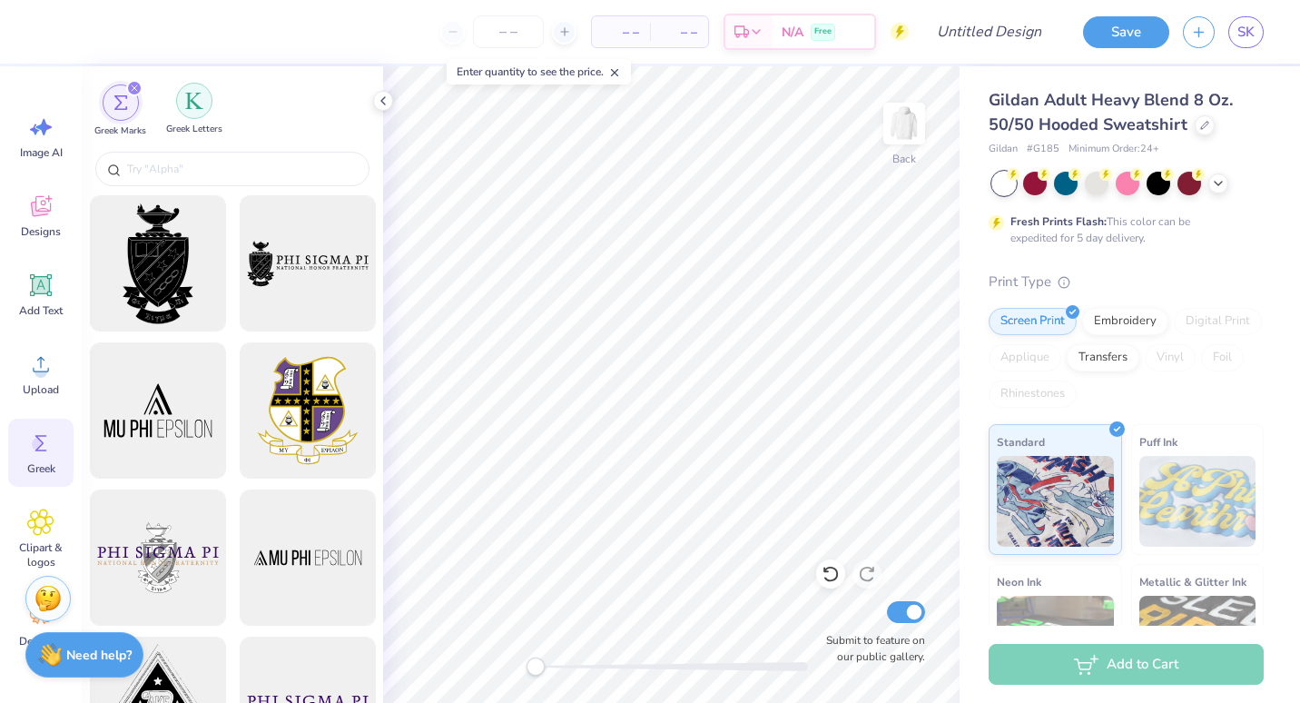
click at [208, 106] on div "filter for Greek Letters" at bounding box center [194, 101] width 36 height 36
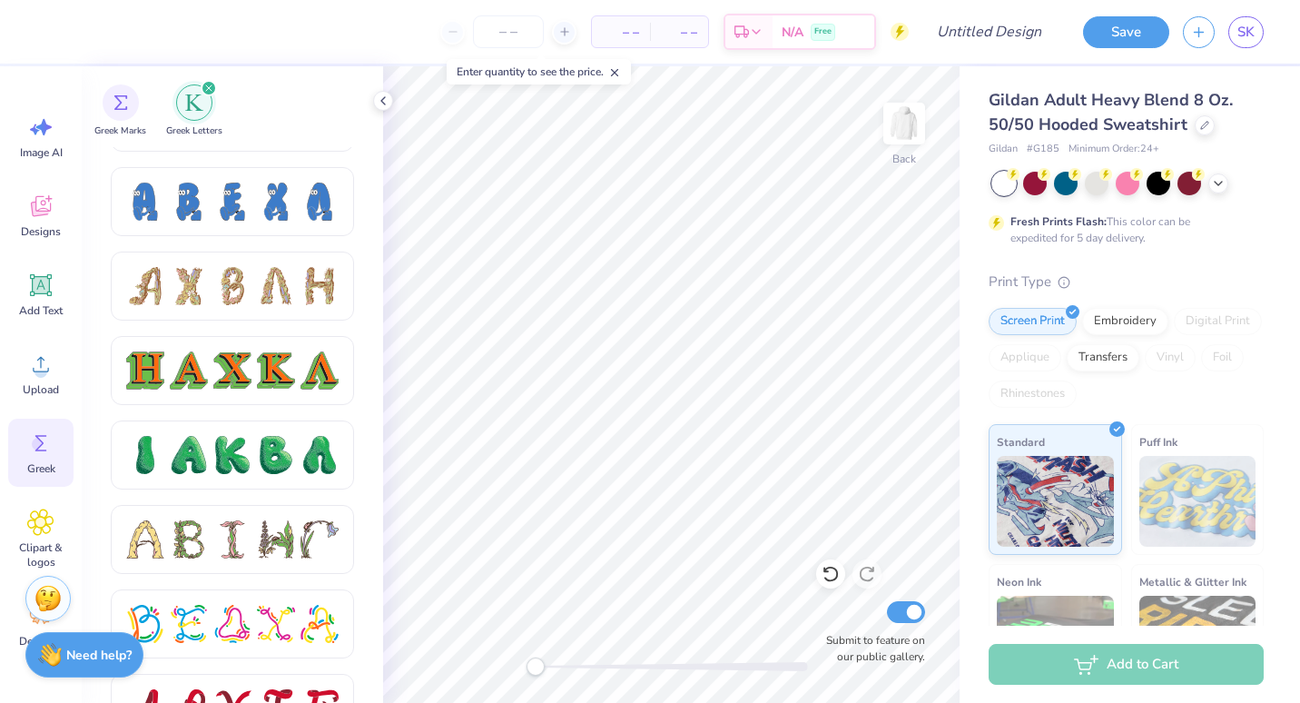
scroll to position [1869, 0]
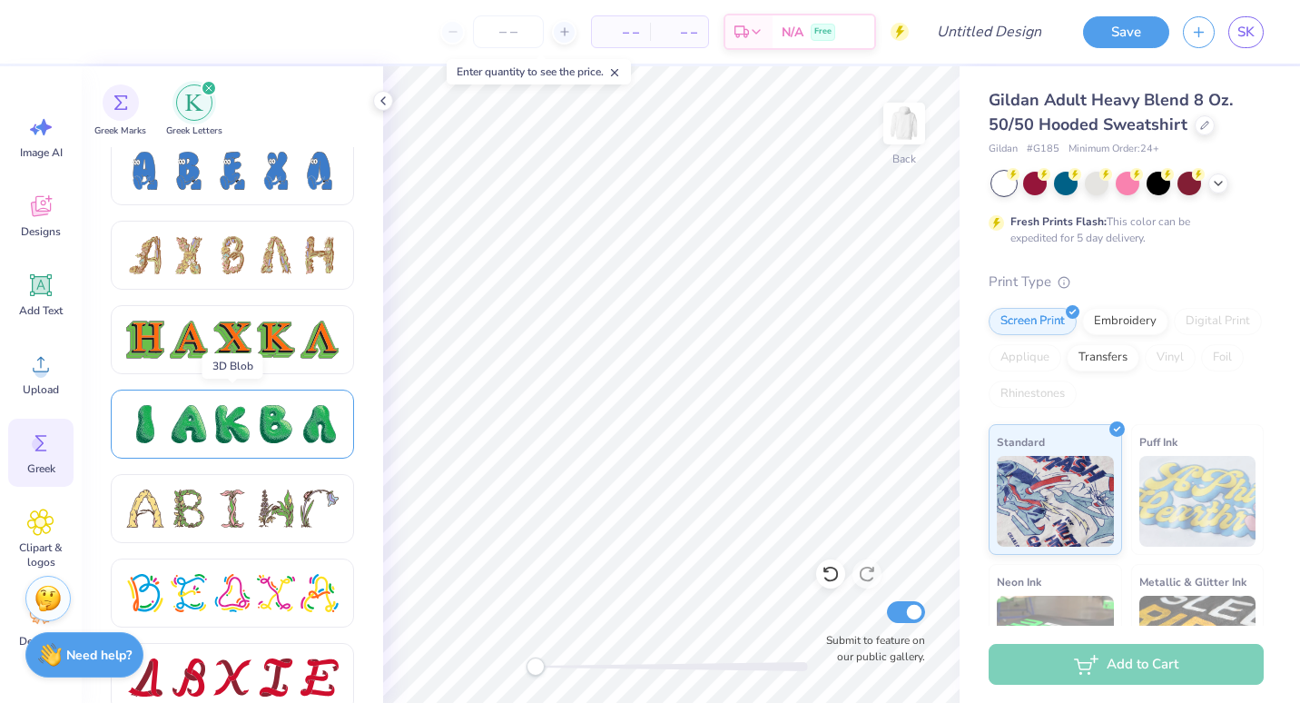
click at [235, 439] on div at bounding box center [232, 424] width 38 height 38
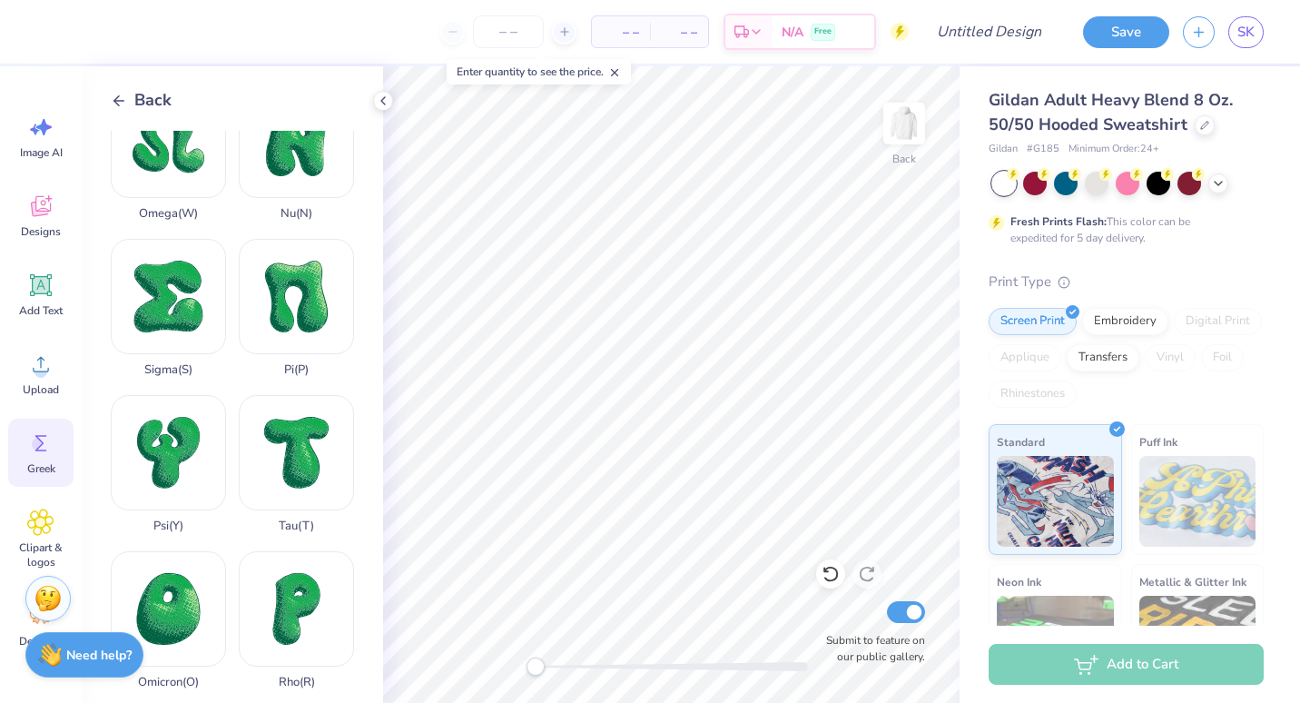
scroll to position [830, 0]
click at [155, 238] on div "Sigma ( S )" at bounding box center [168, 307] width 115 height 138
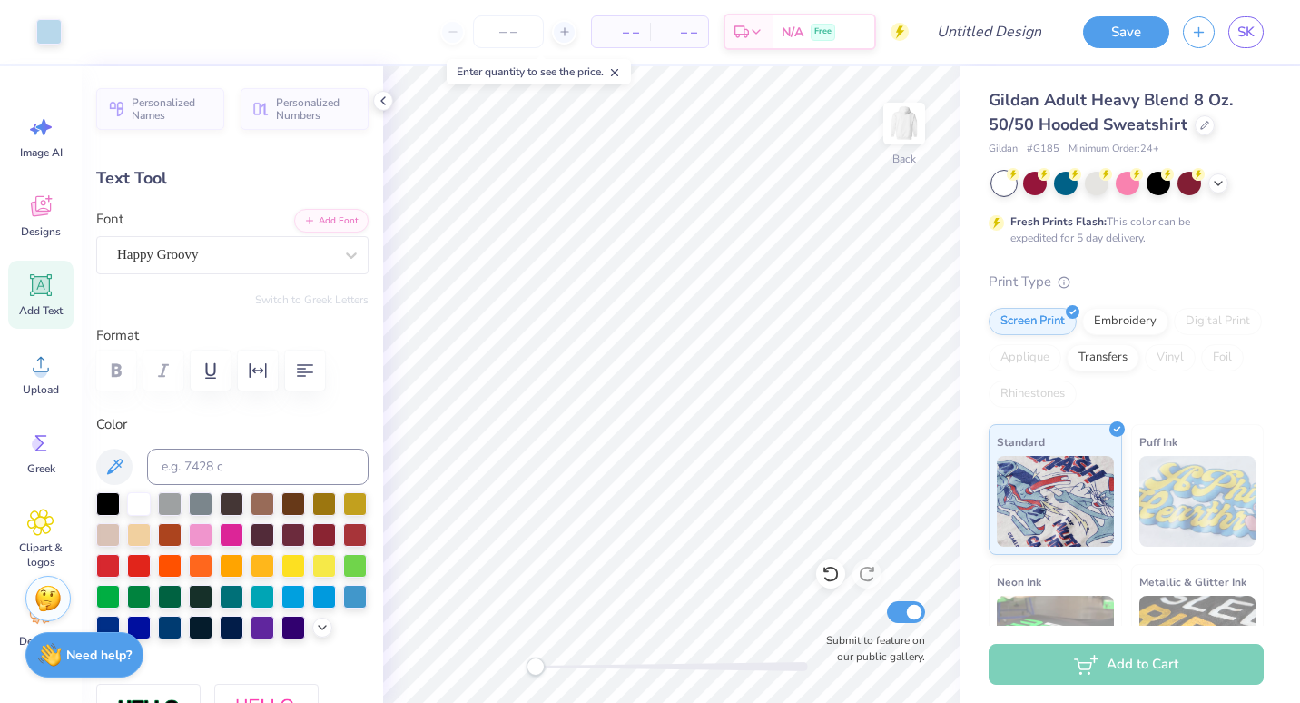
scroll to position [15, 2]
click at [42, 321] on div "Add Text" at bounding box center [40, 295] width 65 height 68
click at [31, 195] on icon at bounding box center [40, 205] width 27 height 27
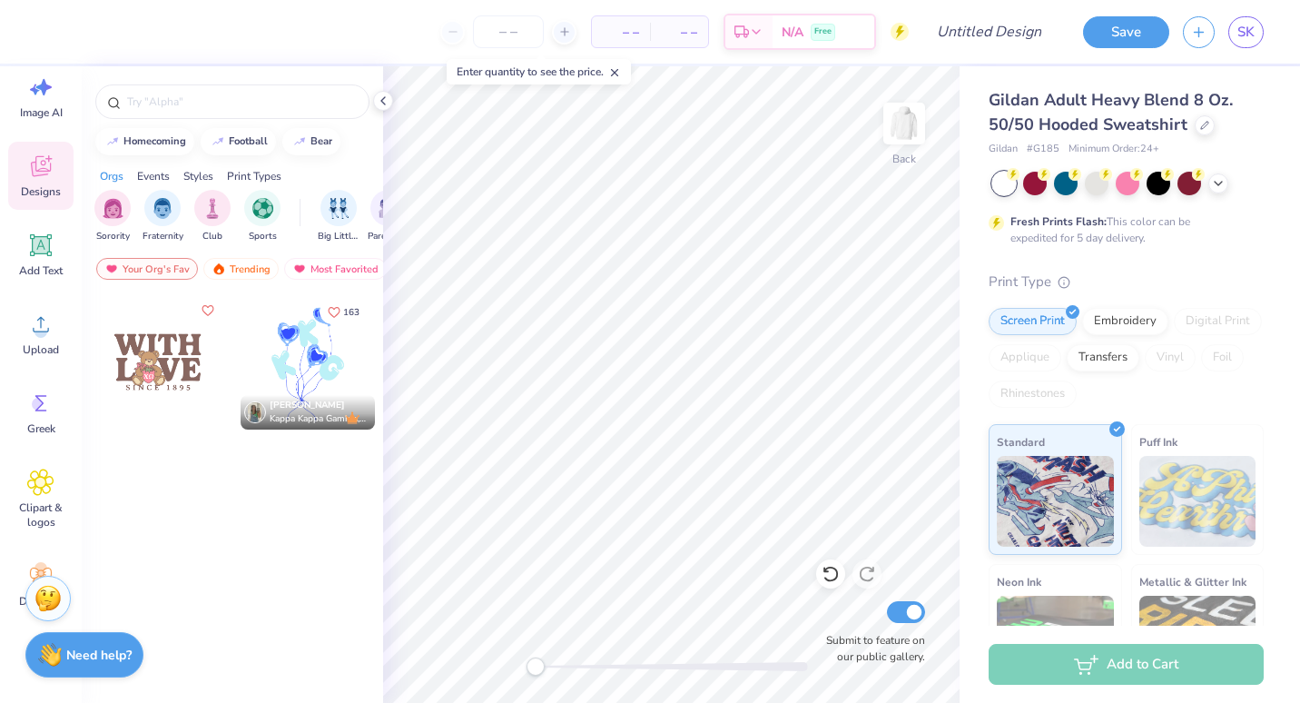
scroll to position [93, 0]
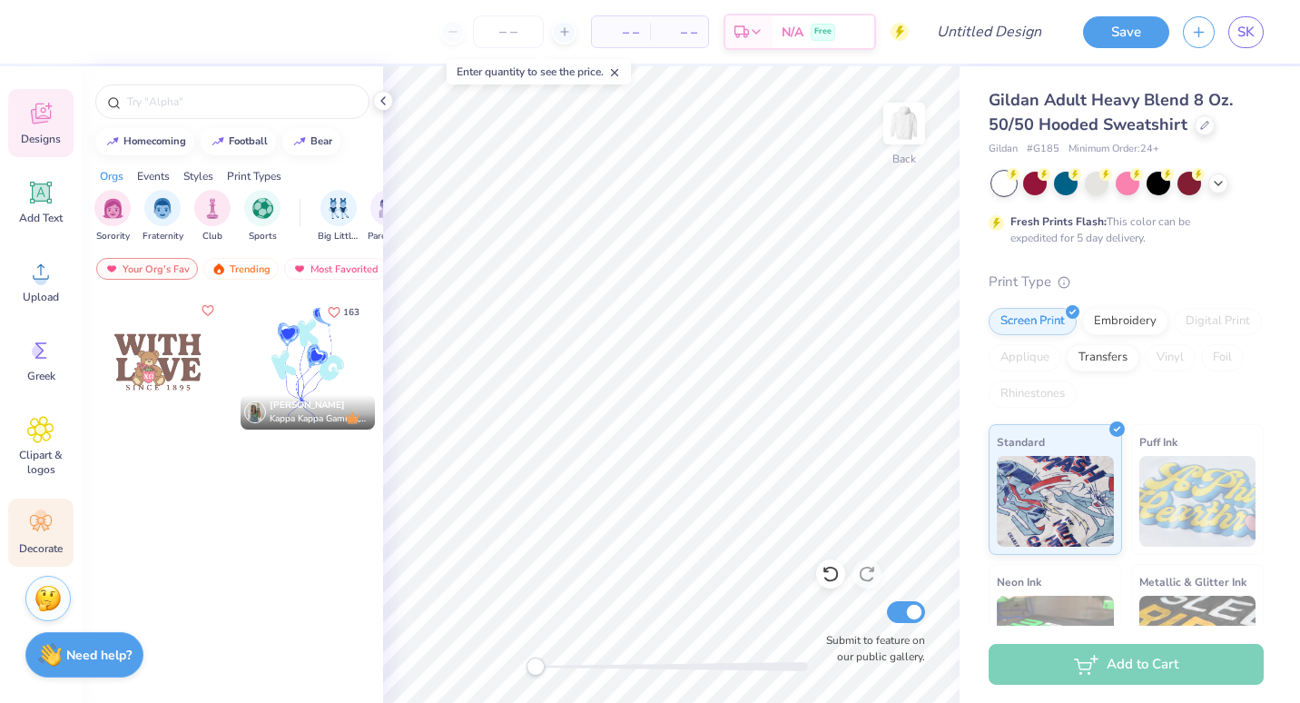
click at [39, 527] on icon at bounding box center [41, 523] width 22 height 16
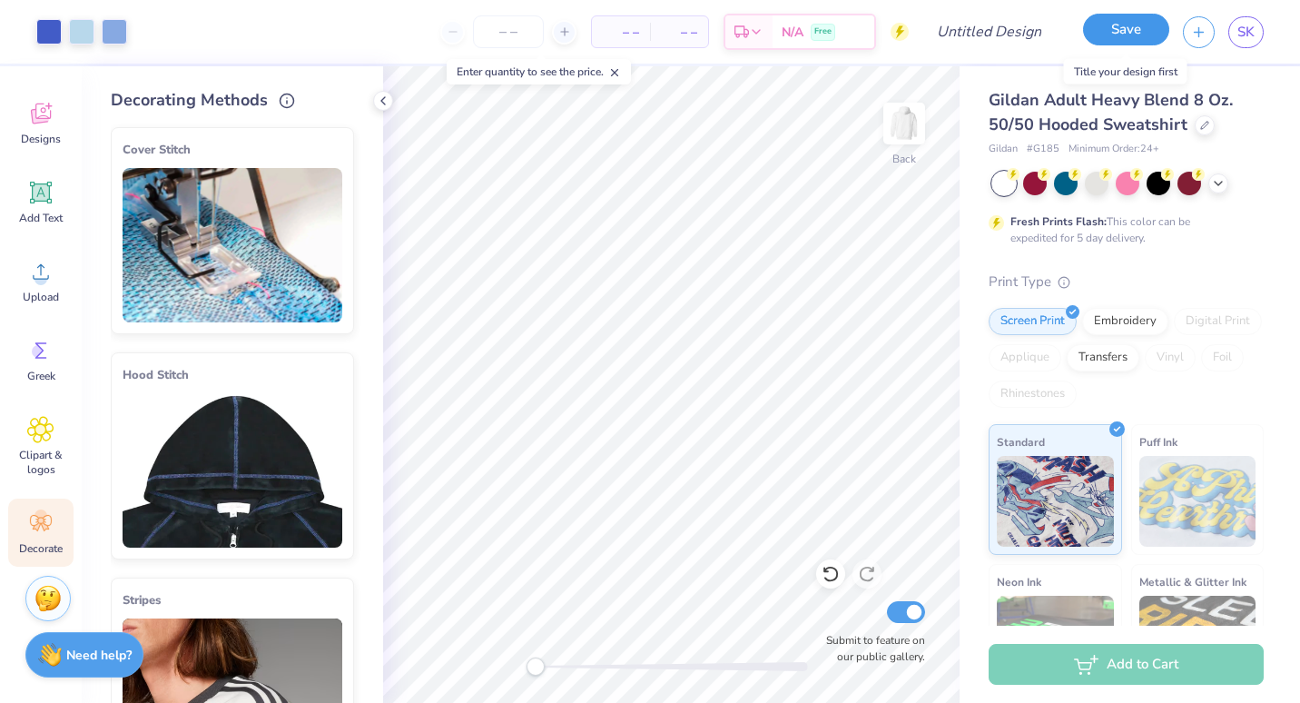
click at [1118, 25] on button "Save" at bounding box center [1126, 30] width 86 height 32
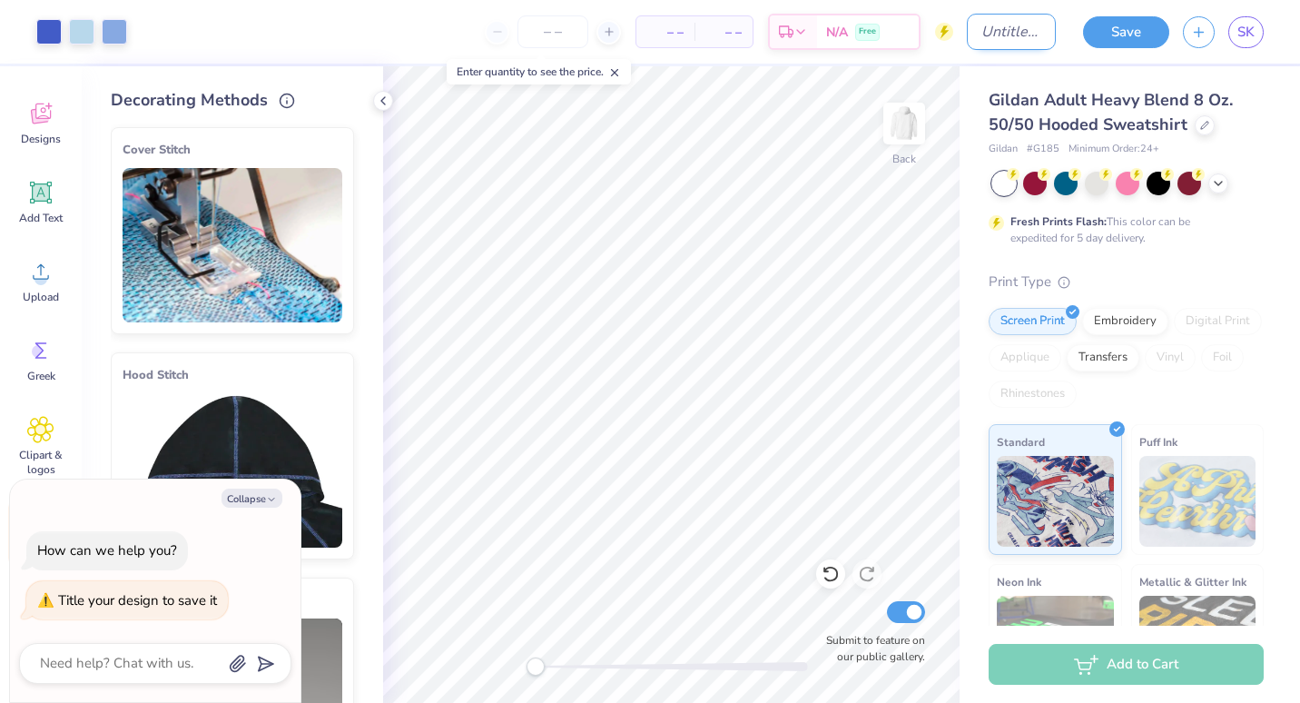
type textarea "x"
click at [971, 38] on input "Design Title" at bounding box center [1011, 32] width 89 height 36
type input "b"
type textarea "x"
type input "bu"
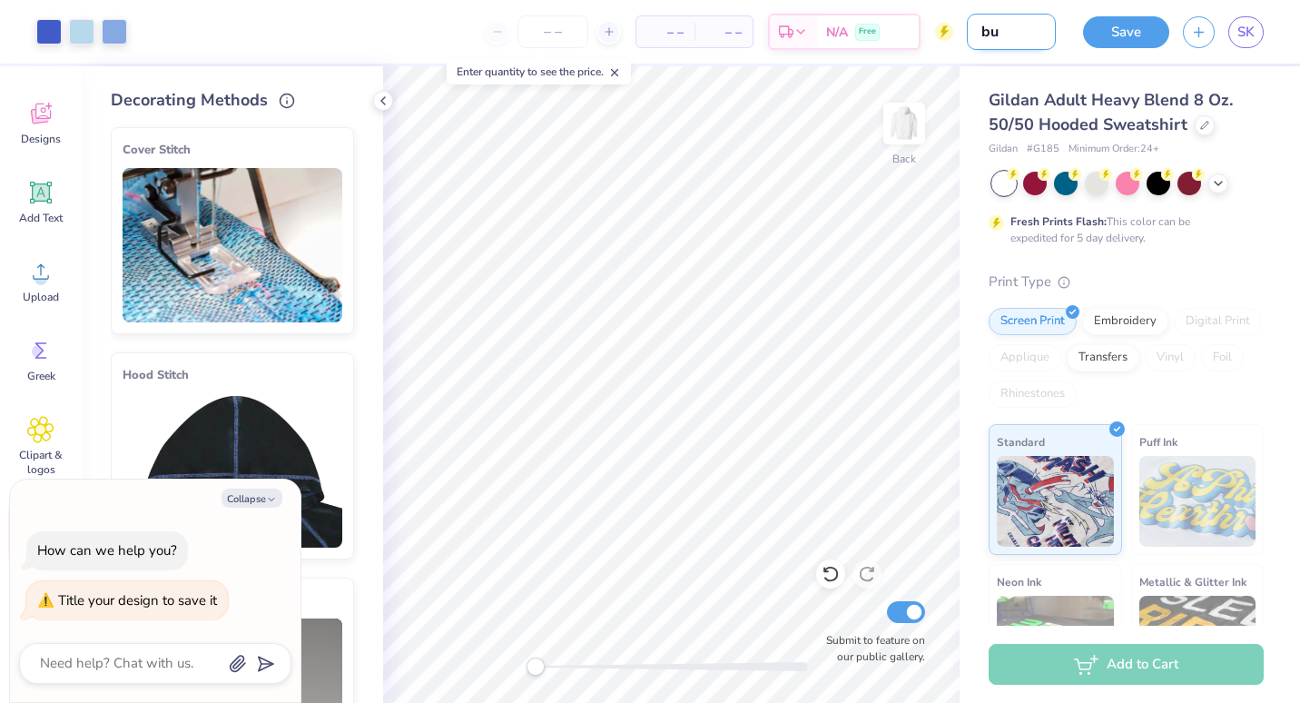
type textarea "x"
type input "bub"
type textarea "x"
type input "[PERSON_NAME]"
type textarea "x"
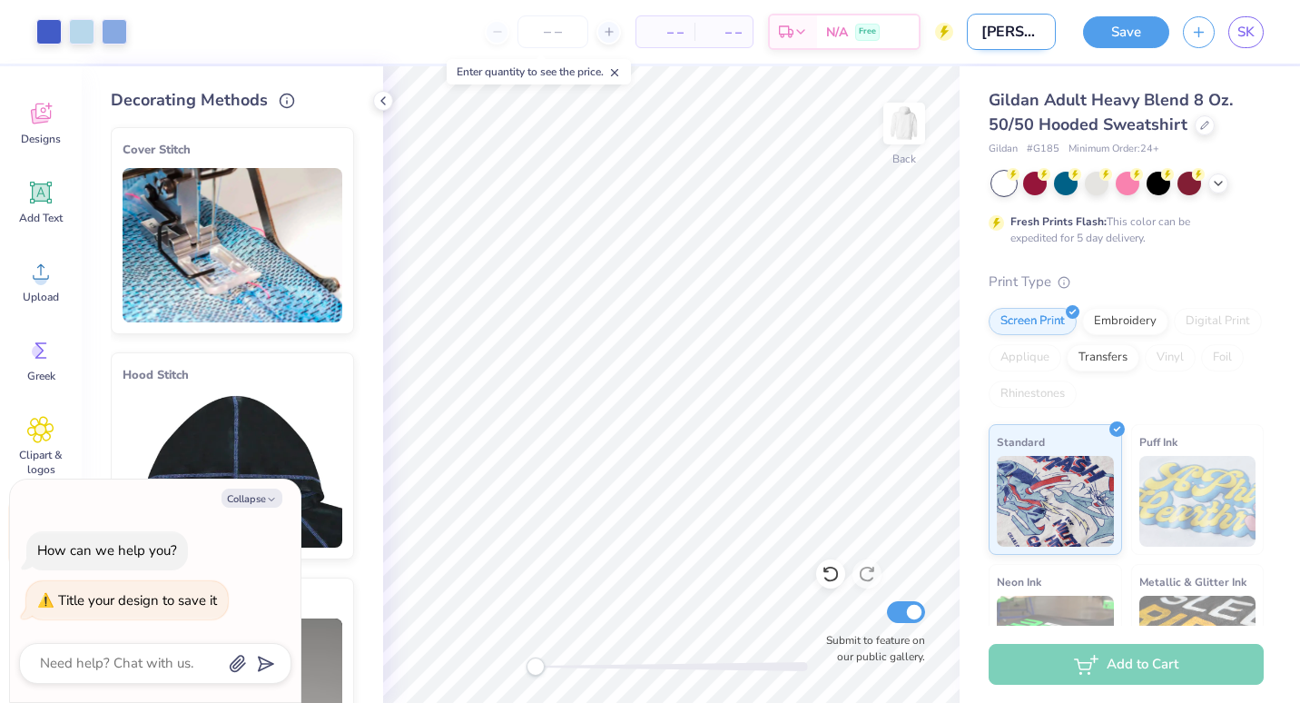
type input "bubbl"
type textarea "x"
type input "bubble"
type textarea "x"
type input "bubbles"
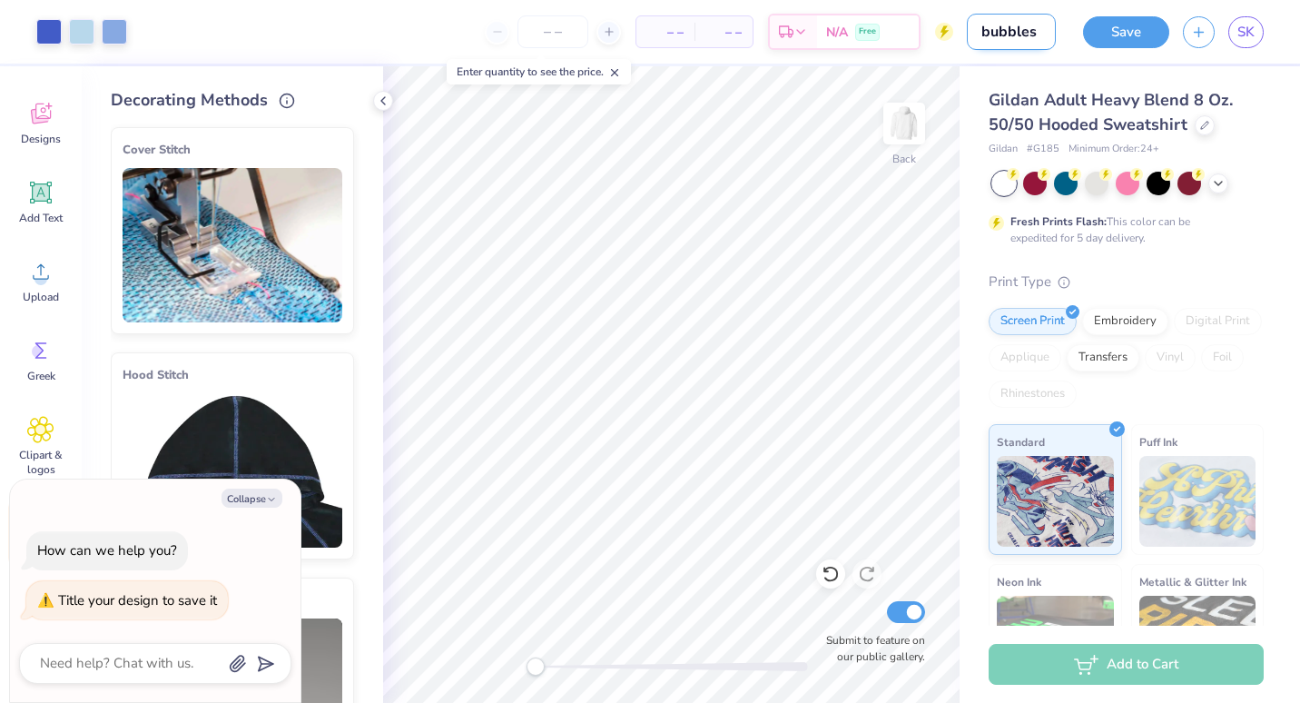
type textarea "x"
type input "bubbles"
click at [1137, 27] on button "Save" at bounding box center [1126, 30] width 86 height 32
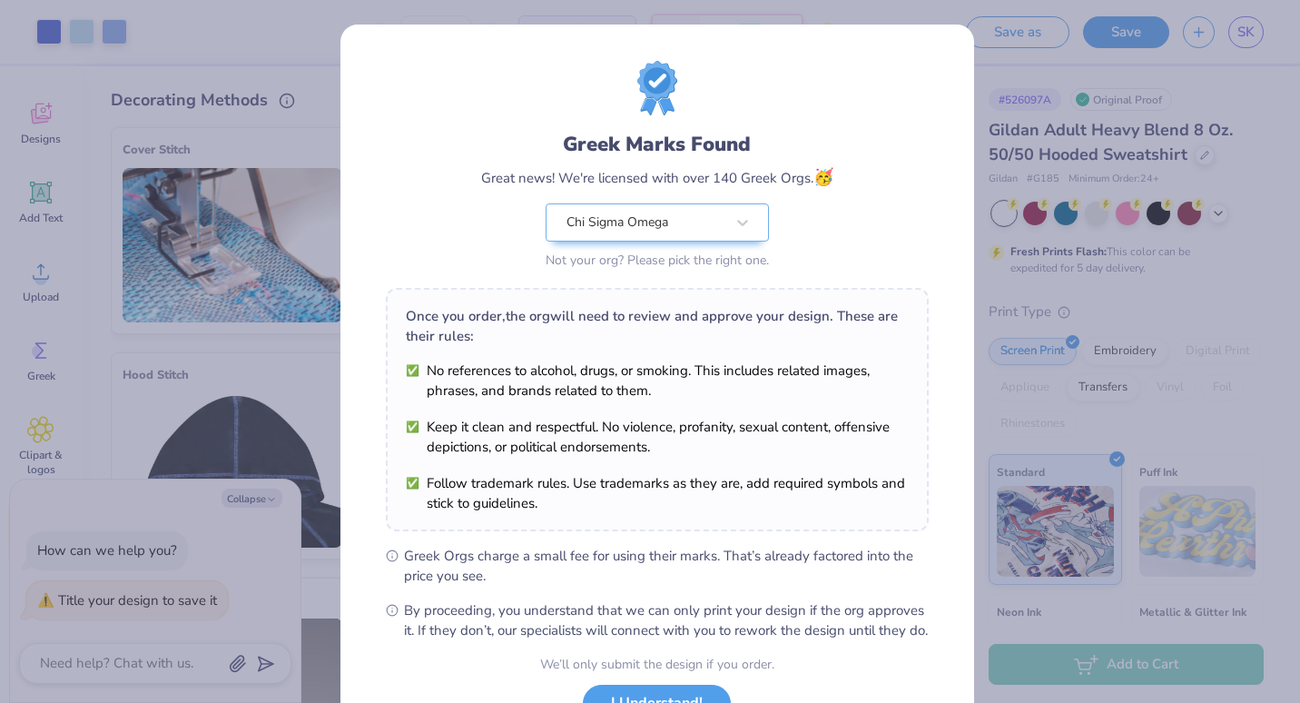
scroll to position [147, 0]
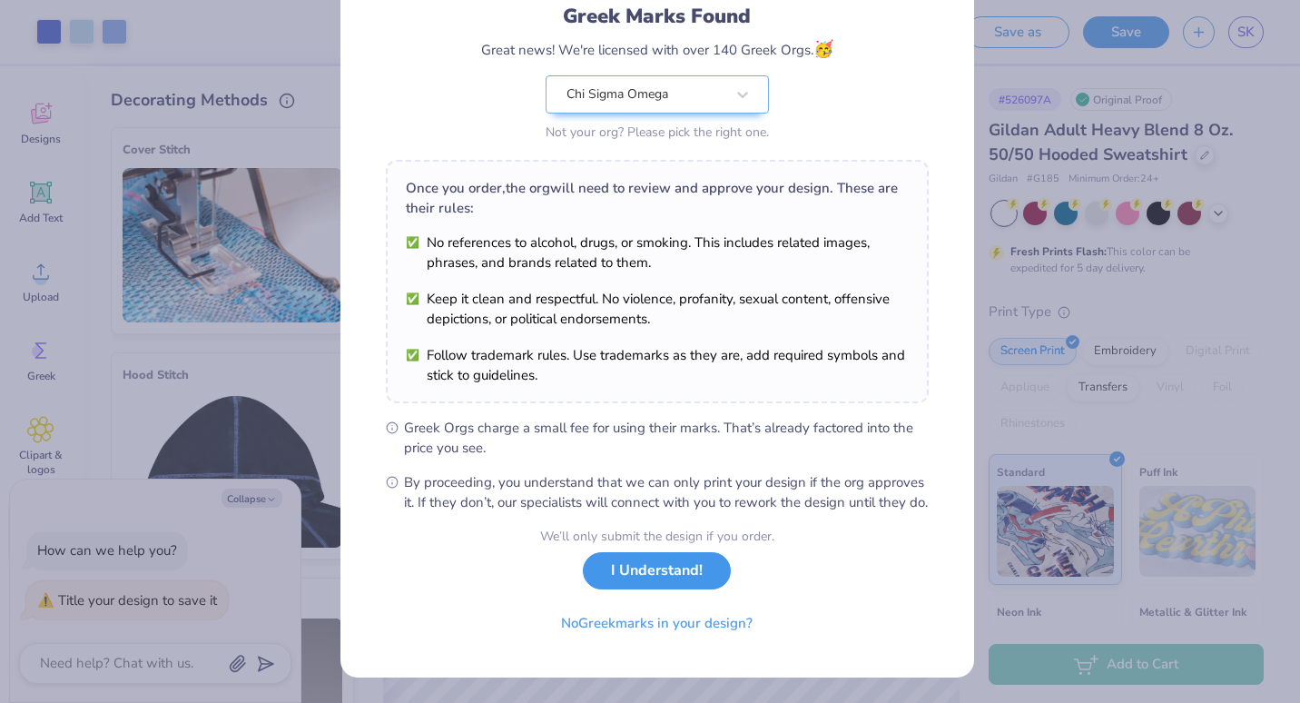
click at [644, 580] on button "I Understand!" at bounding box center [657, 570] width 148 height 37
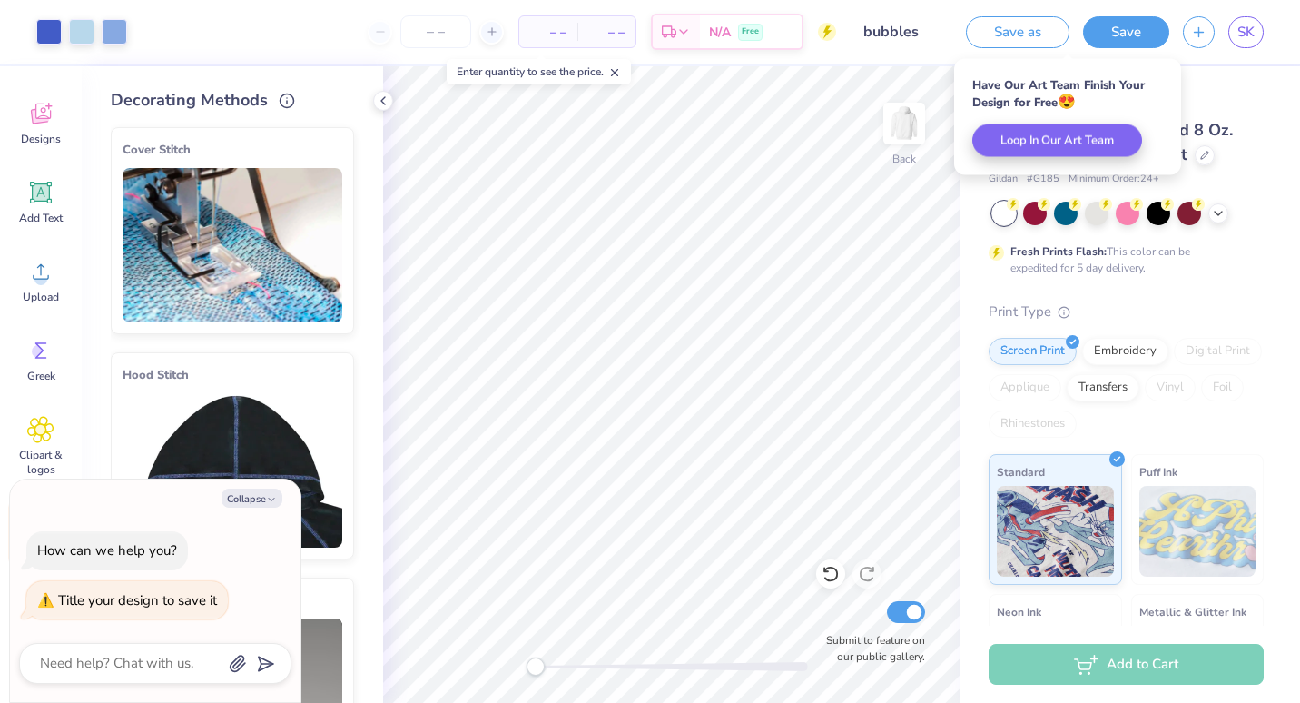
scroll to position [0, 0]
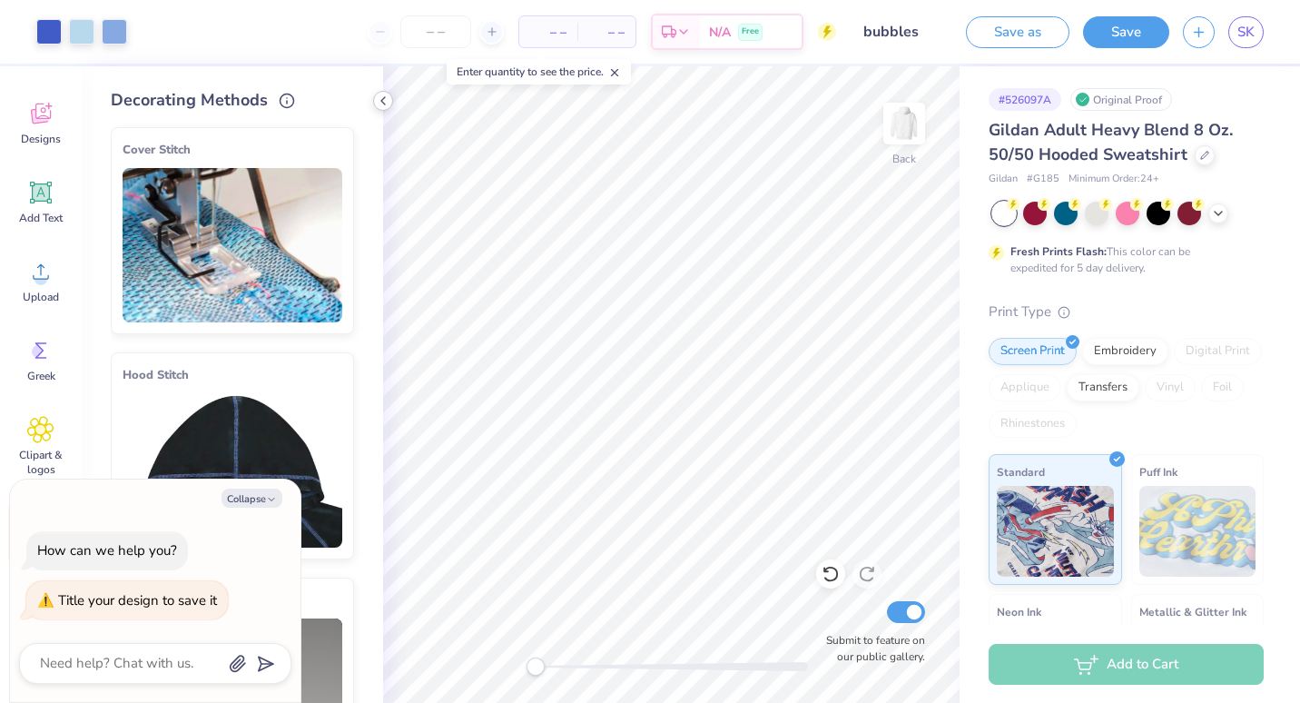
click at [380, 101] on icon at bounding box center [383, 101] width 15 height 15
type textarea "x"
